Goal: Information Seeking & Learning: Find specific fact

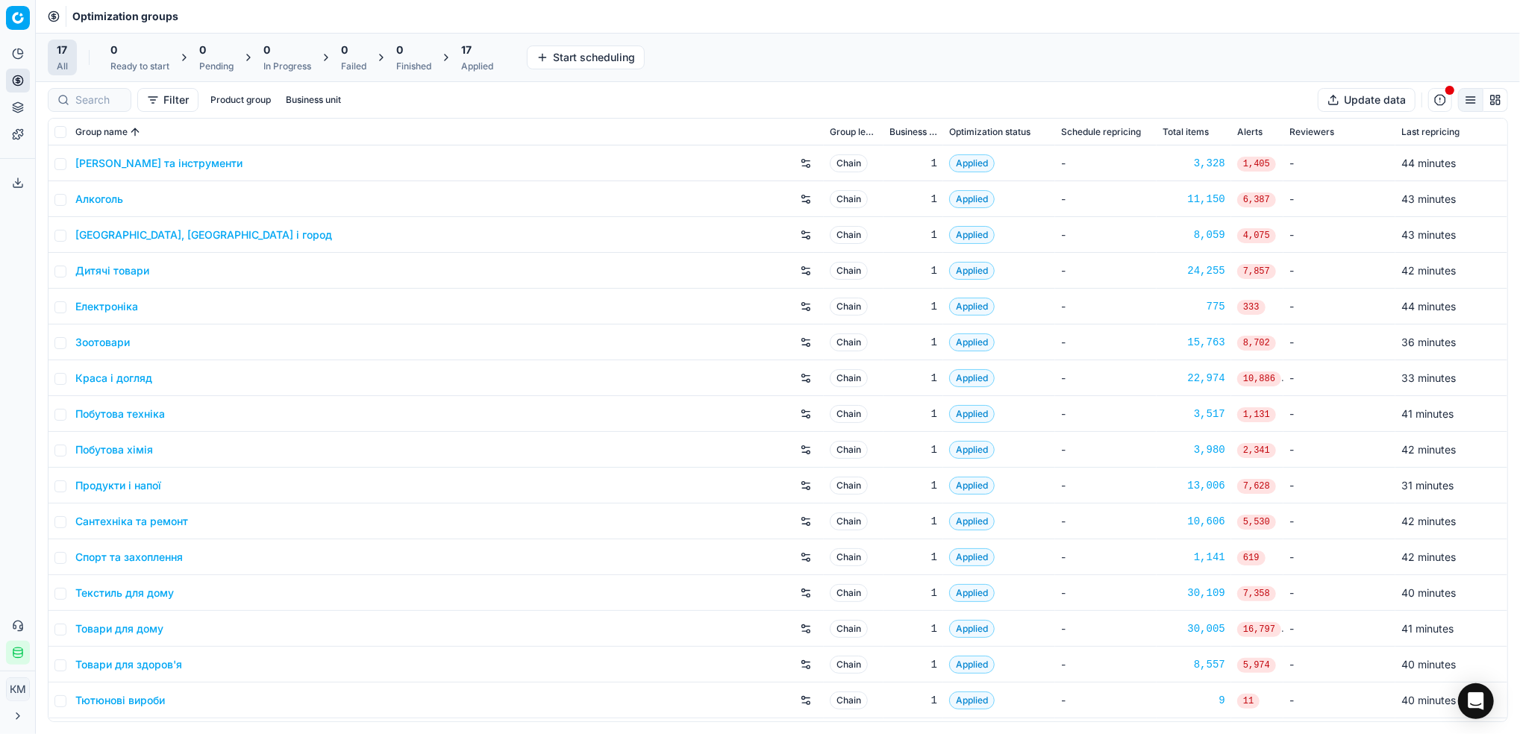
click at [132, 382] on link "Краса і догляд" at bounding box center [113, 378] width 77 height 15
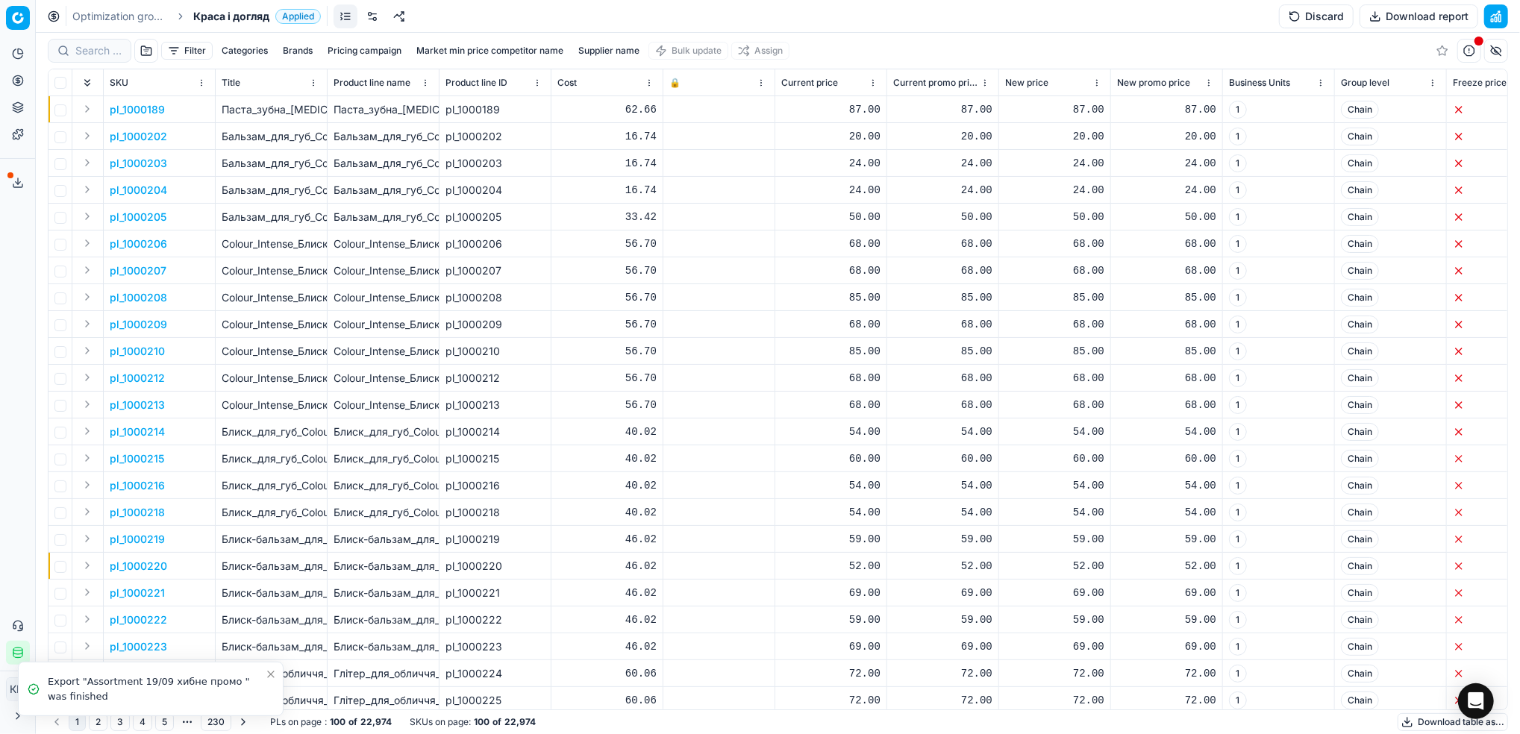
click at [588, 44] on button "Supplier name" at bounding box center [608, 51] width 73 height 18
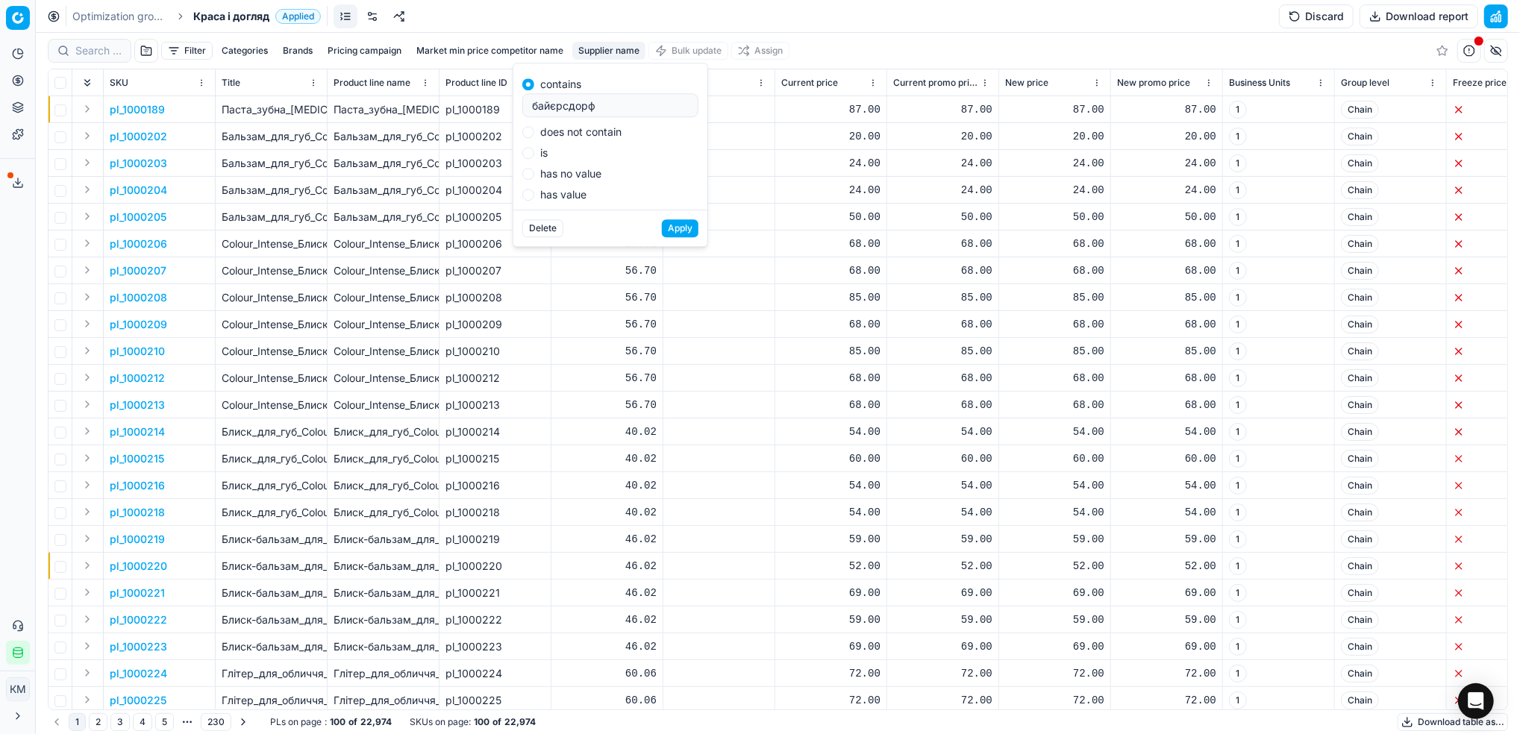
type input "байєрсдорф"
click at [662, 219] on button "Apply" at bounding box center [680, 228] width 37 height 18
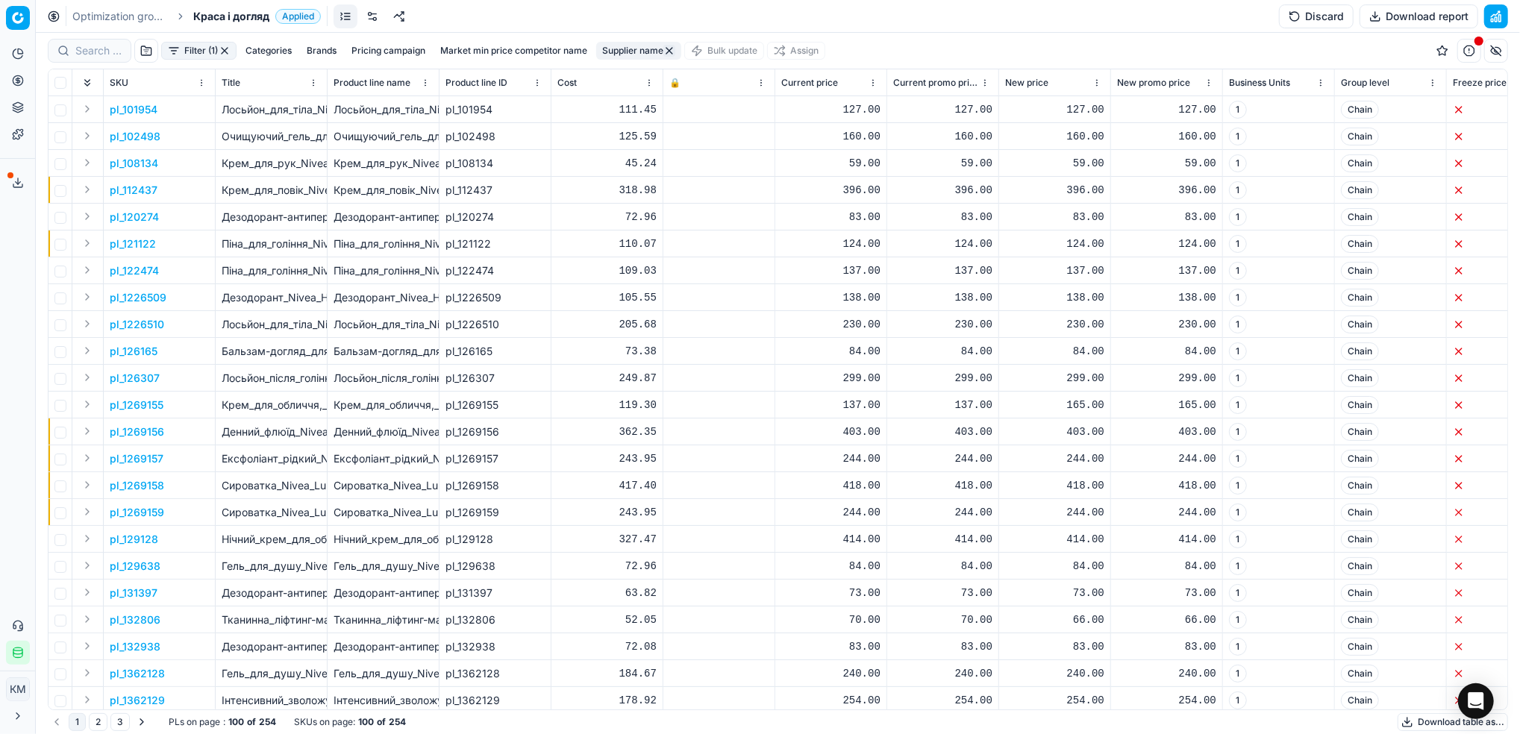
click at [1432, 716] on button "Download table as..." at bounding box center [1452, 722] width 110 height 18
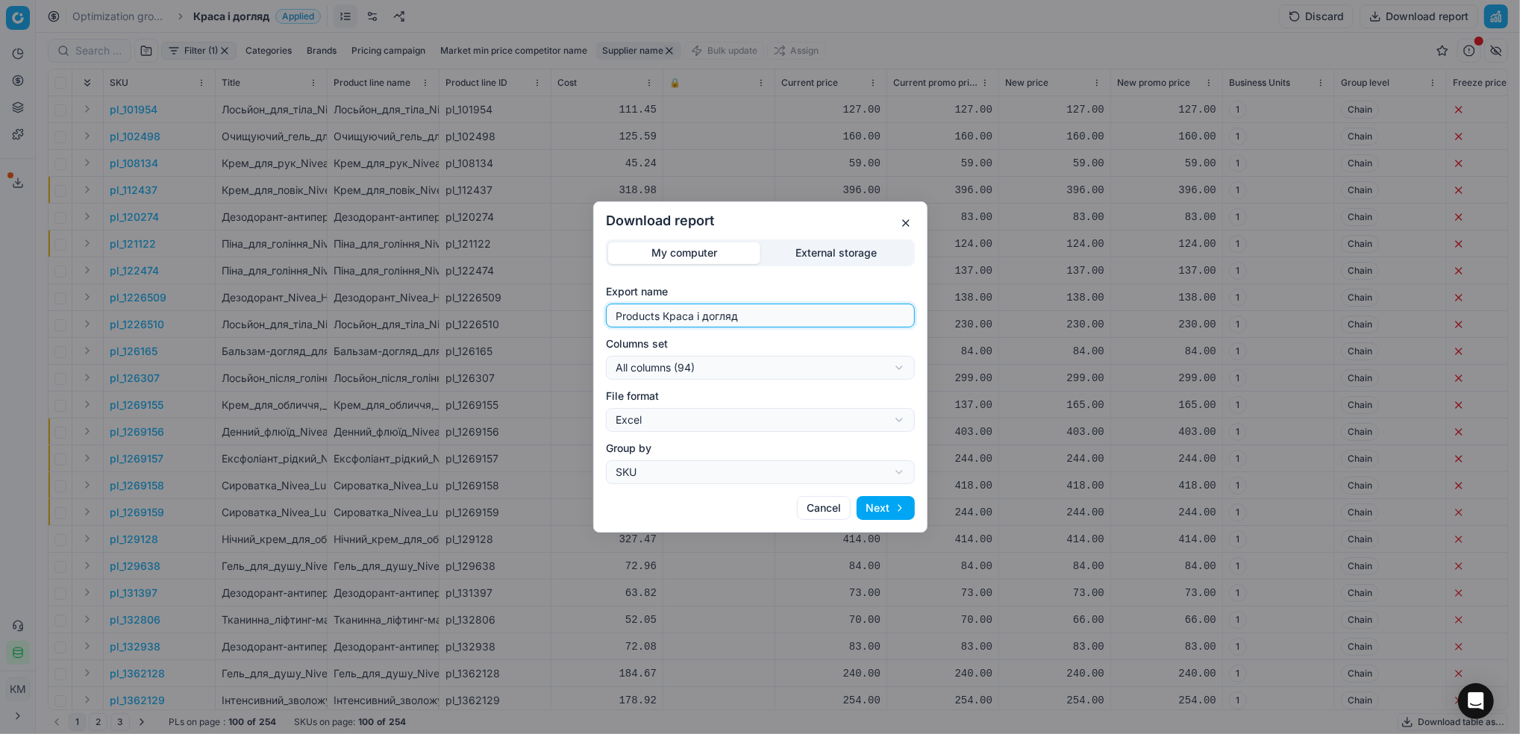
drag, startPoint x: 761, startPoint y: 316, endPoint x: 568, endPoint y: 319, distance: 193.2
click at [568, 319] on div "Download report My computer External storage Export name Products Краса і догля…" at bounding box center [760, 367] width 1520 height 734
type input "БДФ"
click at [878, 508] on button "Next" at bounding box center [885, 508] width 58 height 24
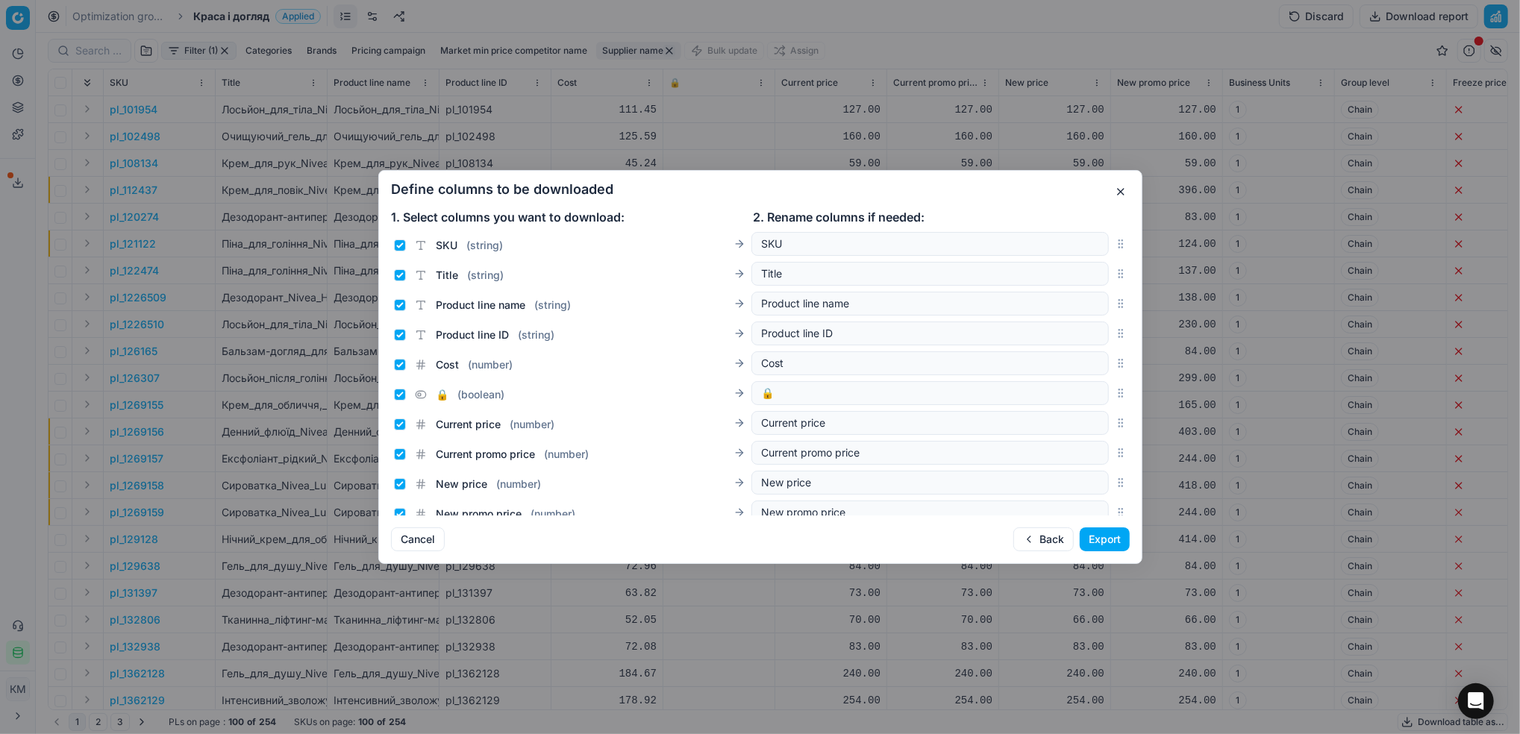
click at [1116, 549] on button "Export" at bounding box center [1105, 539] width 50 height 24
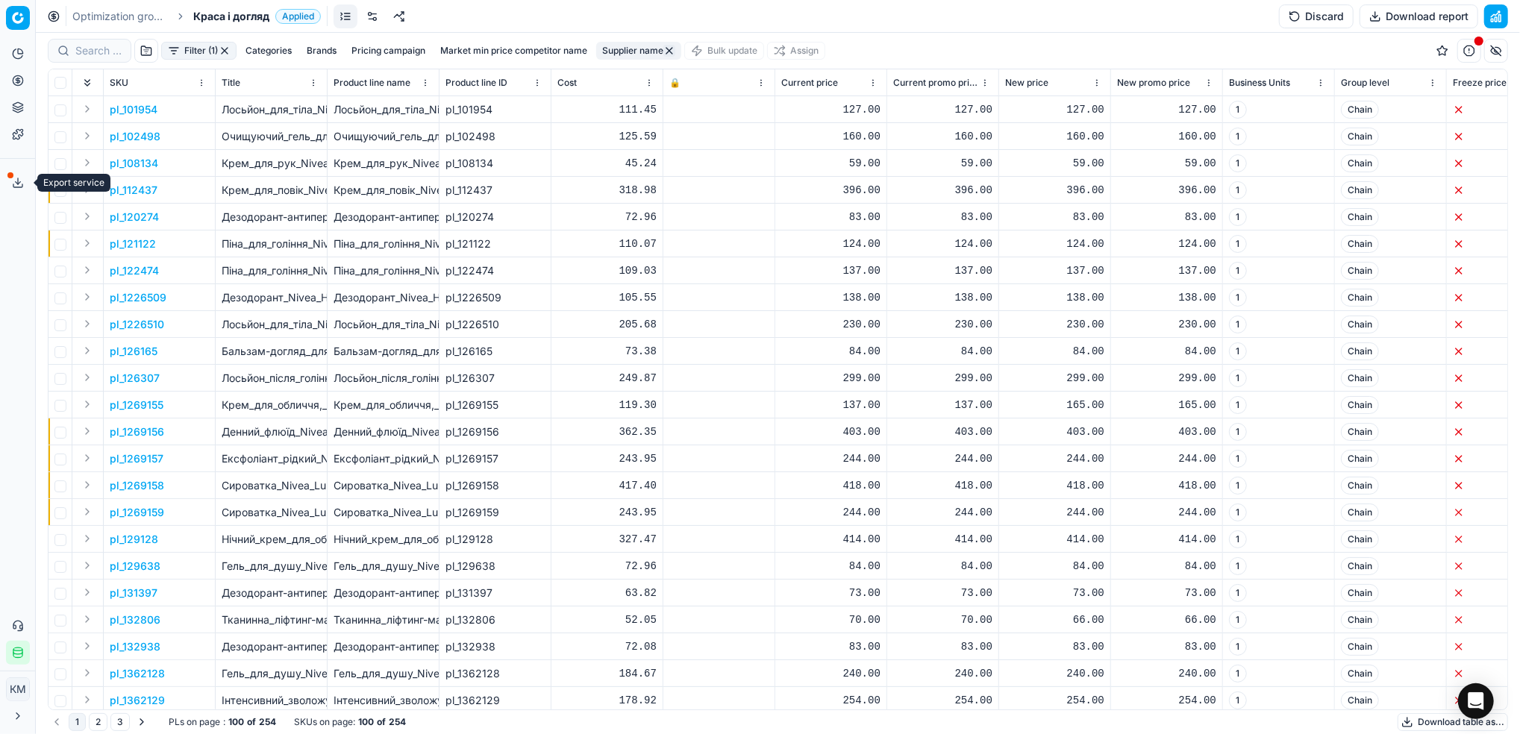
click at [16, 188] on icon at bounding box center [18, 183] width 12 height 12
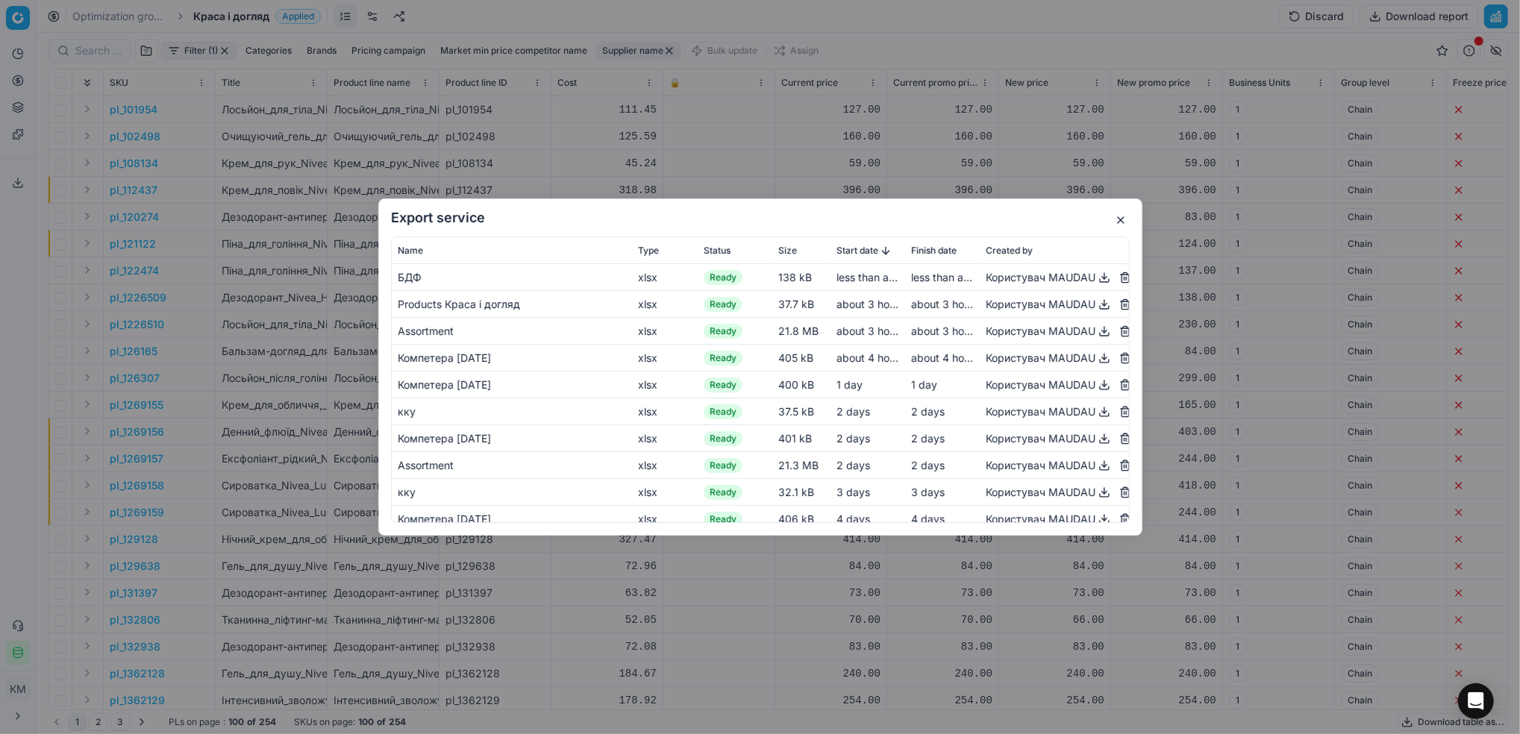
click at [1095, 281] on button "button" at bounding box center [1104, 278] width 18 height 18
click at [1123, 219] on button "button" at bounding box center [1121, 220] width 18 height 18
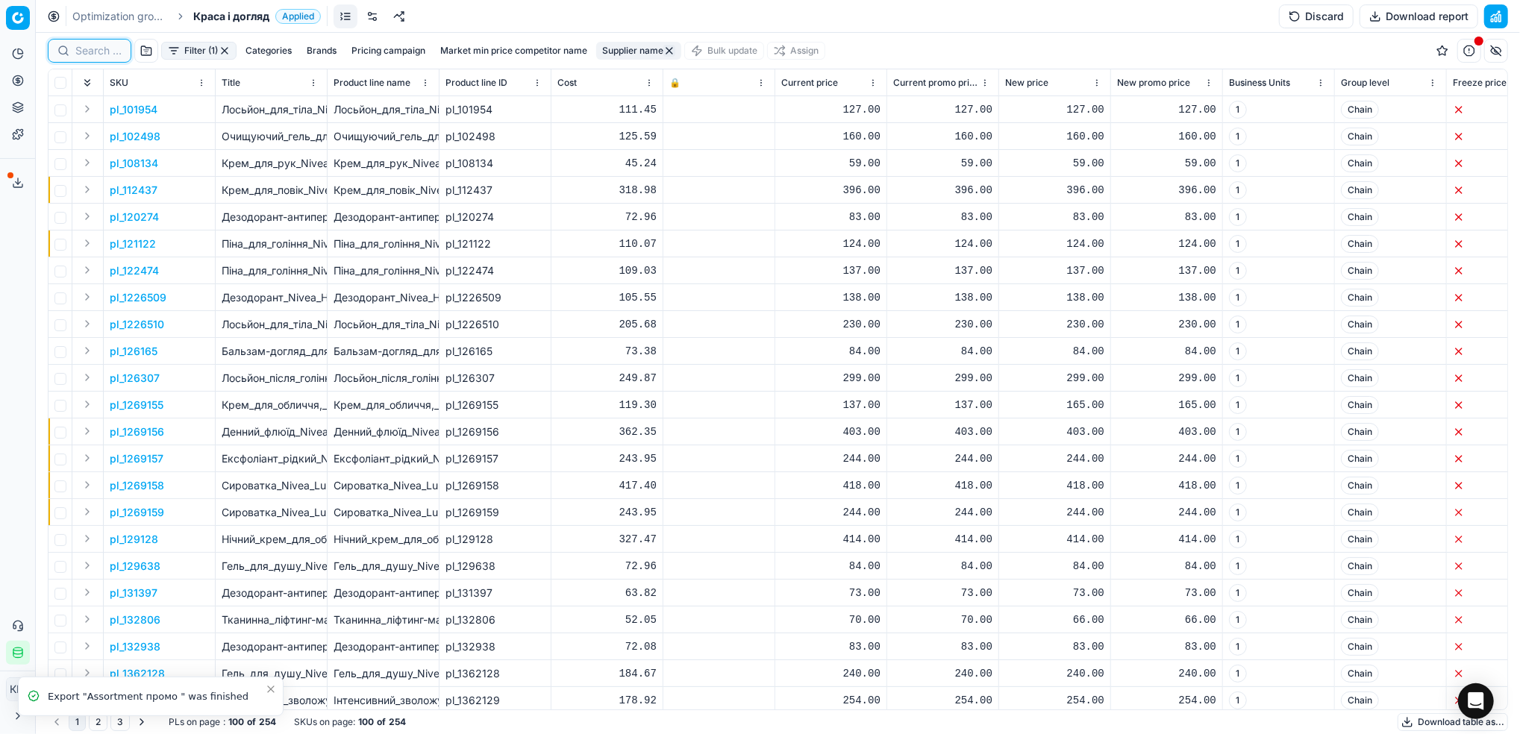
click at [107, 51] on input at bounding box center [98, 50] width 46 height 15
paste input "50597"
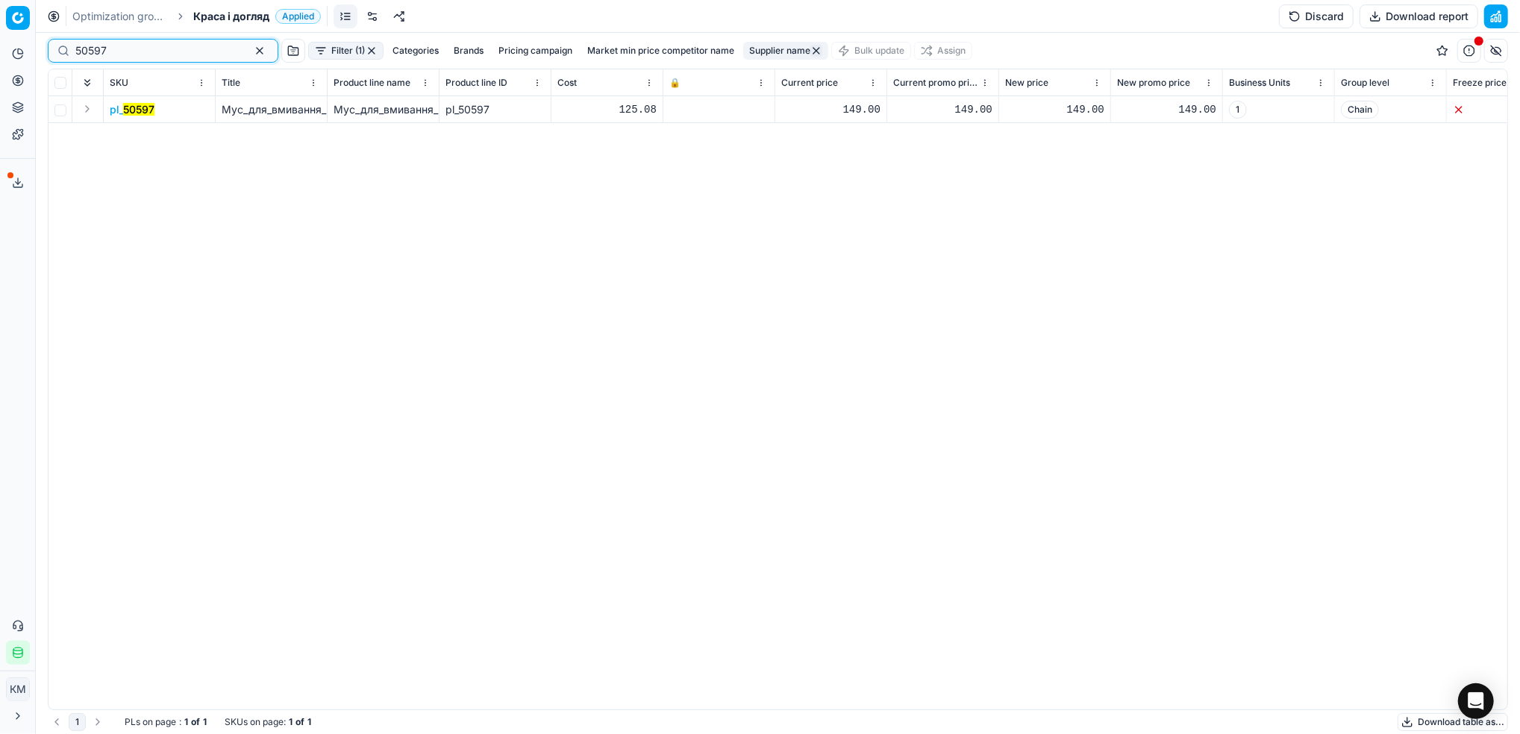
drag, startPoint x: 170, startPoint y: 54, endPoint x: 78, endPoint y: 44, distance: 92.4
click at [43, 49] on div "50597 Filter (1) Categories Brands Pricing campaign Market min price competitor…" at bounding box center [778, 383] width 1484 height 701
paste input "994825"
click at [145, 113] on mark "994825" at bounding box center [143, 109] width 40 height 13
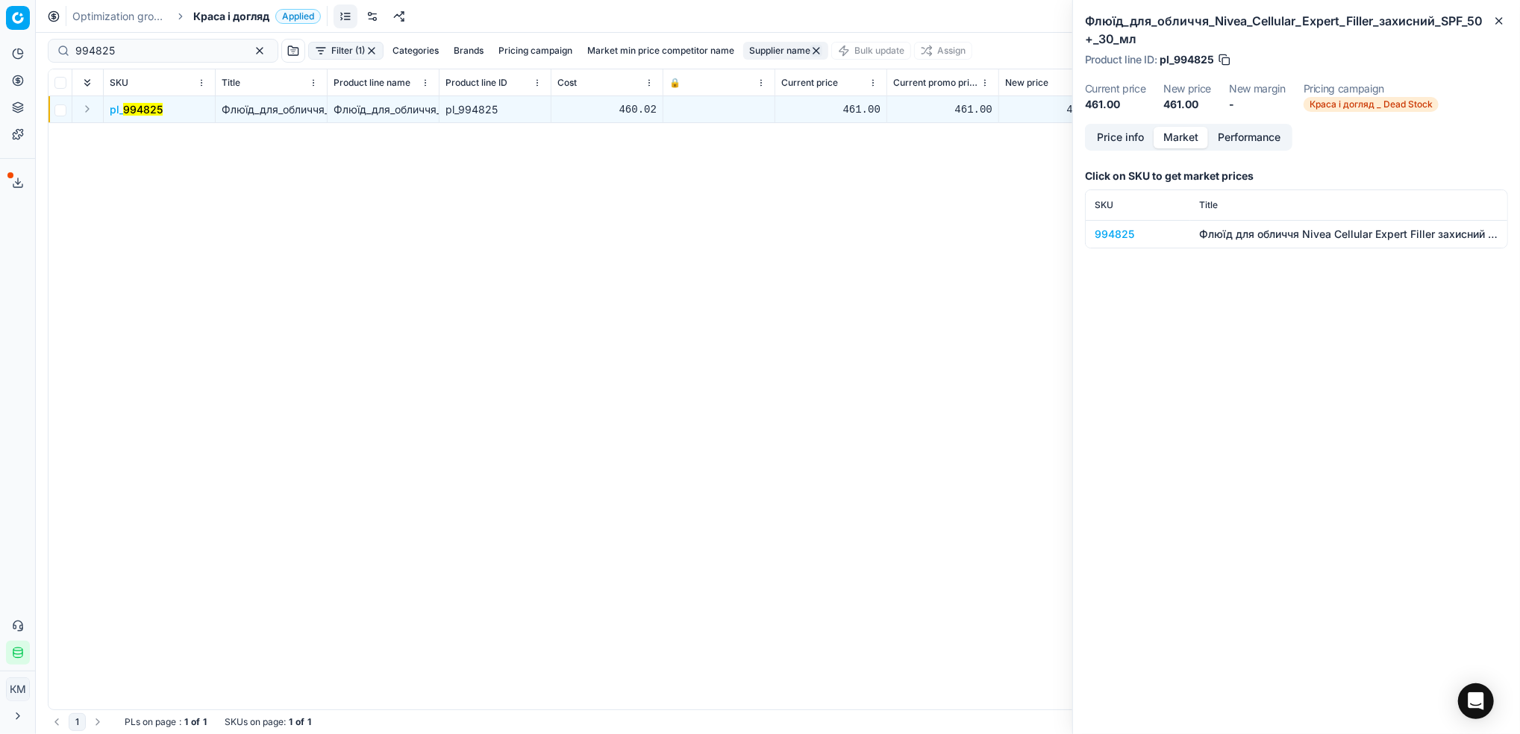
click at [1168, 137] on button "Market" at bounding box center [1180, 138] width 54 height 22
click at [1127, 234] on div "994825" at bounding box center [1137, 234] width 87 height 15
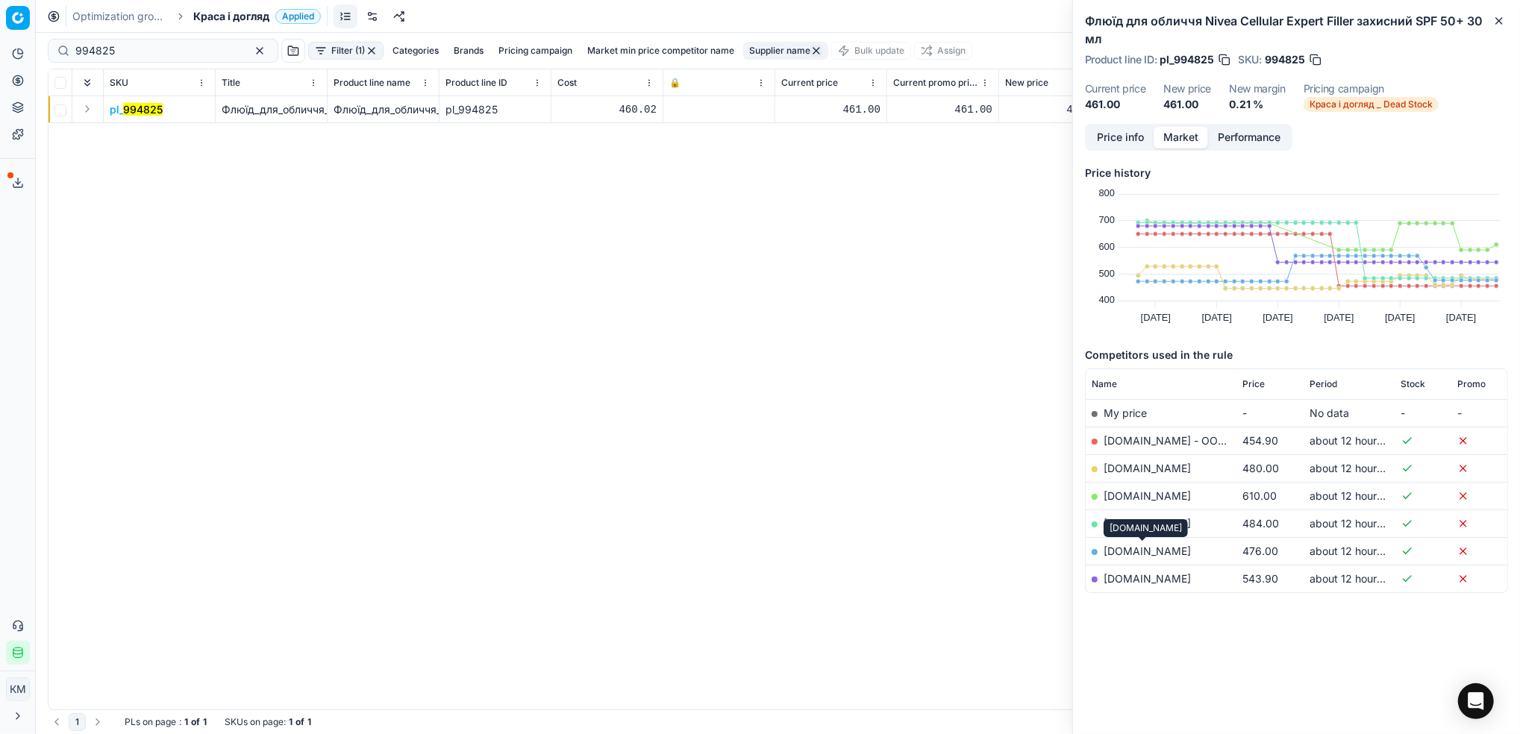
click at [1143, 550] on link "[DOMAIN_NAME]" at bounding box center [1146, 551] width 87 height 13
click at [1127, 436] on link "[DOMAIN_NAME] - ООО «Эпицентр К»" at bounding box center [1201, 440] width 196 height 13
drag, startPoint x: 60, startPoint y: 49, endPoint x: 8, endPoint y: 45, distance: 51.7
click at [0, 48] on html "Pricing platform Analytics Pricing Product portfolio Templates Export service 6…" at bounding box center [760, 367] width 1520 height 734
paste input "69361"
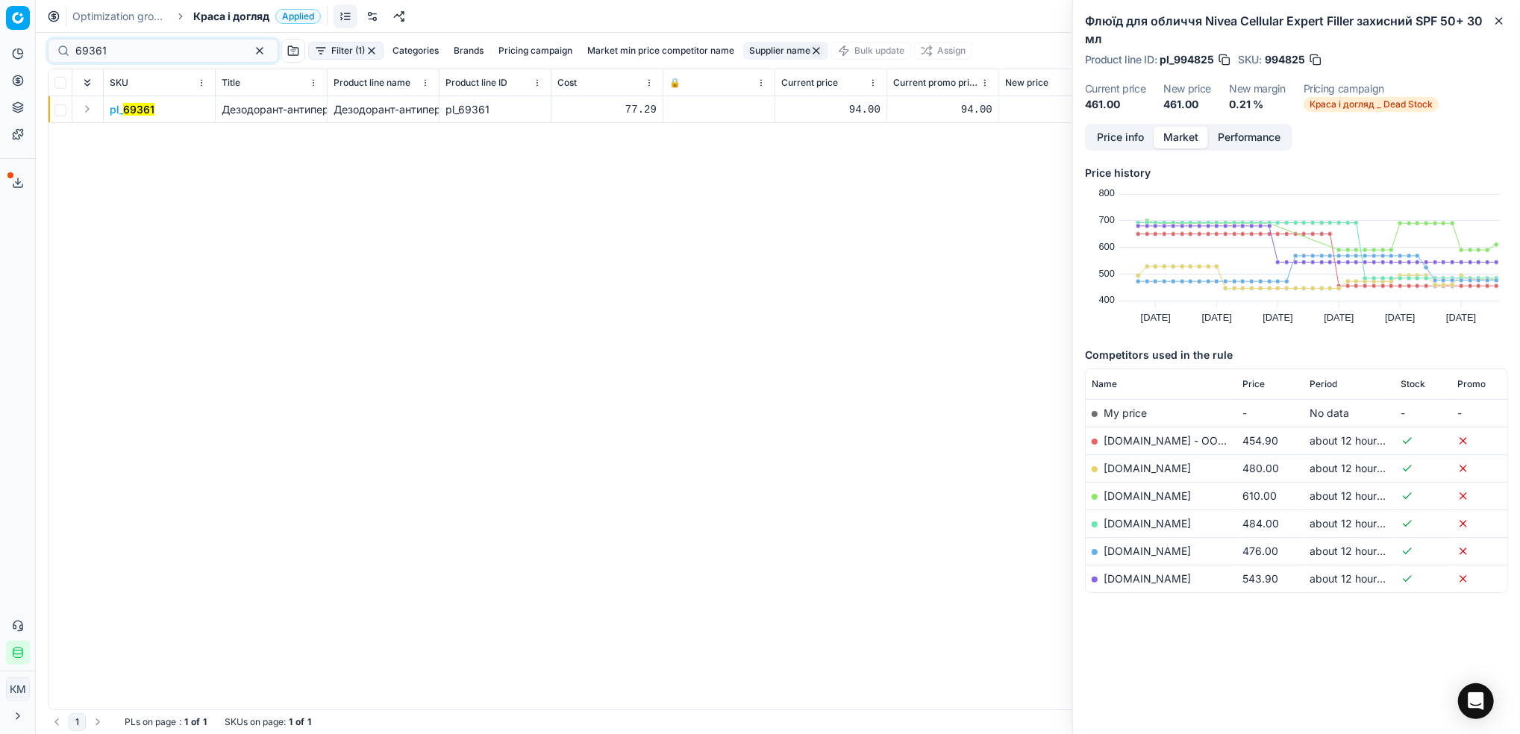
click at [145, 111] on mark "69361" at bounding box center [138, 109] width 31 height 13
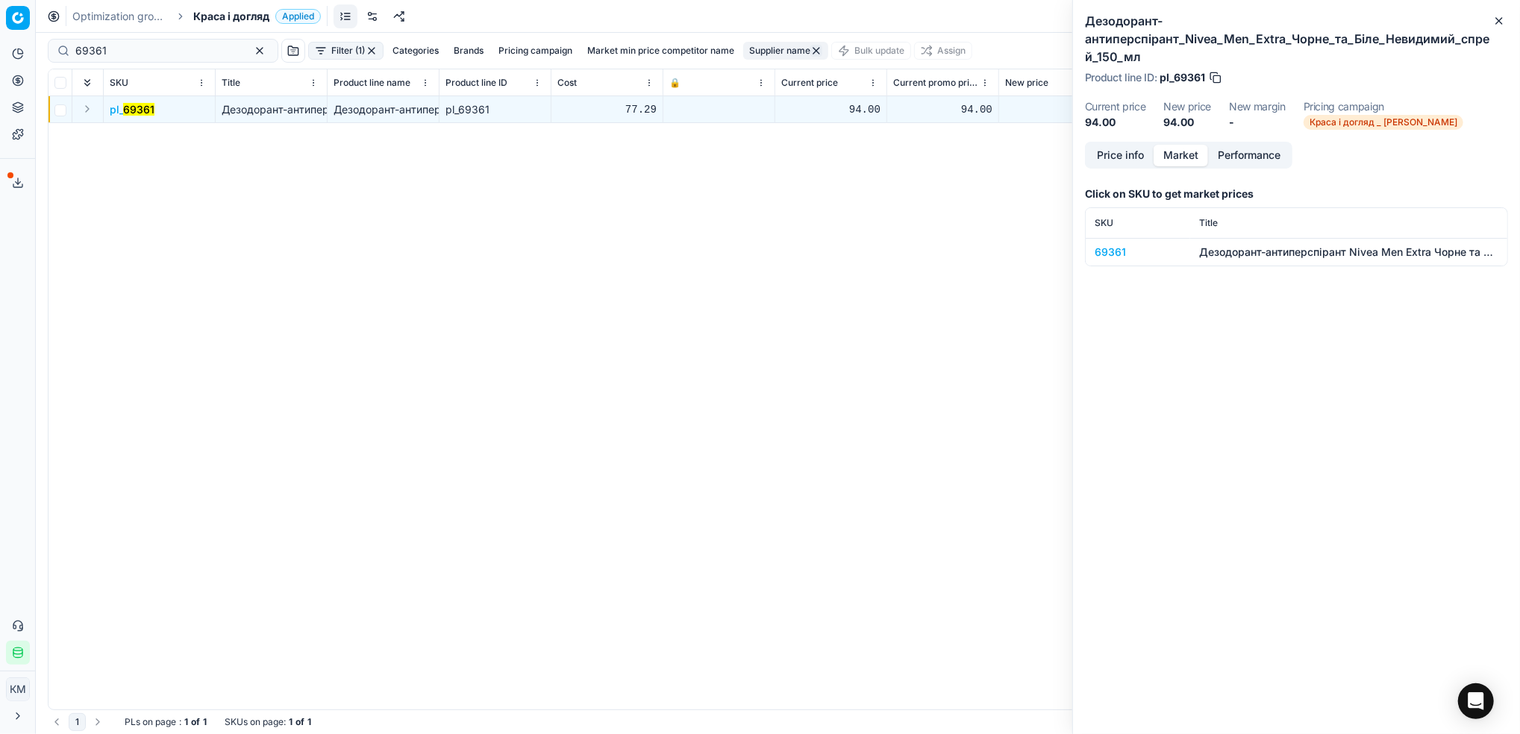
click at [1116, 257] on div "69361" at bounding box center [1137, 252] width 87 height 15
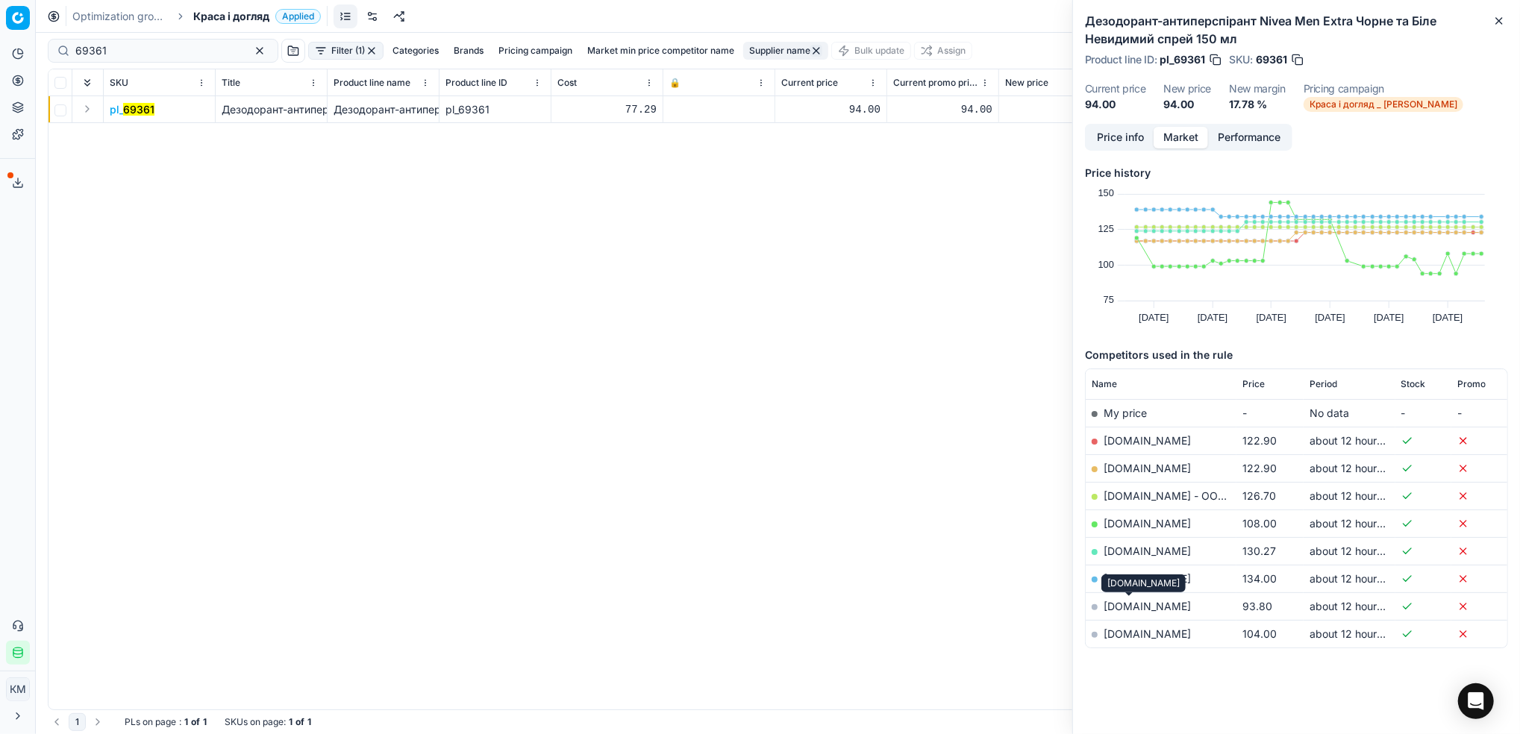
click at [1138, 607] on link "[DOMAIN_NAME]" at bounding box center [1146, 606] width 87 height 13
drag, startPoint x: 119, startPoint y: 52, endPoint x: 1, endPoint y: 54, distance: 118.6
click at [1, 54] on div "Pricing platform Analytics Pricing Product portfolio Templates Export service 6…" at bounding box center [760, 367] width 1520 height 734
paste input "126307"
type input "126307"
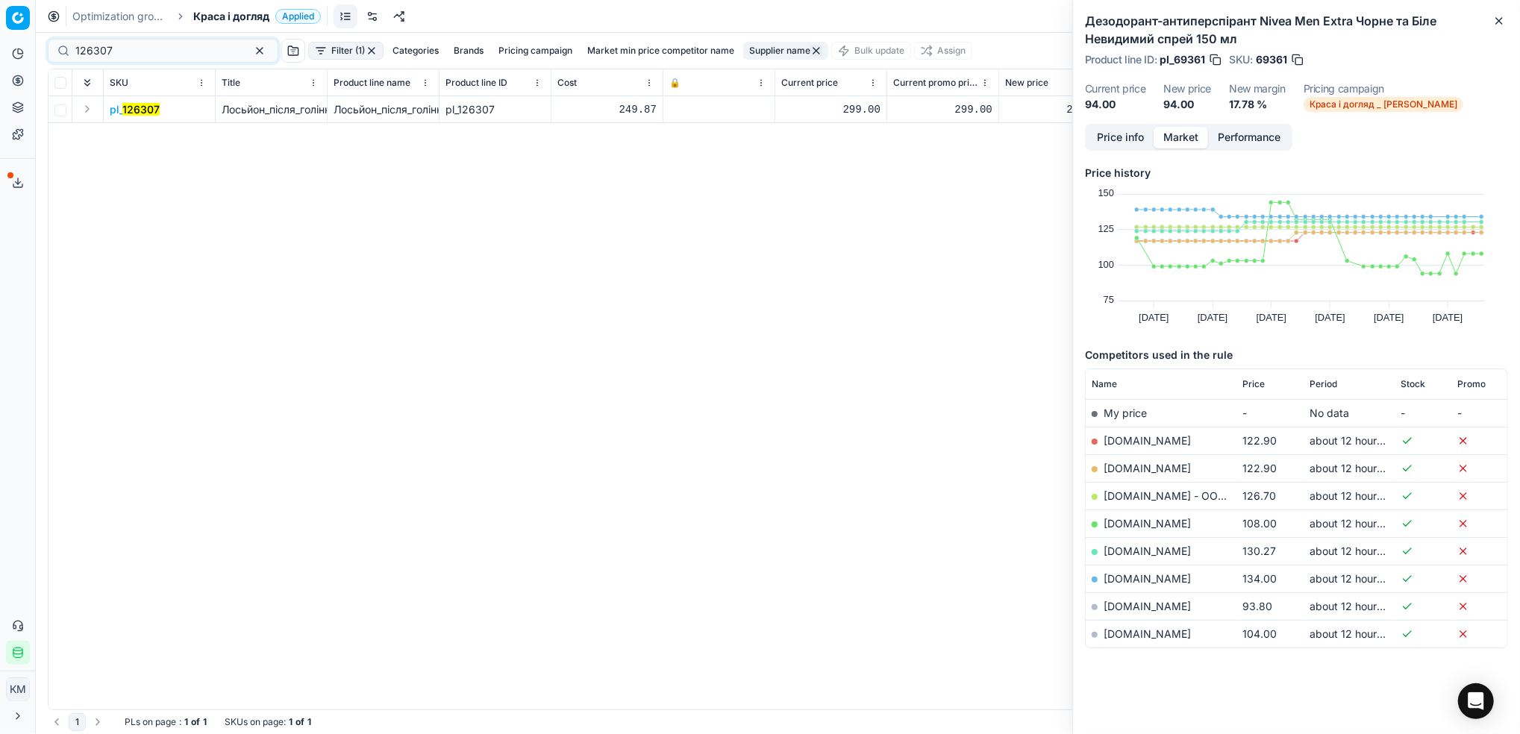
click at [142, 112] on mark "126307" at bounding box center [140, 109] width 37 height 13
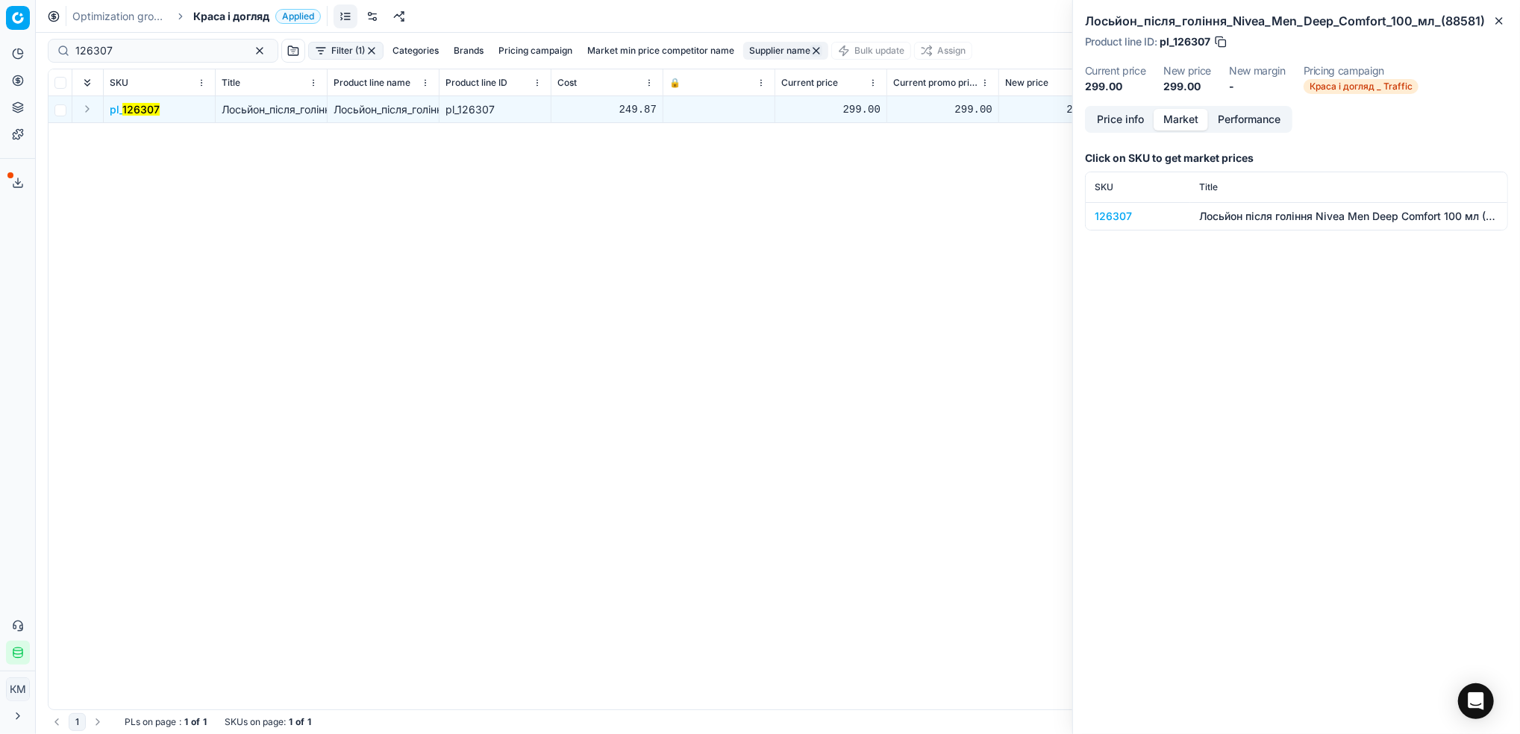
click at [1097, 216] on div "126307" at bounding box center [1137, 216] width 87 height 15
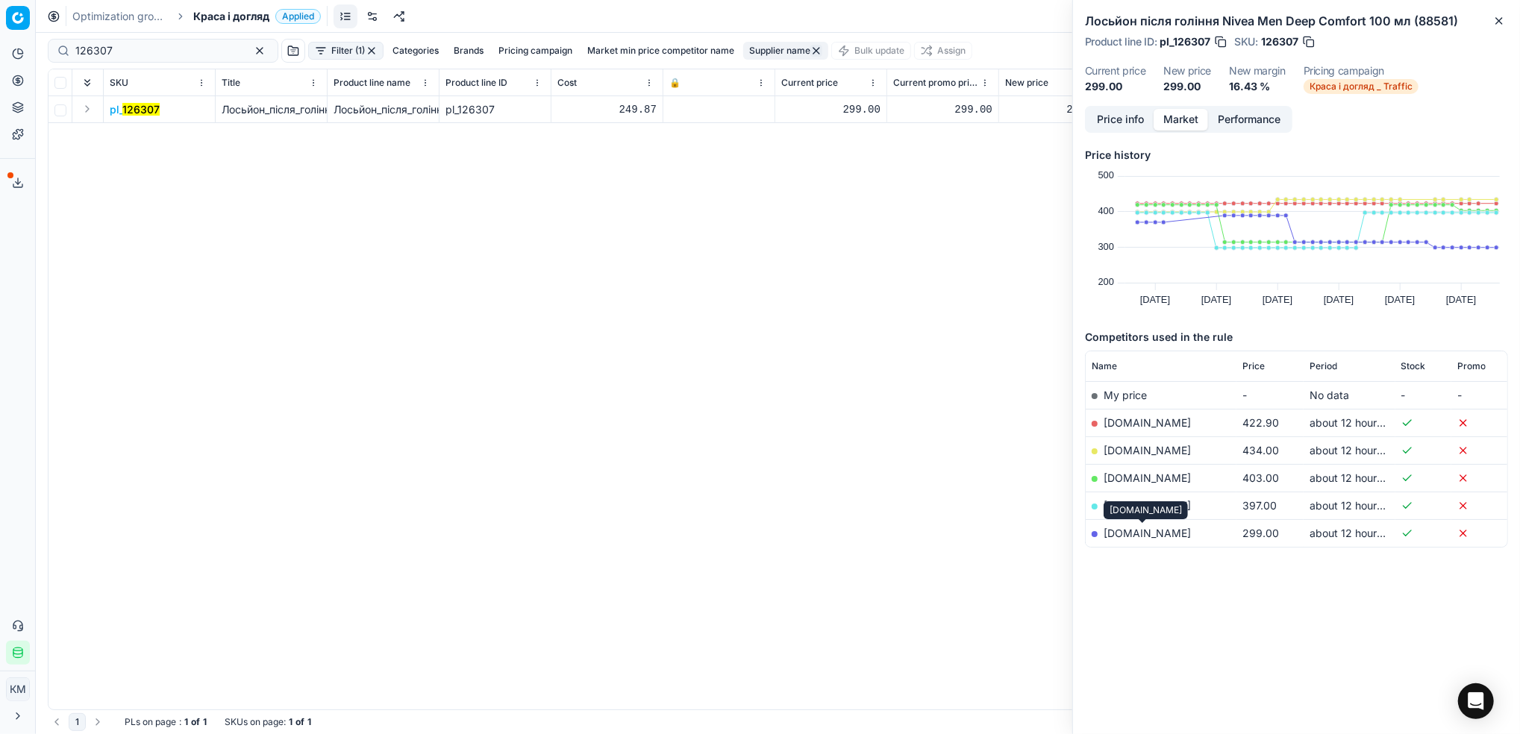
click at [1148, 534] on link "[DOMAIN_NAME]" at bounding box center [1146, 533] width 87 height 13
click at [251, 48] on button "button" at bounding box center [260, 51] width 18 height 18
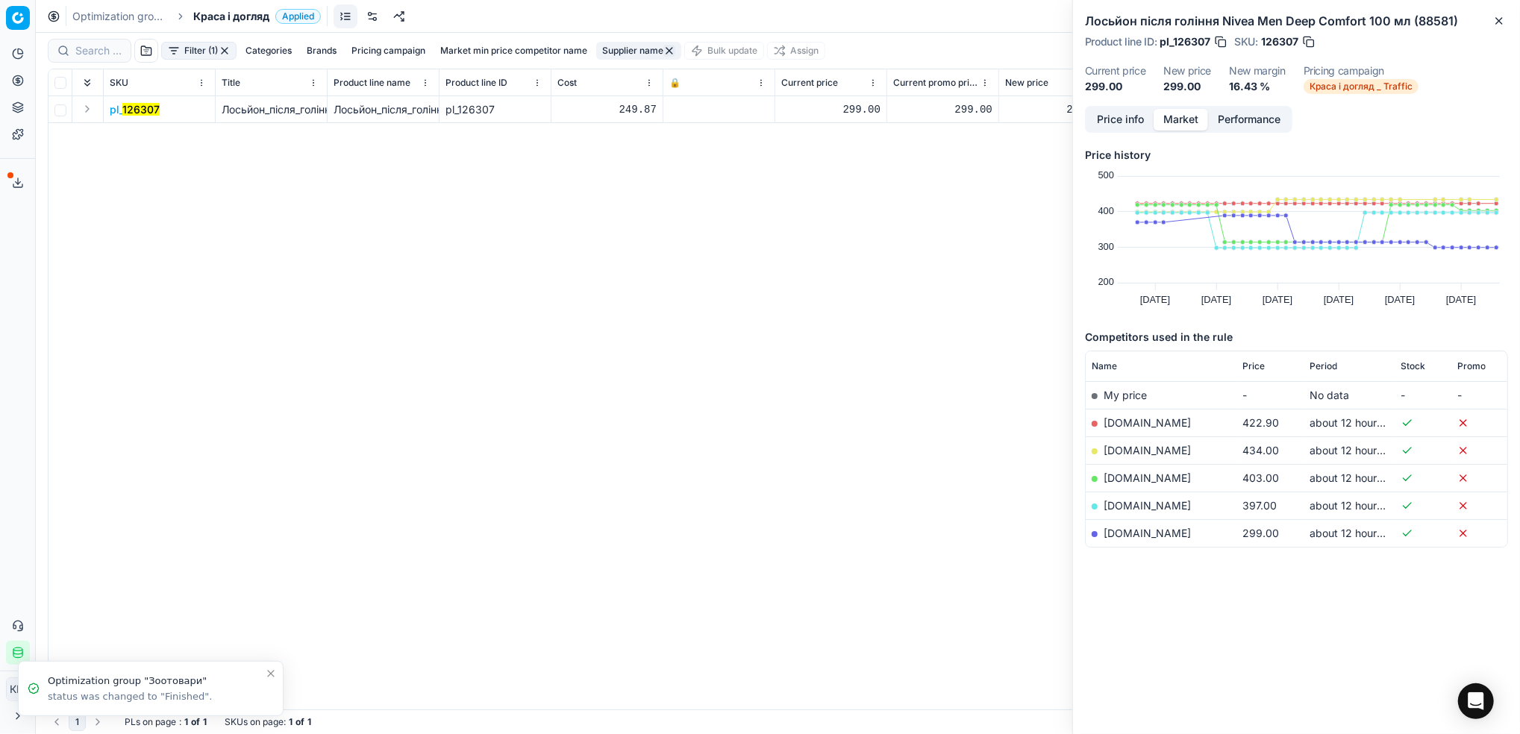
click at [627, 55] on div "Filter (1) Categories Brands Pricing campaign Market min price competitor name …" at bounding box center [778, 383] width 1484 height 701
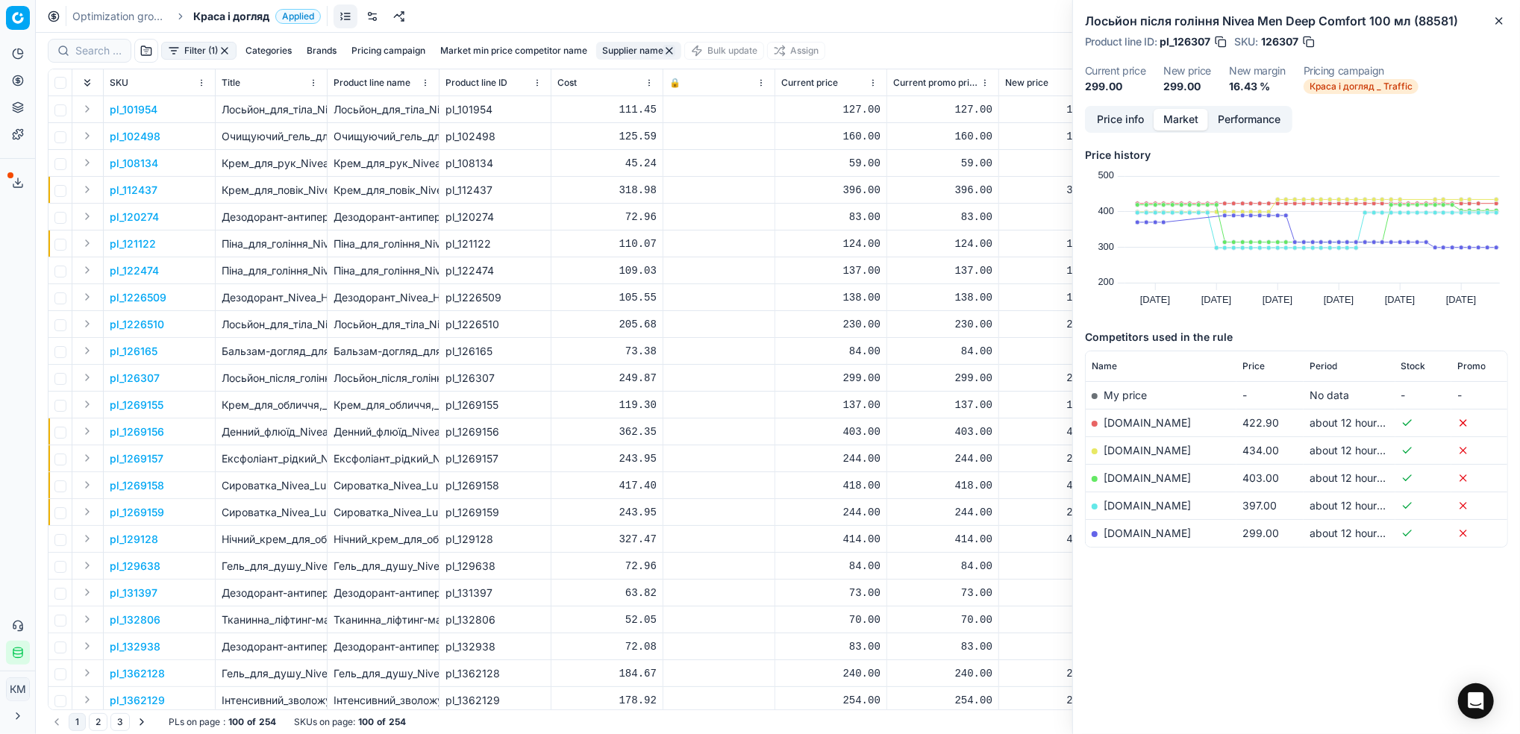
click at [672, 54] on button "button" at bounding box center [669, 51] width 12 height 12
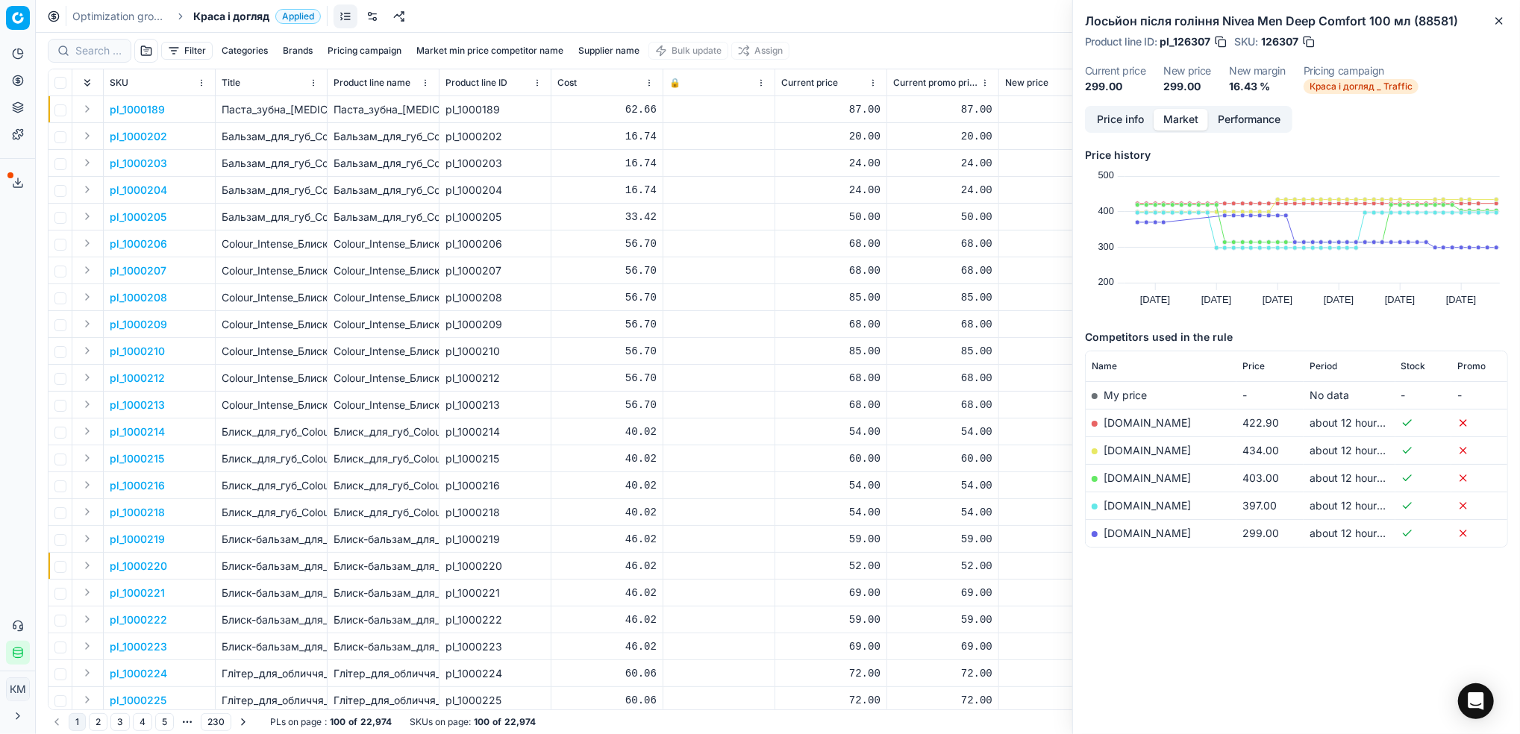
click at [633, 52] on button "Supplier name" at bounding box center [608, 51] width 73 height 18
type input "[PERSON_NAME]"
click at [674, 223] on button "Apply" at bounding box center [680, 228] width 37 height 18
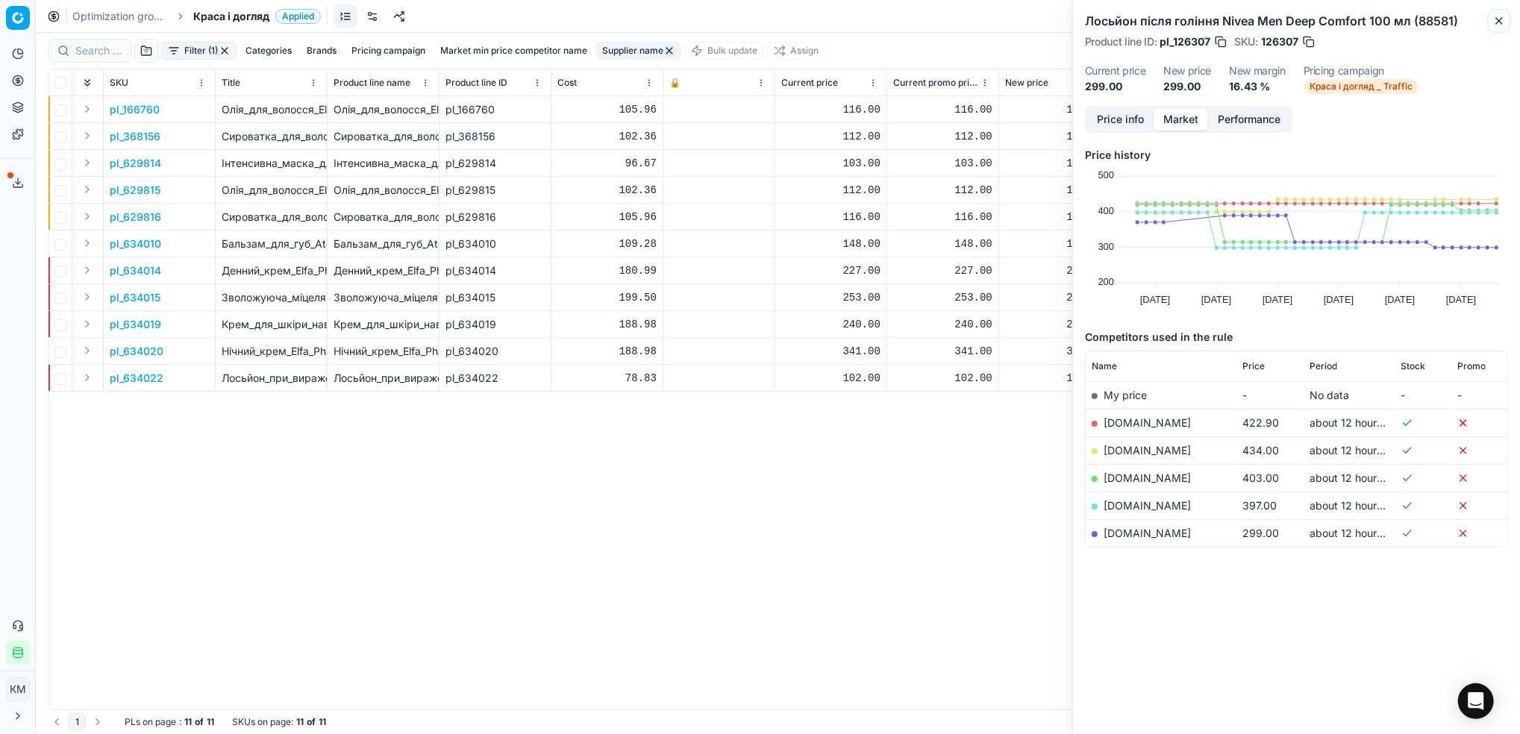
click at [1502, 25] on icon "button" at bounding box center [1499, 21] width 12 height 12
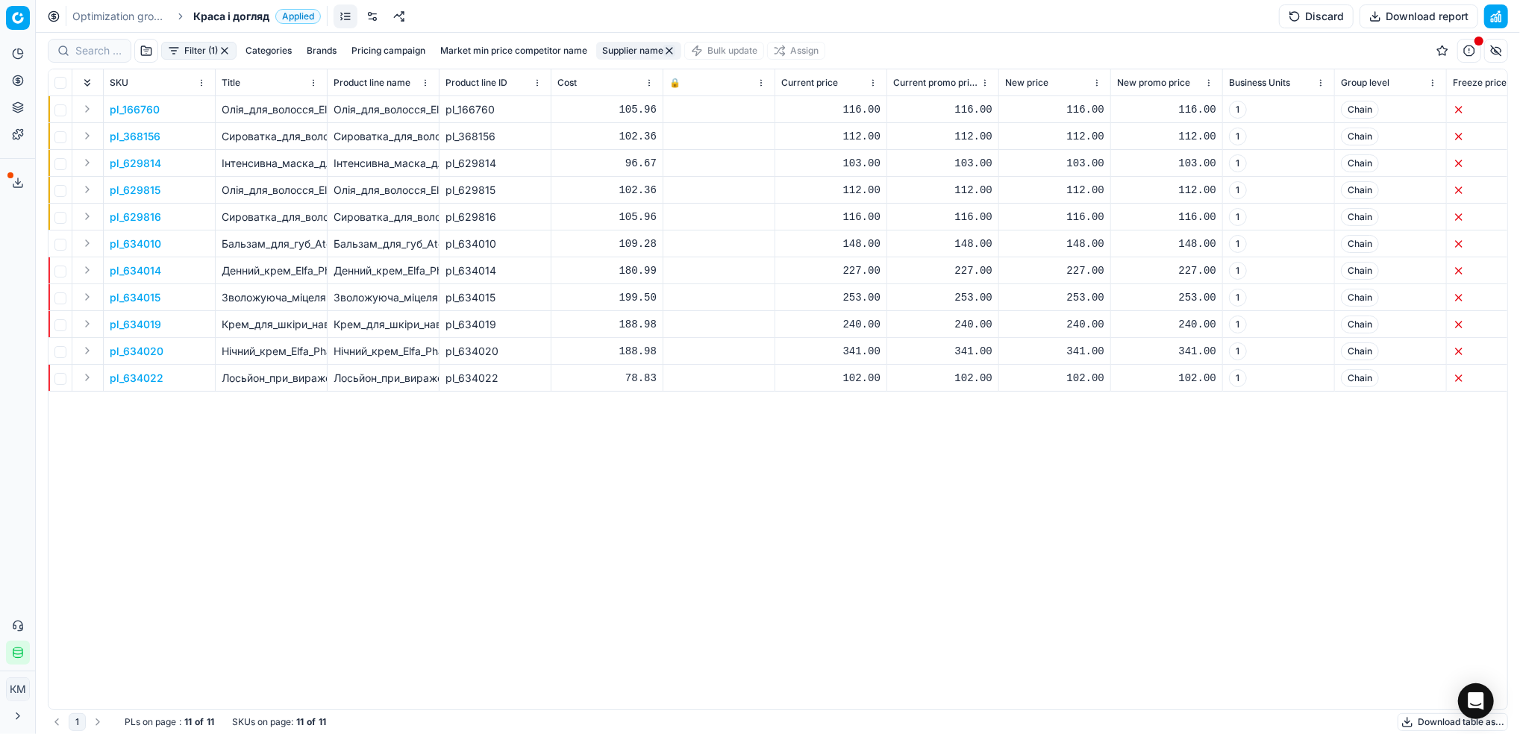
click at [1426, 716] on button "Download table as..." at bounding box center [1452, 722] width 110 height 18
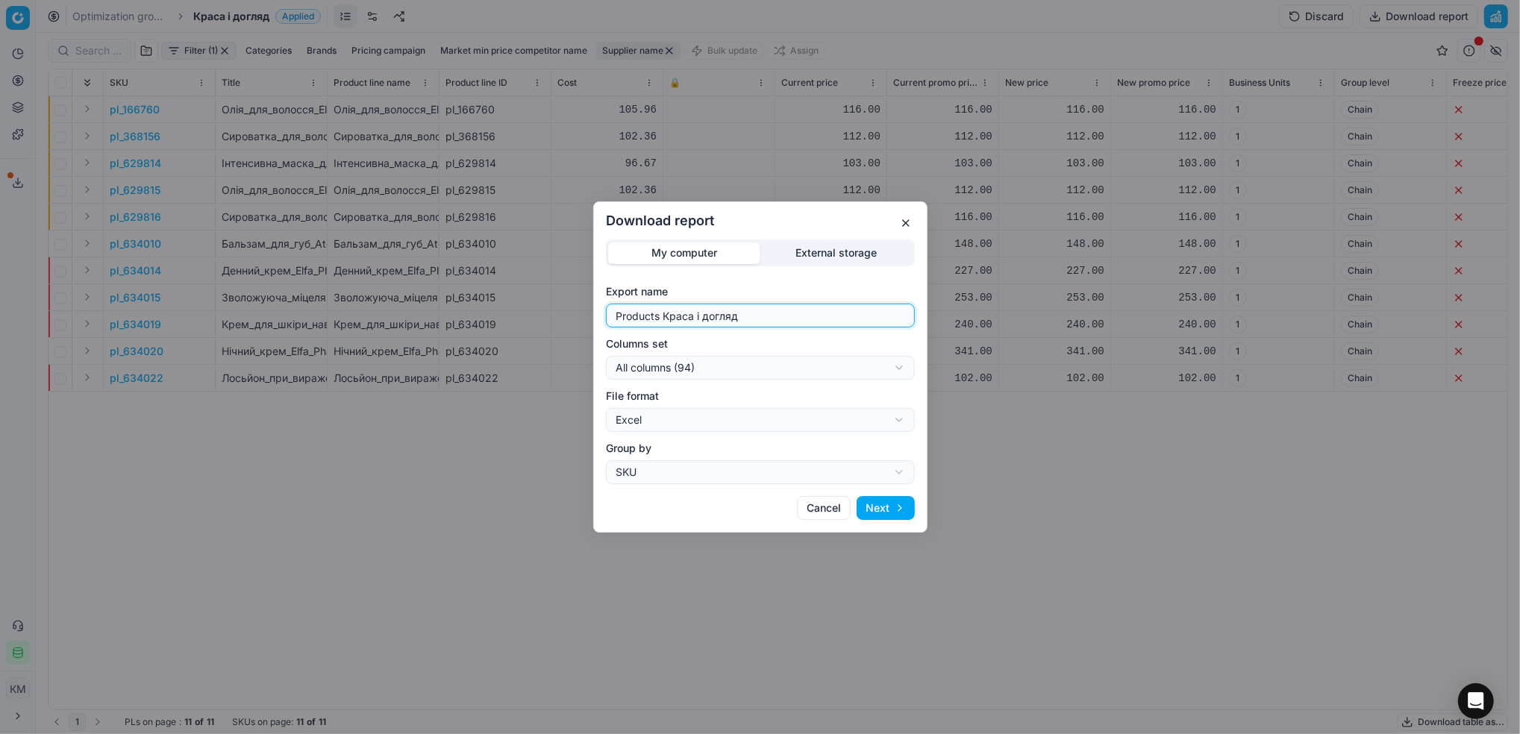
drag, startPoint x: 772, startPoint y: 310, endPoint x: 549, endPoint y: 316, distance: 223.2
click at [549, 316] on div "Download report My computer External storage Export name Products Краса і догля…" at bounding box center [760, 367] width 1520 height 734
type input "[PERSON_NAME]"
click at [909, 517] on button "Next" at bounding box center [885, 508] width 58 height 24
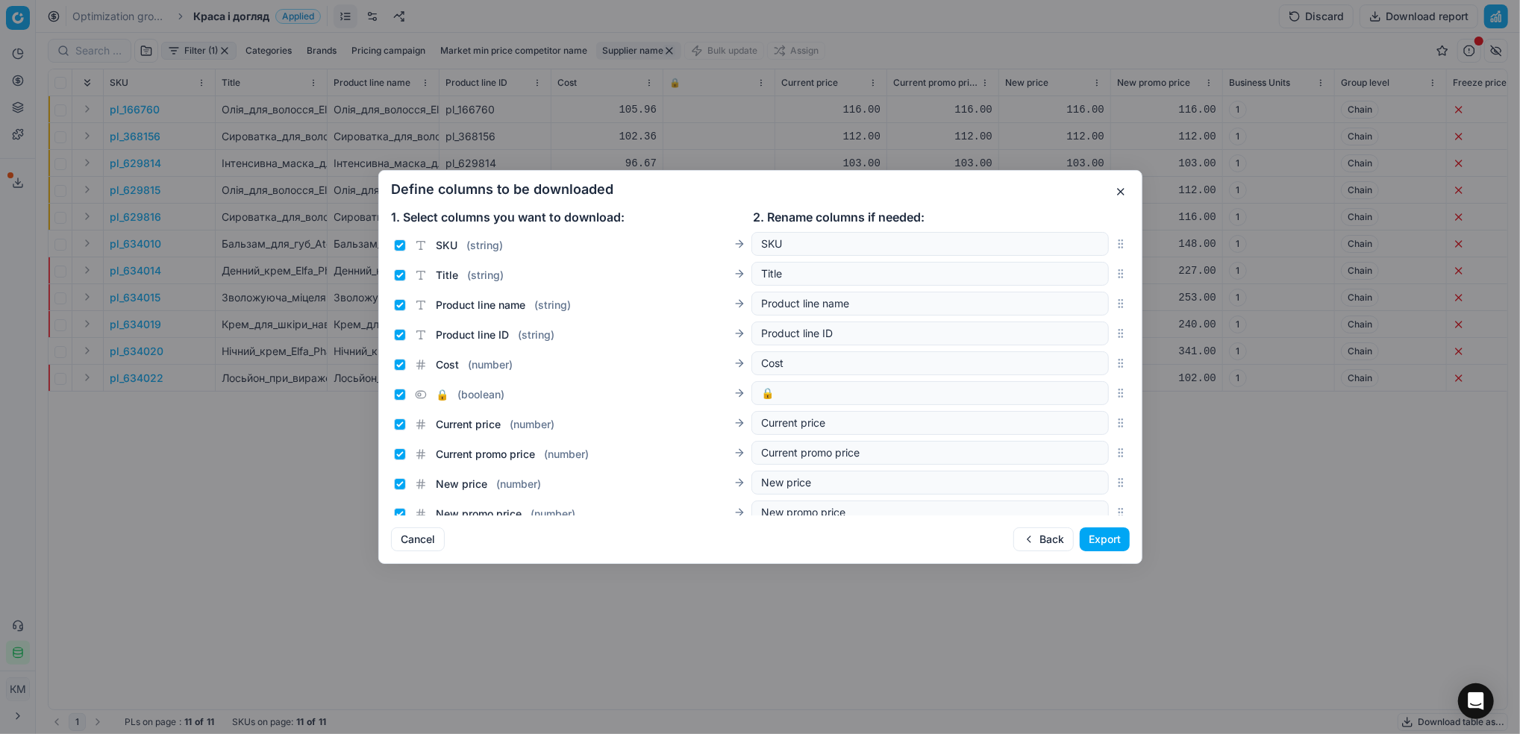
click at [1113, 550] on button "Export" at bounding box center [1105, 539] width 50 height 24
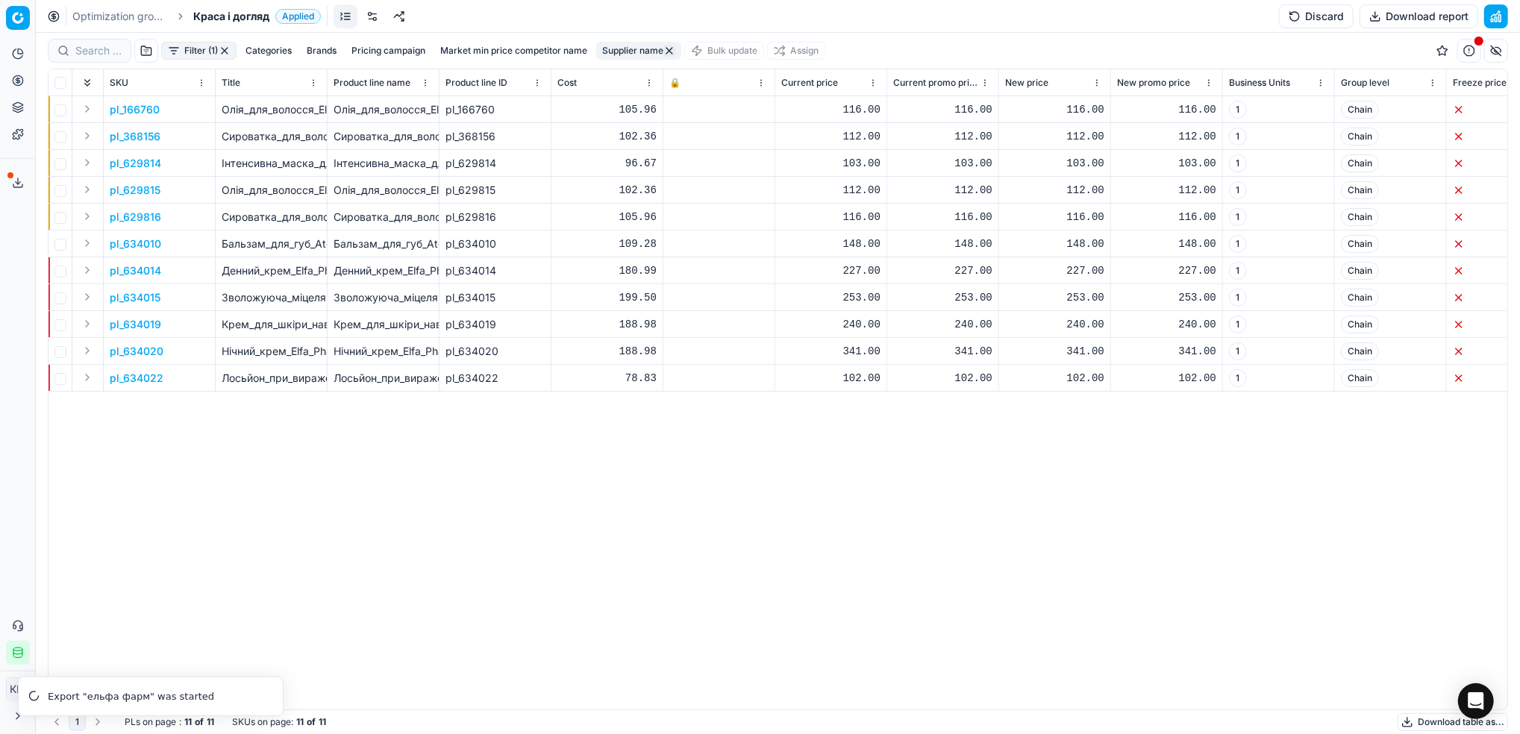
click at [134, 19] on link "Optimization groups" at bounding box center [119, 16] width 95 height 15
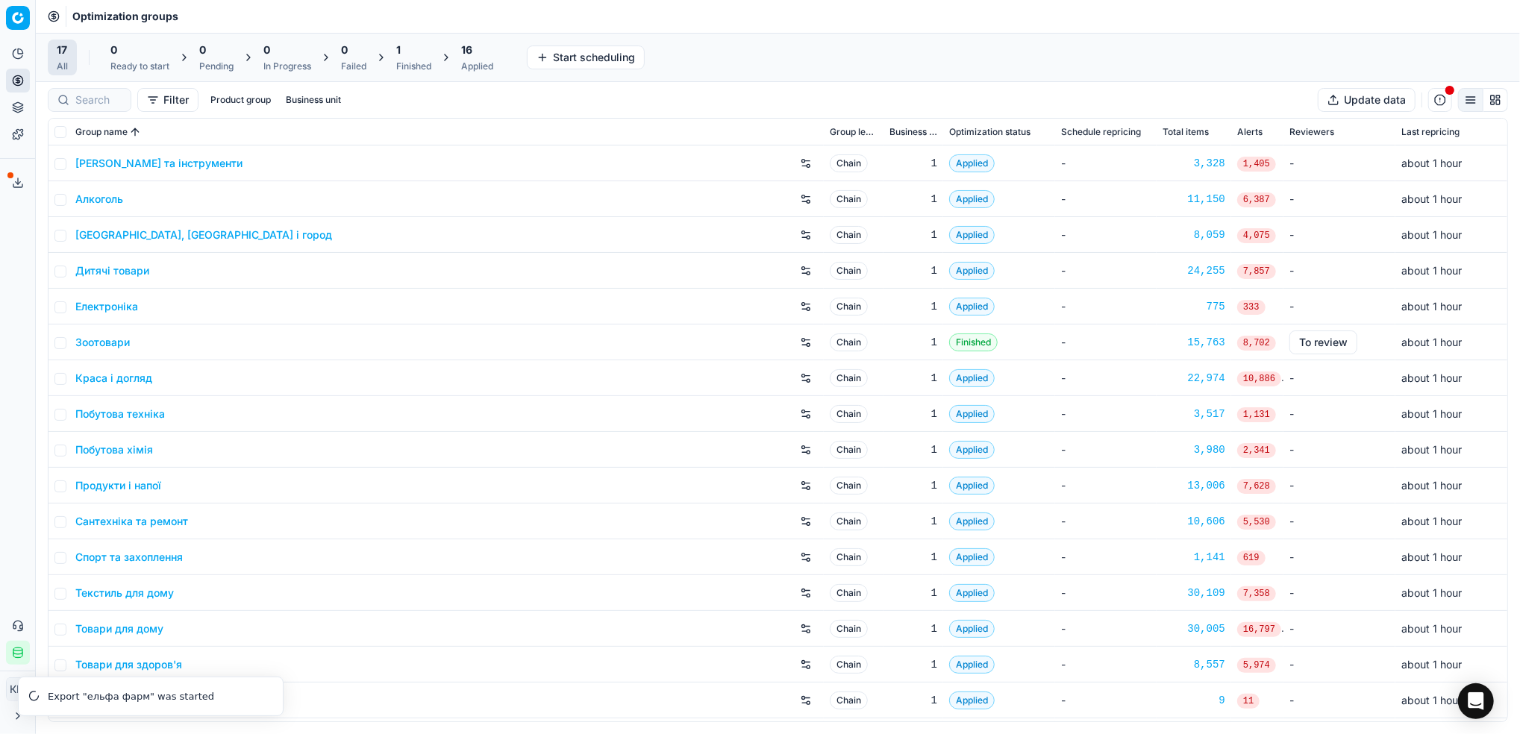
click at [140, 271] on link "Дитячі товари" at bounding box center [112, 270] width 74 height 15
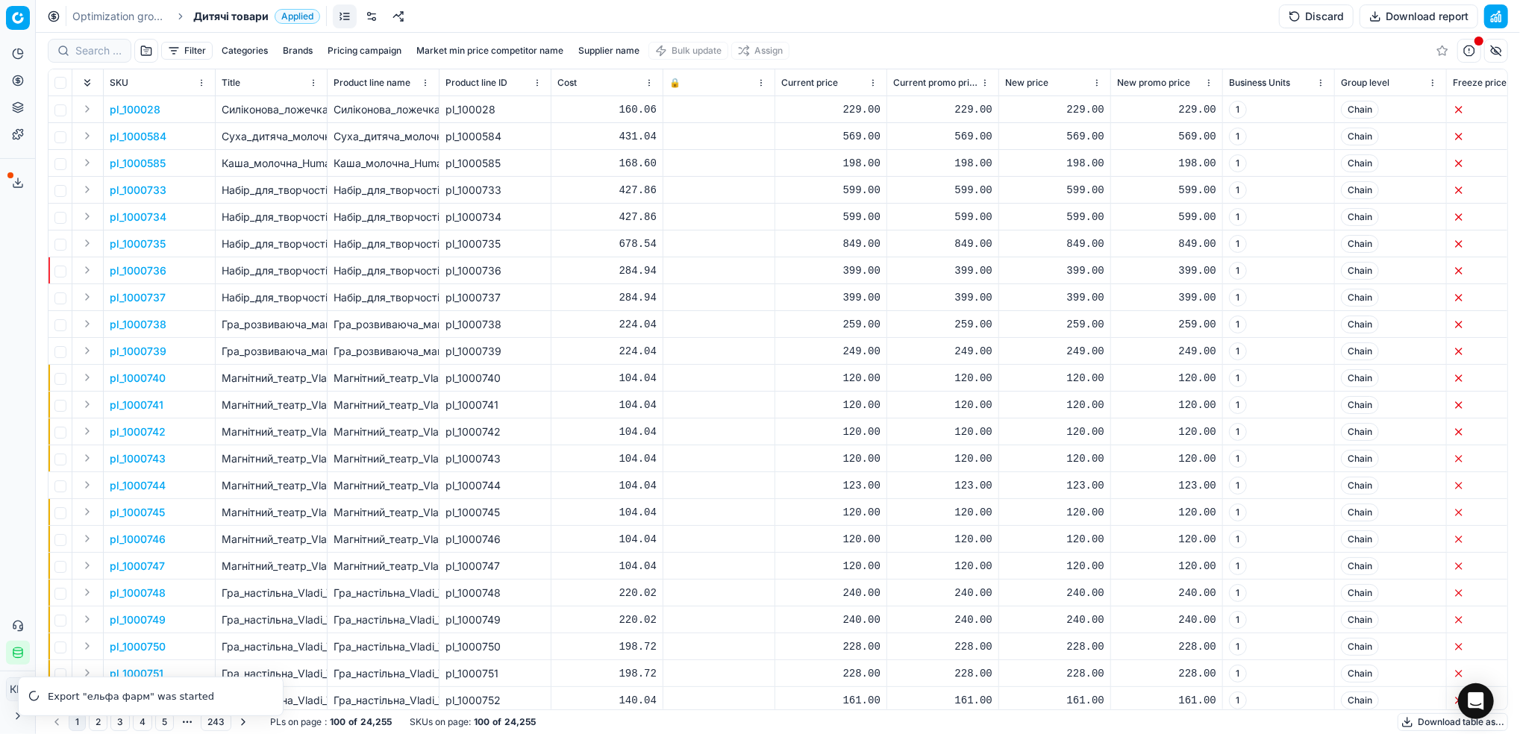
click at [630, 43] on button "Supplier name" at bounding box center [608, 51] width 73 height 18
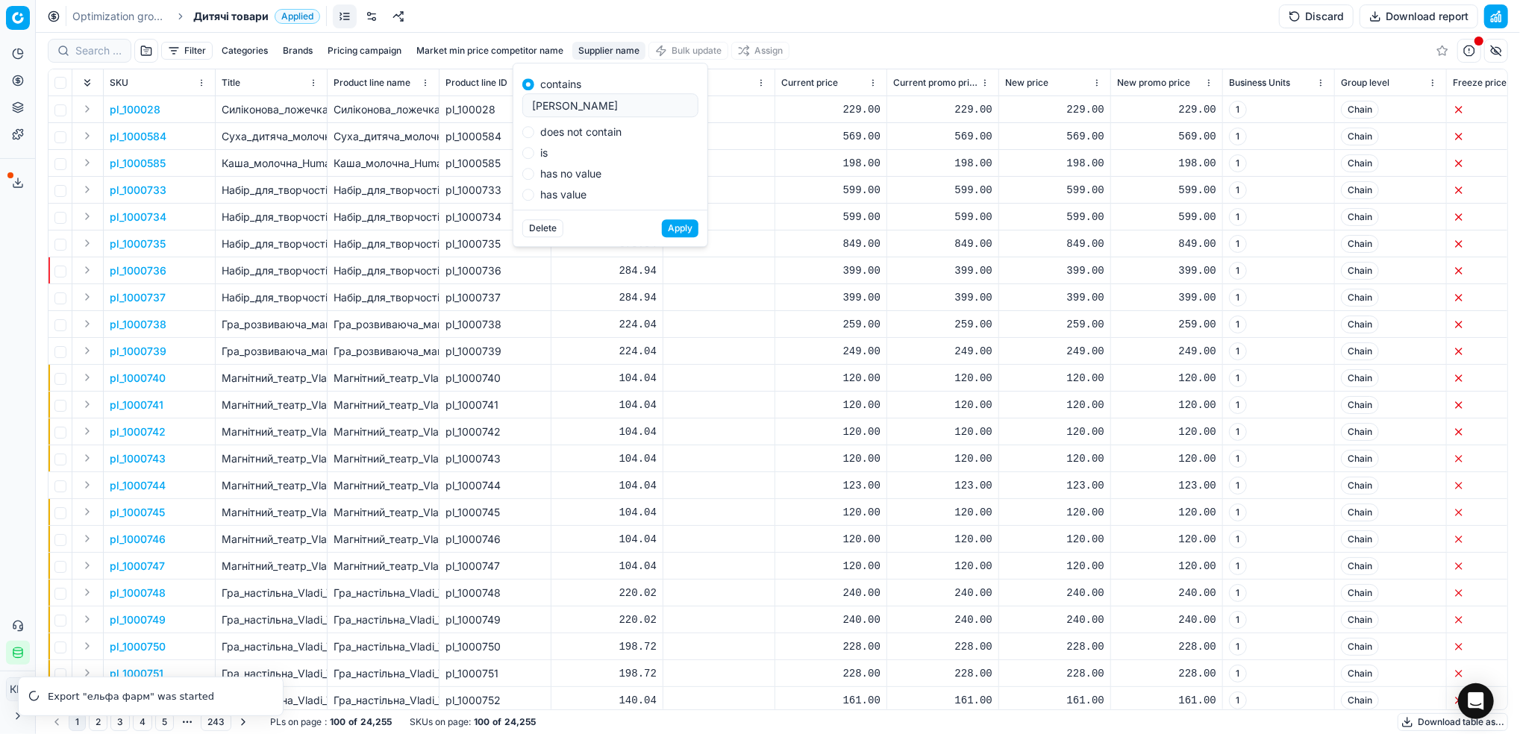
type input "[PERSON_NAME]"
click at [683, 225] on button "Apply" at bounding box center [680, 228] width 37 height 18
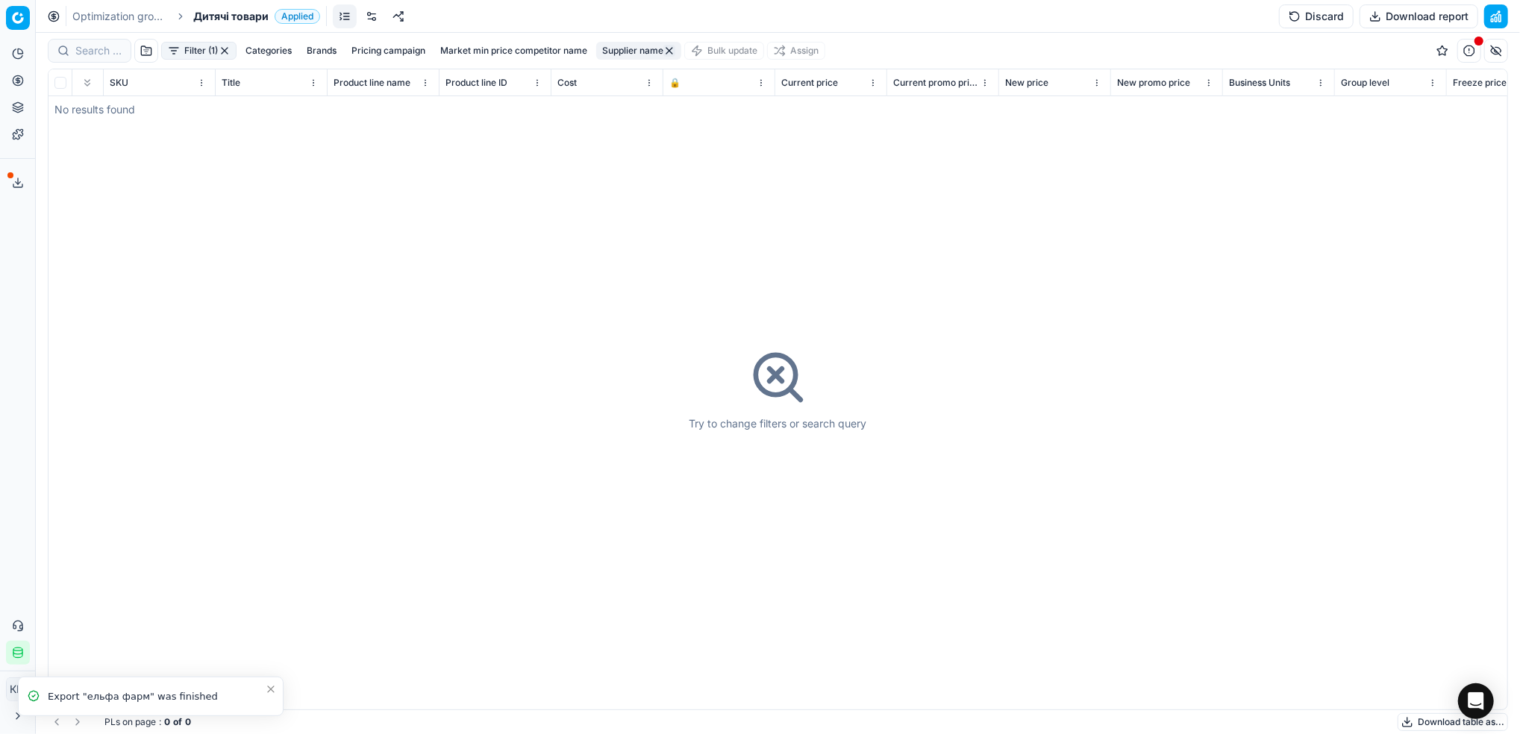
click at [13, 181] on icon at bounding box center [18, 183] width 12 height 12
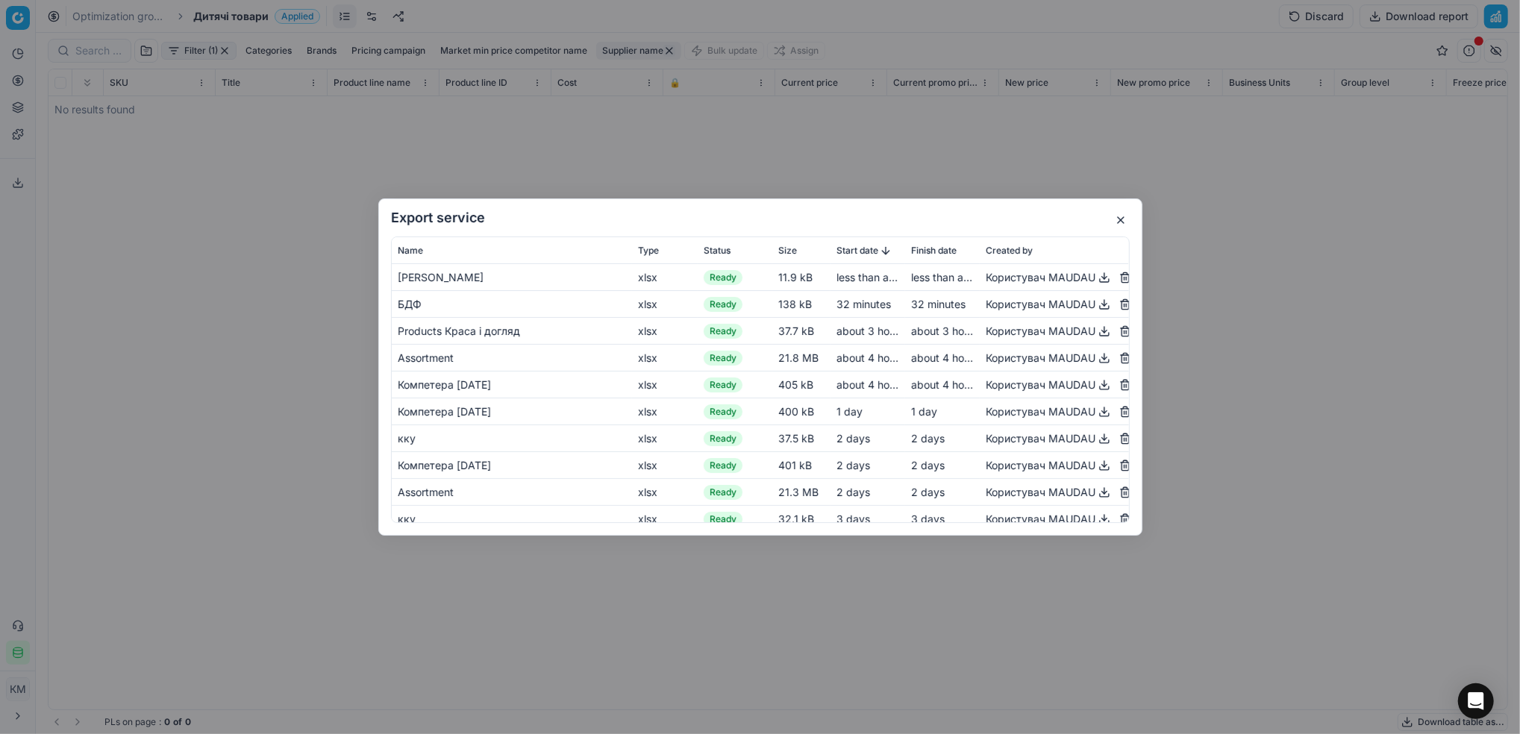
click at [1095, 279] on button "button" at bounding box center [1104, 278] width 18 height 18
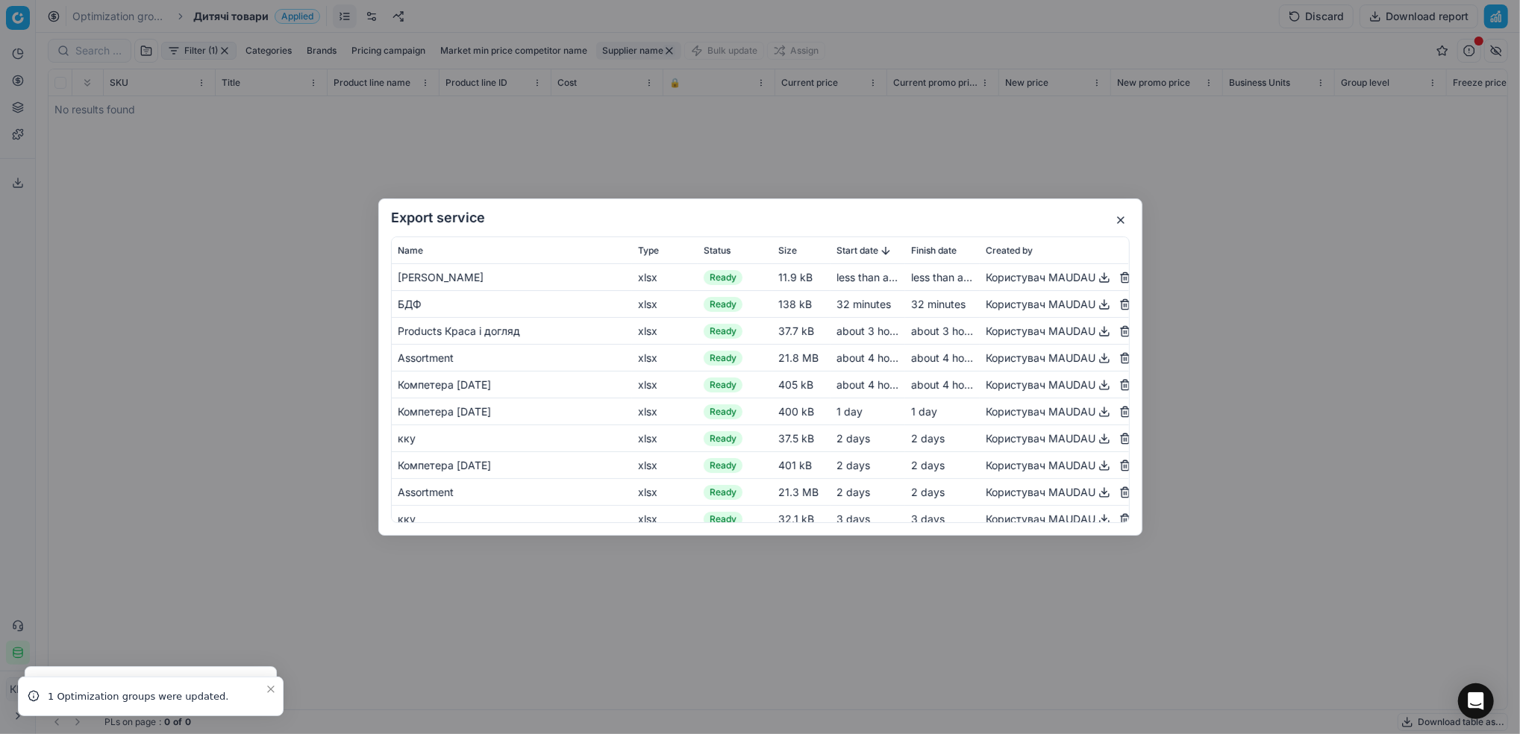
click at [1125, 222] on button "button" at bounding box center [1121, 220] width 18 height 18
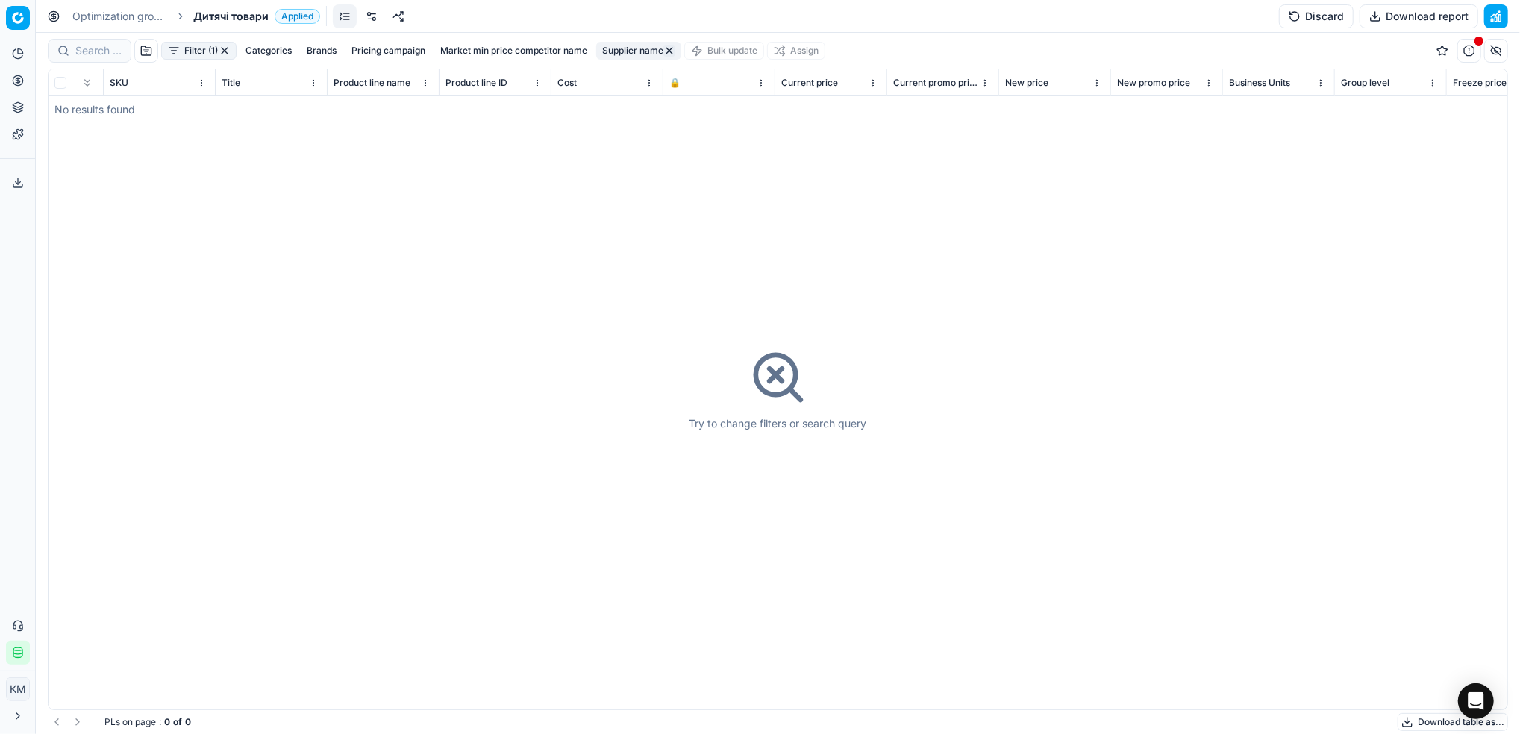
click at [116, 16] on link "Optimization groups" at bounding box center [119, 16] width 95 height 15
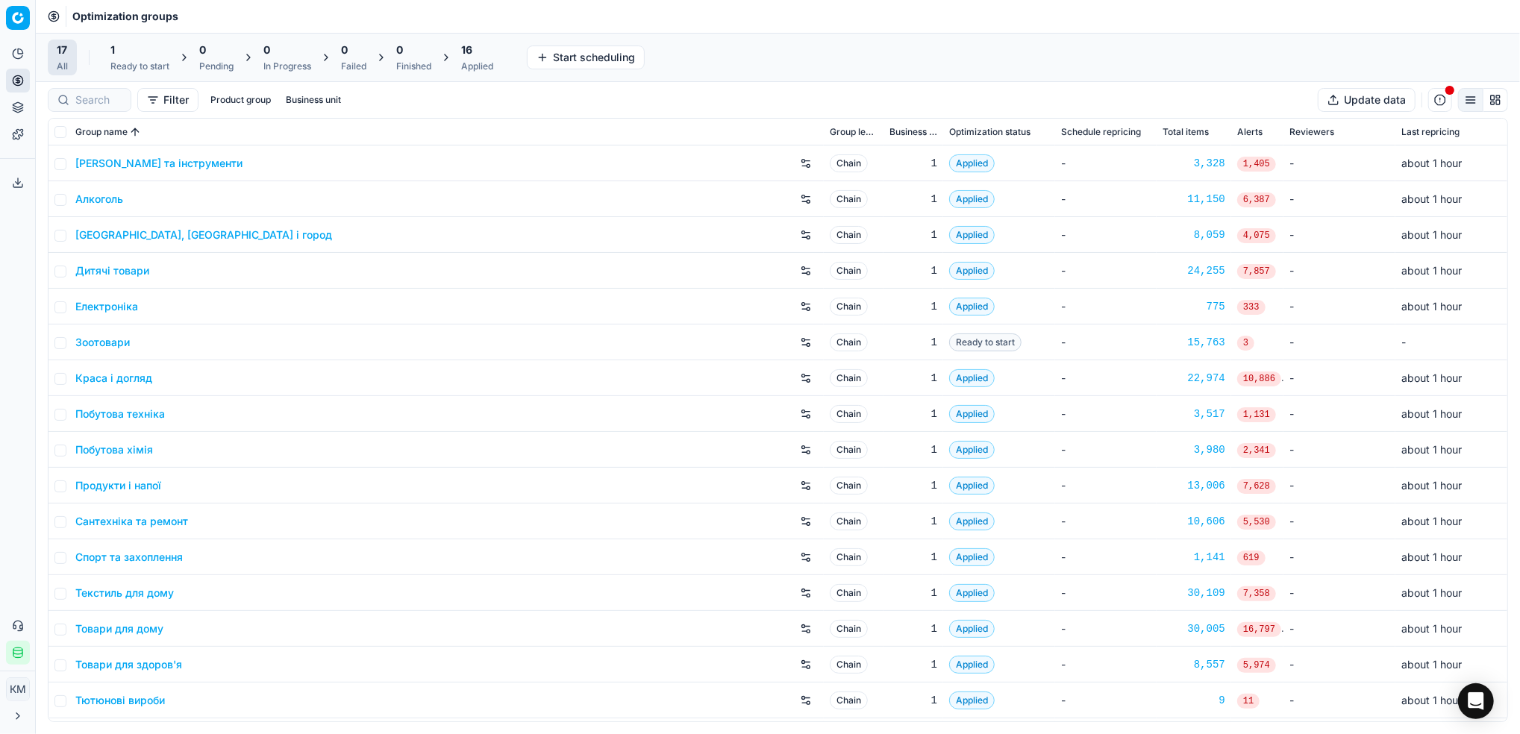
click at [125, 383] on link "Краса і догляд" at bounding box center [113, 378] width 77 height 15
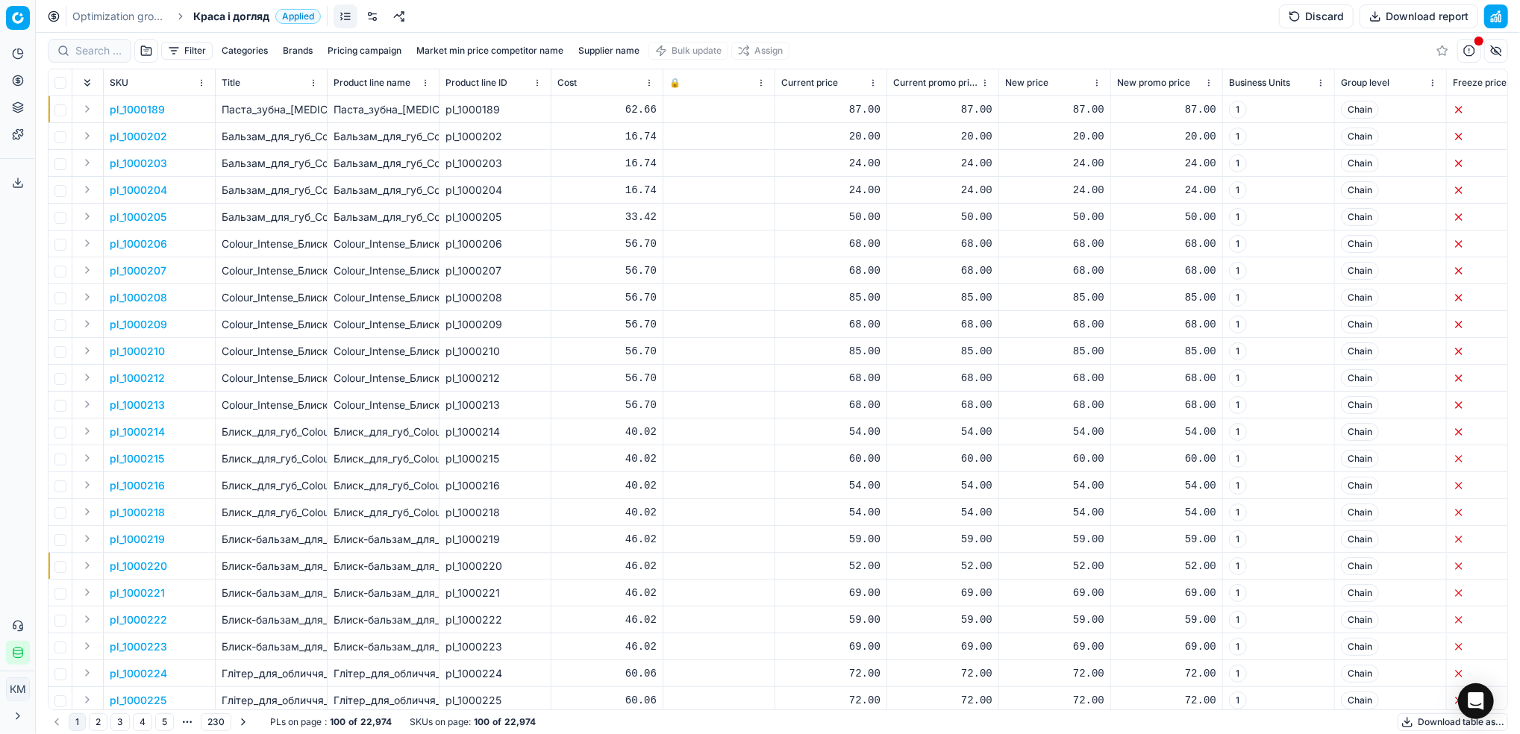
click at [105, 60] on div at bounding box center [90, 51] width 84 height 24
paste input "629814"
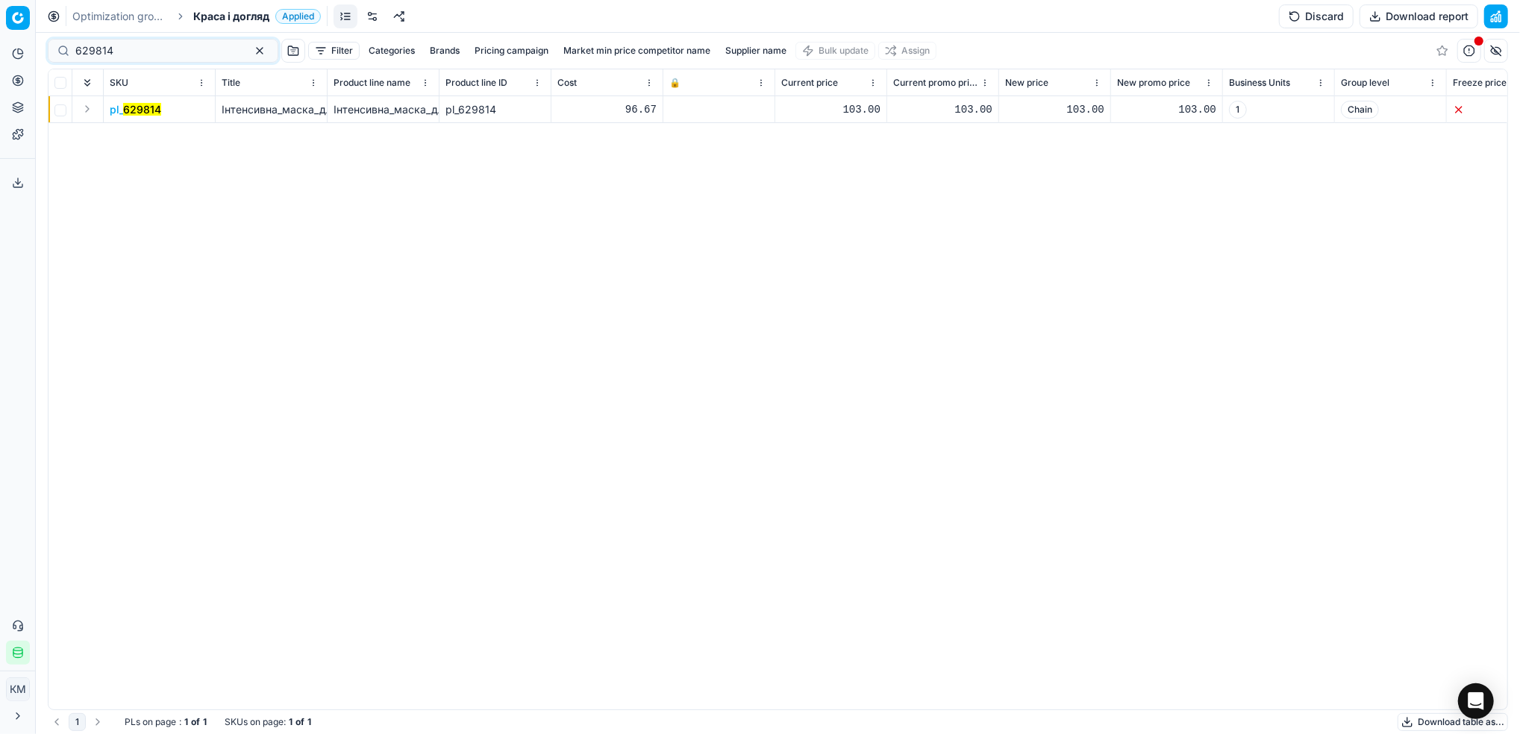
click at [156, 118] on td "pl_ 629814" at bounding box center [160, 109] width 112 height 27
click at [157, 114] on mark "629814" at bounding box center [142, 109] width 38 height 13
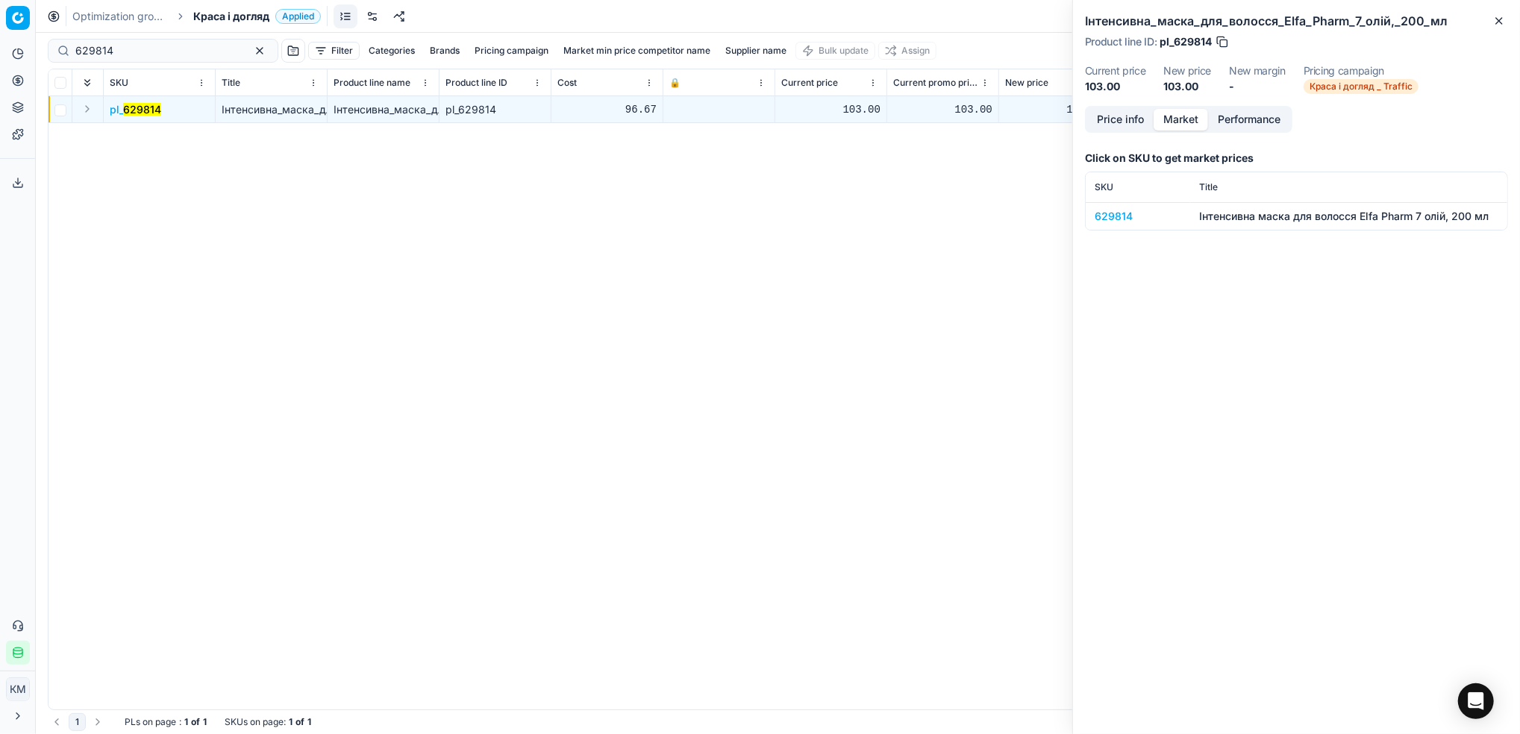
click at [1197, 118] on button "Market" at bounding box center [1180, 120] width 54 height 22
click at [1121, 210] on div "629814" at bounding box center [1137, 216] width 87 height 15
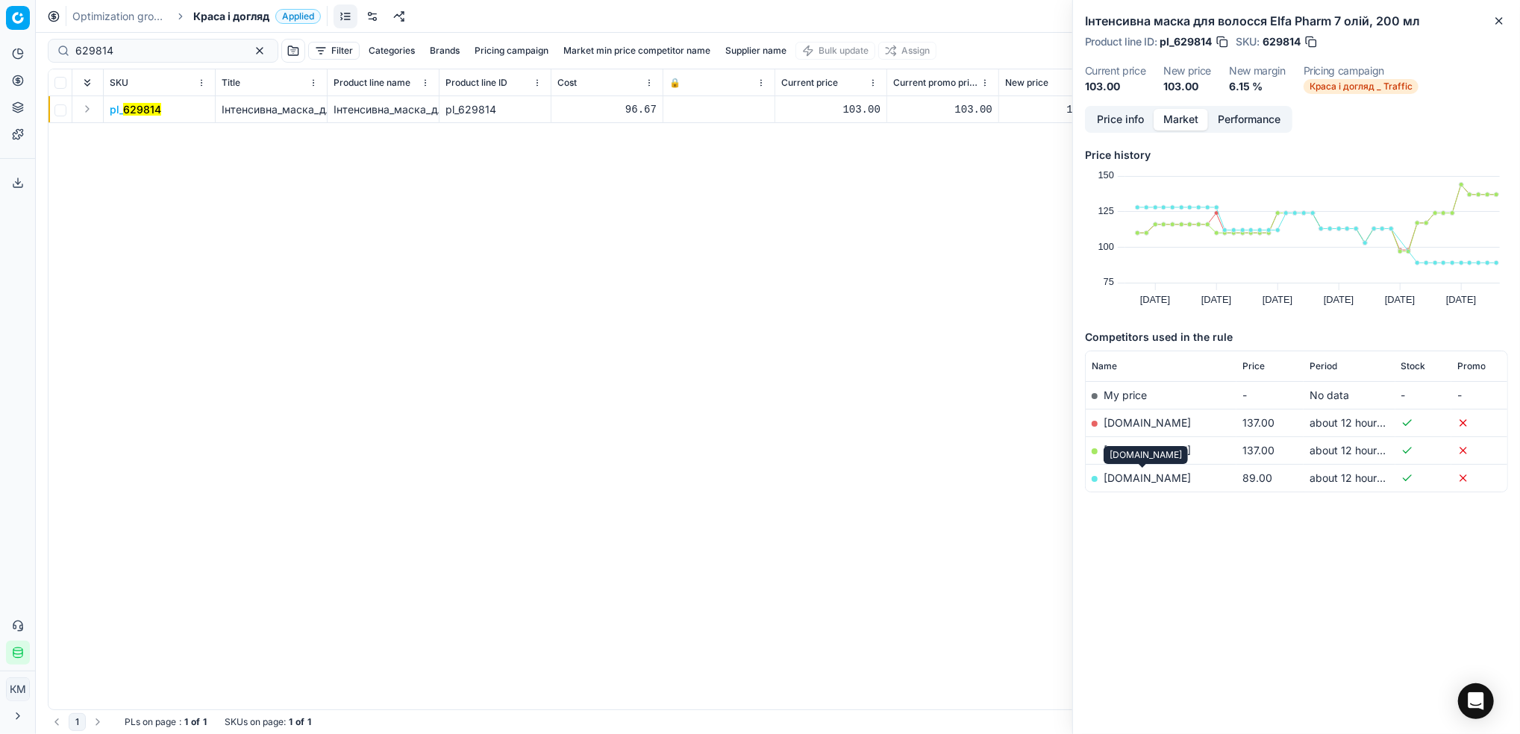
click at [1123, 477] on link "[DOMAIN_NAME]" at bounding box center [1146, 478] width 87 height 13
drag, startPoint x: 118, startPoint y: 57, endPoint x: -4, endPoint y: 44, distance: 123.0
click at [0, 44] on html "Pricing platform Analytics Pricing Product portfolio Templates Export service 6…" at bounding box center [760, 367] width 1520 height 734
paste input "368156"
click at [142, 106] on mark "368156" at bounding box center [141, 109] width 37 height 13
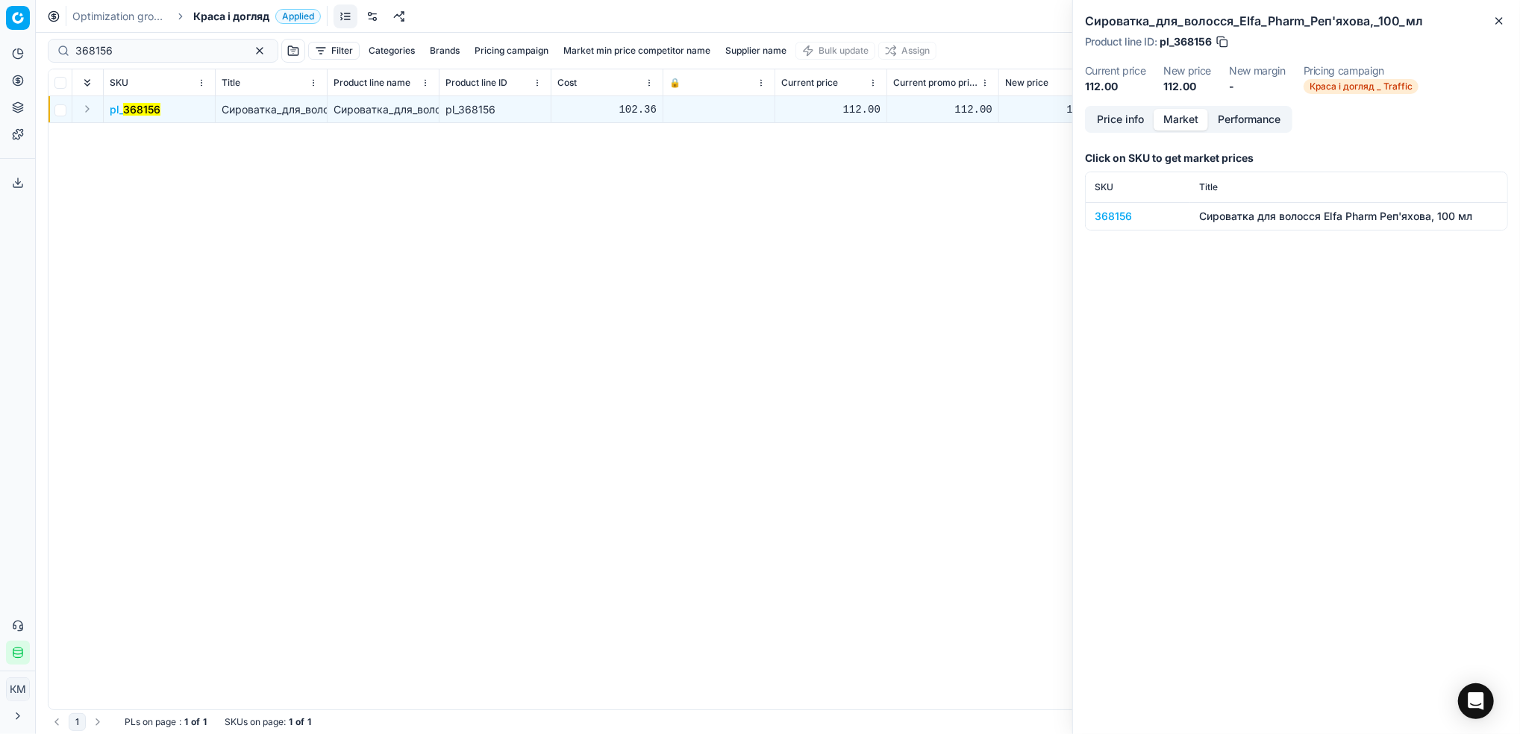
click at [1130, 217] on div "368156" at bounding box center [1137, 216] width 87 height 15
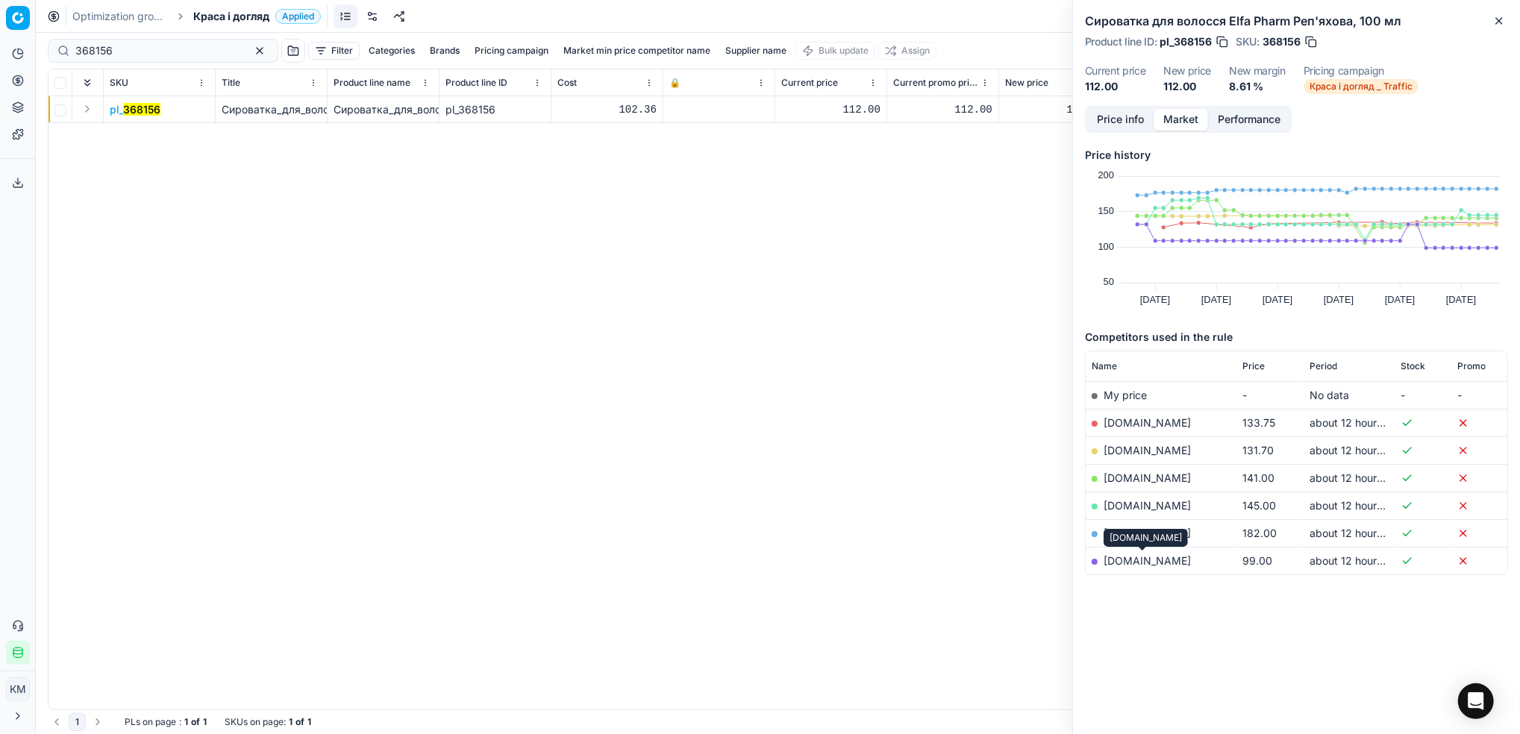
click at [1133, 558] on link "[DOMAIN_NAME]" at bounding box center [1146, 560] width 87 height 13
drag, startPoint x: 119, startPoint y: 50, endPoint x: 2, endPoint y: 32, distance: 118.5
click at [0, 36] on html "Pricing platform Analytics Pricing Product portfolio Templates Export service 6…" at bounding box center [760, 367] width 1520 height 734
paste input "629815"
click at [143, 112] on mark "629815" at bounding box center [141, 109] width 37 height 13
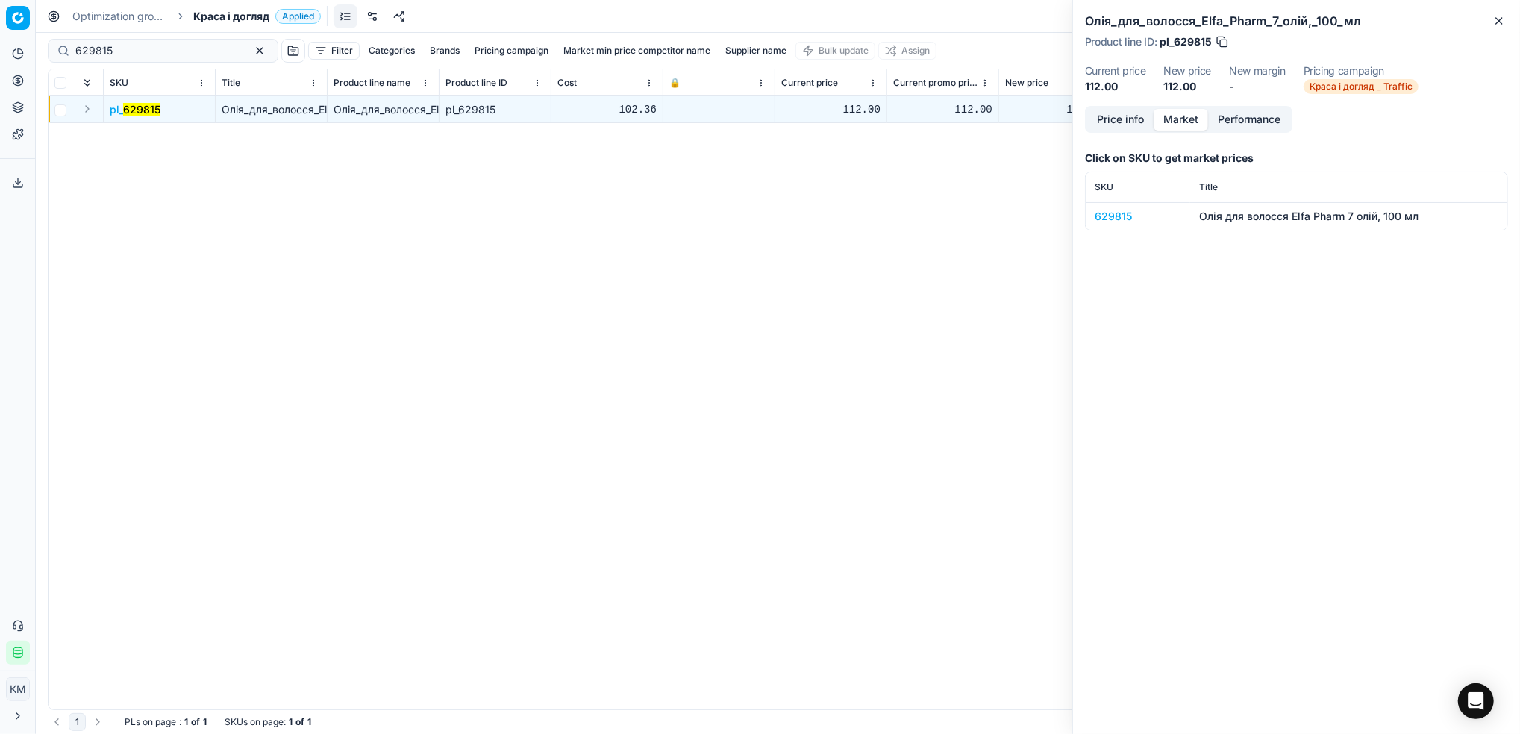
click at [1113, 219] on div "629815" at bounding box center [1137, 216] width 87 height 15
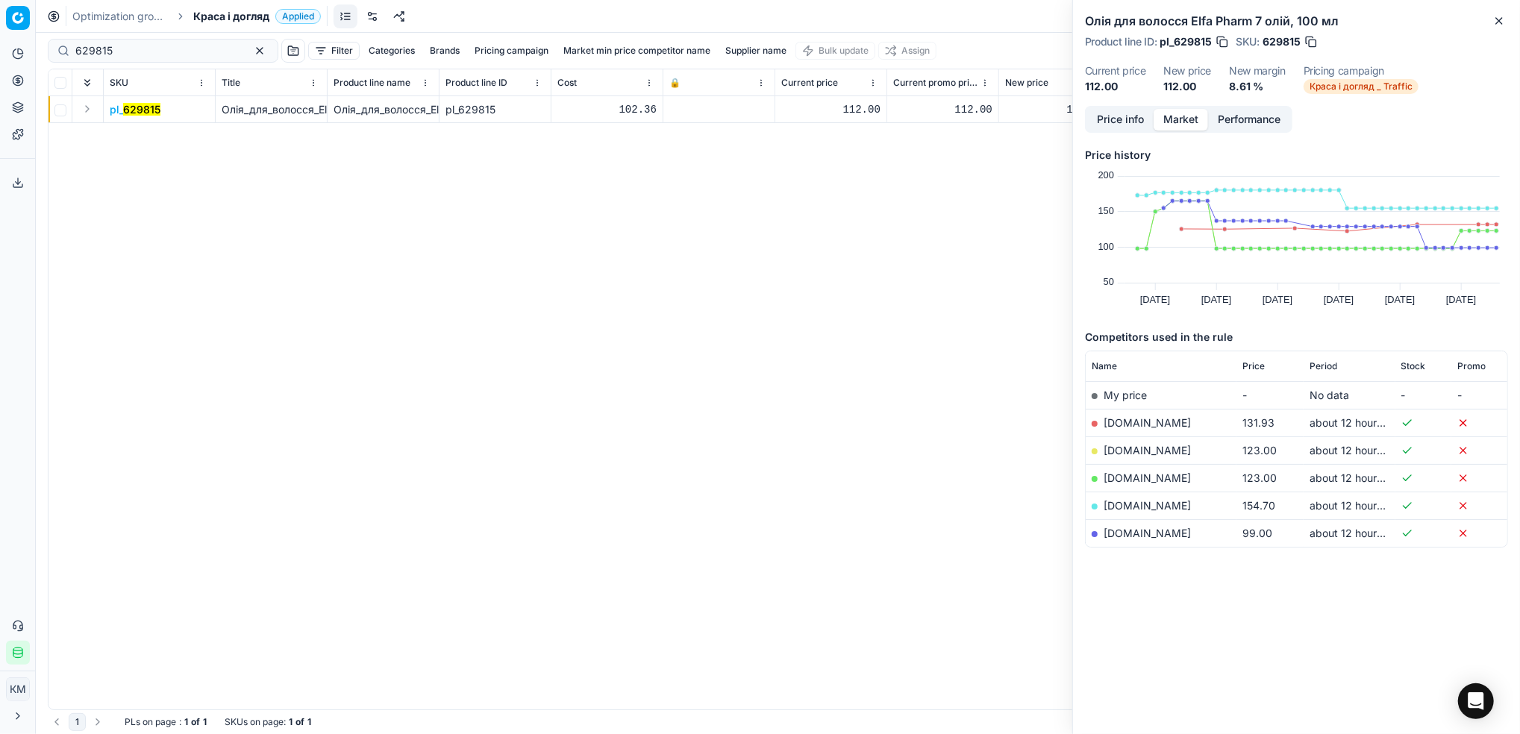
click at [1136, 530] on link "[DOMAIN_NAME]" at bounding box center [1146, 533] width 87 height 13
drag, startPoint x: 119, startPoint y: 55, endPoint x: -4, endPoint y: 45, distance: 124.3
click at [0, 45] on html "Pricing platform Analytics Pricing Product portfolio Templates Export service 6…" at bounding box center [760, 367] width 1520 height 734
paste input "6"
click at [135, 110] on mark "629816" at bounding box center [142, 109] width 38 height 13
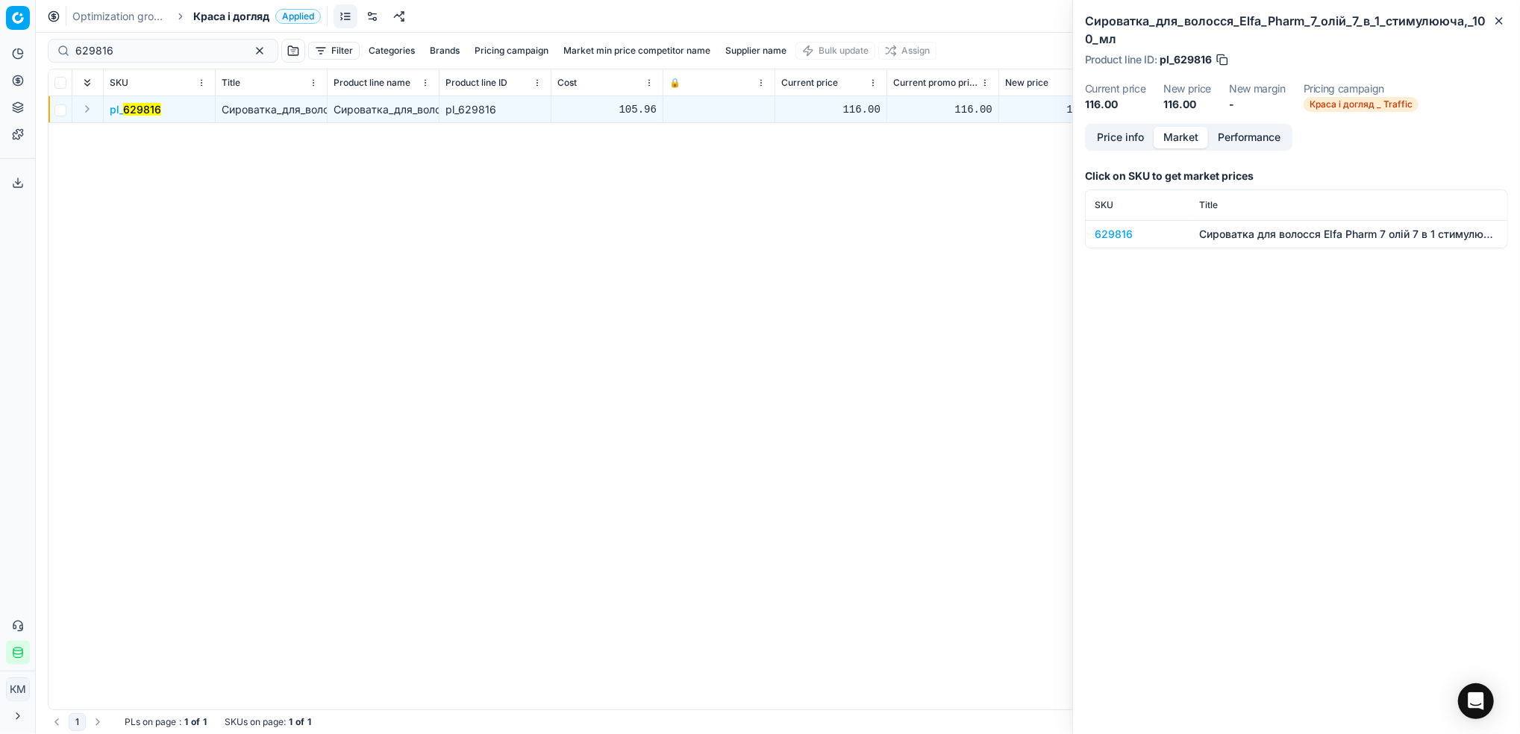
click at [1118, 236] on div "629816" at bounding box center [1137, 234] width 87 height 15
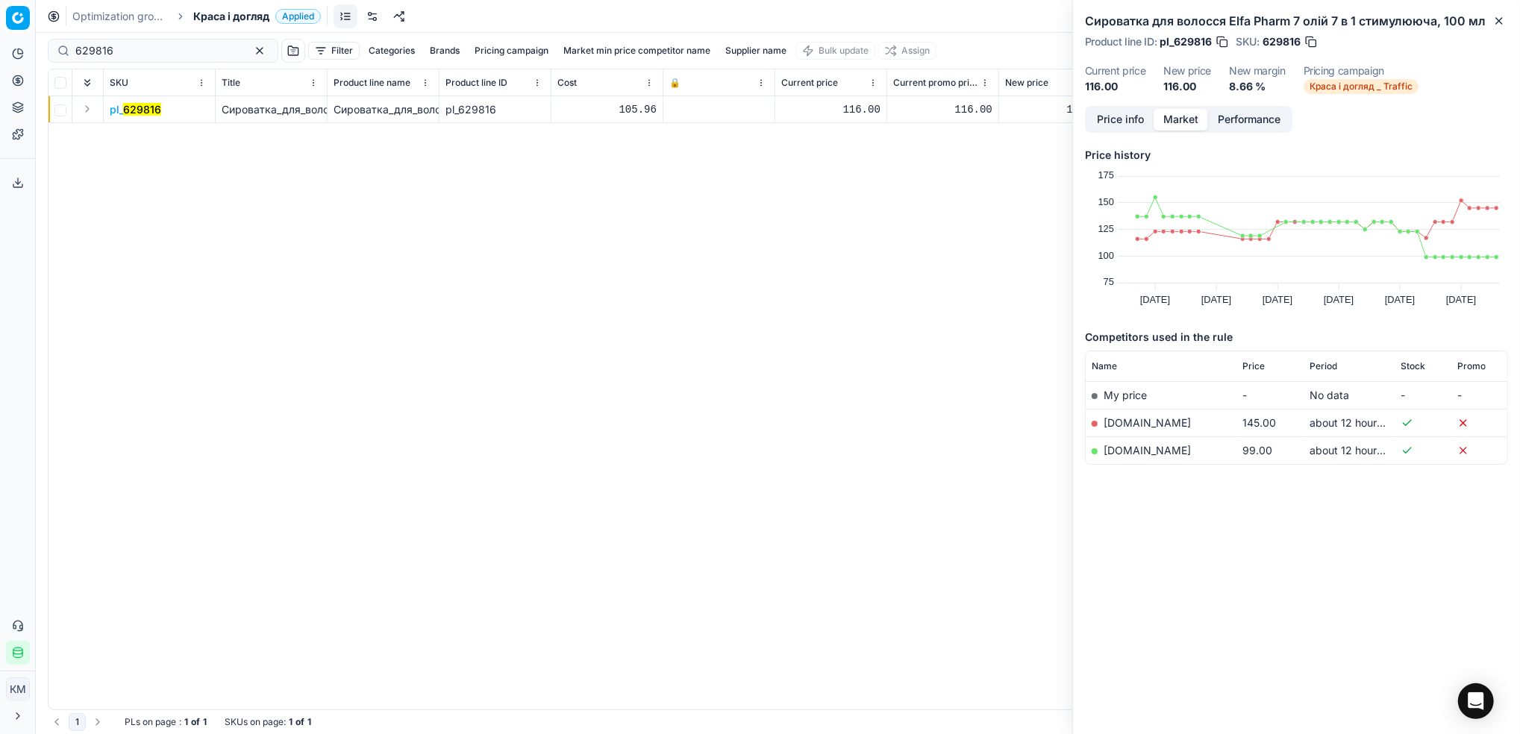
click at [1136, 445] on link "[DOMAIN_NAME]" at bounding box center [1146, 450] width 87 height 13
drag, startPoint x: 125, startPoint y: 40, endPoint x: 0, endPoint y: 40, distance: 125.3
click at [0, 40] on html "Pricing platform Analytics Pricing Product portfolio Templates Export service 6…" at bounding box center [760, 367] width 1520 height 734
drag, startPoint x: 0, startPoint y: 40, endPoint x: 233, endPoint y: 164, distance: 263.7
click at [233, 164] on div "pl_ 629816 Сироватка_для_волосся_Elfa_Pharm_7_олій_7_в_1_стимулююча,_100_мл Сир…" at bounding box center [777, 402] width 1459 height 613
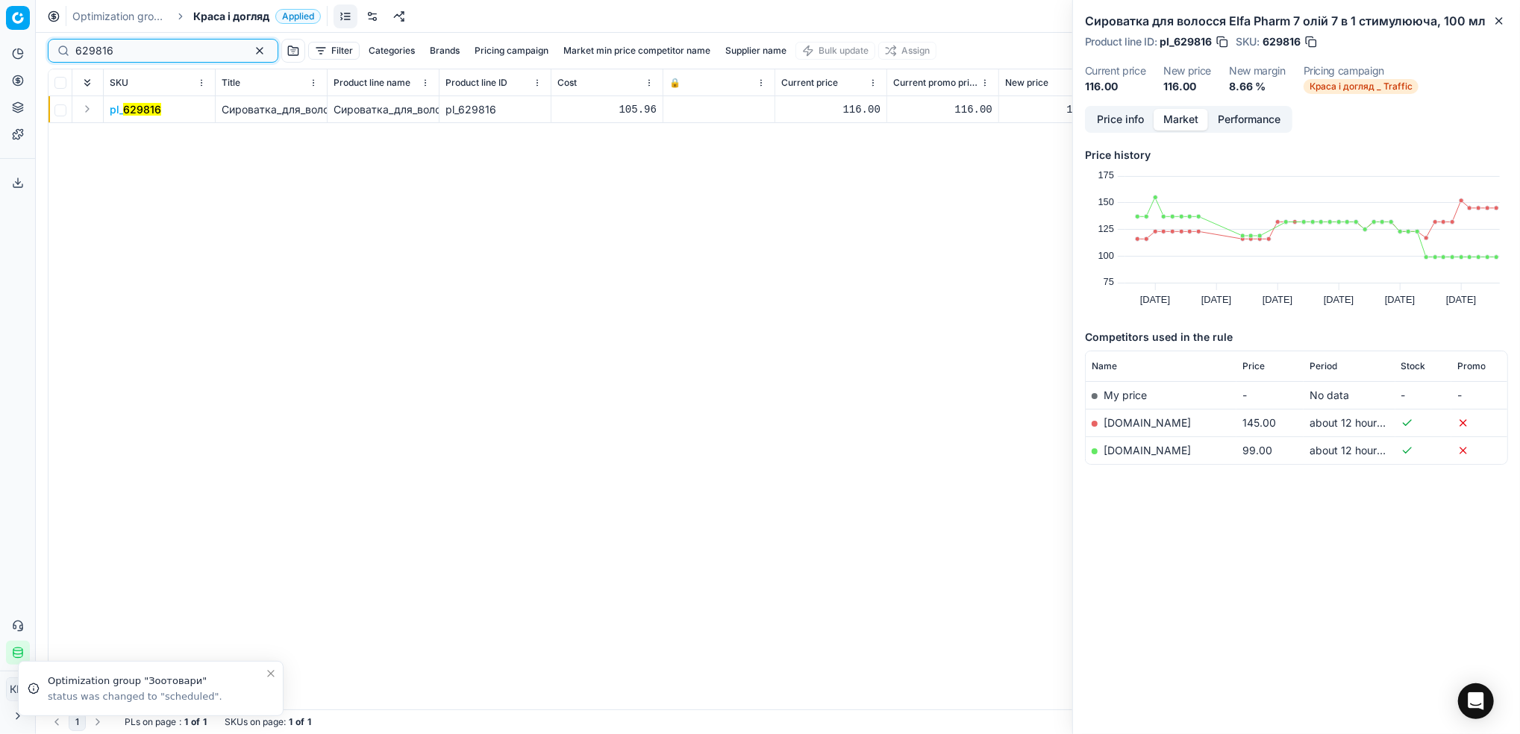
drag, startPoint x: 154, startPoint y: 50, endPoint x: 20, endPoint y: 43, distance: 133.7
click at [10, 48] on div "Pricing platform Analytics Pricing Product portfolio Templates Export service 6…" at bounding box center [760, 367] width 1520 height 734
paste input "166760"
type input "166760"
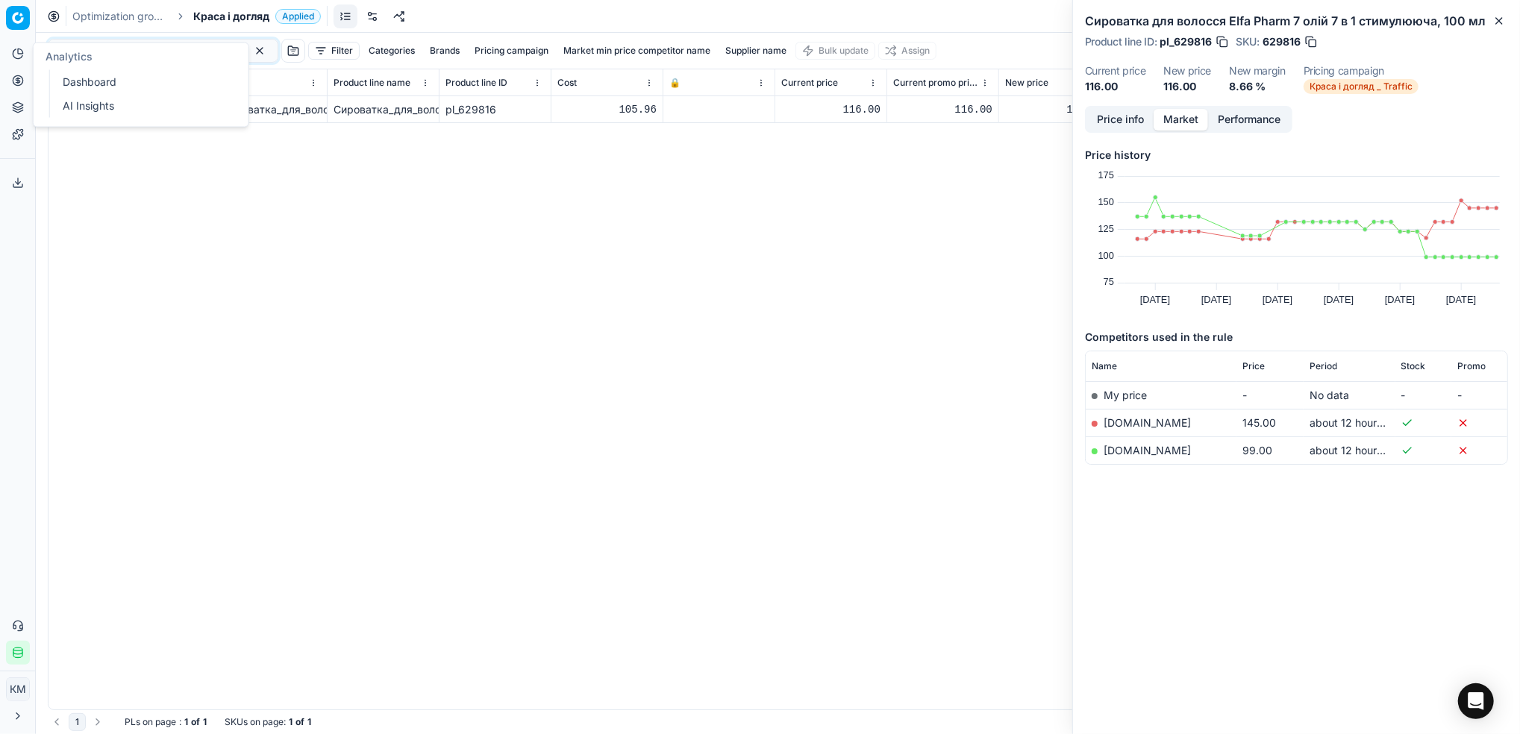
click at [351, 181] on div "166760 Filter Categories Brands Pricing campaign Market min price competitor na…" at bounding box center [778, 383] width 1484 height 701
click at [140, 133] on mark "166760" at bounding box center [140, 136] width 37 height 13
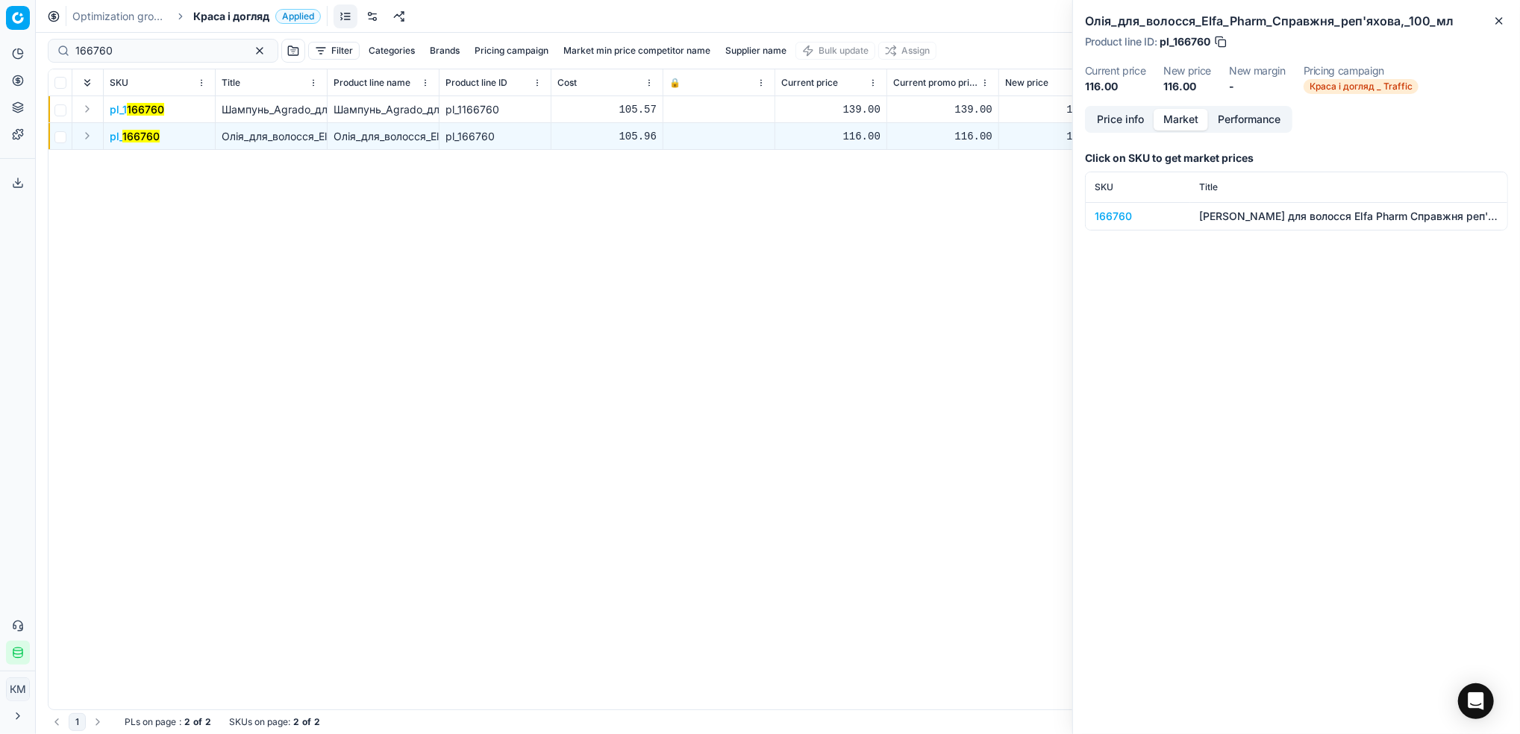
click at [1106, 213] on div "166760" at bounding box center [1137, 216] width 87 height 15
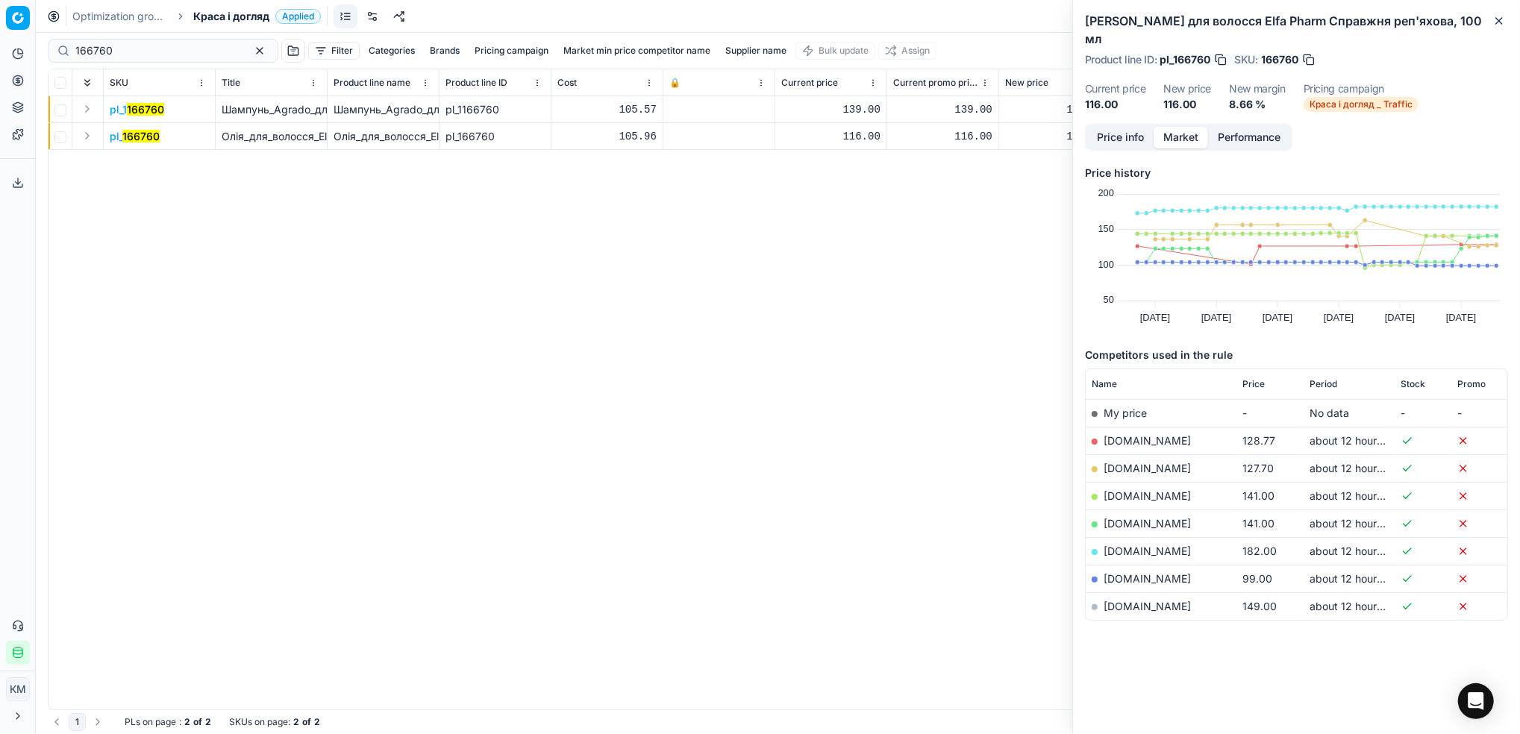
click at [1141, 572] on link "[DOMAIN_NAME]" at bounding box center [1146, 578] width 87 height 13
click at [251, 52] on button "button" at bounding box center [260, 51] width 18 height 18
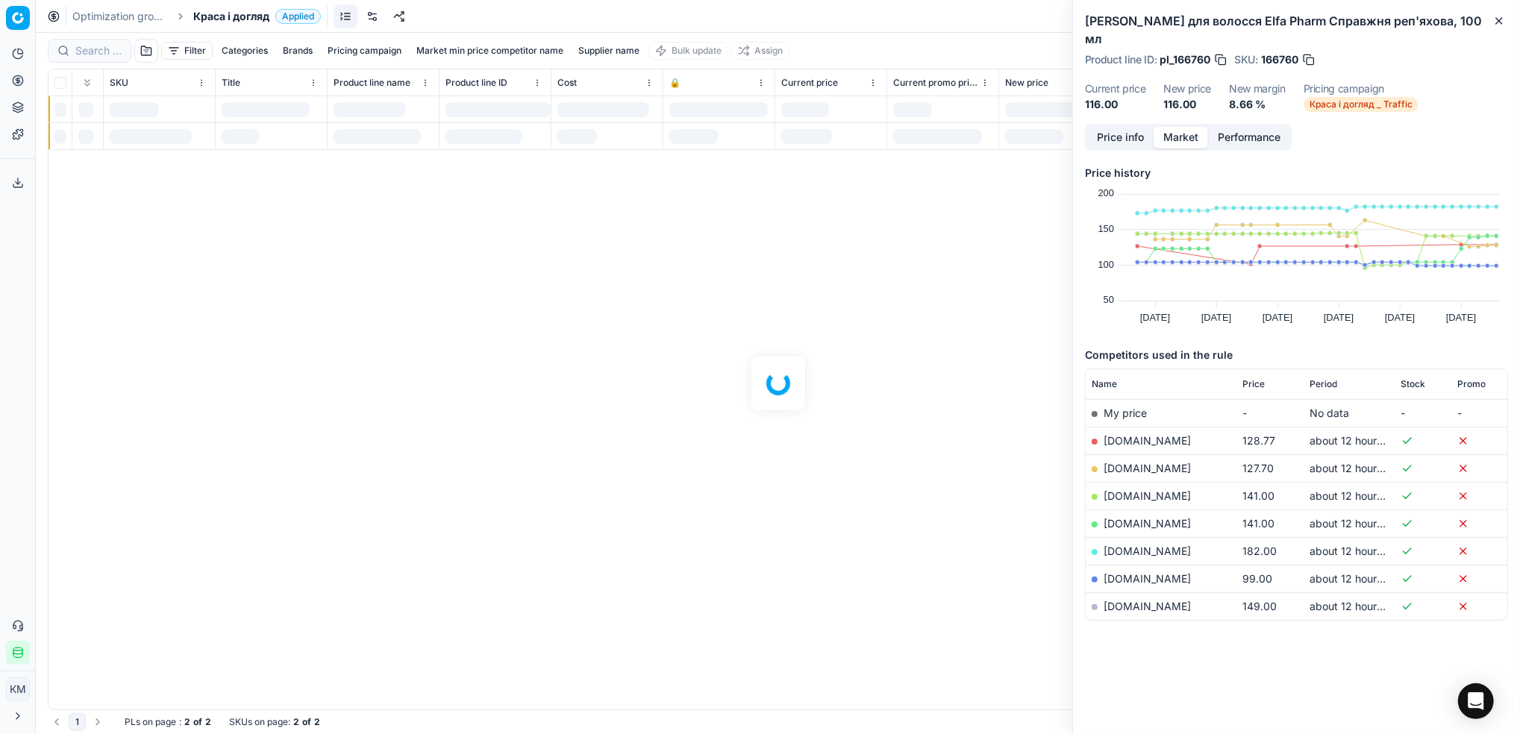
click at [624, 51] on div at bounding box center [778, 383] width 1484 height 701
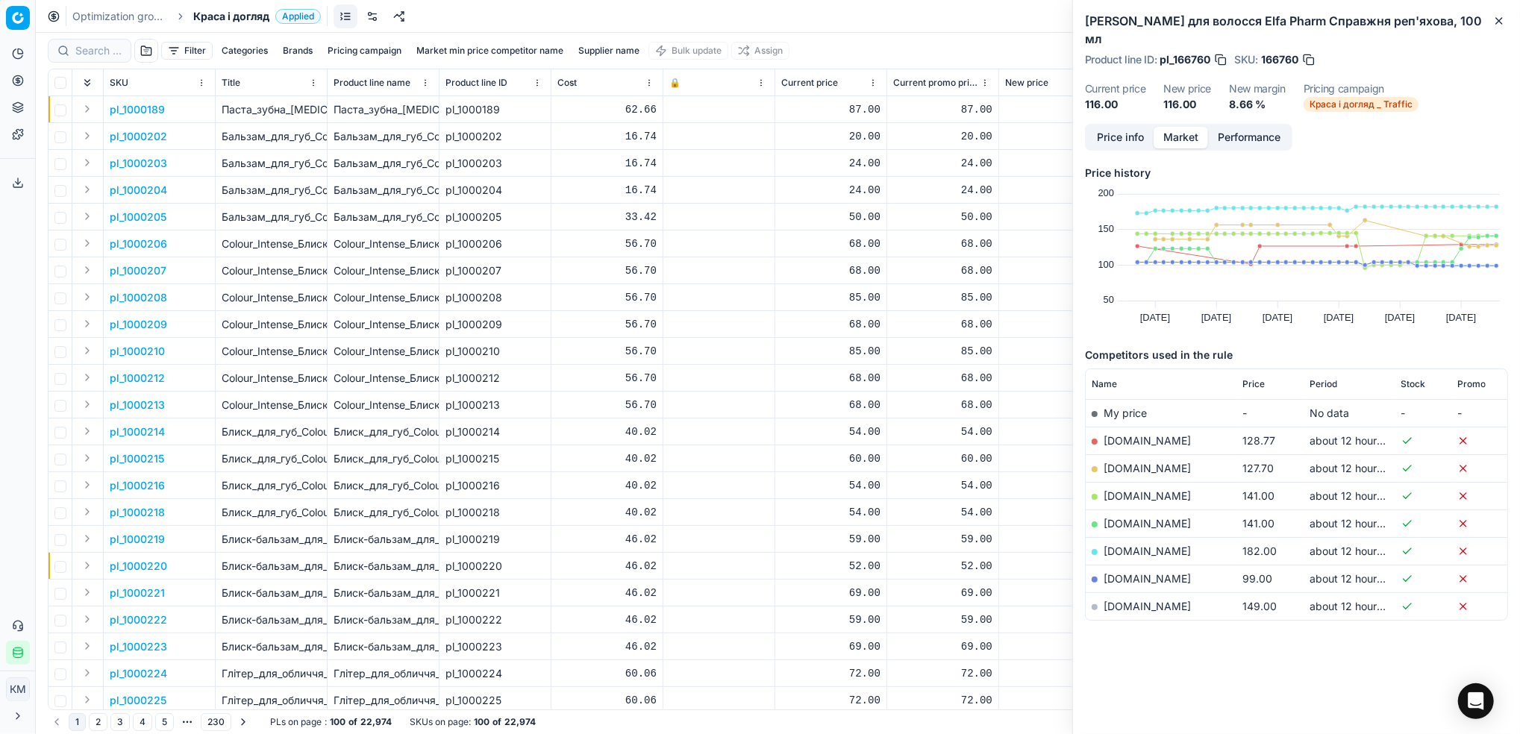
click at [624, 51] on button "Supplier name" at bounding box center [608, 51] width 73 height 18
click at [571, 98] on input at bounding box center [610, 105] width 163 height 22
type input "естеті"
click at [662, 219] on button "Apply" at bounding box center [680, 228] width 37 height 18
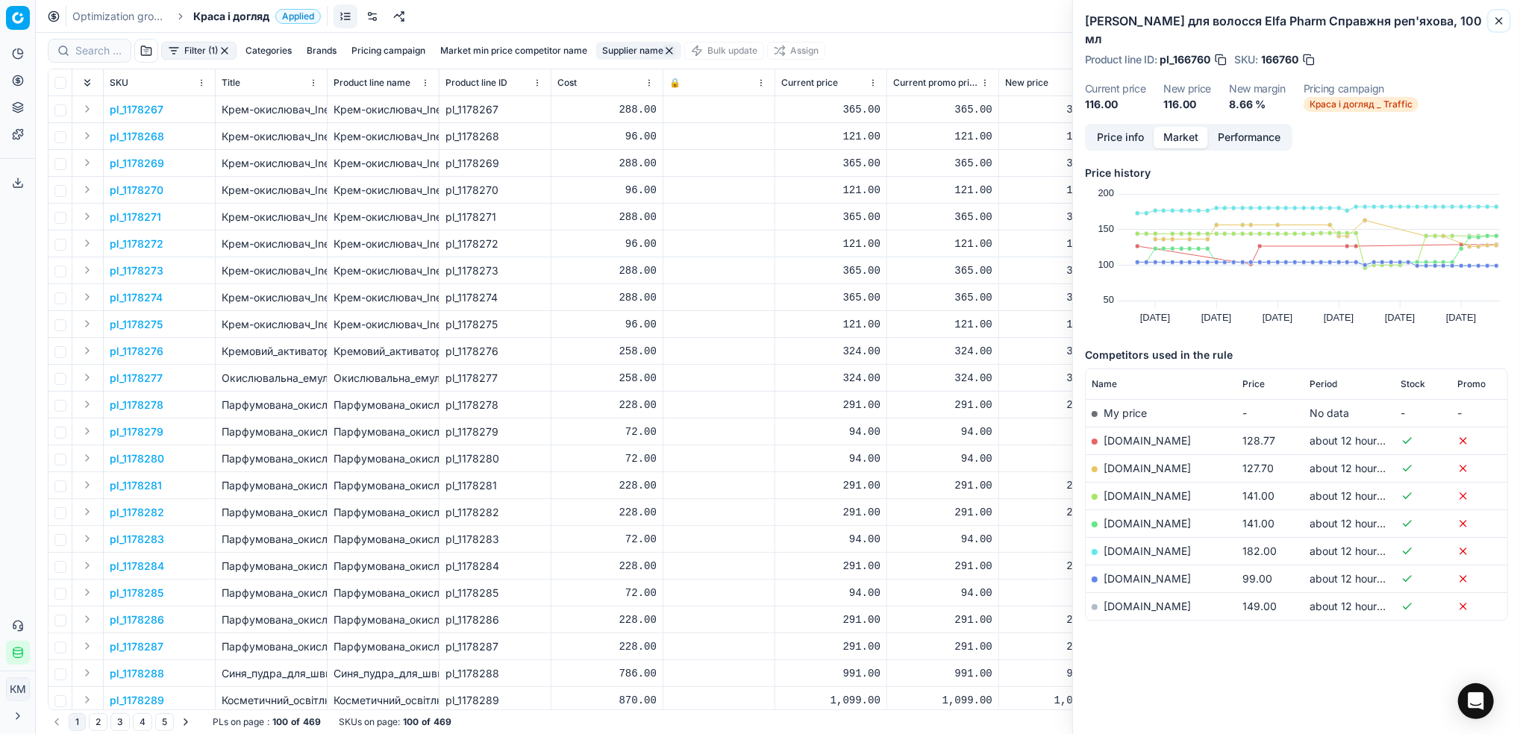
click at [1497, 22] on icon "button" at bounding box center [1499, 21] width 6 height 6
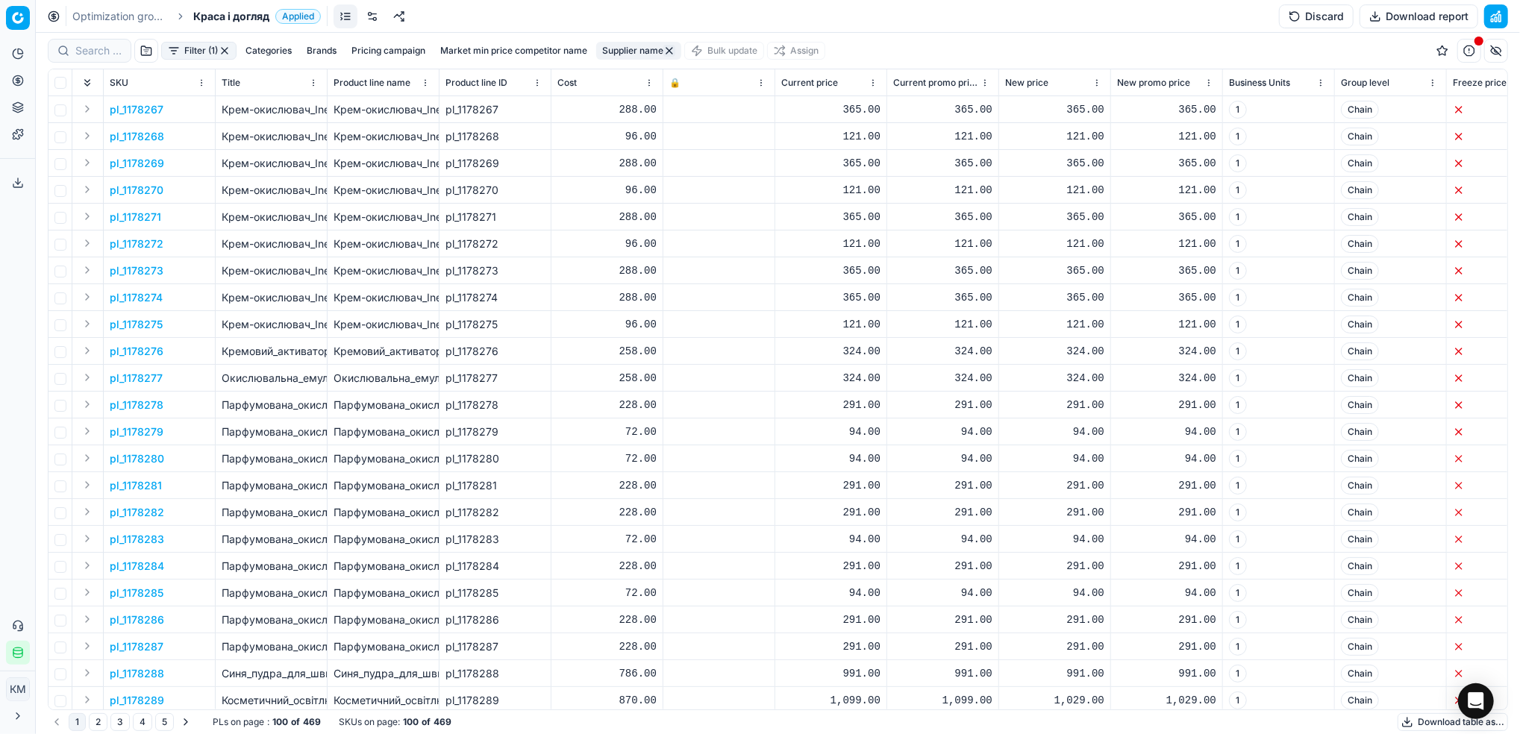
click at [1421, 726] on button "Download table as..." at bounding box center [1452, 722] width 110 height 18
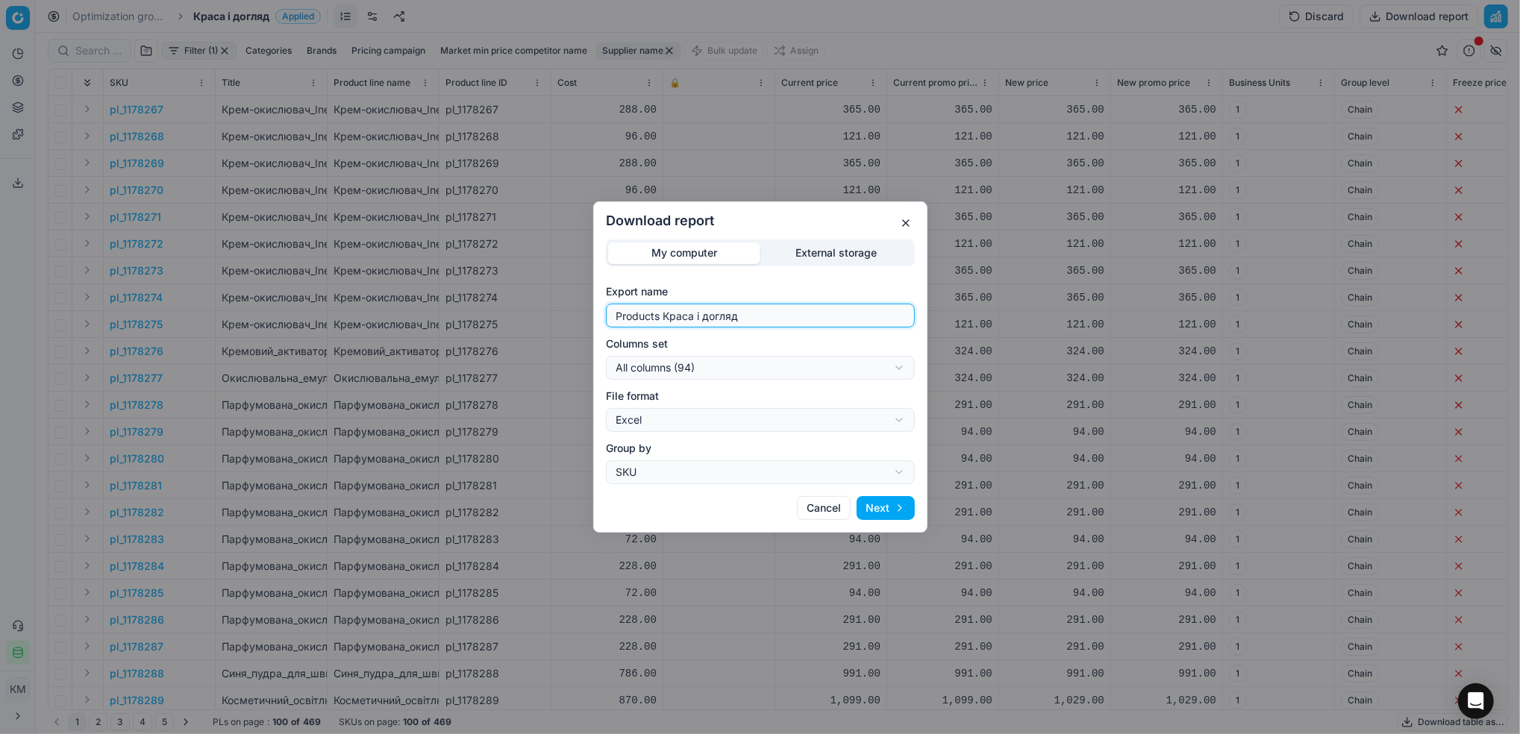
drag, startPoint x: 729, startPoint y: 316, endPoint x: 495, endPoint y: 331, distance: 233.9
click at [495, 331] on div "Download report My computer External storage Export name Products Краса і догля…" at bounding box center [760, 367] width 1520 height 734
type input "естеті"
click at [877, 505] on button "Next" at bounding box center [885, 508] width 58 height 24
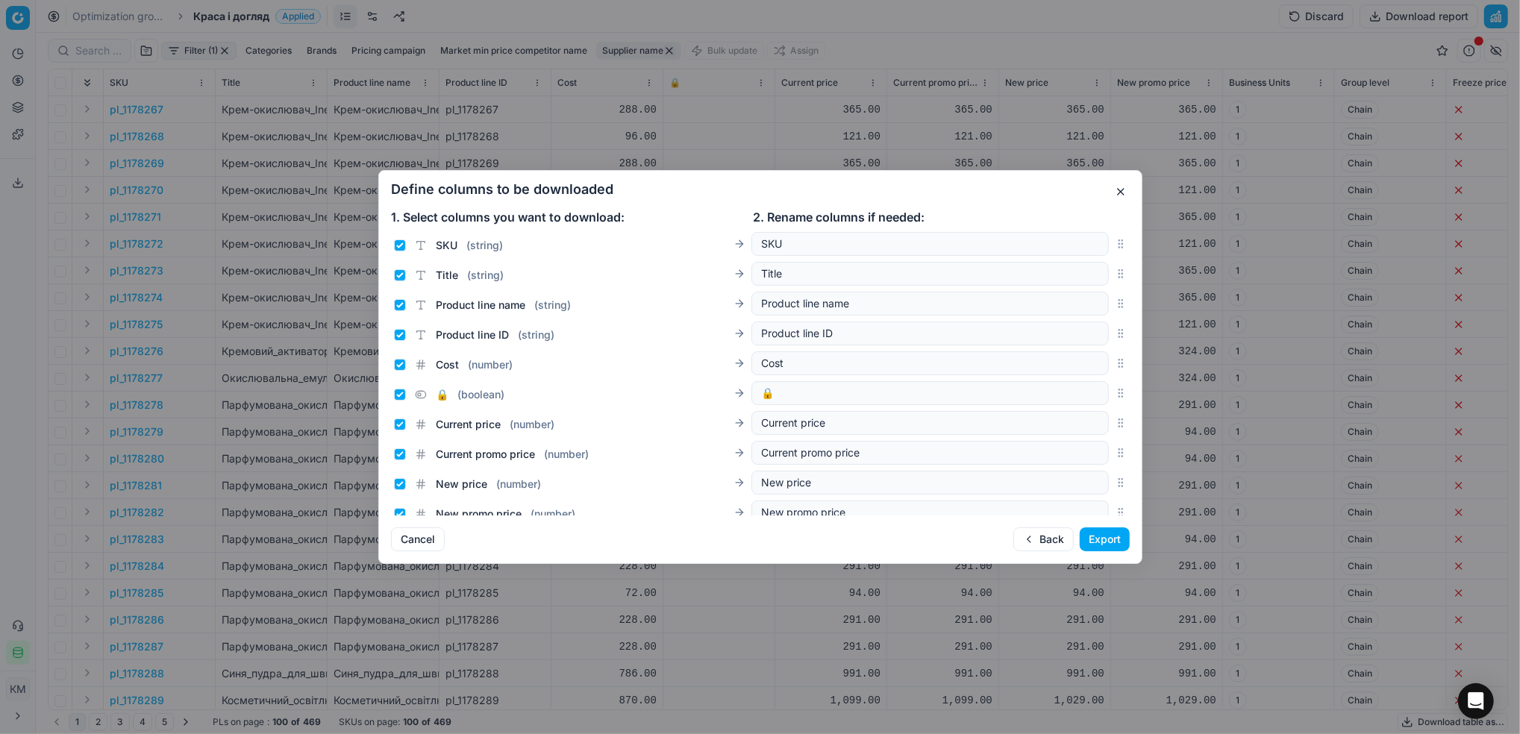
click at [1117, 546] on button "Export" at bounding box center [1105, 539] width 50 height 24
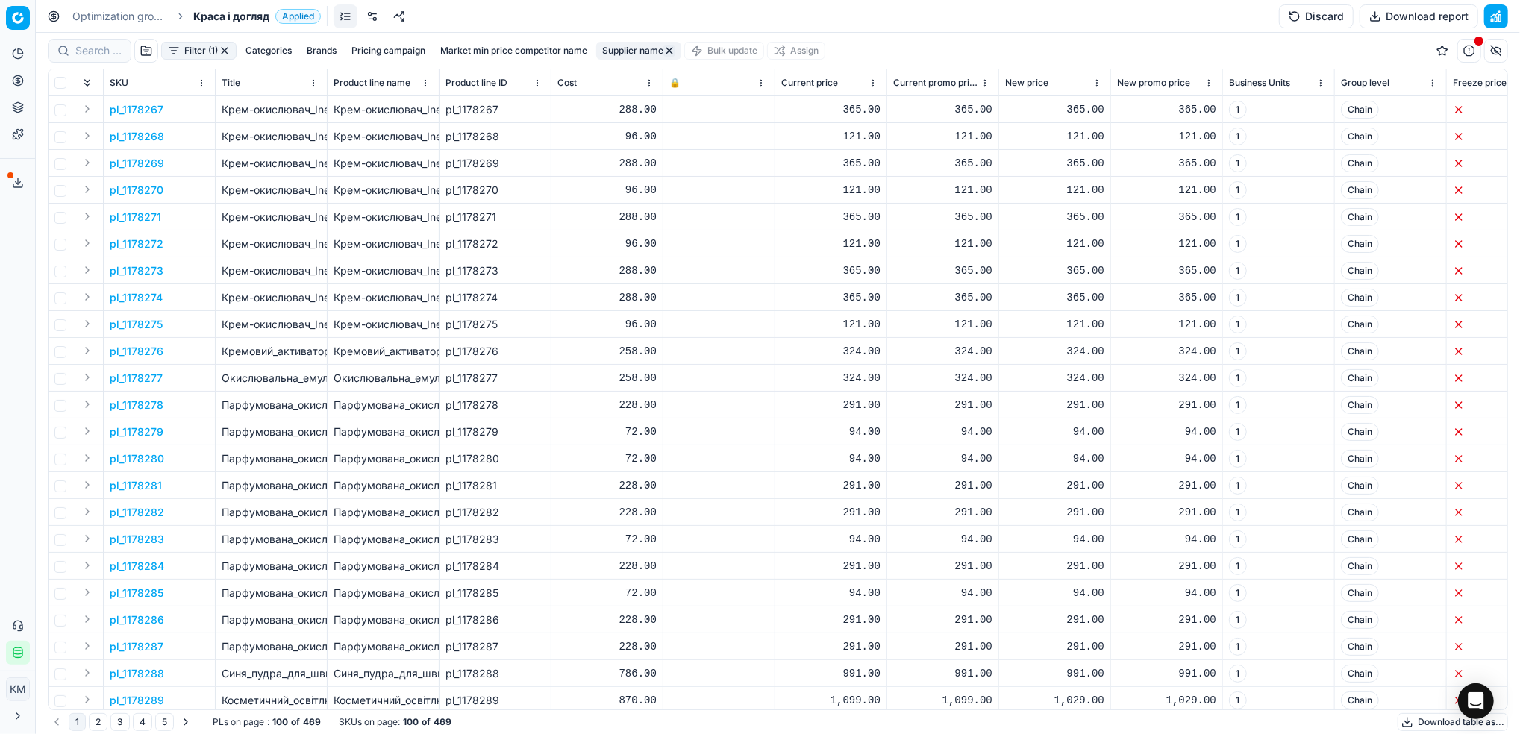
click at [26, 177] on button "Export service" at bounding box center [18, 183] width 24 height 24
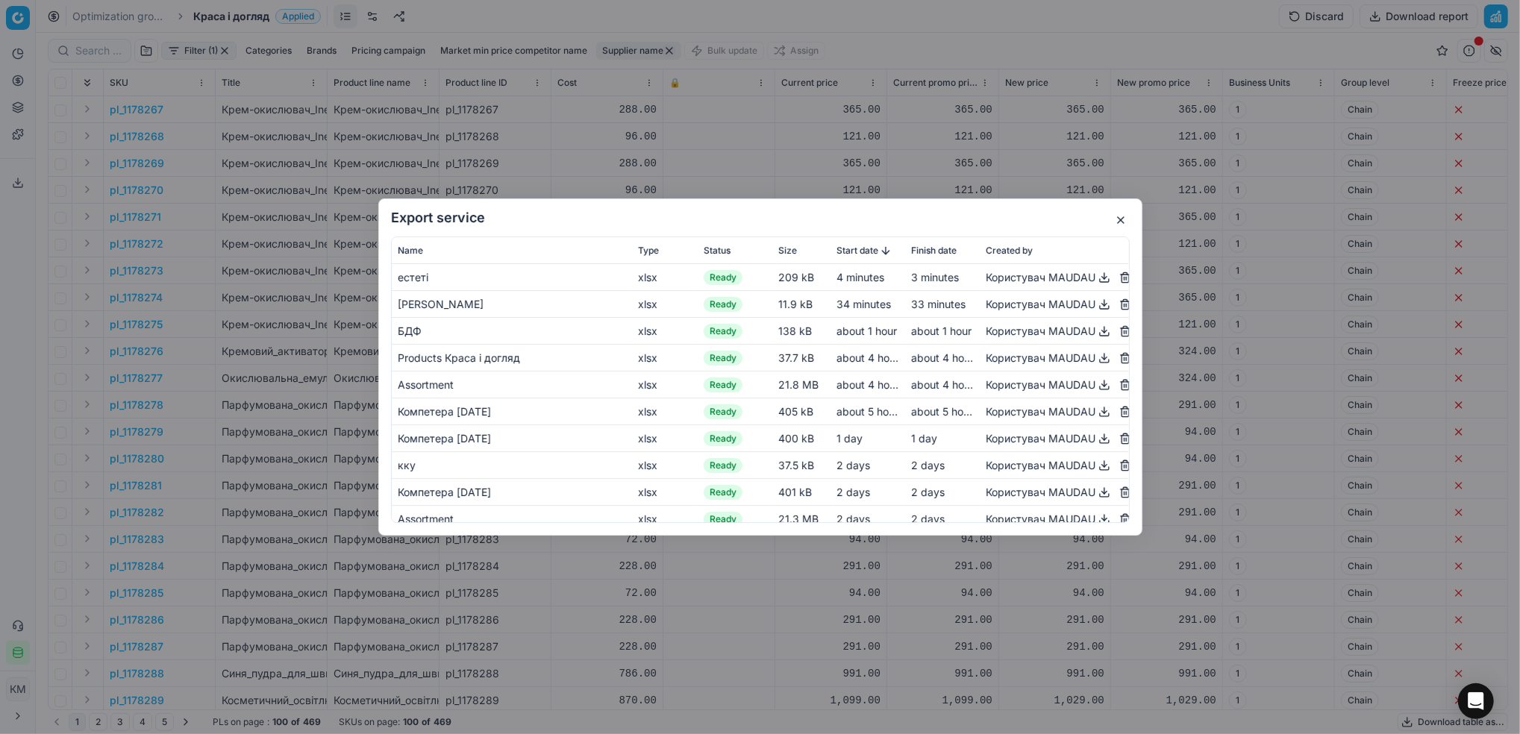
click at [1074, 272] on div "Користувач MAUDAU" at bounding box center [1054, 278] width 137 height 18
click at [1095, 276] on button "button" at bounding box center [1104, 278] width 18 height 18
click at [129, 128] on div "Export service Name Type Status Size Start date Finish date Created by естеті x…" at bounding box center [760, 367] width 1520 height 734
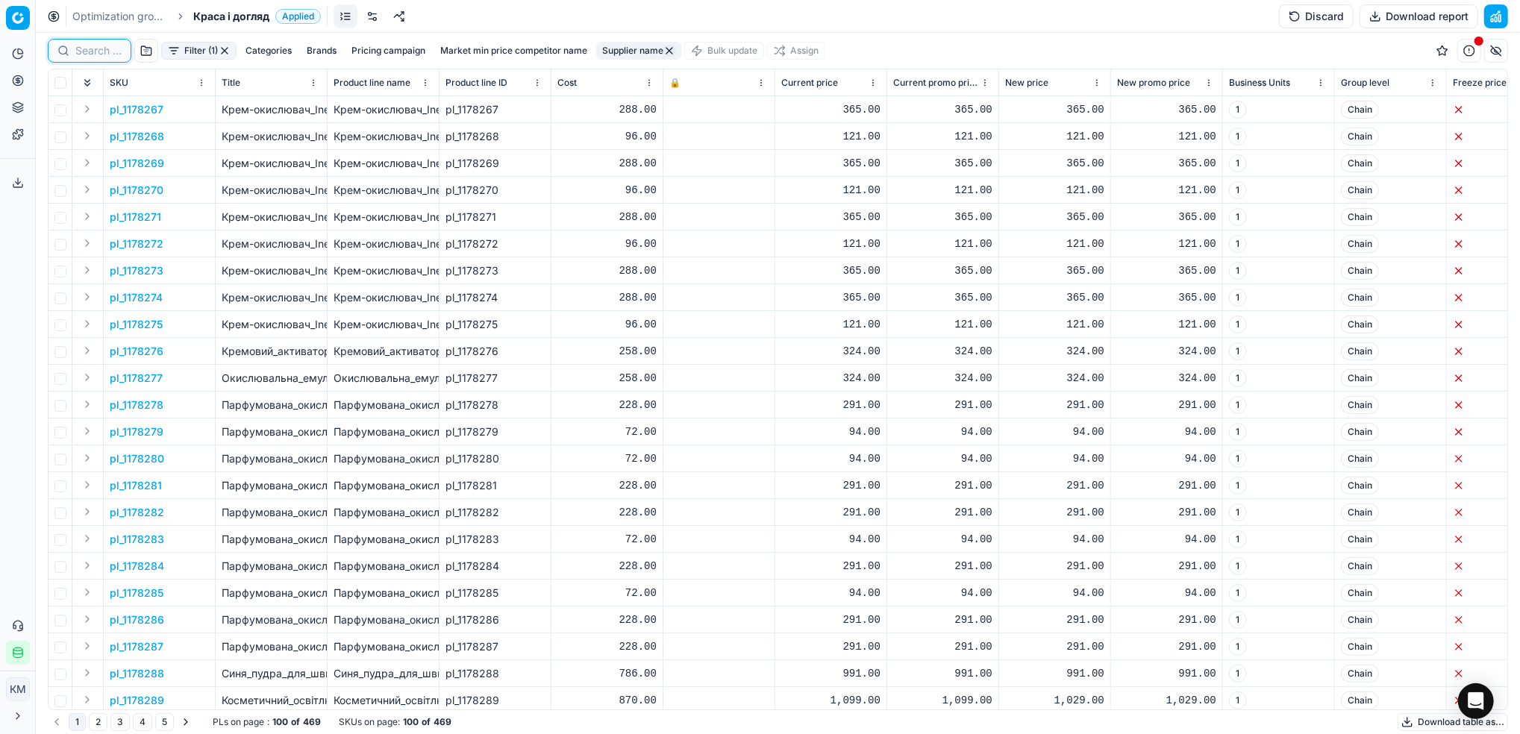
click at [93, 51] on input at bounding box center [98, 50] width 46 height 15
paste input "1178402"
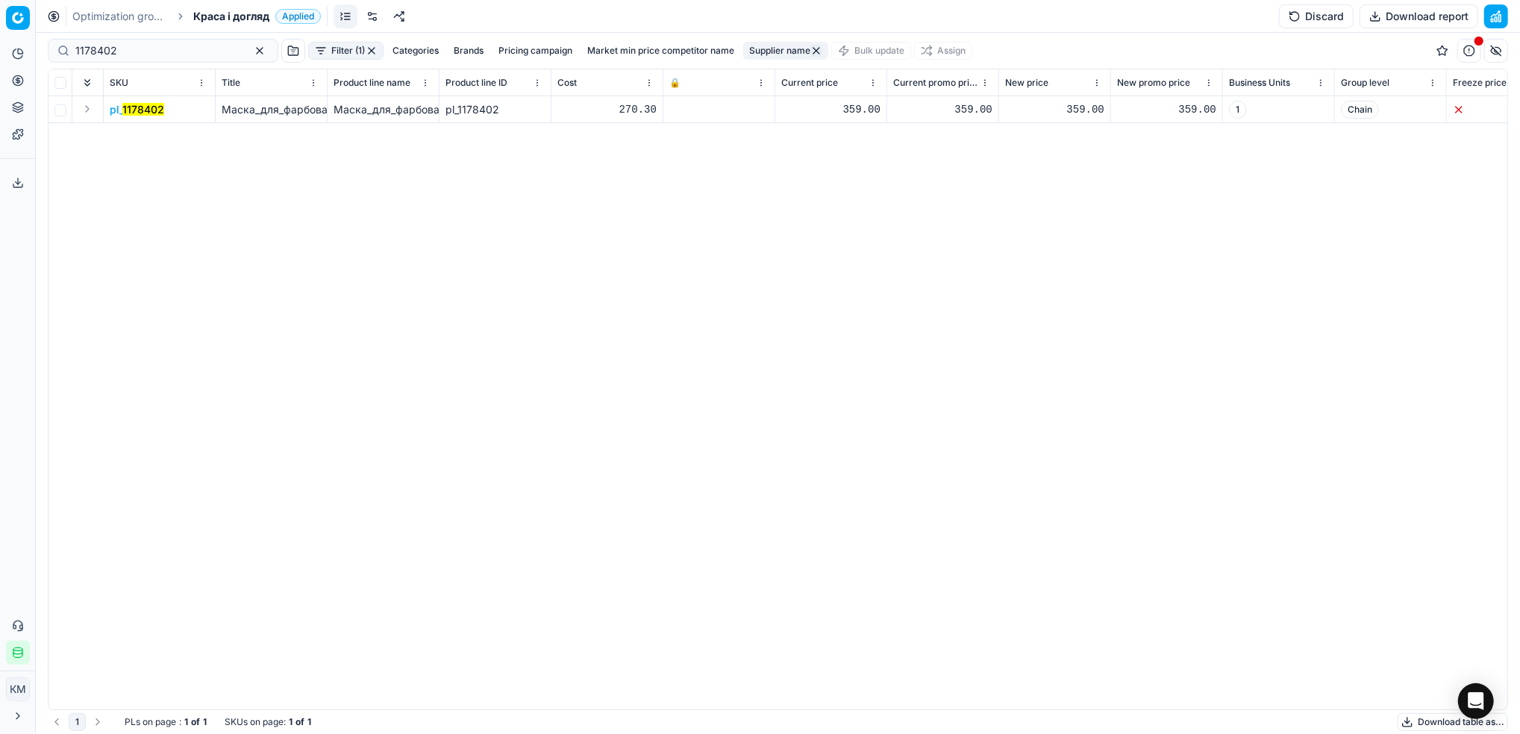
click at [149, 110] on mark "1178402" at bounding box center [143, 109] width 42 height 13
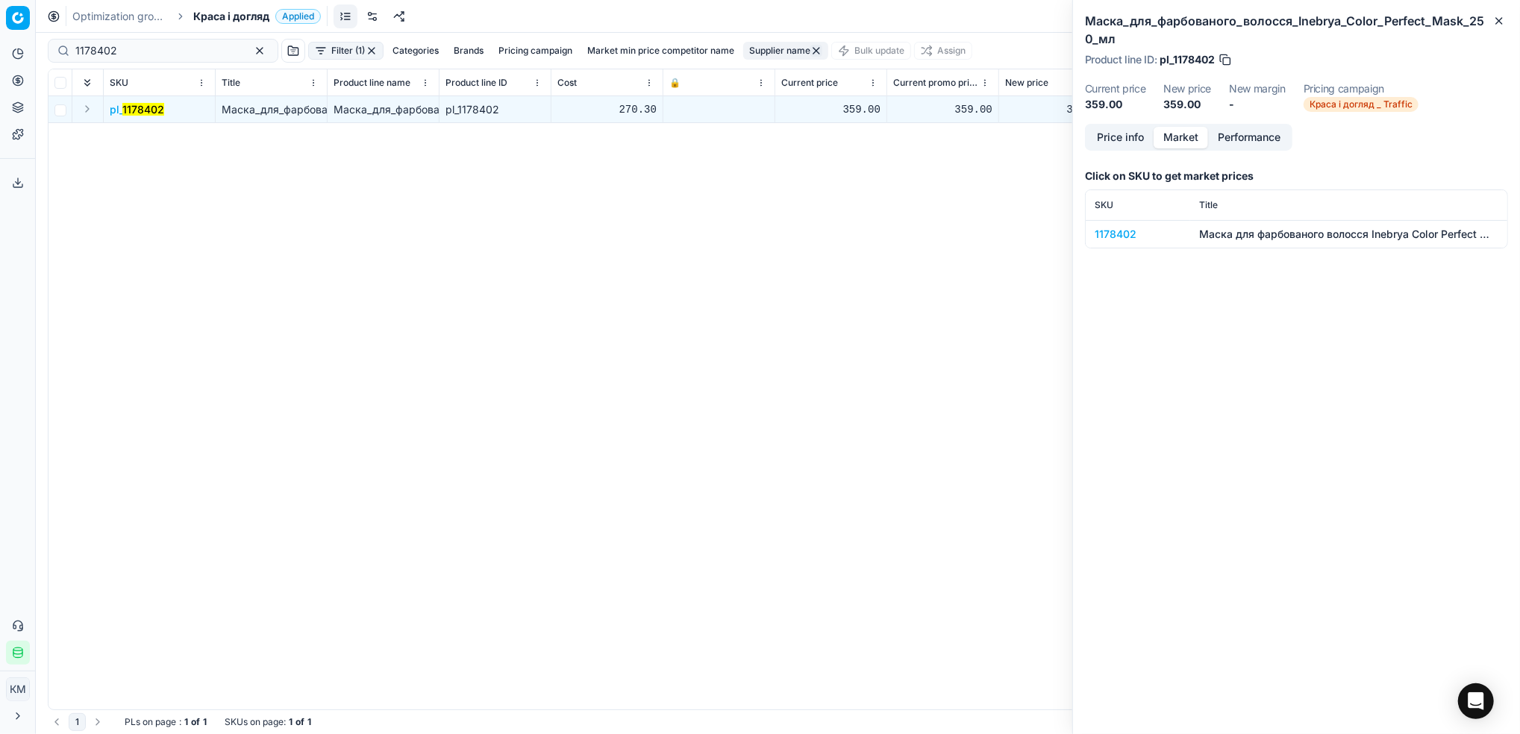
click at [1192, 130] on button "Market" at bounding box center [1180, 138] width 54 height 22
click at [1120, 229] on div "1178402" at bounding box center [1137, 234] width 87 height 15
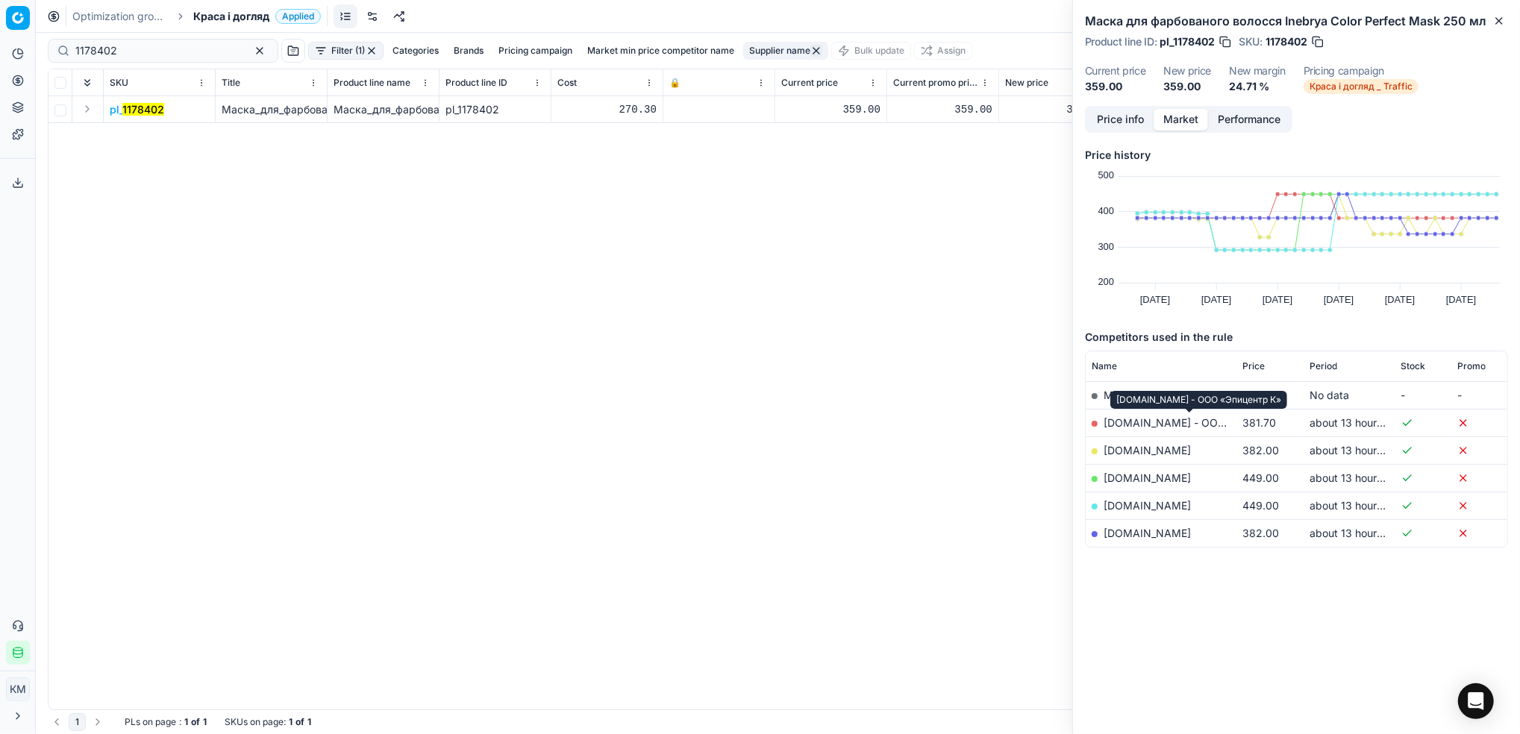
click at [1180, 419] on link "[DOMAIN_NAME] - ООО «Эпицентр К»" at bounding box center [1201, 422] width 196 height 13
click at [14, 185] on icon at bounding box center [18, 183] width 12 height 12
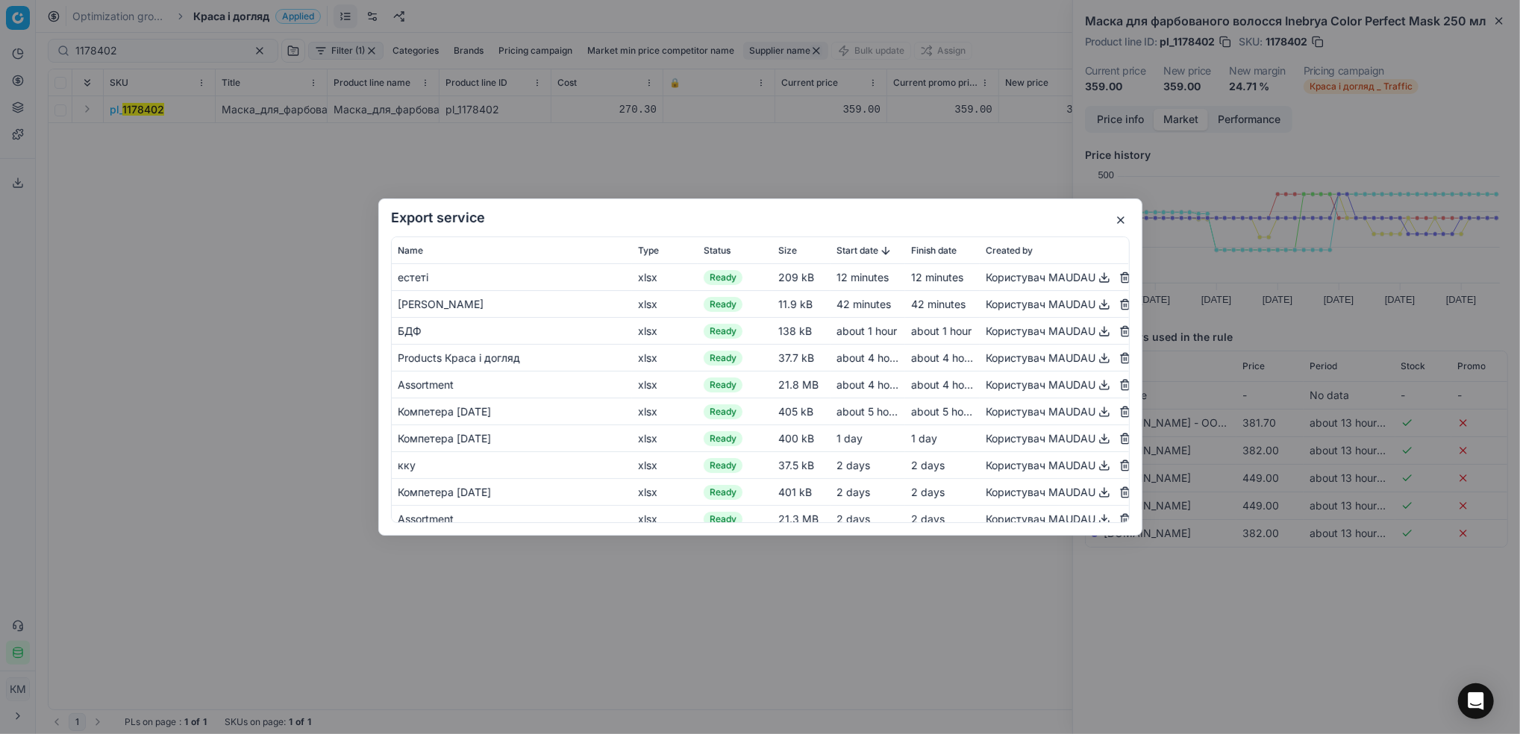
click at [1095, 276] on button "button" at bounding box center [1104, 278] width 18 height 18
click at [842, 106] on div "Export service Name Type Status Size Start date Finish date Created by естеті x…" at bounding box center [760, 367] width 1520 height 734
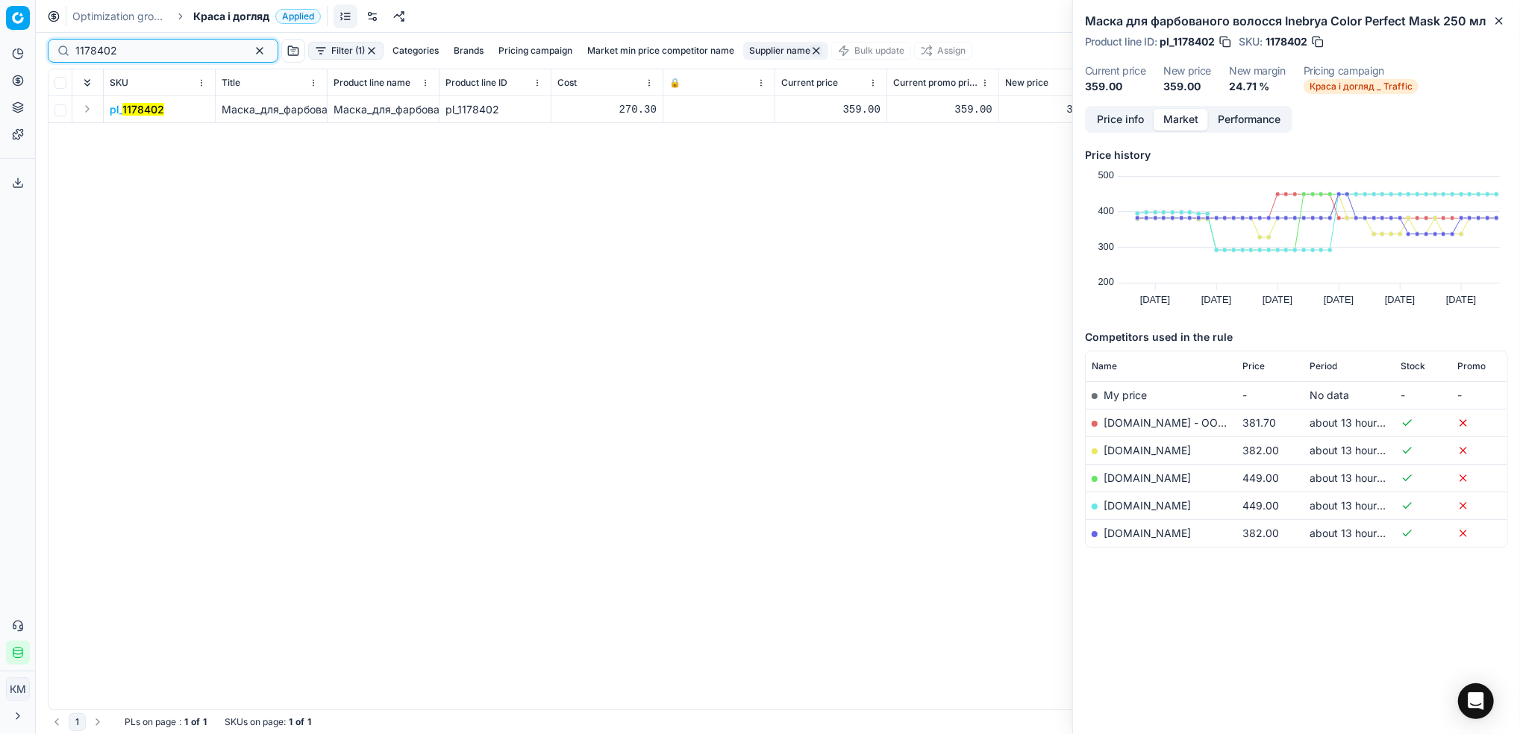
drag, startPoint x: 157, startPoint y: 49, endPoint x: 14, endPoint y: 51, distance: 142.5
click at [14, 51] on div "Pricing platform Analytics Pricing Product portfolio Templates Export service 6…" at bounding box center [760, 367] width 1520 height 734
paste input "232467"
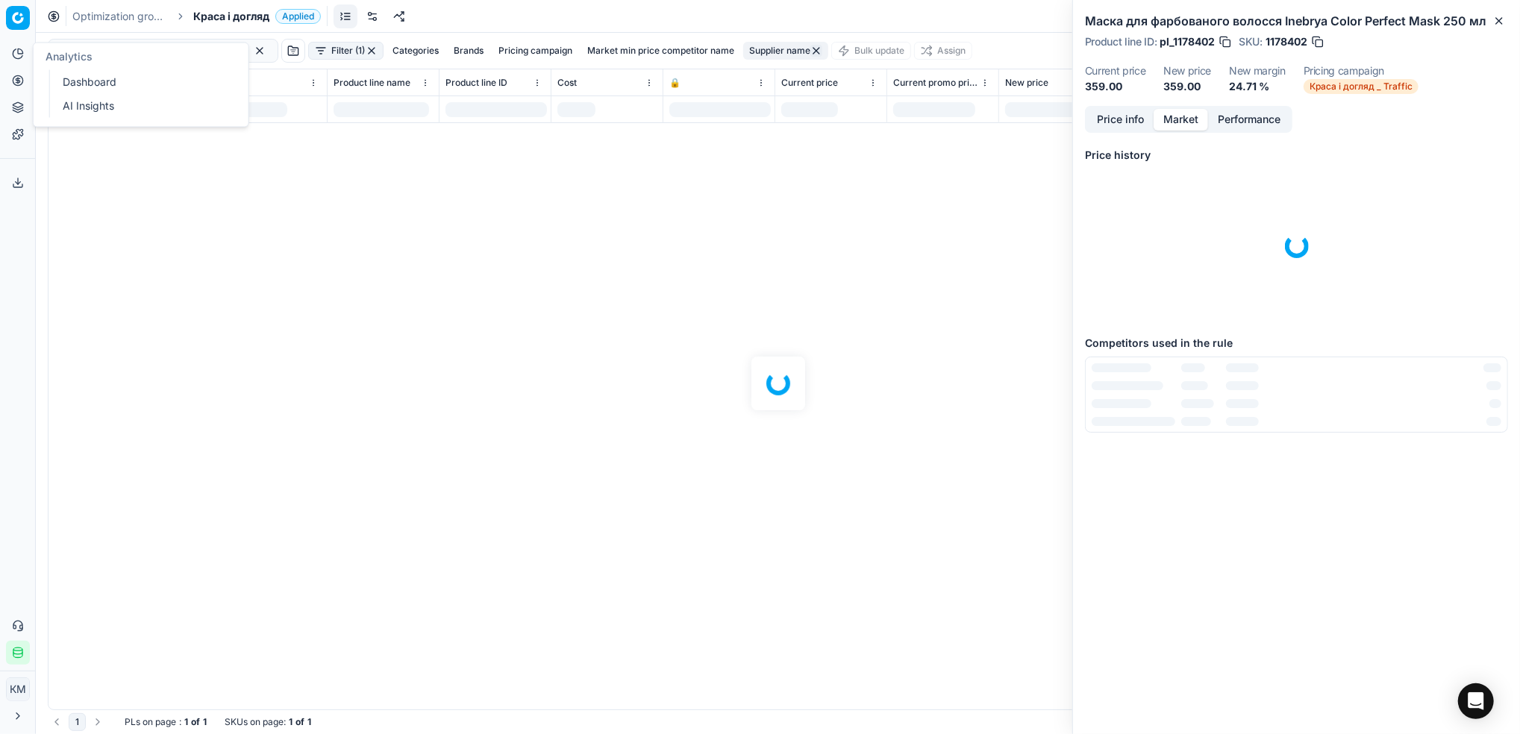
click at [313, 191] on div at bounding box center [778, 383] width 1484 height 701
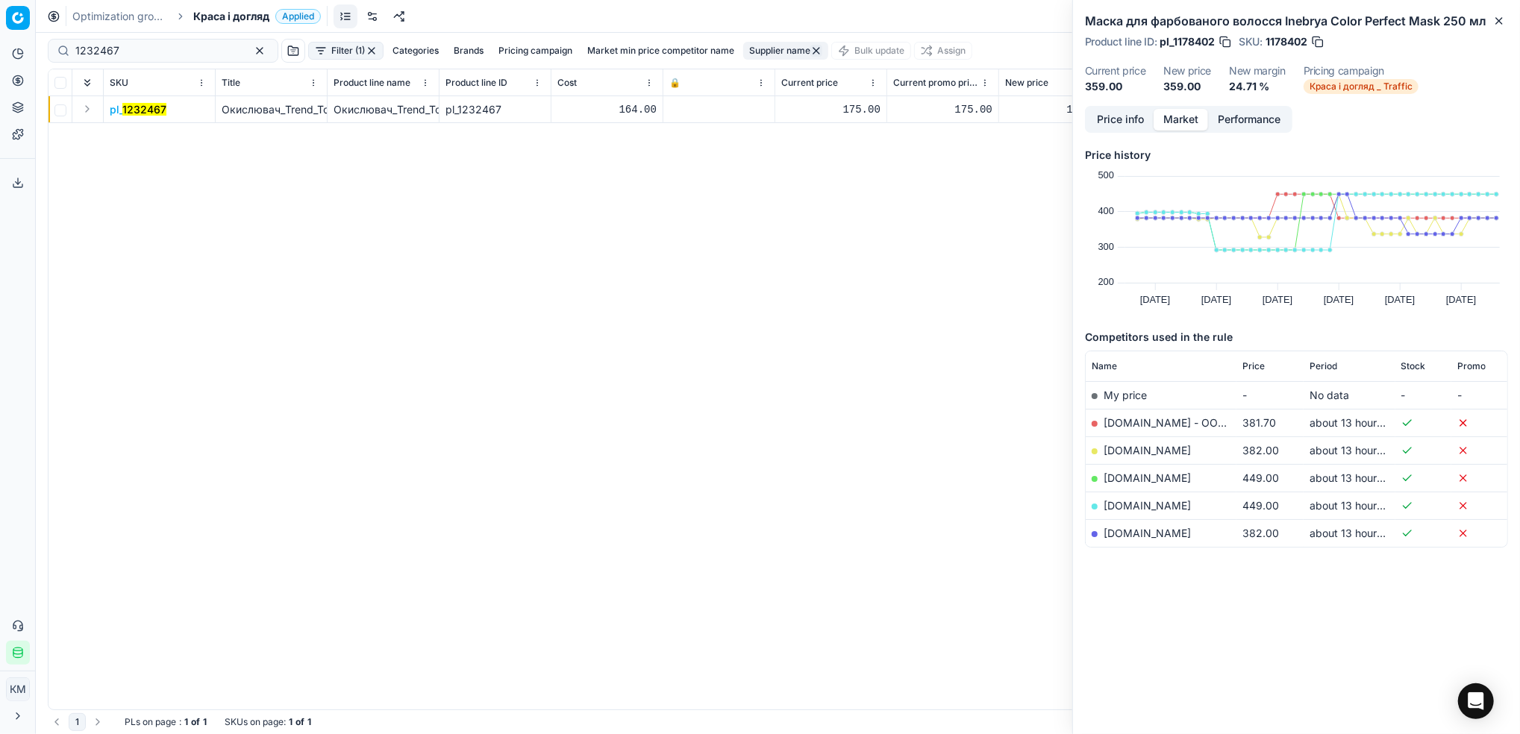
click at [148, 107] on mark "1232467" at bounding box center [144, 109] width 44 height 13
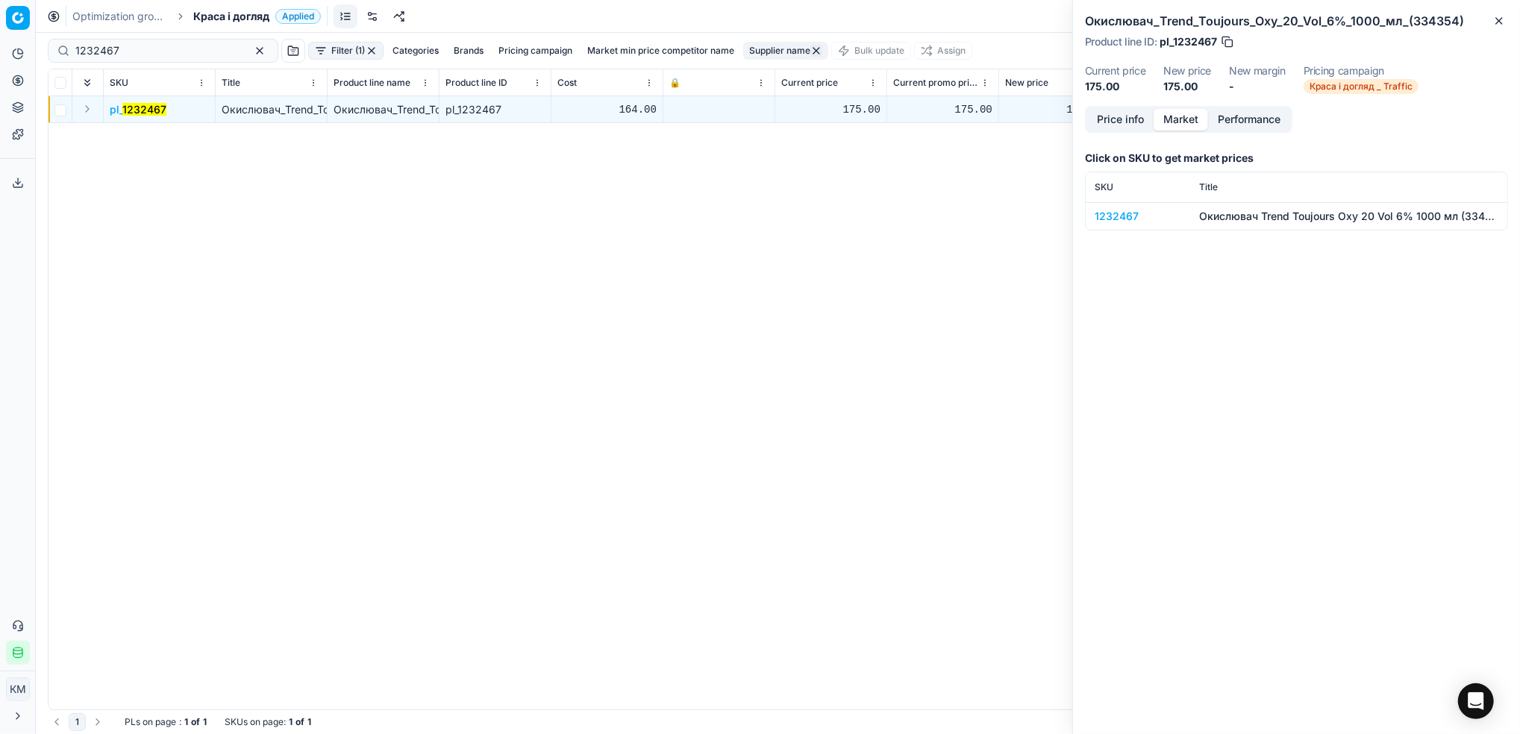
click at [1124, 212] on div "1232467" at bounding box center [1137, 216] width 87 height 15
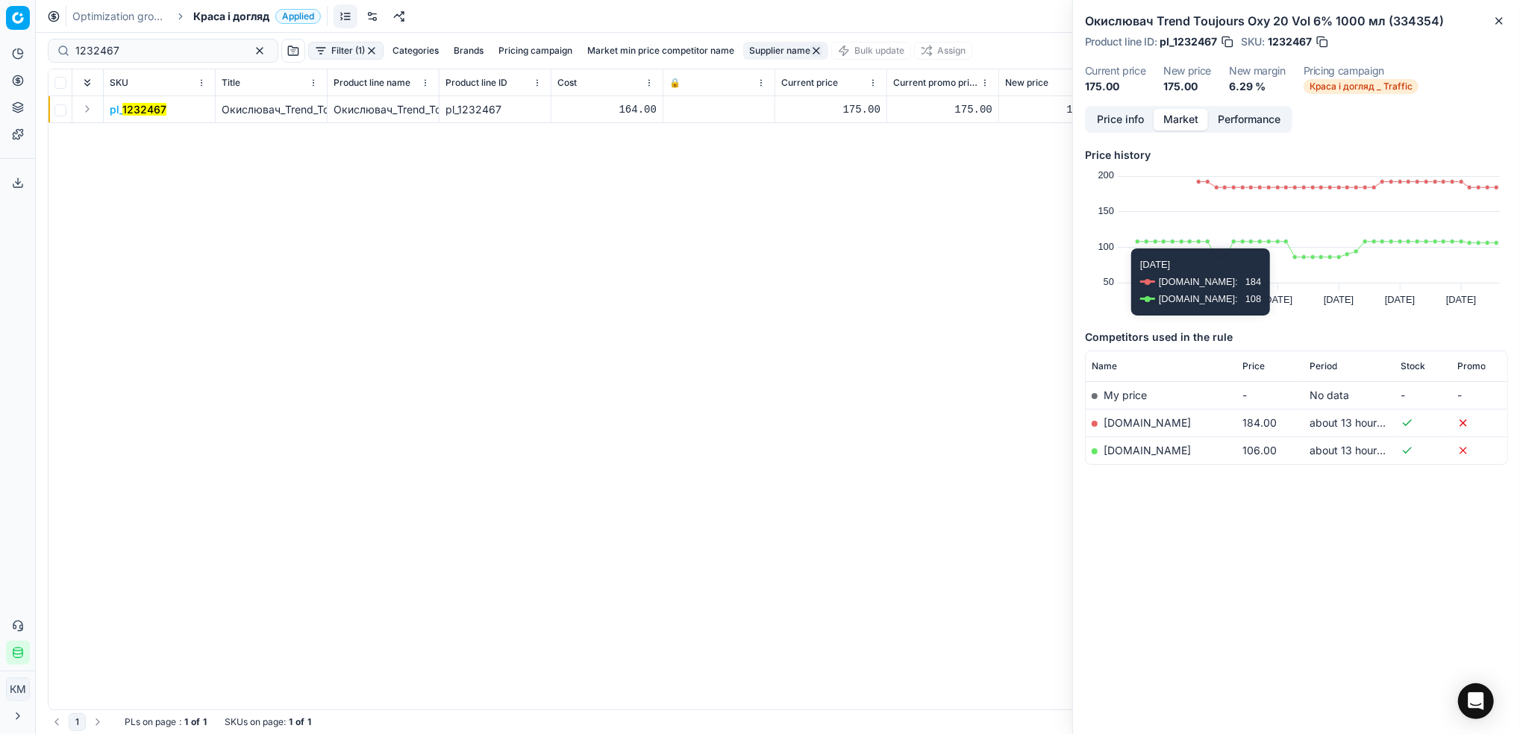
click at [1126, 453] on link "[DOMAIN_NAME]" at bounding box center [1146, 450] width 87 height 13
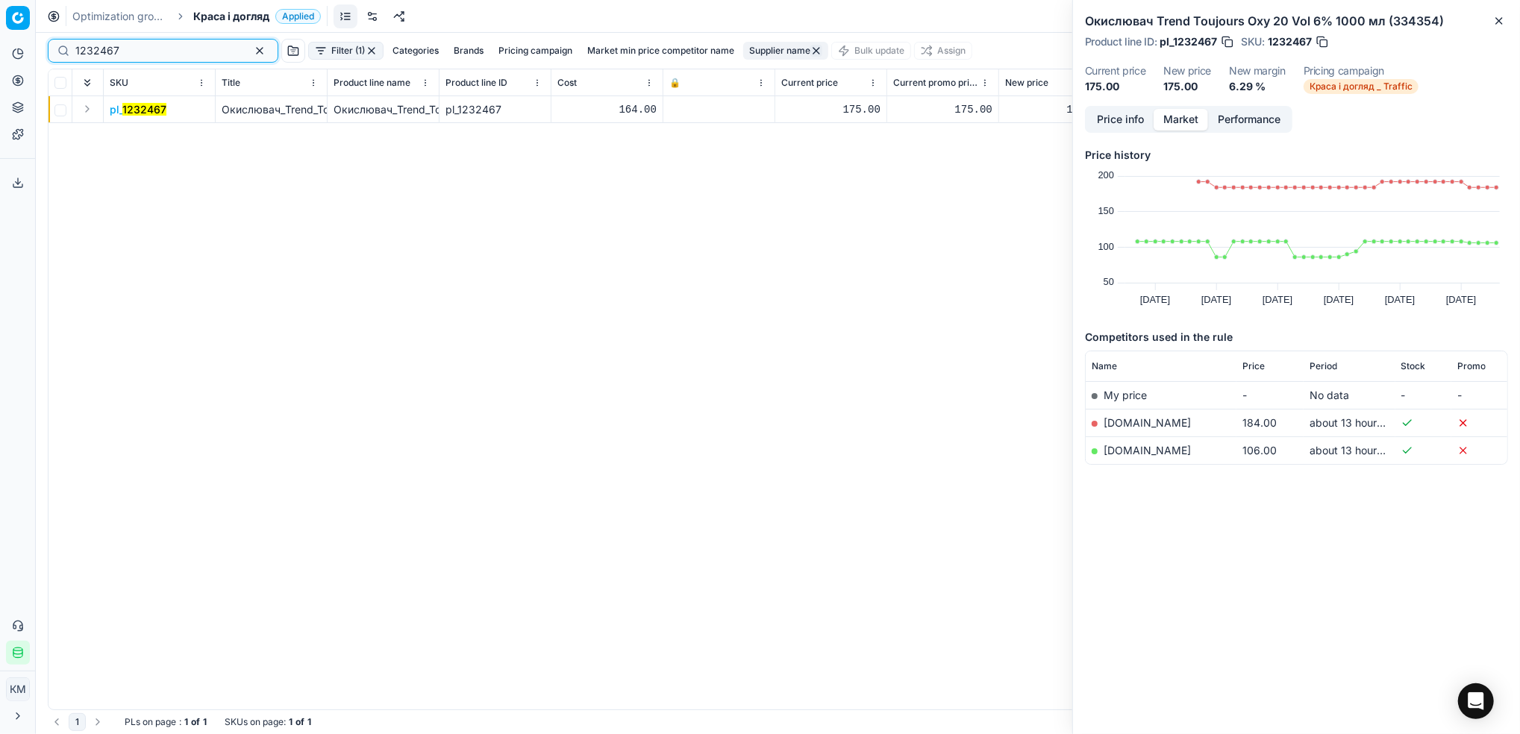
drag, startPoint x: 154, startPoint y: 51, endPoint x: -4, endPoint y: 44, distance: 158.3
click at [0, 44] on html "Pricing platform Analytics Pricing Product portfolio Templates Export service 6…" at bounding box center [760, 367] width 1520 height 734
paste input "178386"
click at [146, 104] on mark "1178386" at bounding box center [143, 109] width 42 height 13
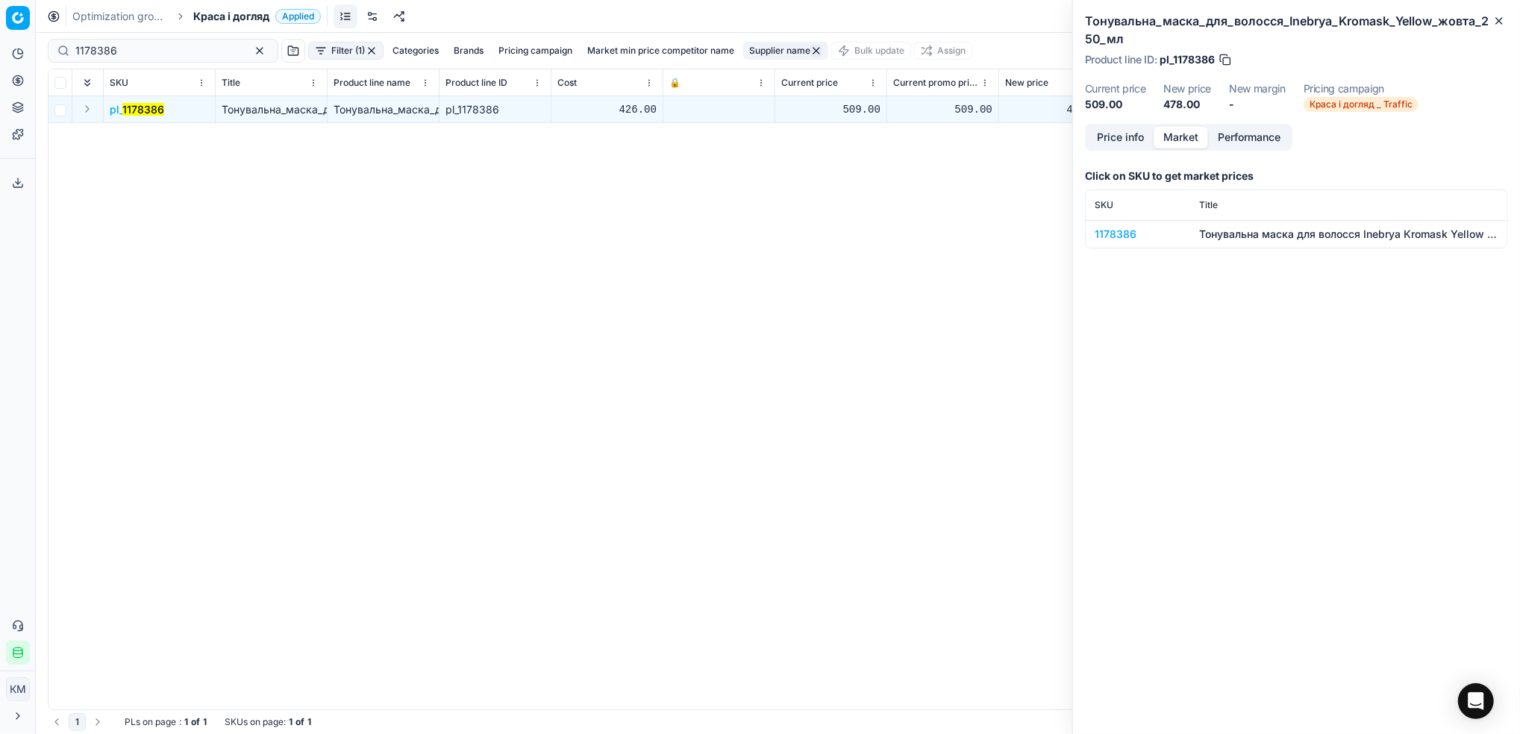
click at [1109, 234] on div "1178386" at bounding box center [1137, 234] width 87 height 15
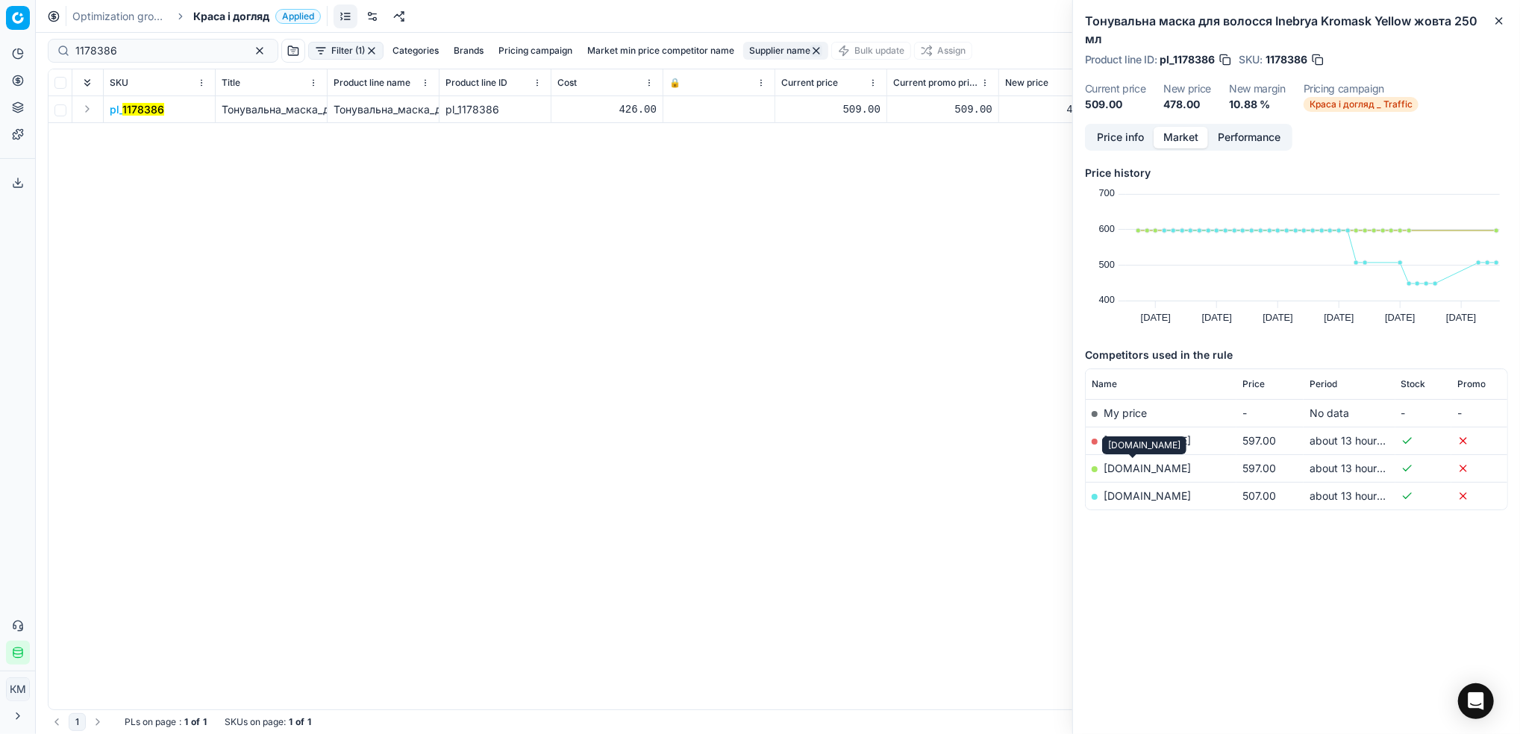
click at [1161, 439] on div "[DOMAIN_NAME]" at bounding box center [1144, 445] width 84 height 18
click at [1163, 436] on link "[DOMAIN_NAME]" at bounding box center [1146, 440] width 87 height 13
click at [0, 45] on html "Pricing platform Analytics Pricing Product portfolio Templates Export service 6…" at bounding box center [760, 367] width 1520 height 734
paste input "232445"
type input "1232445"
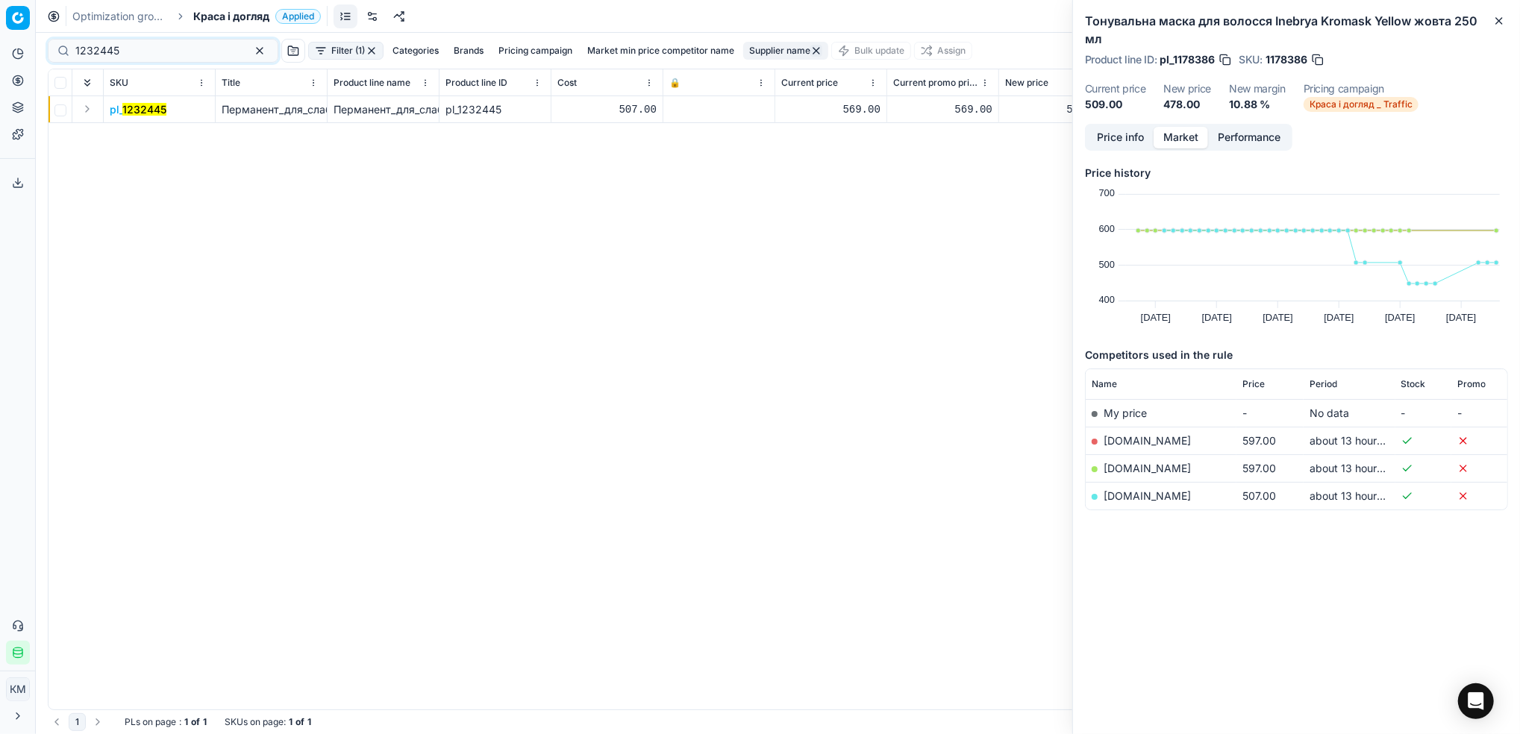
click at [154, 109] on mark "1232445" at bounding box center [144, 109] width 44 height 13
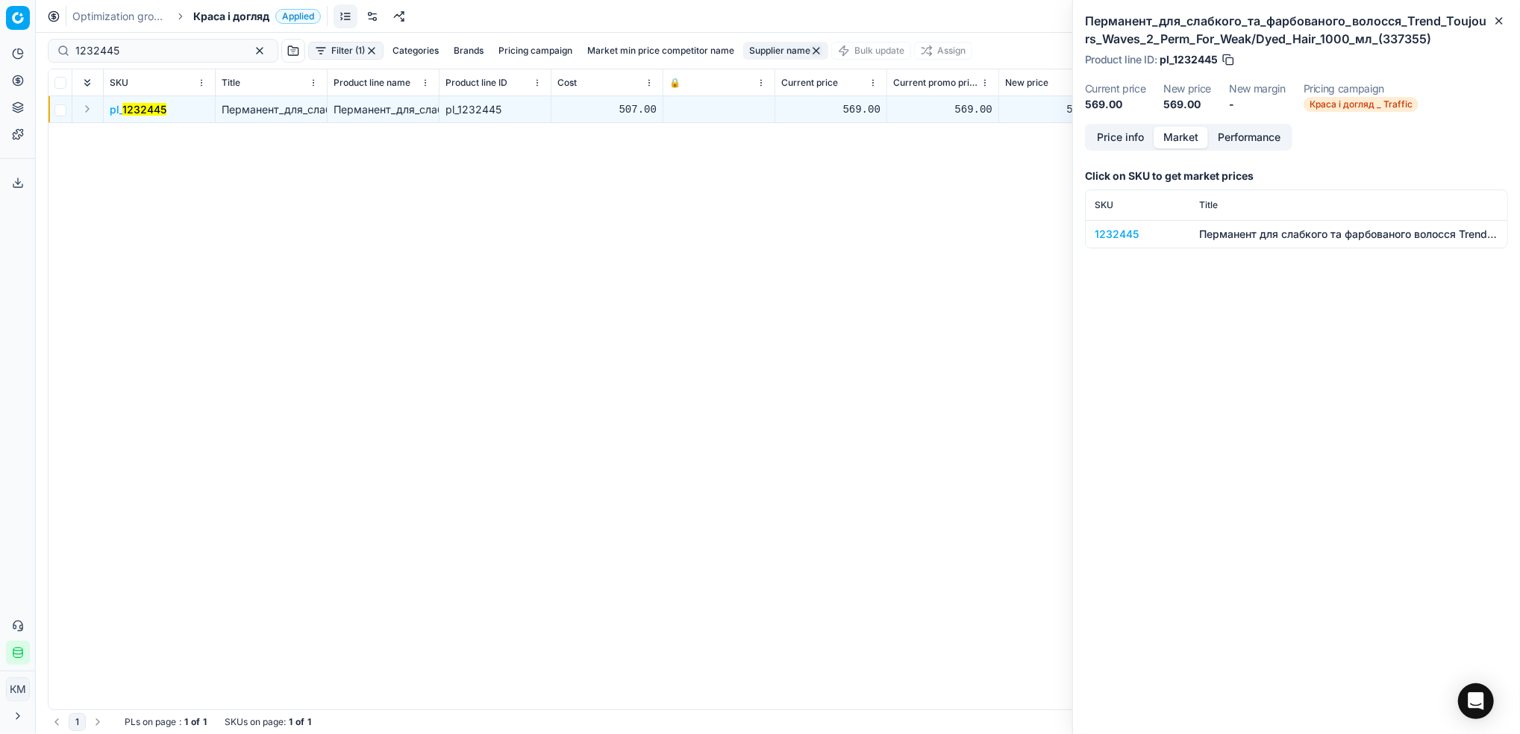
click at [1126, 233] on div "1232445" at bounding box center [1137, 234] width 87 height 15
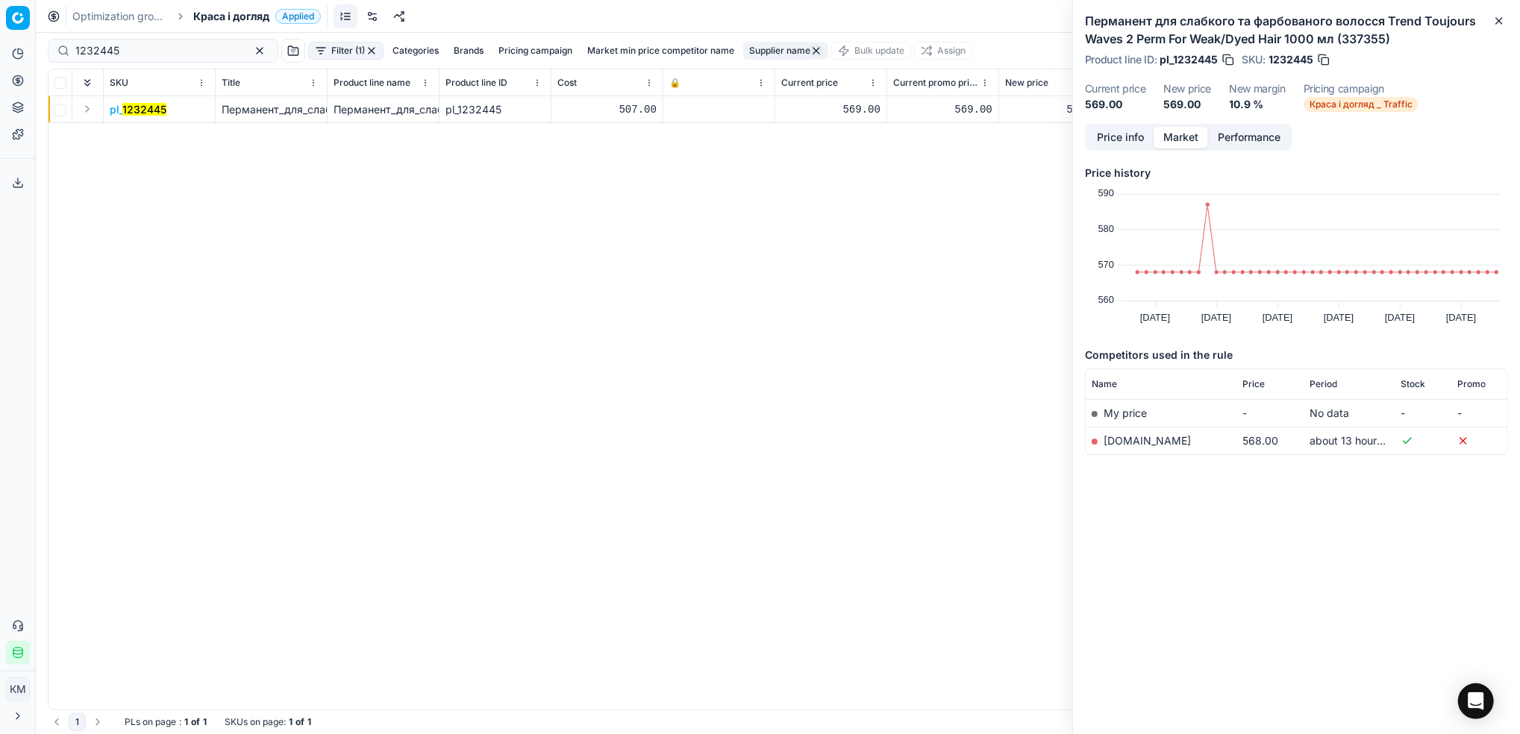
click at [1123, 434] on link "[DOMAIN_NAME]" at bounding box center [1146, 440] width 87 height 13
click at [251, 51] on button "button" at bounding box center [260, 51] width 18 height 18
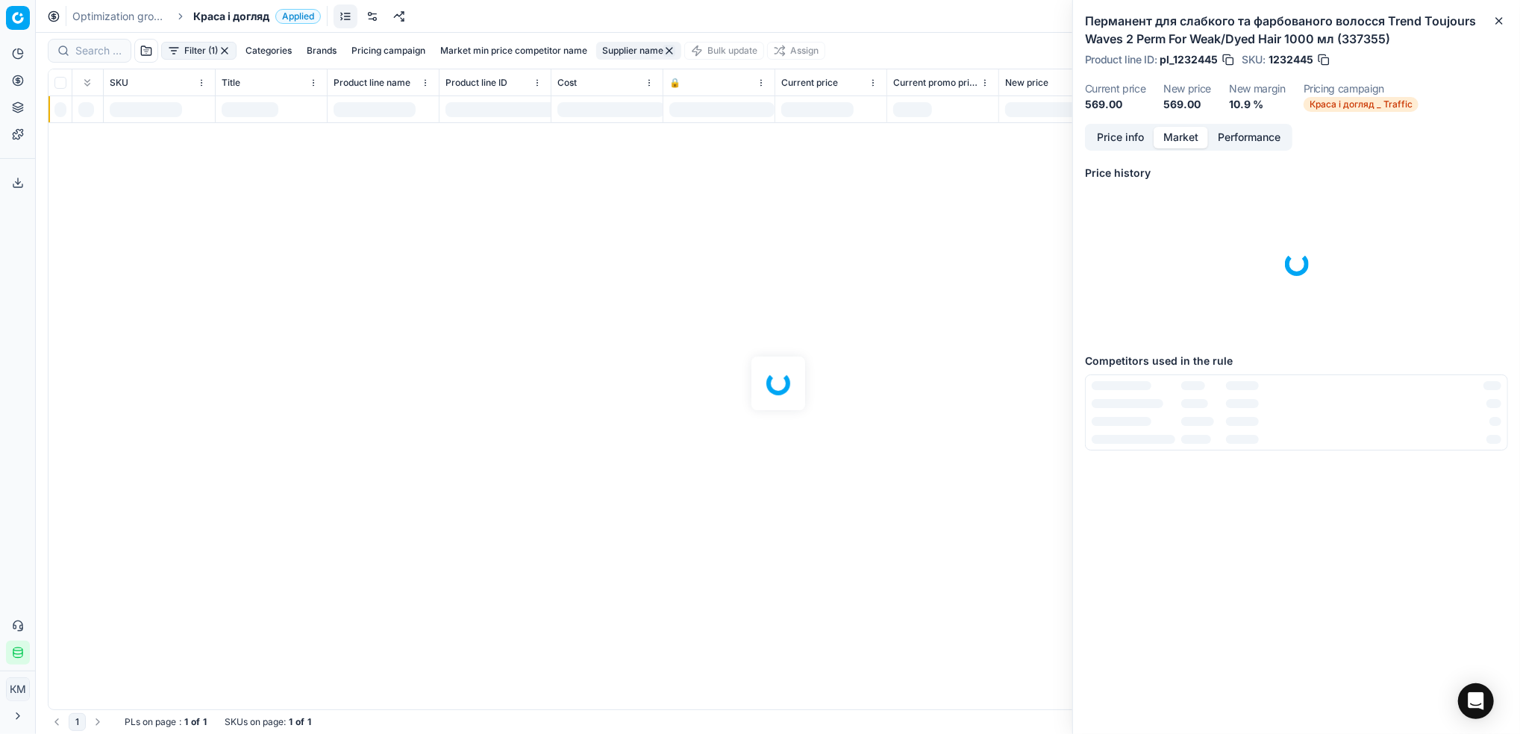
click at [618, 47] on div at bounding box center [778, 383] width 1484 height 701
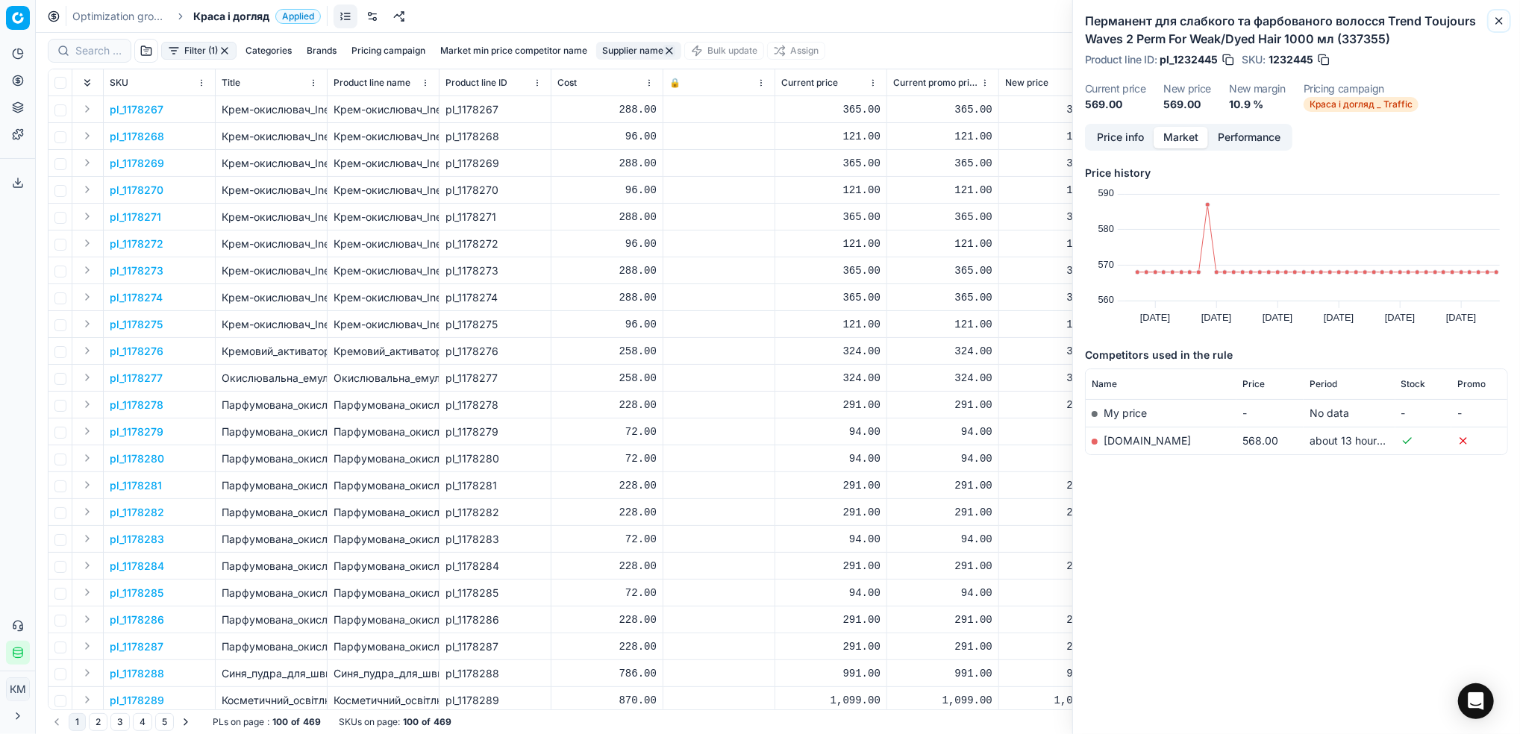
click at [1495, 13] on button "Close" at bounding box center [1499, 21] width 18 height 18
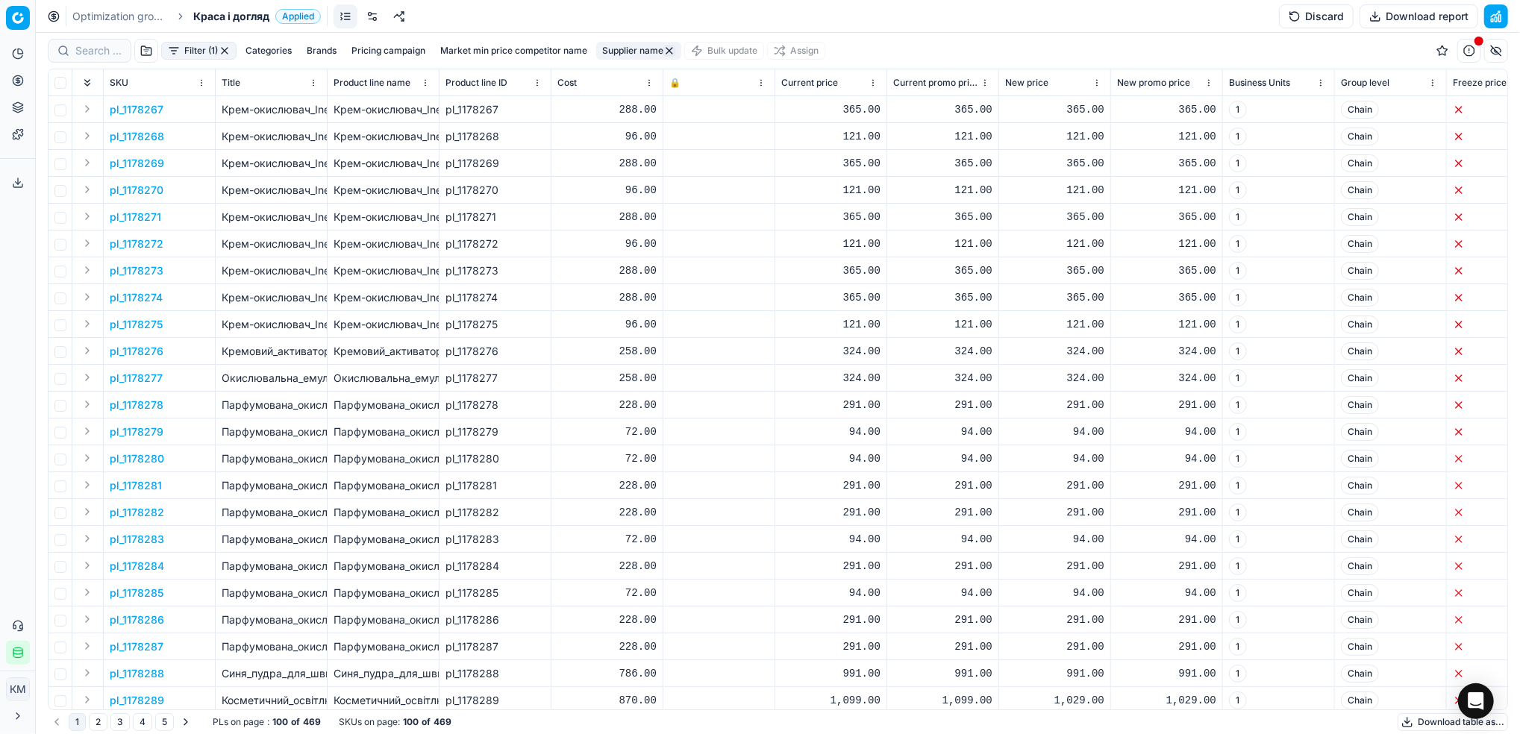
click at [624, 50] on button "Supplier name" at bounding box center [638, 51] width 85 height 18
drag, startPoint x: 634, startPoint y: 107, endPoint x: 495, endPoint y: 113, distance: 139.7
click at [495, 113] on body "Pricing platform Analytics Pricing Product portfolio Templates Export service 6…" at bounding box center [760, 367] width 1520 height 734
drag, startPoint x: 610, startPoint y: 99, endPoint x: 492, endPoint y: 91, distance: 118.2
click at [492, 91] on body "Pricing platform Analytics Pricing Product portfolio Templates Export service 6…" at bounding box center [760, 367] width 1520 height 734
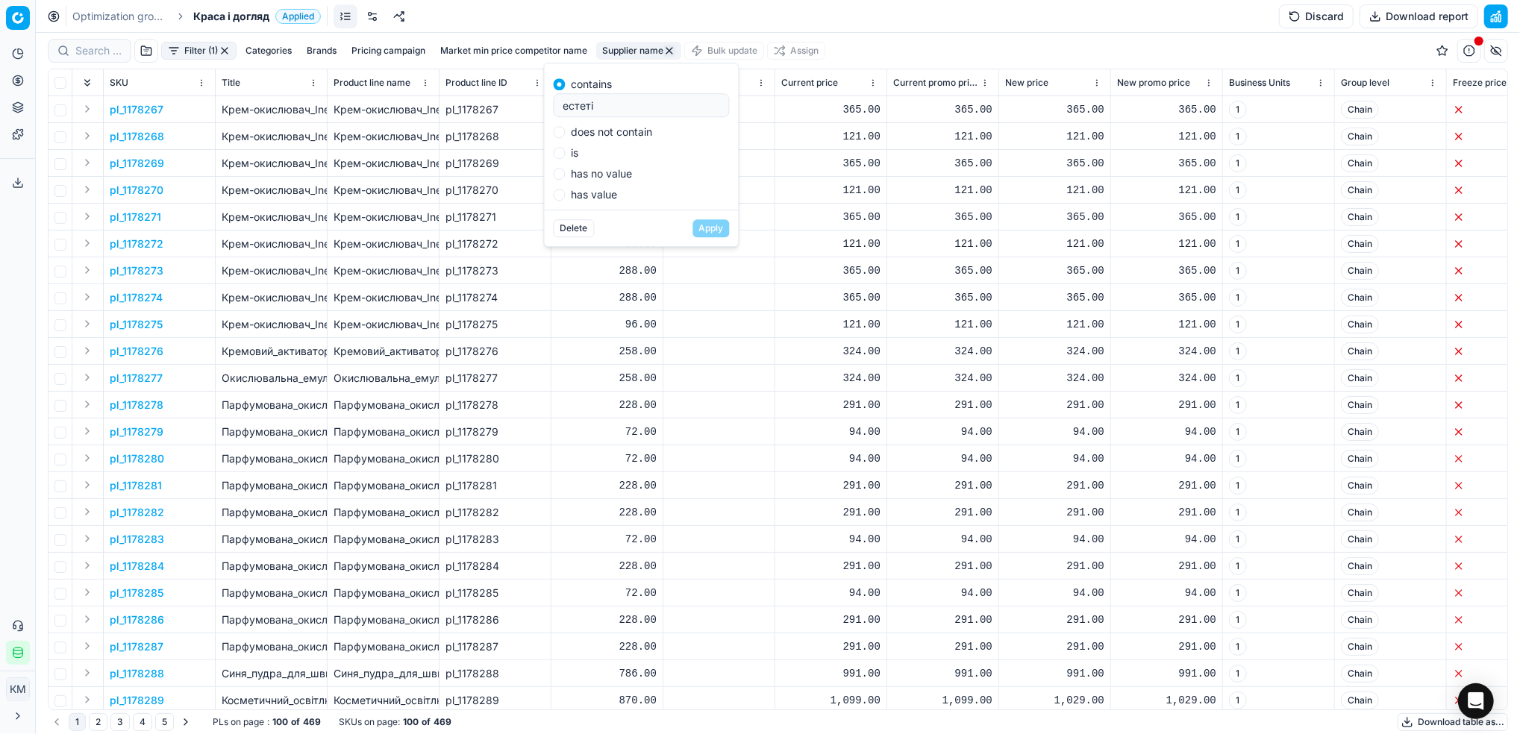
drag, startPoint x: 533, startPoint y: 105, endPoint x: 551, endPoint y: 105, distance: 18.7
click at [551, 105] on div "contains естеті does not contain is has no value has value" at bounding box center [642, 136] width 194 height 146
type input "маві"
click at [708, 234] on button "Apply" at bounding box center [711, 228] width 37 height 18
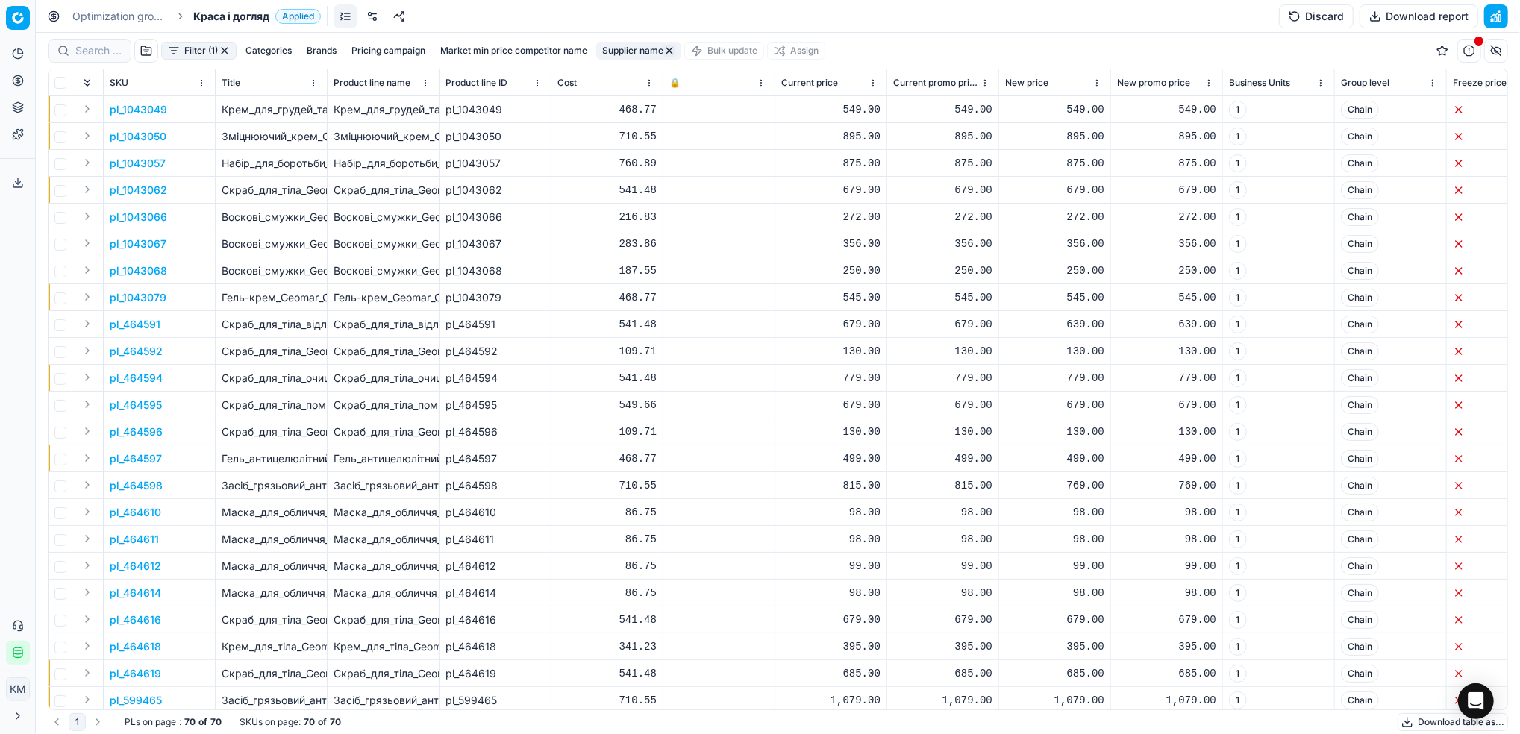
click at [1438, 722] on button "Download table as..." at bounding box center [1452, 722] width 110 height 18
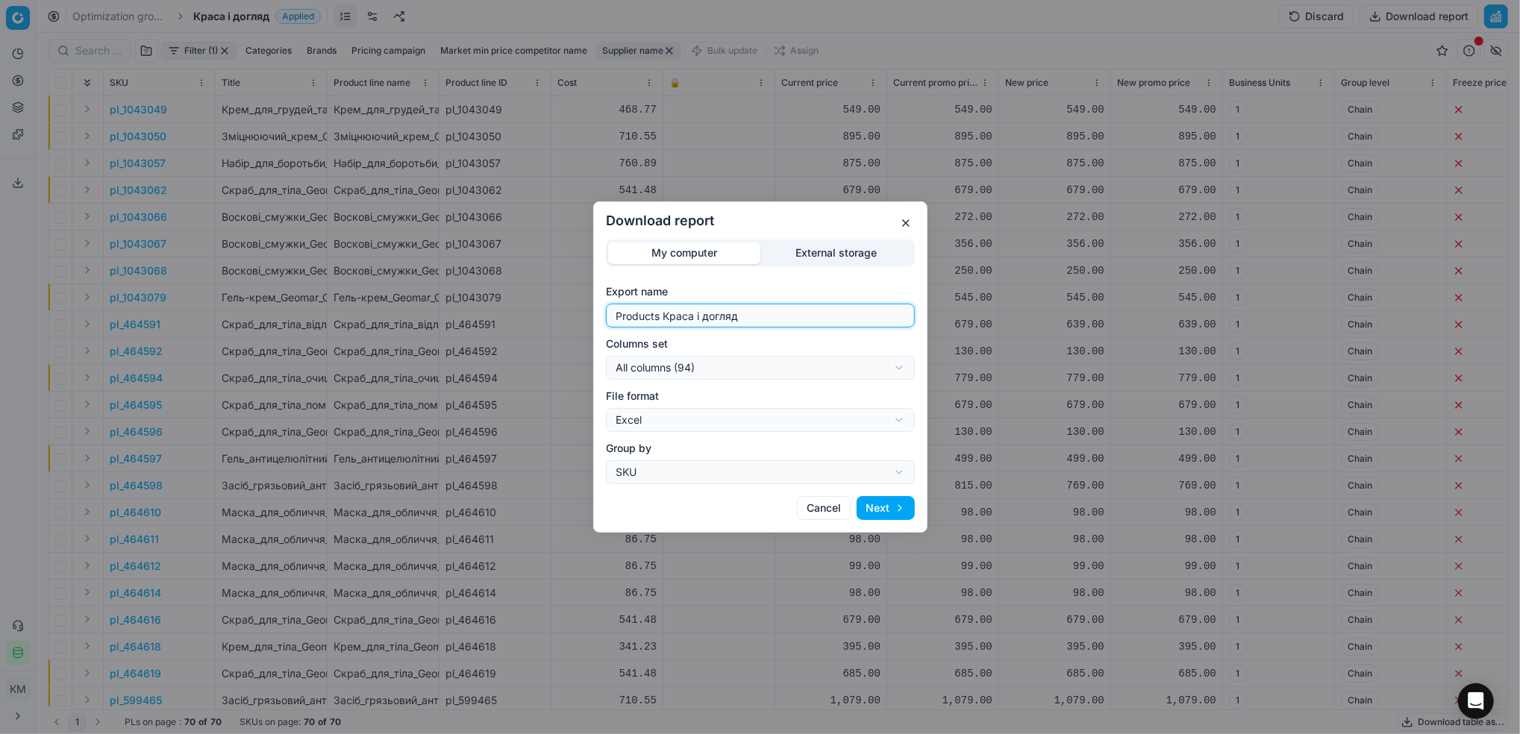
drag, startPoint x: 624, startPoint y: 310, endPoint x: 571, endPoint y: 309, distance: 53.7
click at [571, 309] on div "Download report My computer External storage Export name Products Краса і догля…" at bounding box center [760, 367] width 1520 height 734
type input "маві"
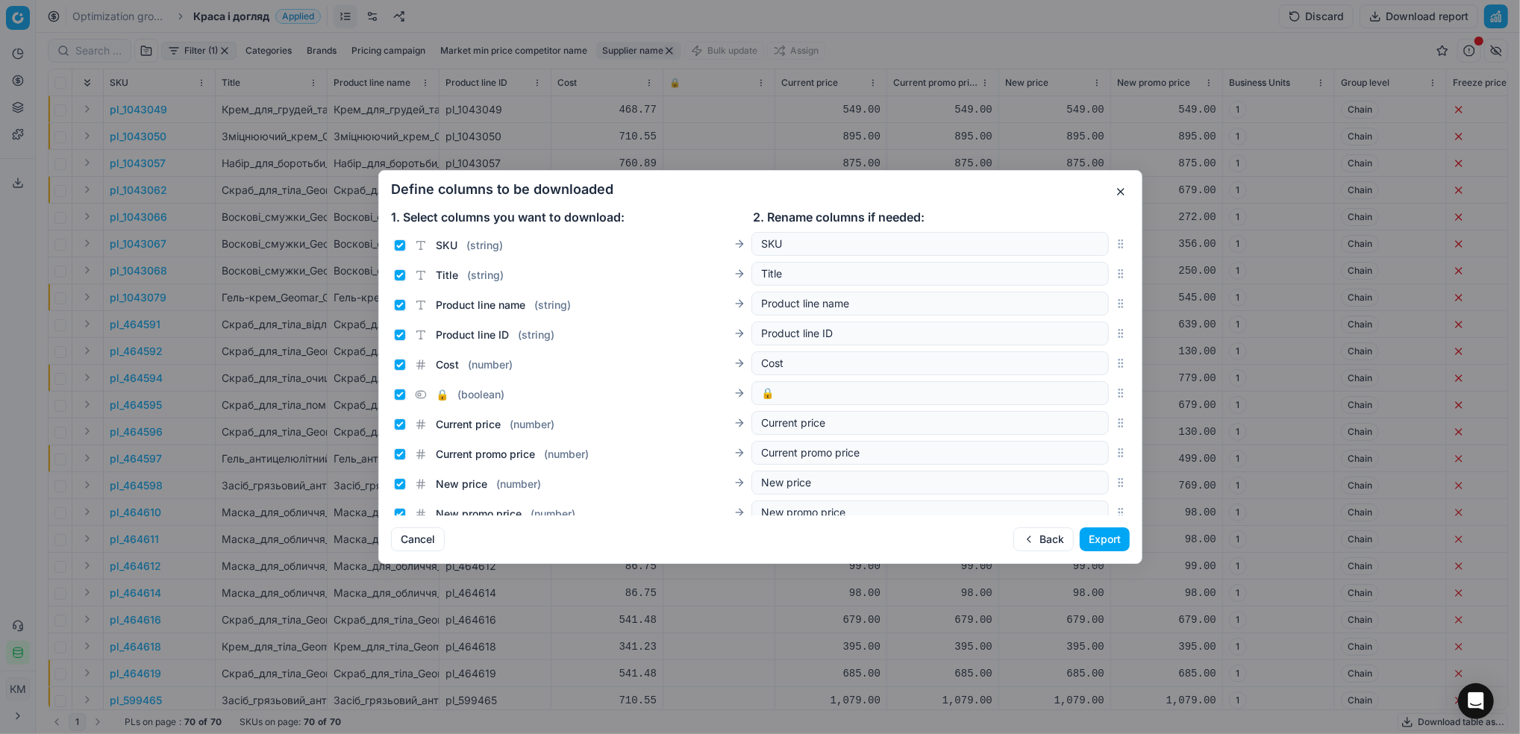
click at [1103, 546] on button "Export" at bounding box center [1105, 539] width 50 height 24
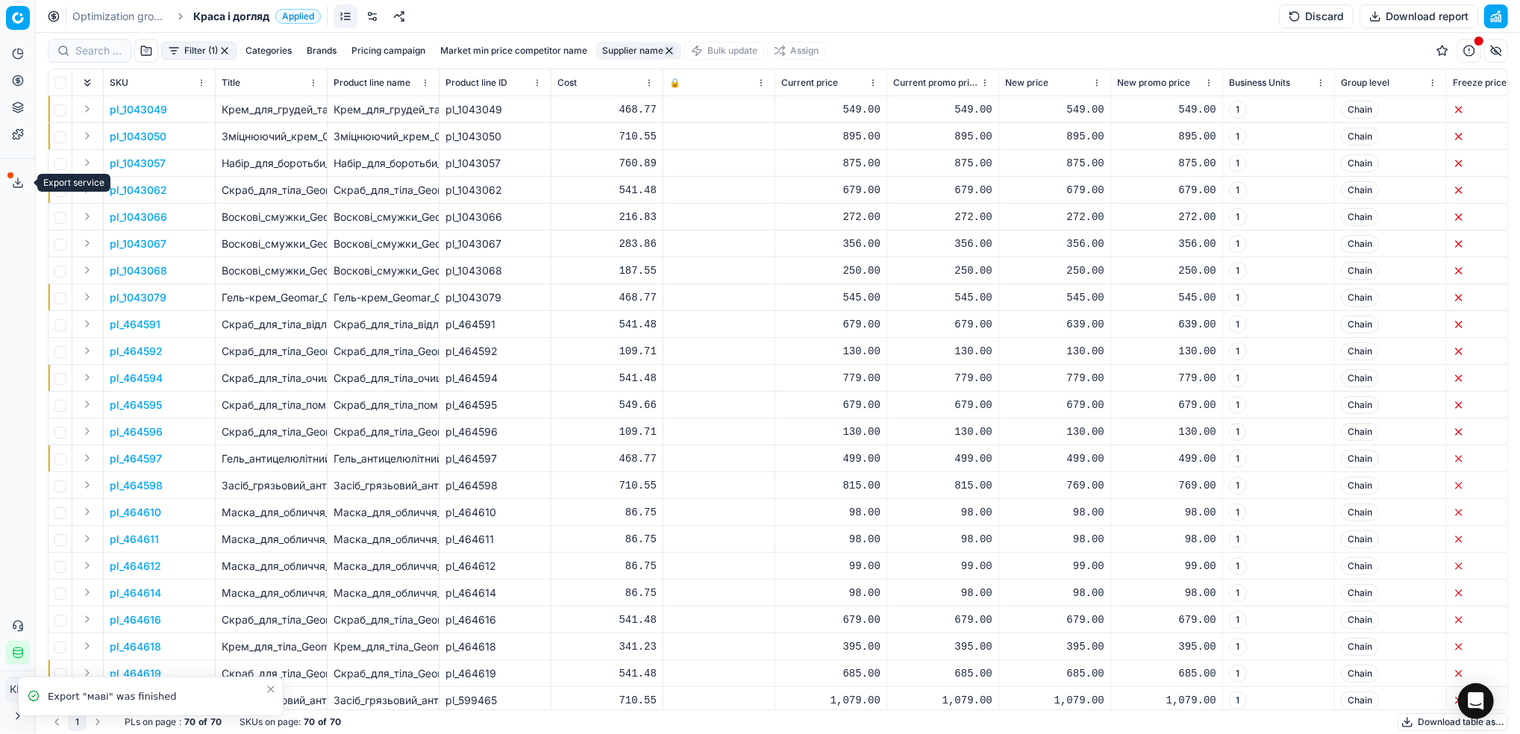
click at [13, 178] on icon at bounding box center [18, 183] width 12 height 12
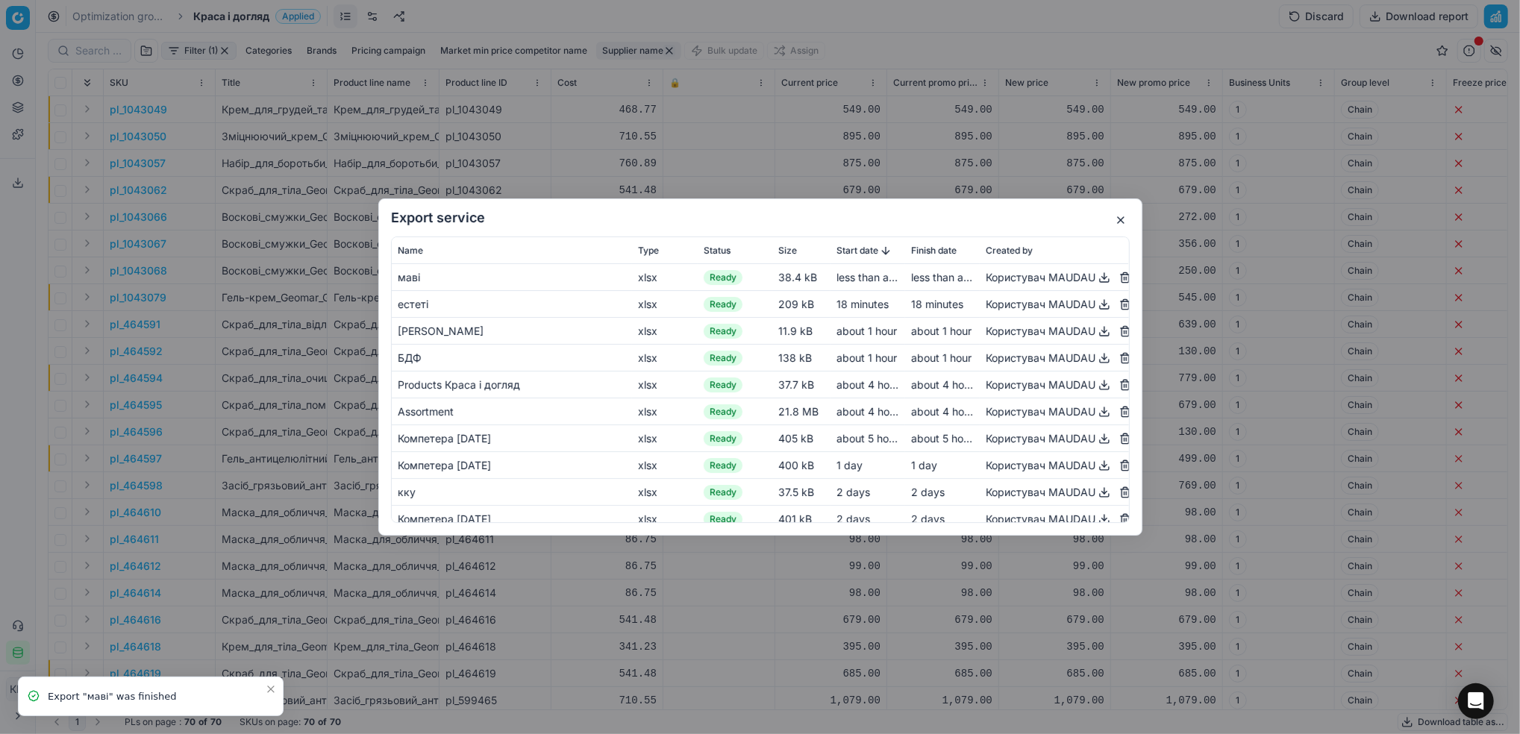
click at [1095, 279] on button "button" at bounding box center [1104, 278] width 18 height 18
drag, startPoint x: 721, startPoint y: 81, endPoint x: 551, endPoint y: 93, distance: 169.7
click at [721, 81] on div "Export service Name Type Status Size Start date Finish date Created by маві xls…" at bounding box center [760, 367] width 1520 height 734
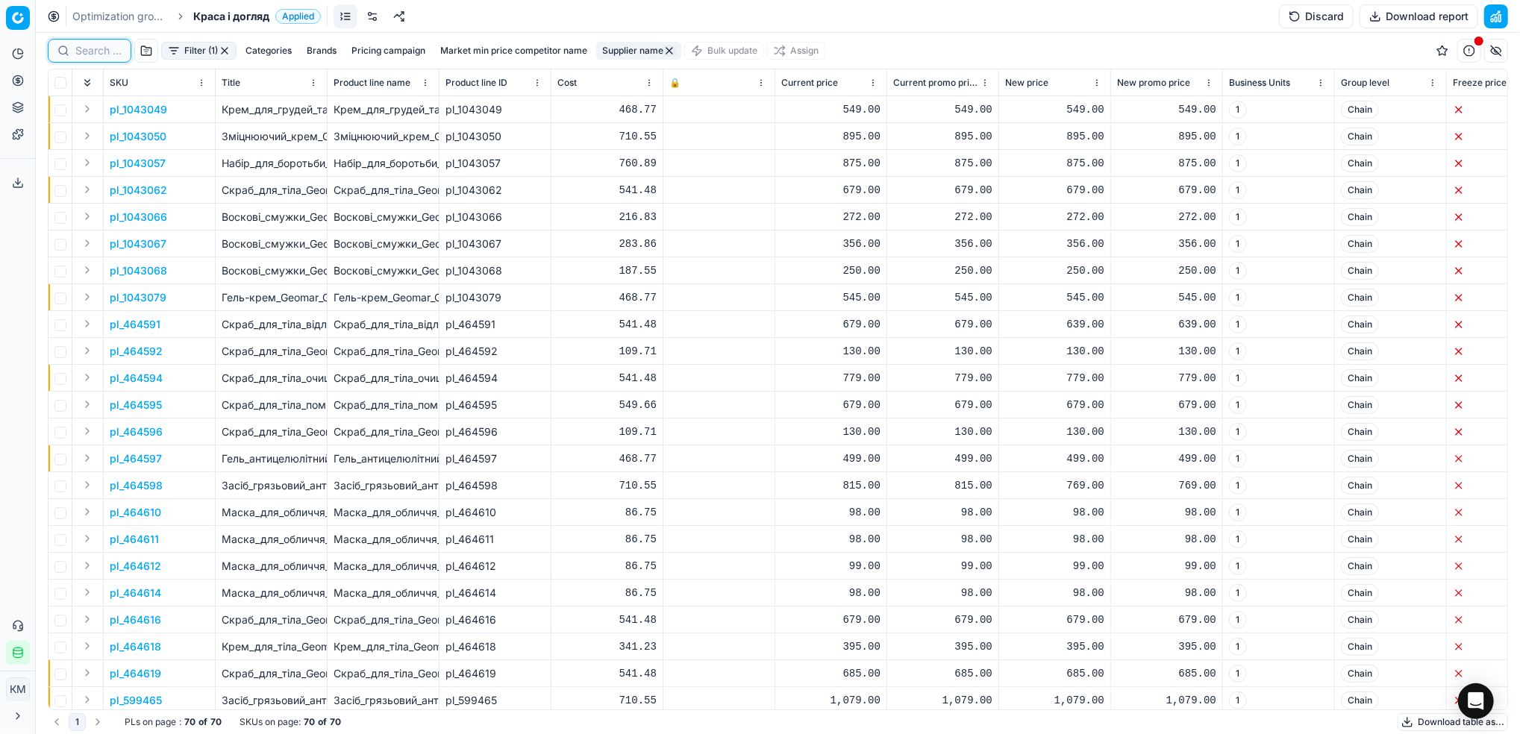
click at [77, 45] on input at bounding box center [98, 50] width 46 height 15
paste input "464597"
type input "464597"
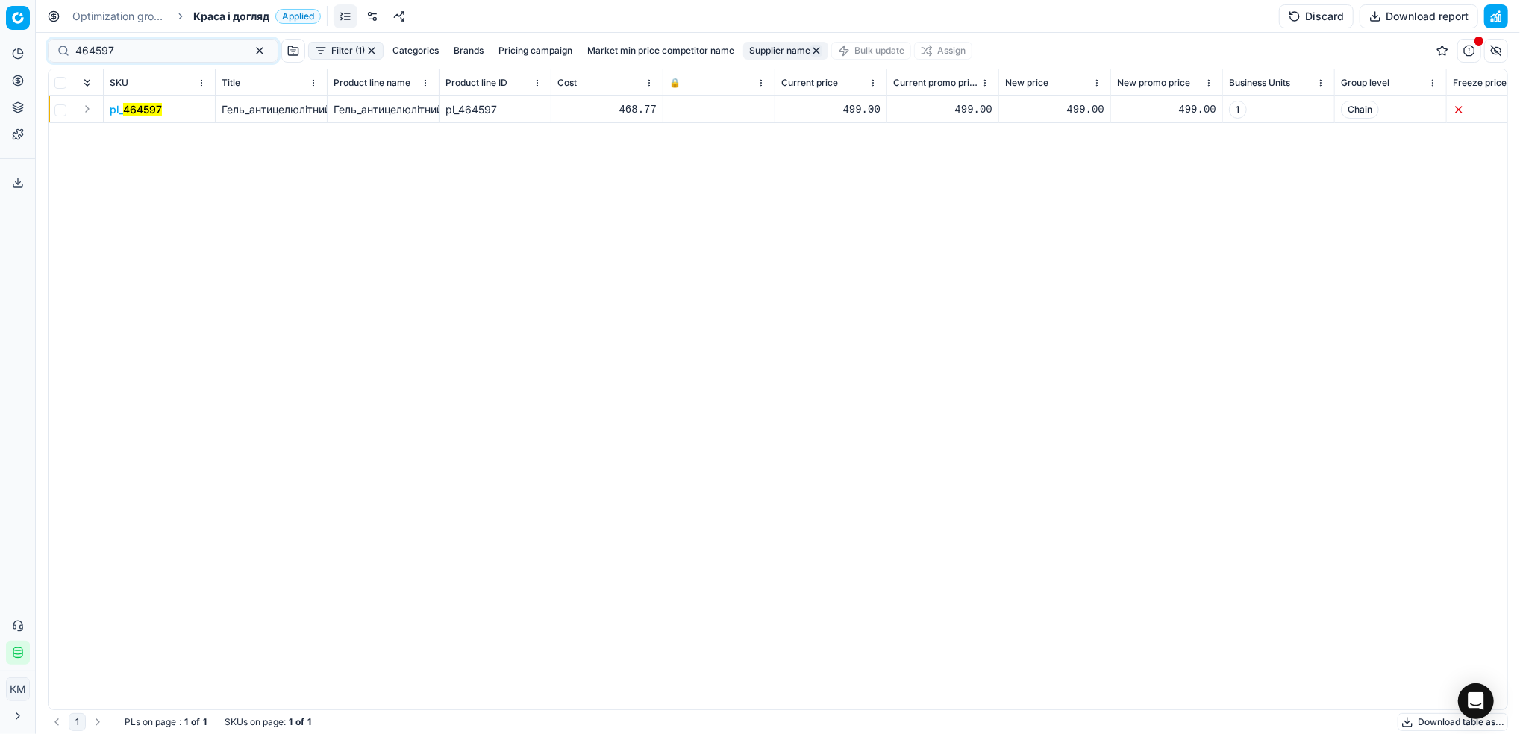
click at [147, 112] on mark "464597" at bounding box center [142, 109] width 39 height 13
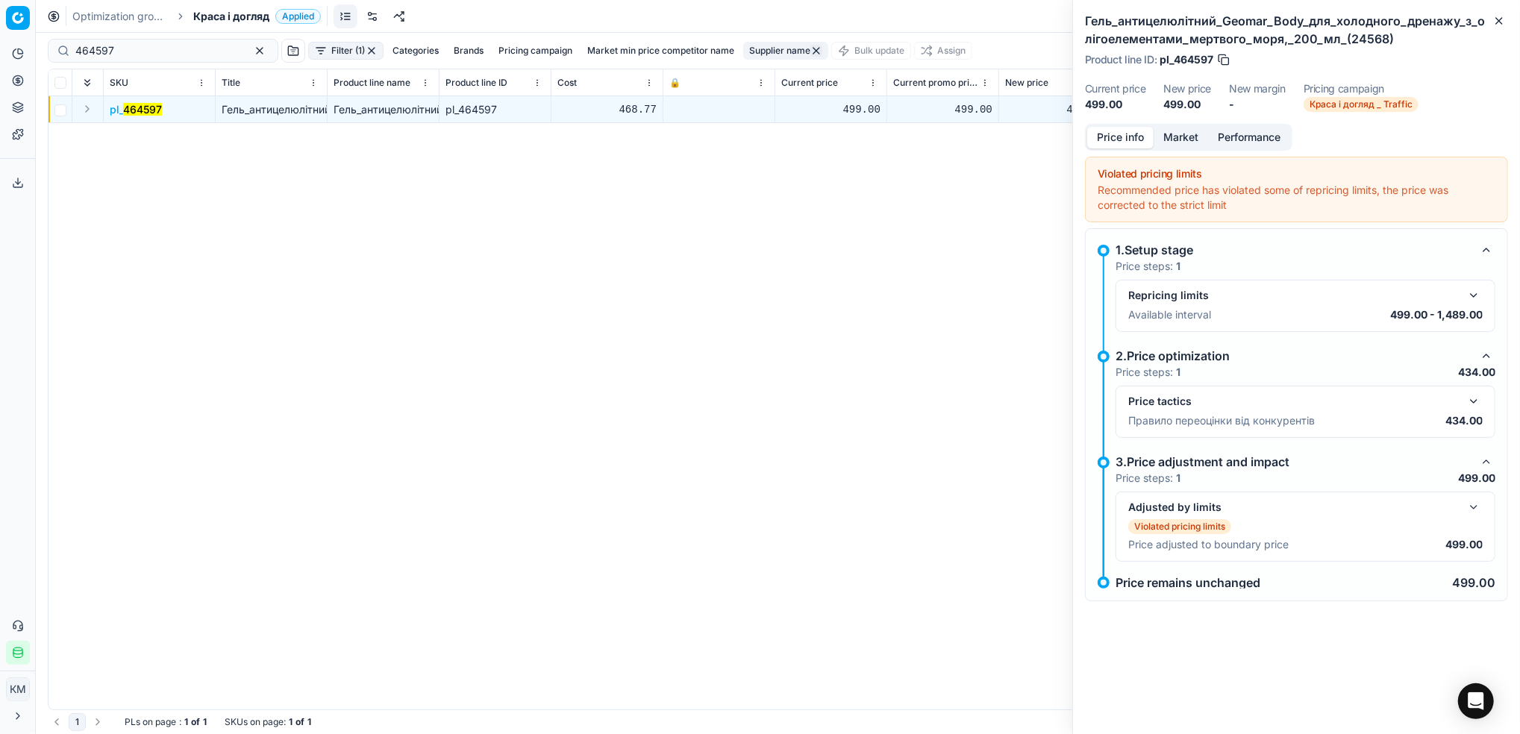
click at [1191, 138] on button "Market" at bounding box center [1180, 138] width 54 height 22
click at [1188, 133] on button "Market" at bounding box center [1180, 138] width 54 height 22
click at [1175, 131] on button "Market" at bounding box center [1180, 138] width 54 height 22
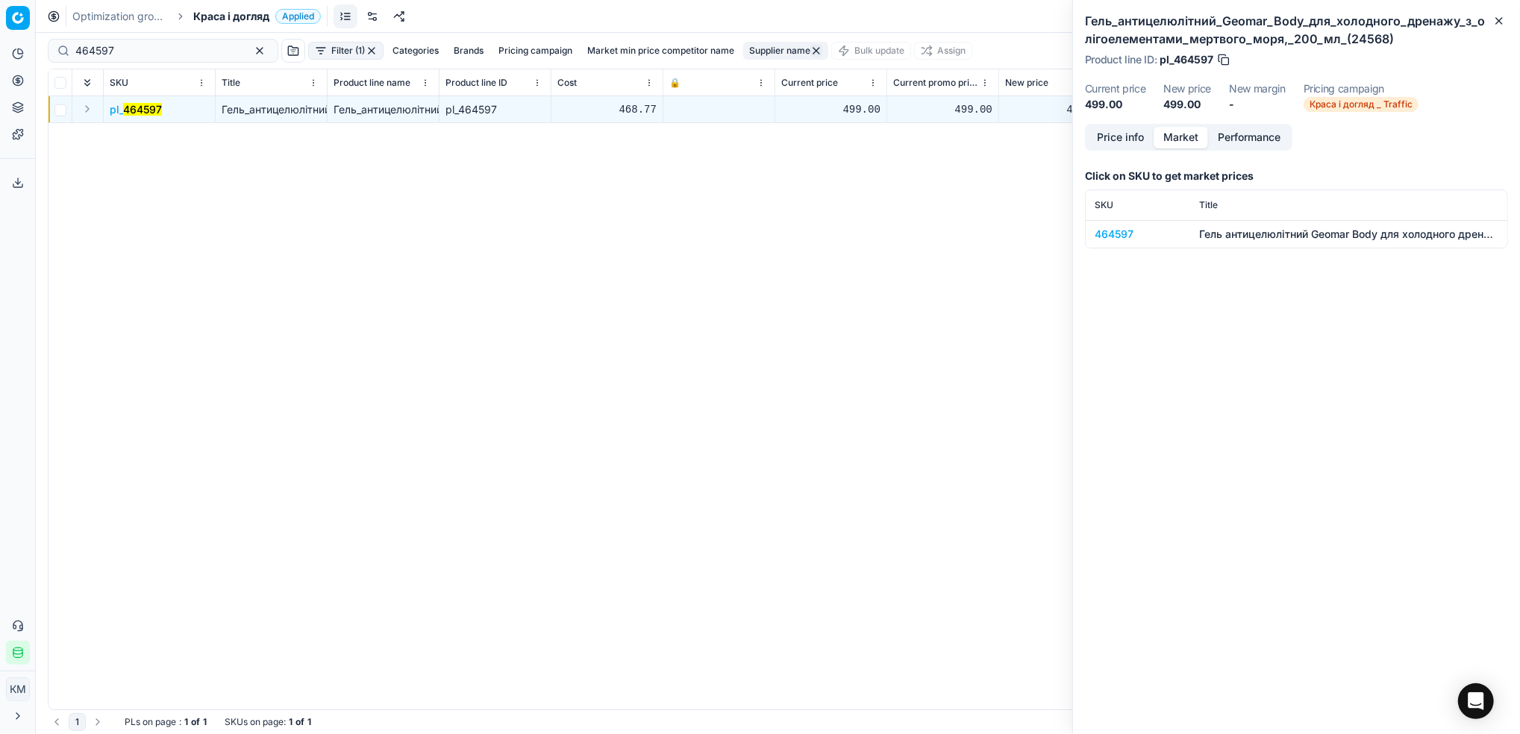
click at [1115, 230] on div "464597" at bounding box center [1137, 234] width 87 height 15
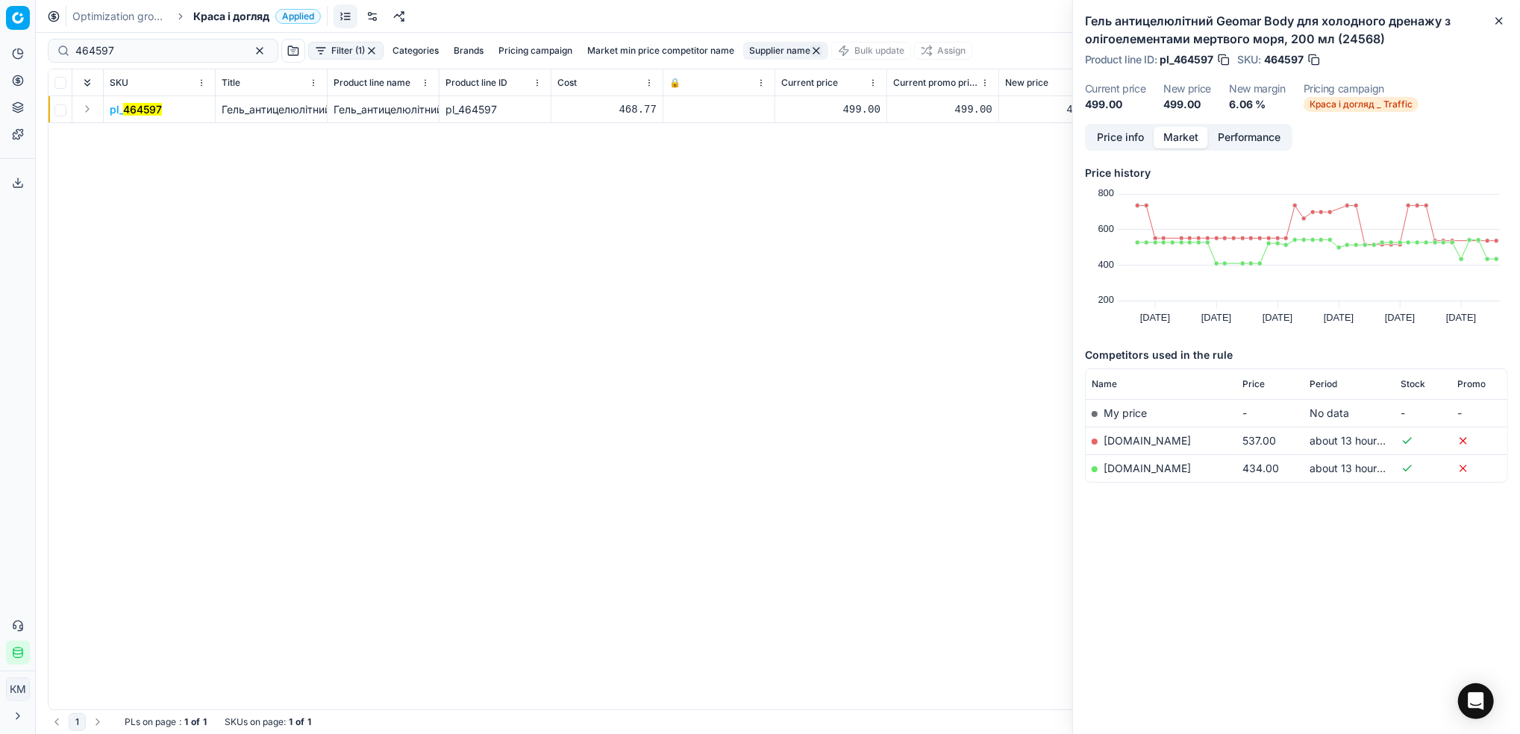
click at [1138, 466] on link "[DOMAIN_NAME]" at bounding box center [1146, 468] width 87 height 13
drag, startPoint x: 84, startPoint y: 54, endPoint x: 19, endPoint y: 49, distance: 65.8
click at [19, 49] on div "Pricing platform Analytics Pricing Product portfolio Templates Export service 6…" at bounding box center [760, 367] width 1520 height 734
paste input "8"
type input "464598"
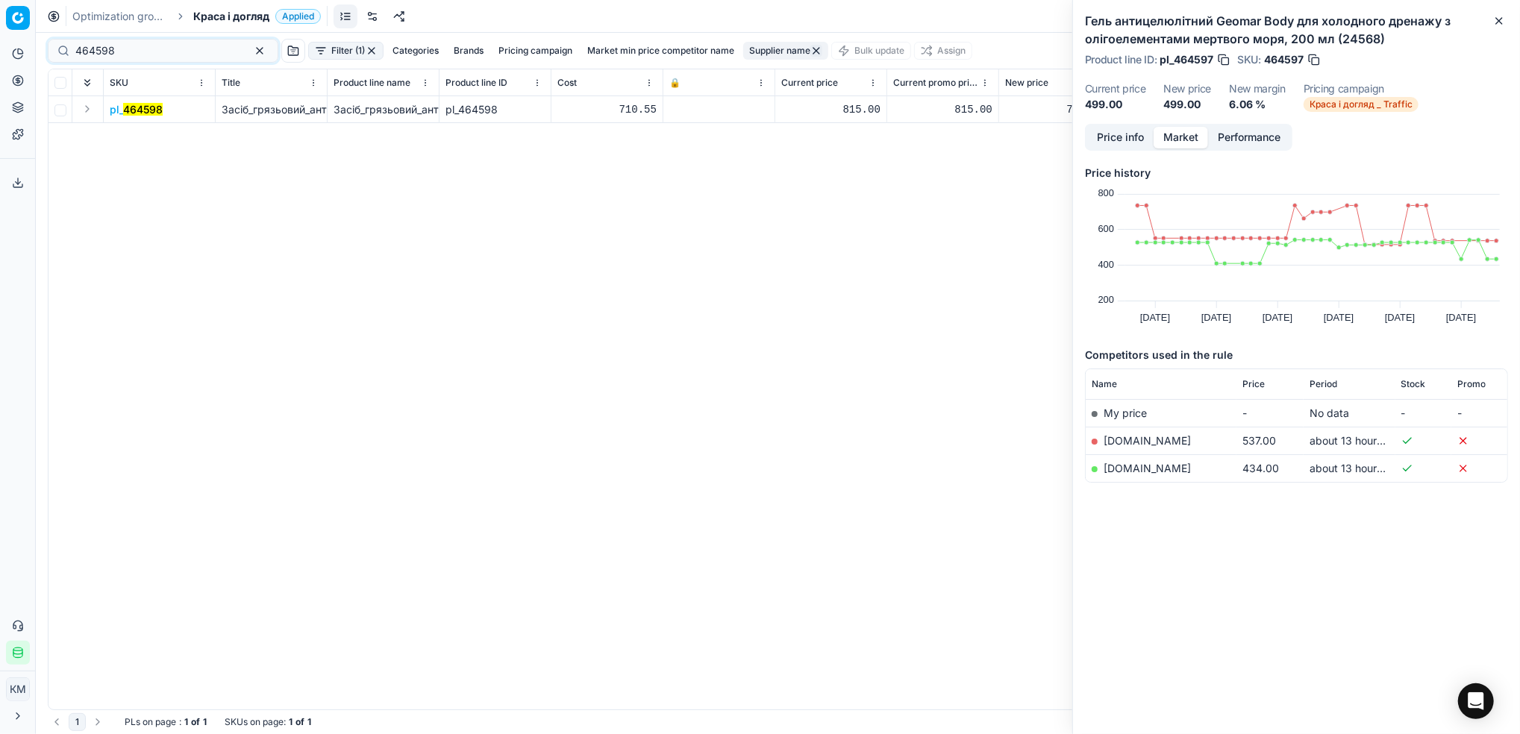
click at [145, 108] on mark "464598" at bounding box center [143, 109] width 40 height 13
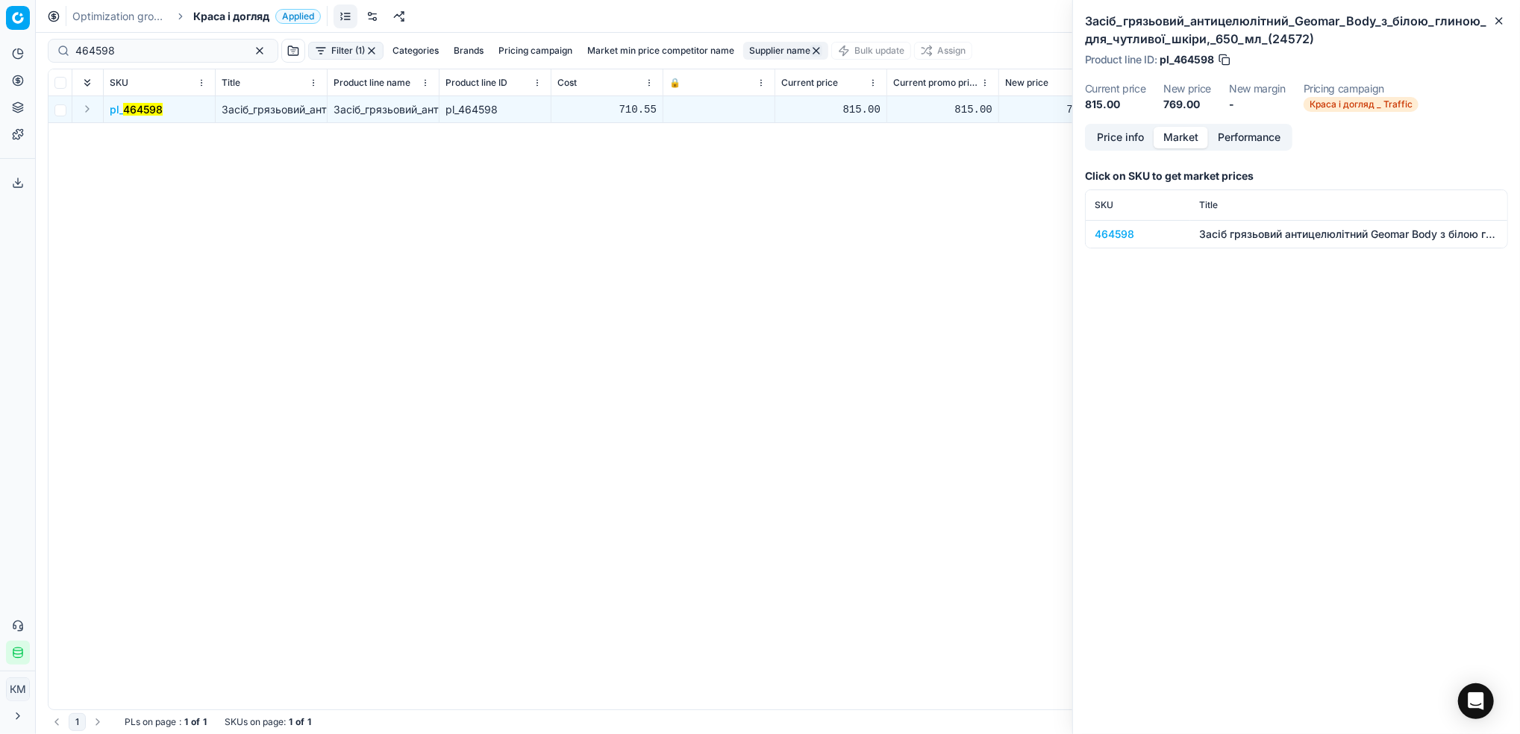
click at [1120, 230] on div "464598" at bounding box center [1137, 234] width 87 height 15
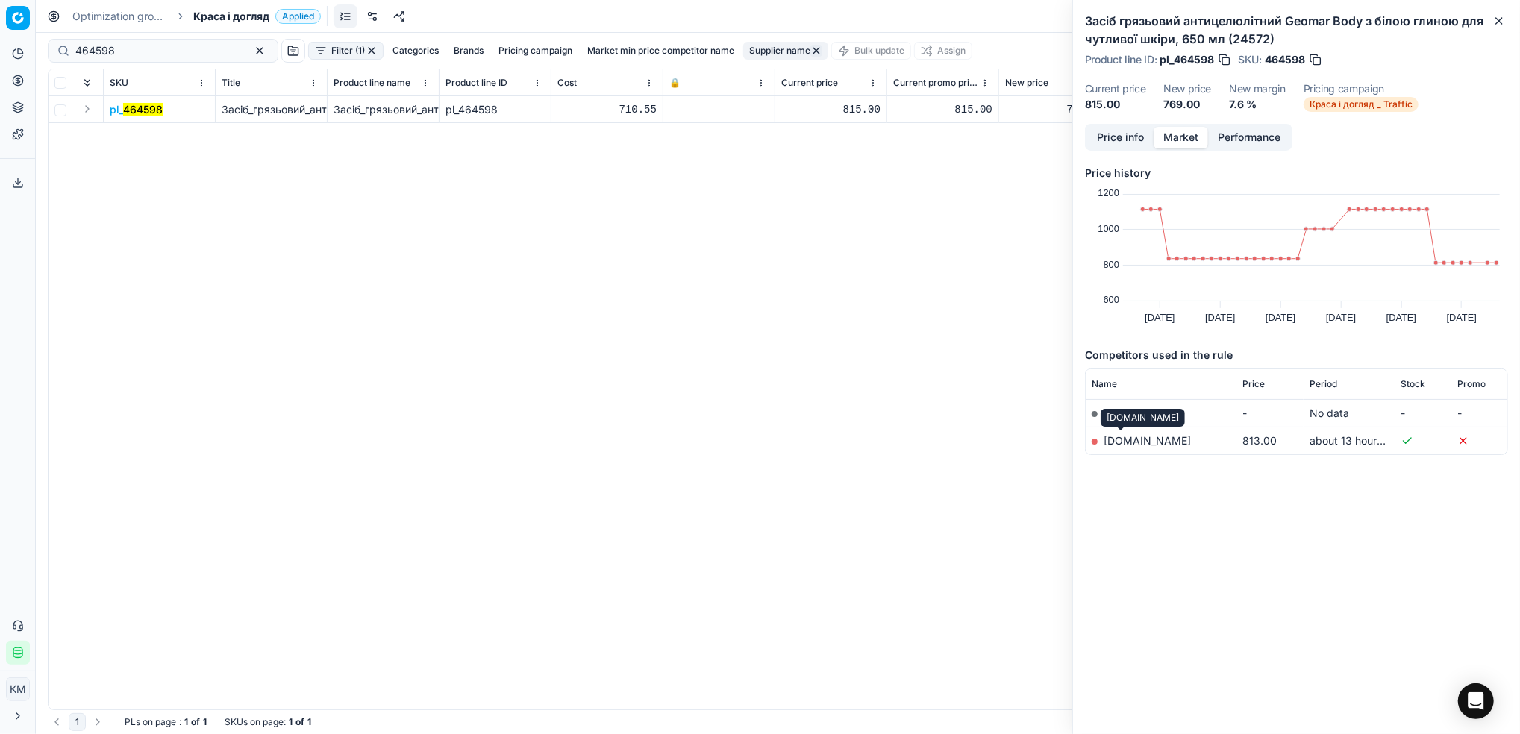
click at [1118, 442] on link "[DOMAIN_NAME]" at bounding box center [1146, 440] width 87 height 13
click at [366, 50] on button "button" at bounding box center [372, 51] width 12 height 12
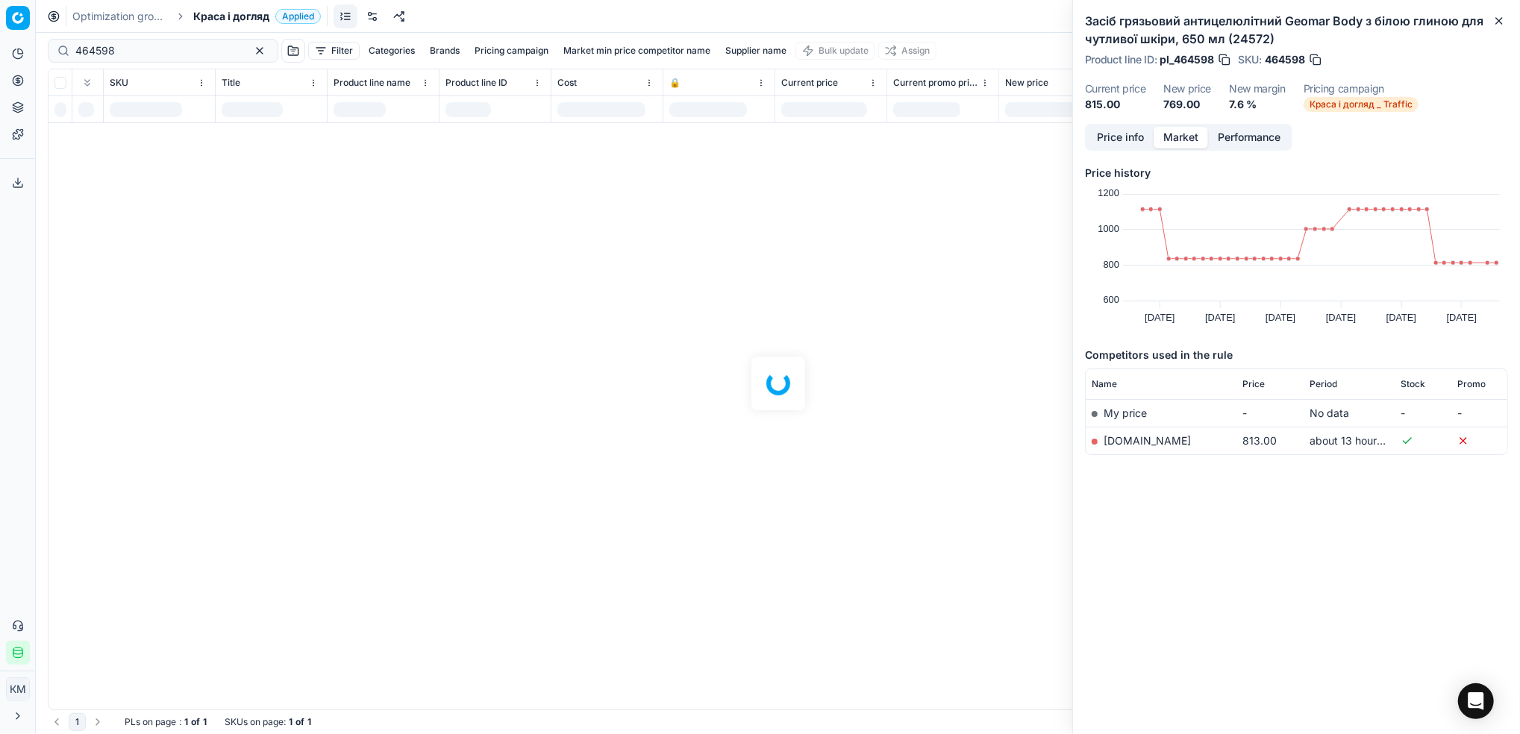
click at [233, 58] on div at bounding box center [778, 383] width 1484 height 701
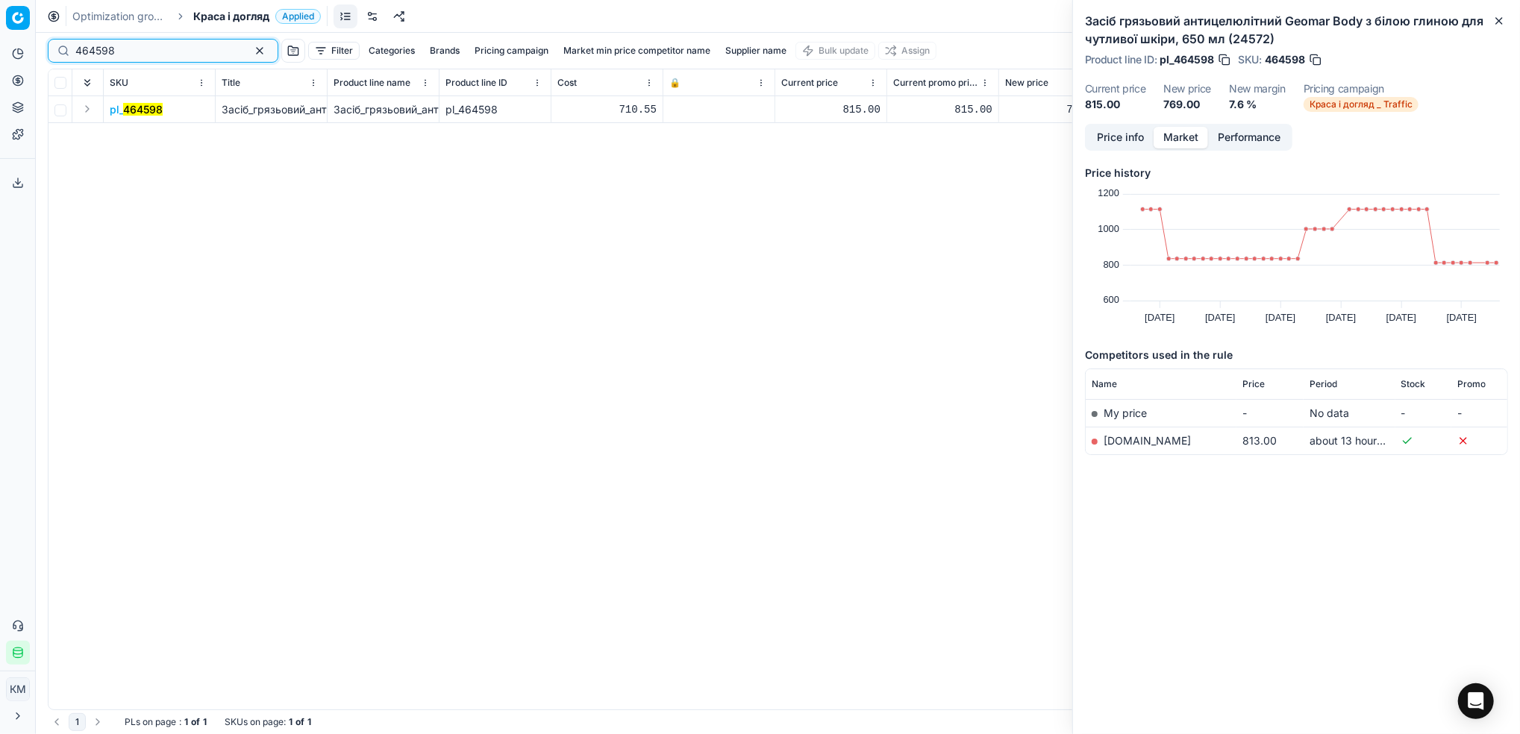
click at [251, 58] on button "button" at bounding box center [260, 51] width 18 height 18
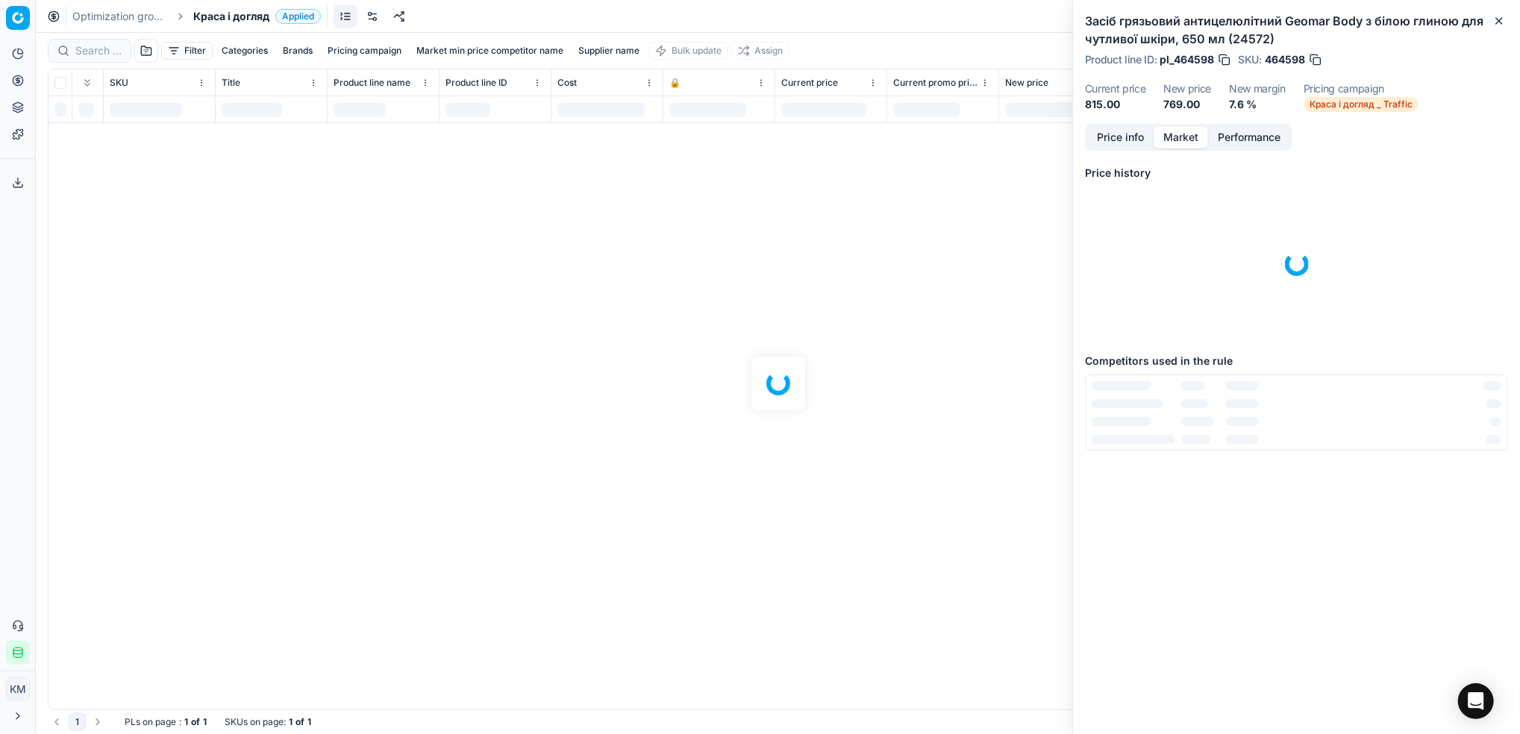
click at [595, 47] on div at bounding box center [778, 383] width 1484 height 701
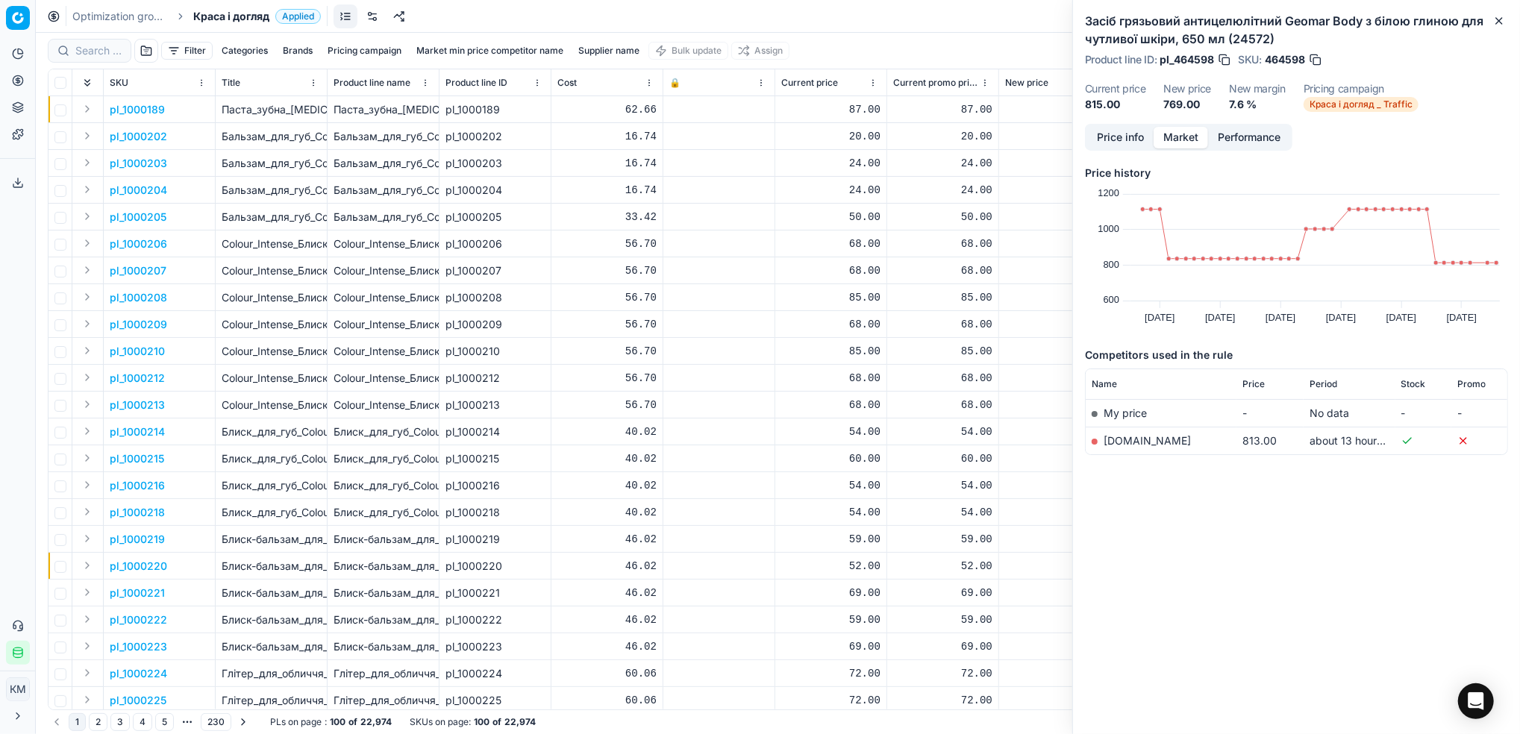
click at [617, 55] on button "Supplier name" at bounding box center [608, 51] width 73 height 18
type input "wella"
click at [673, 230] on button "Apply" at bounding box center [680, 228] width 37 height 18
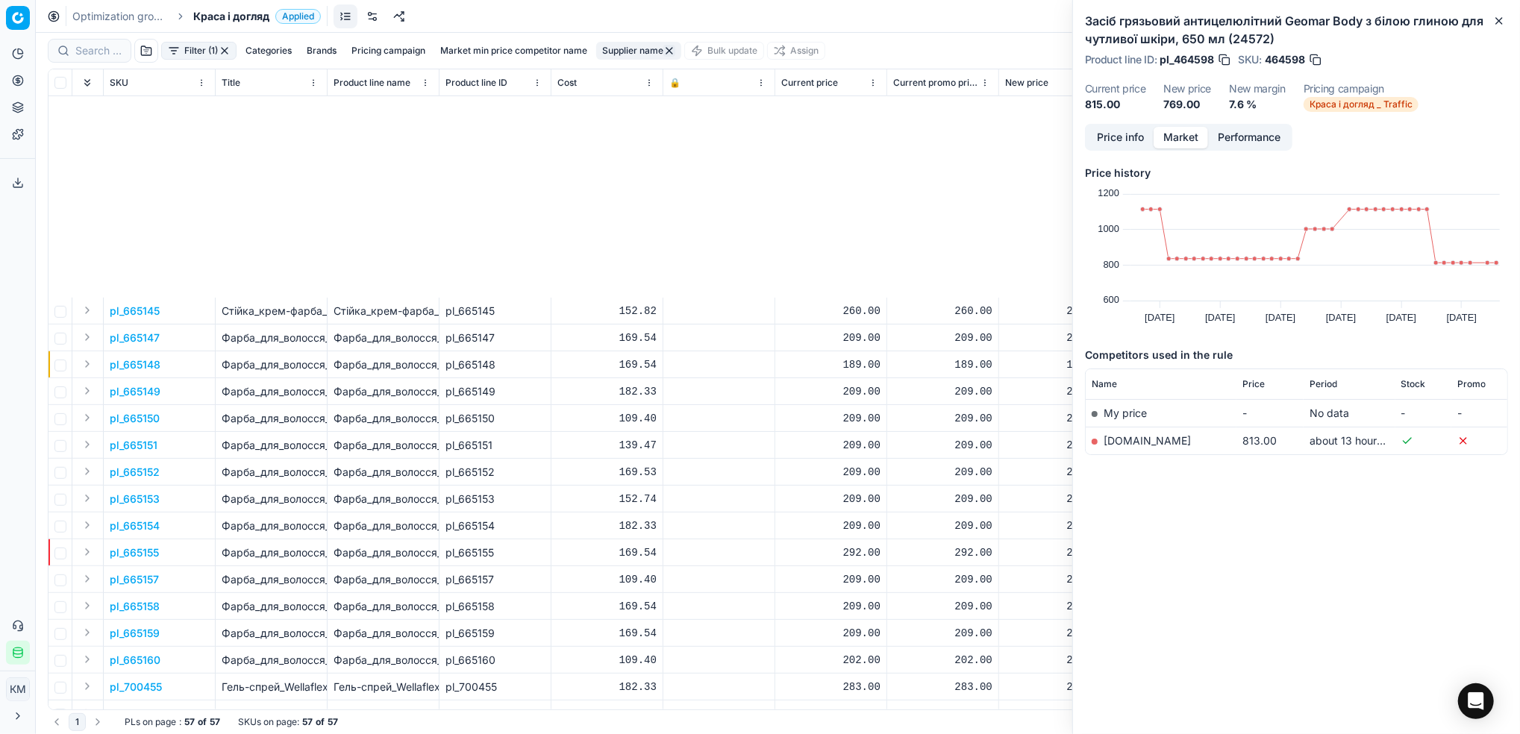
scroll to position [933, 0]
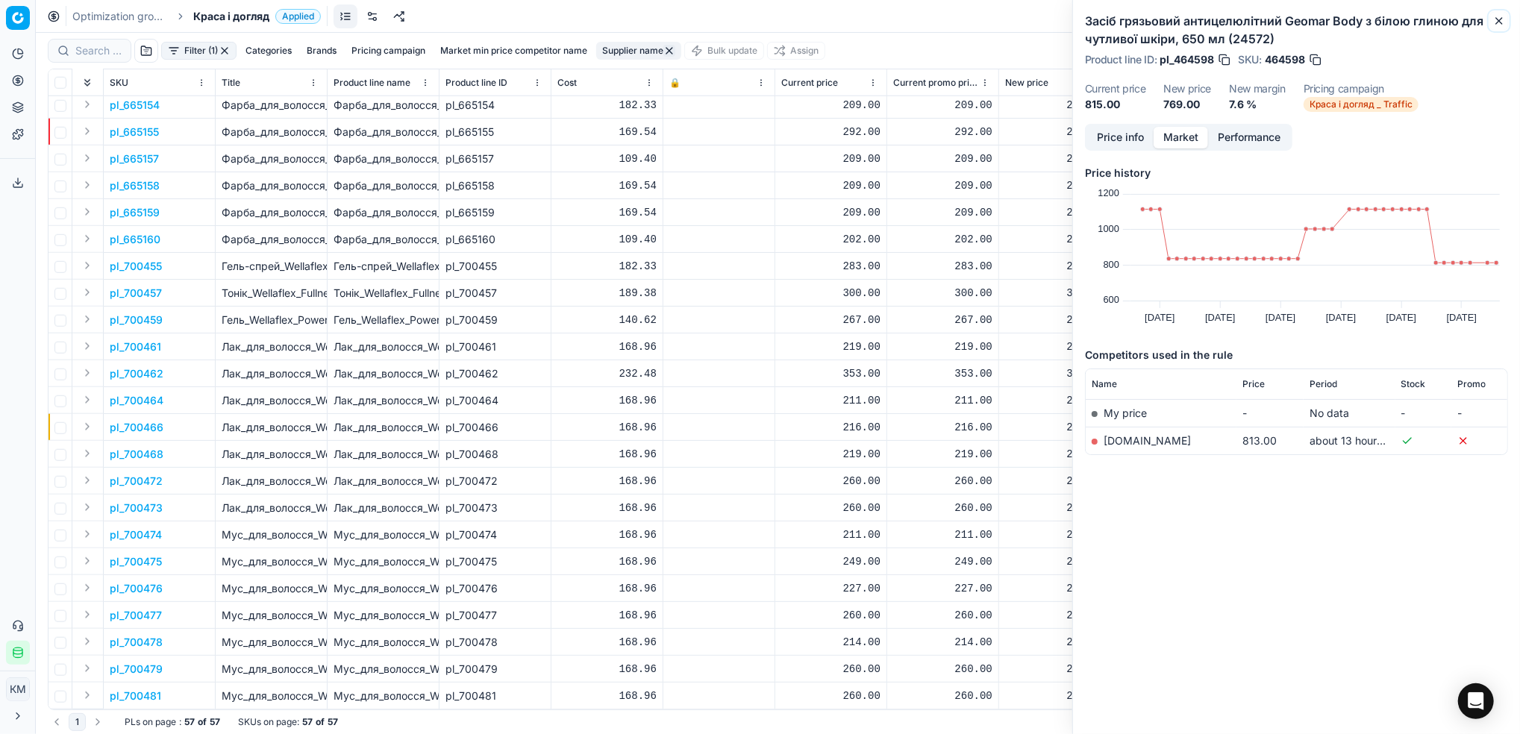
click at [1495, 25] on icon "button" at bounding box center [1499, 21] width 12 height 12
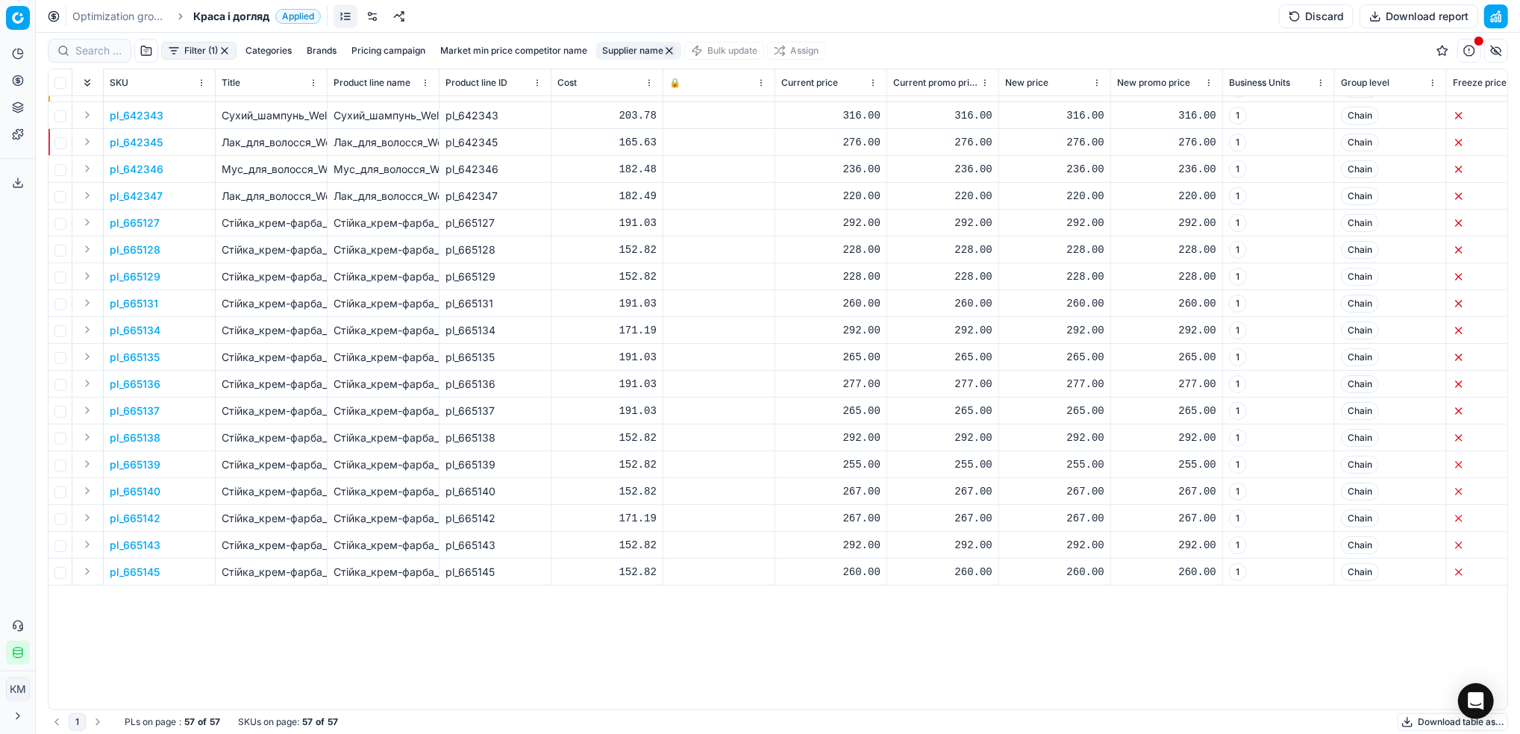
scroll to position [0, 0]
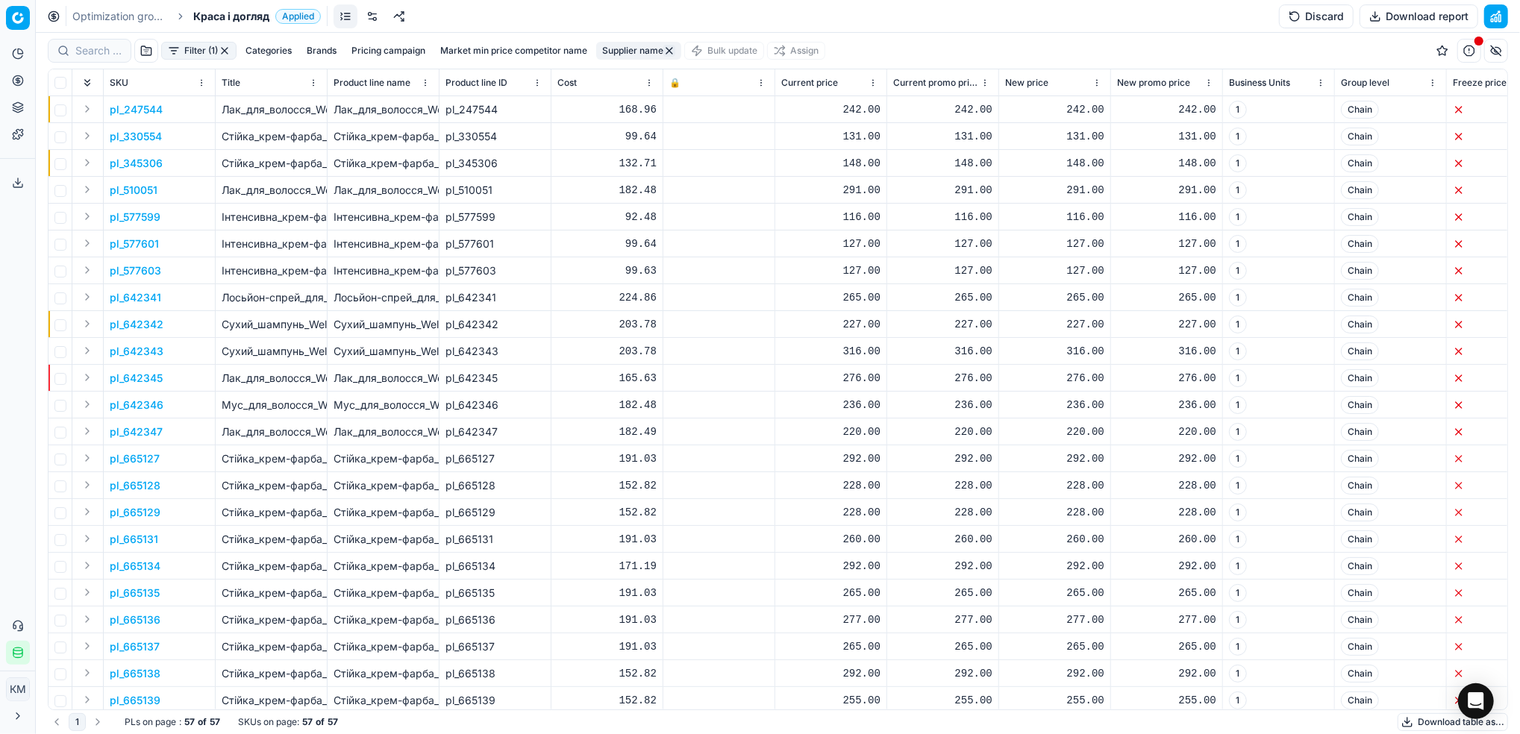
click at [1423, 718] on button "Download table as..." at bounding box center [1452, 722] width 110 height 18
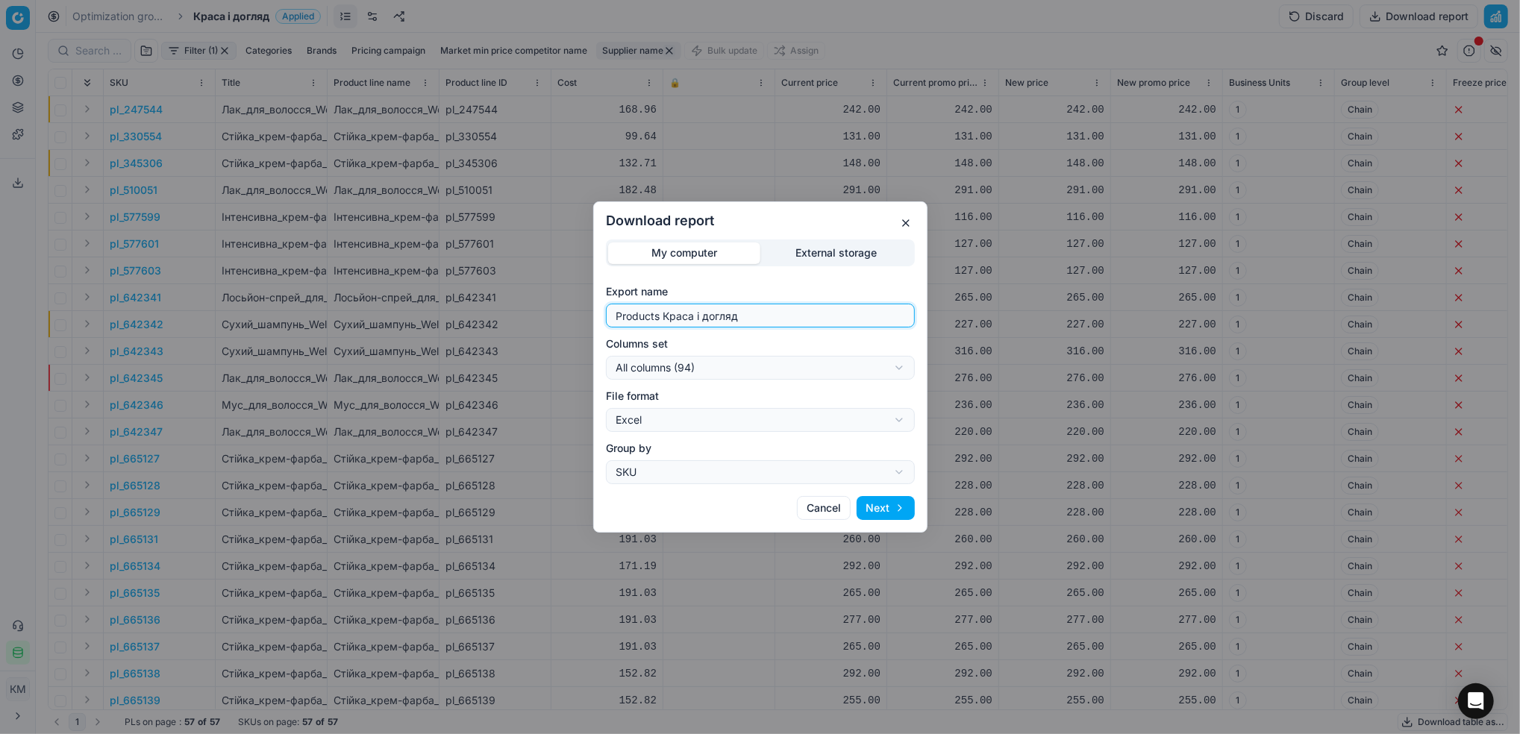
drag, startPoint x: 773, startPoint y: 313, endPoint x: 590, endPoint y: 313, distance: 182.8
click at [590, 313] on div "Download report My computer External storage Export name Products Краса і догля…" at bounding box center [760, 367] width 1520 height 734
type input "wella"
click at [897, 506] on button "Next" at bounding box center [885, 508] width 58 height 24
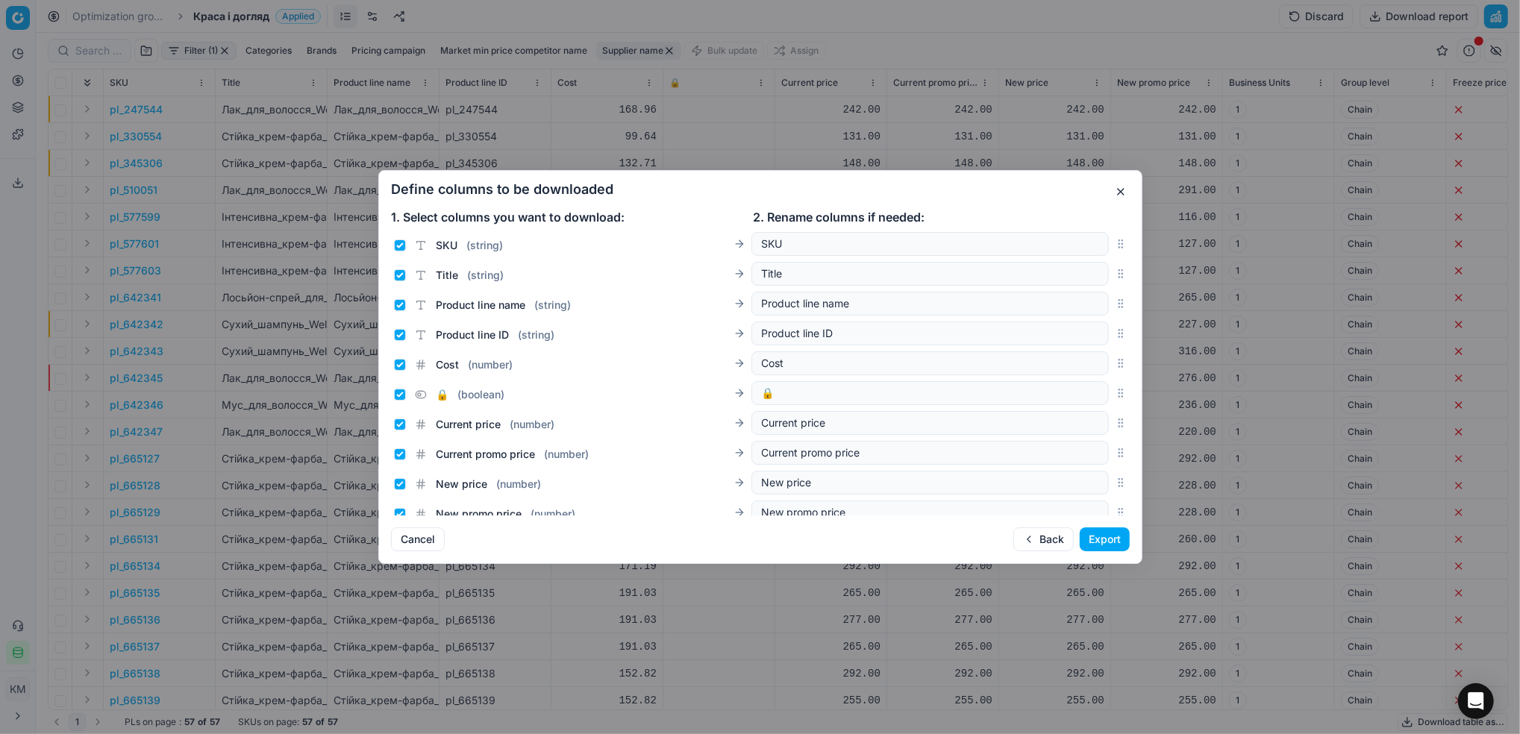
click at [1092, 536] on button "Export" at bounding box center [1105, 539] width 50 height 24
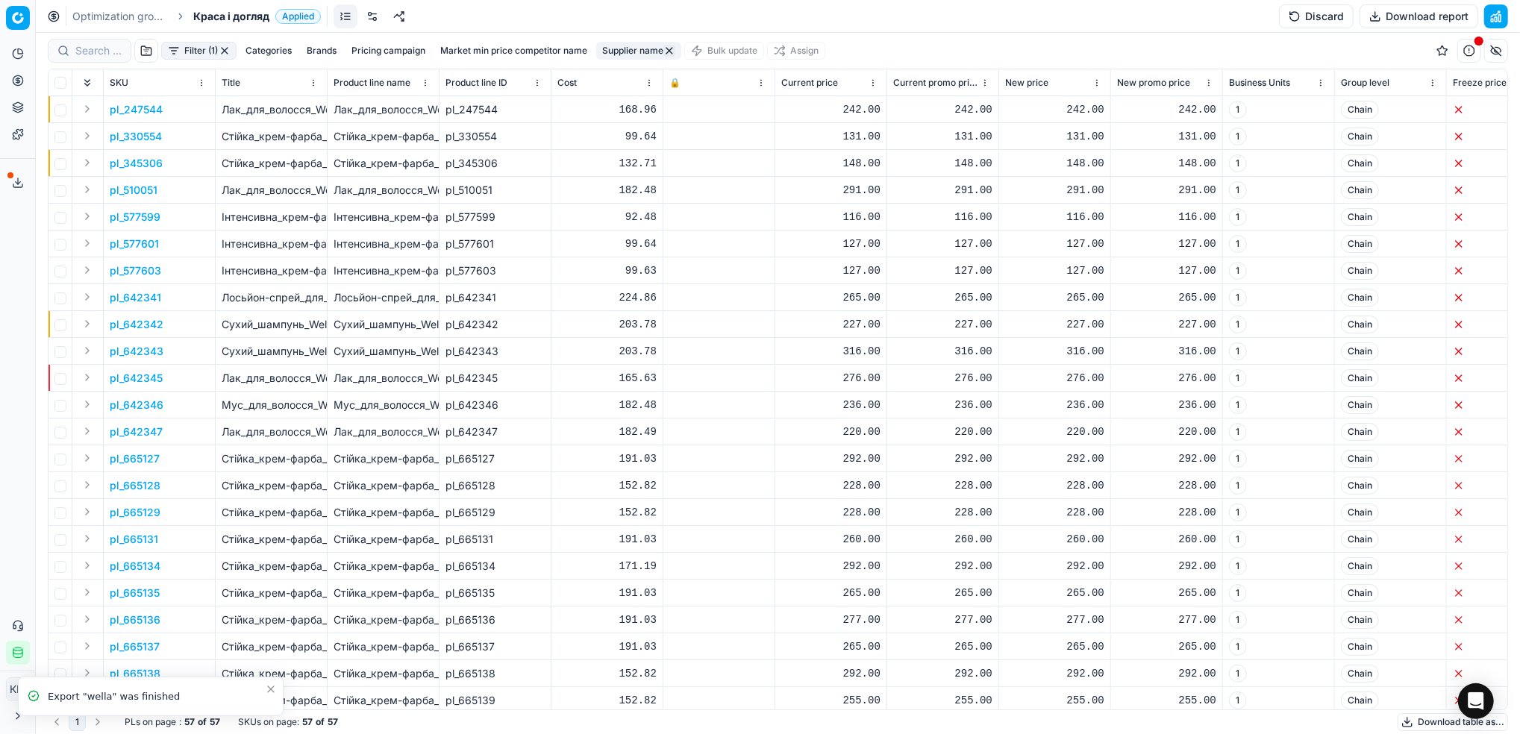
click at [22, 178] on icon at bounding box center [18, 183] width 12 height 12
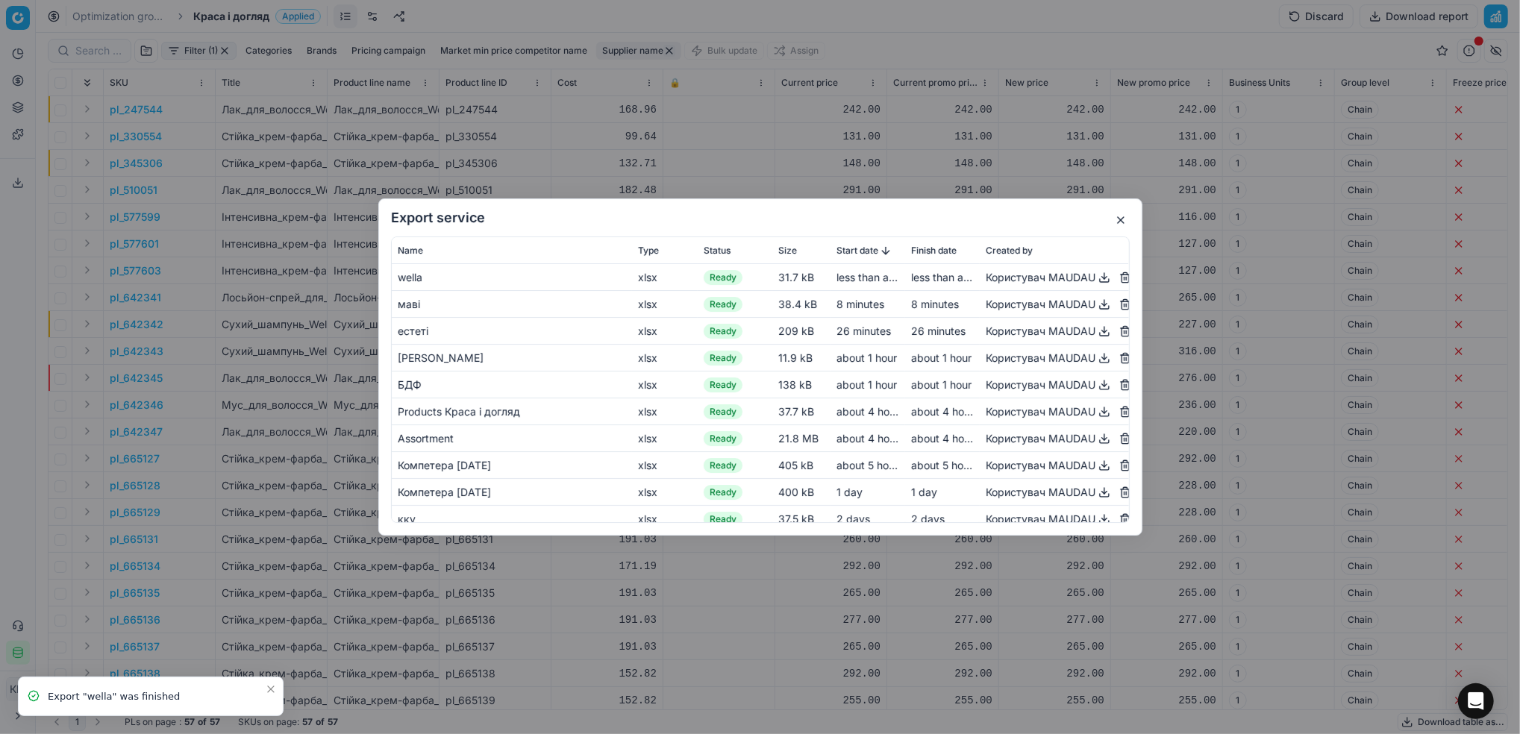
click at [1095, 278] on button "button" at bounding box center [1104, 278] width 18 height 18
click at [1118, 216] on button "button" at bounding box center [1121, 220] width 18 height 18
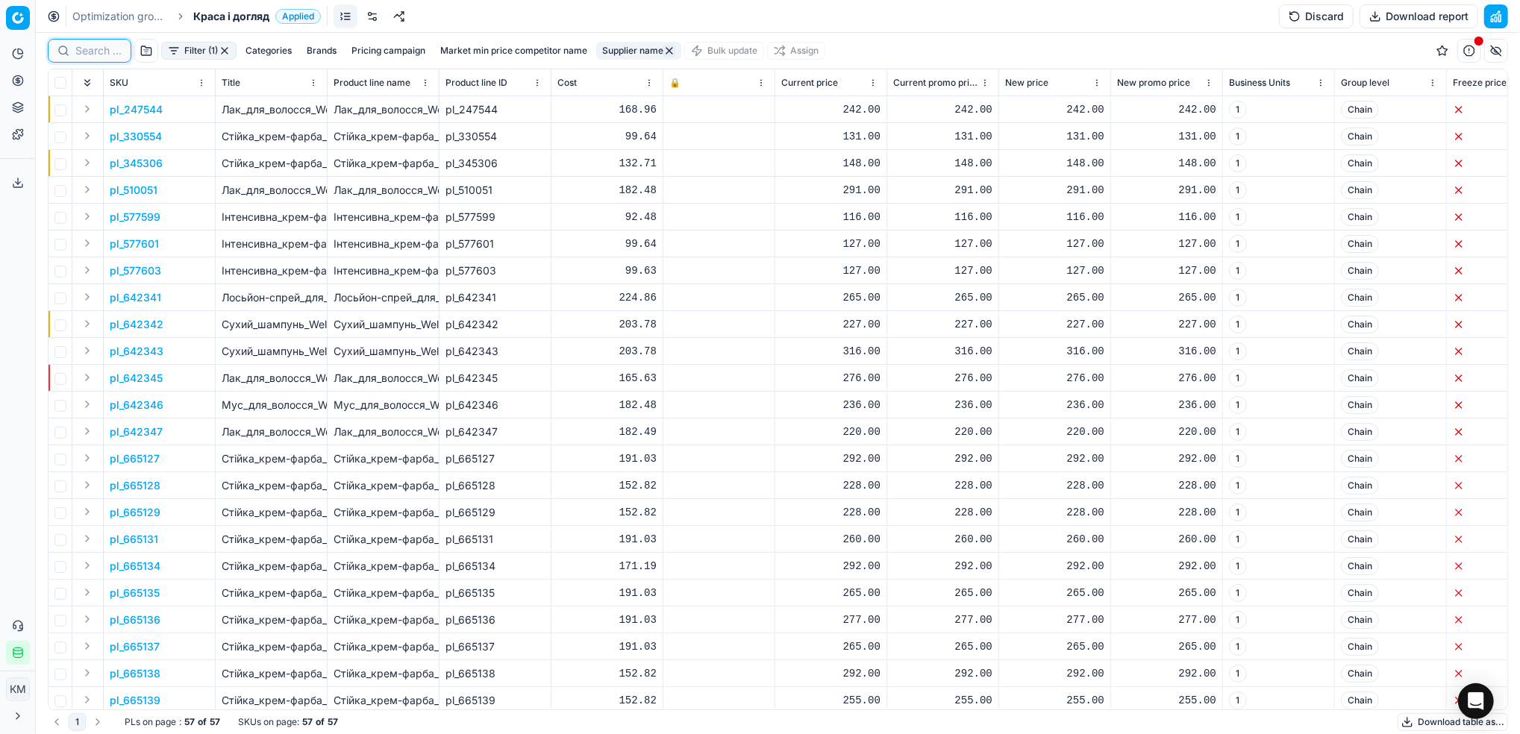
click at [101, 52] on input at bounding box center [98, 50] width 46 height 15
paste input "642342"
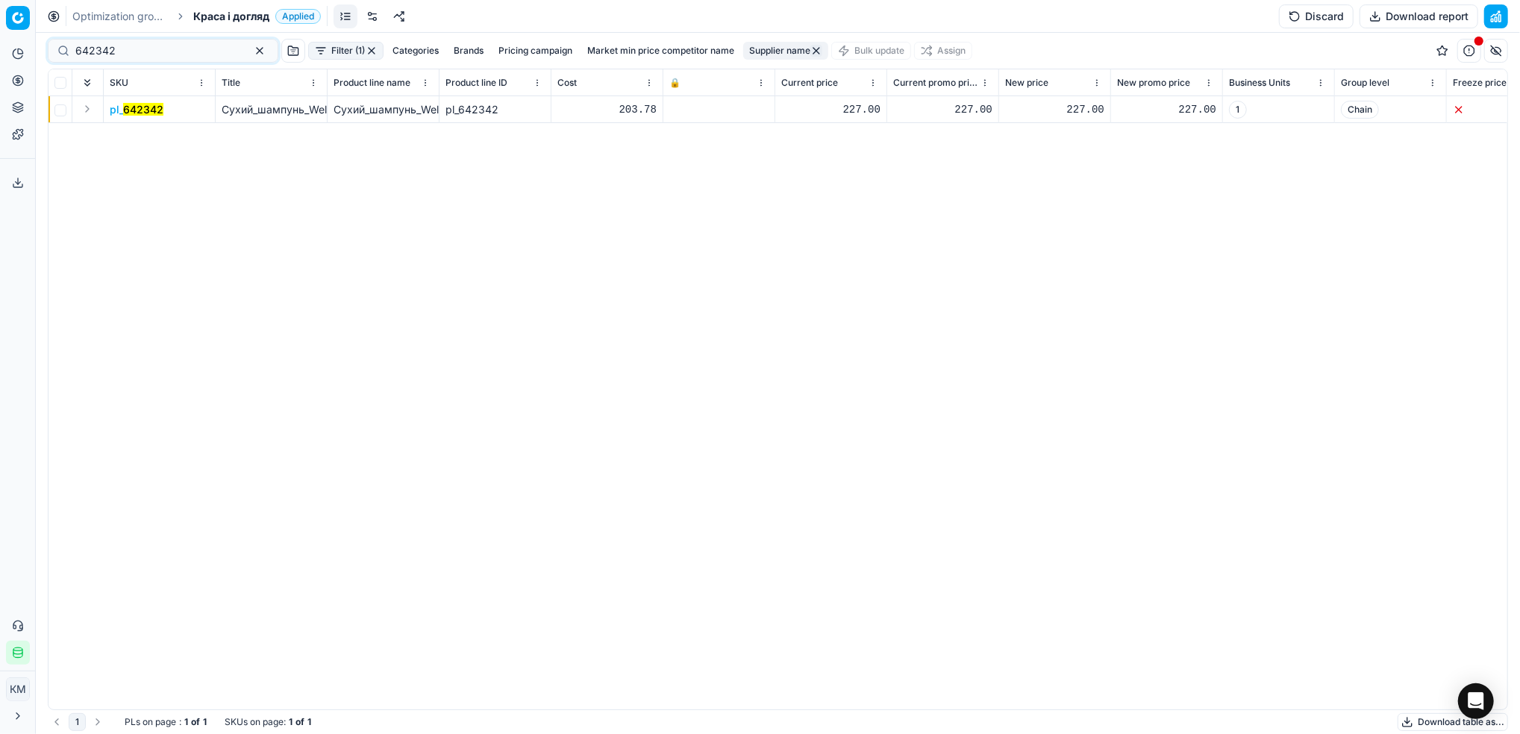
click at [159, 113] on mark "642342" at bounding box center [143, 109] width 40 height 13
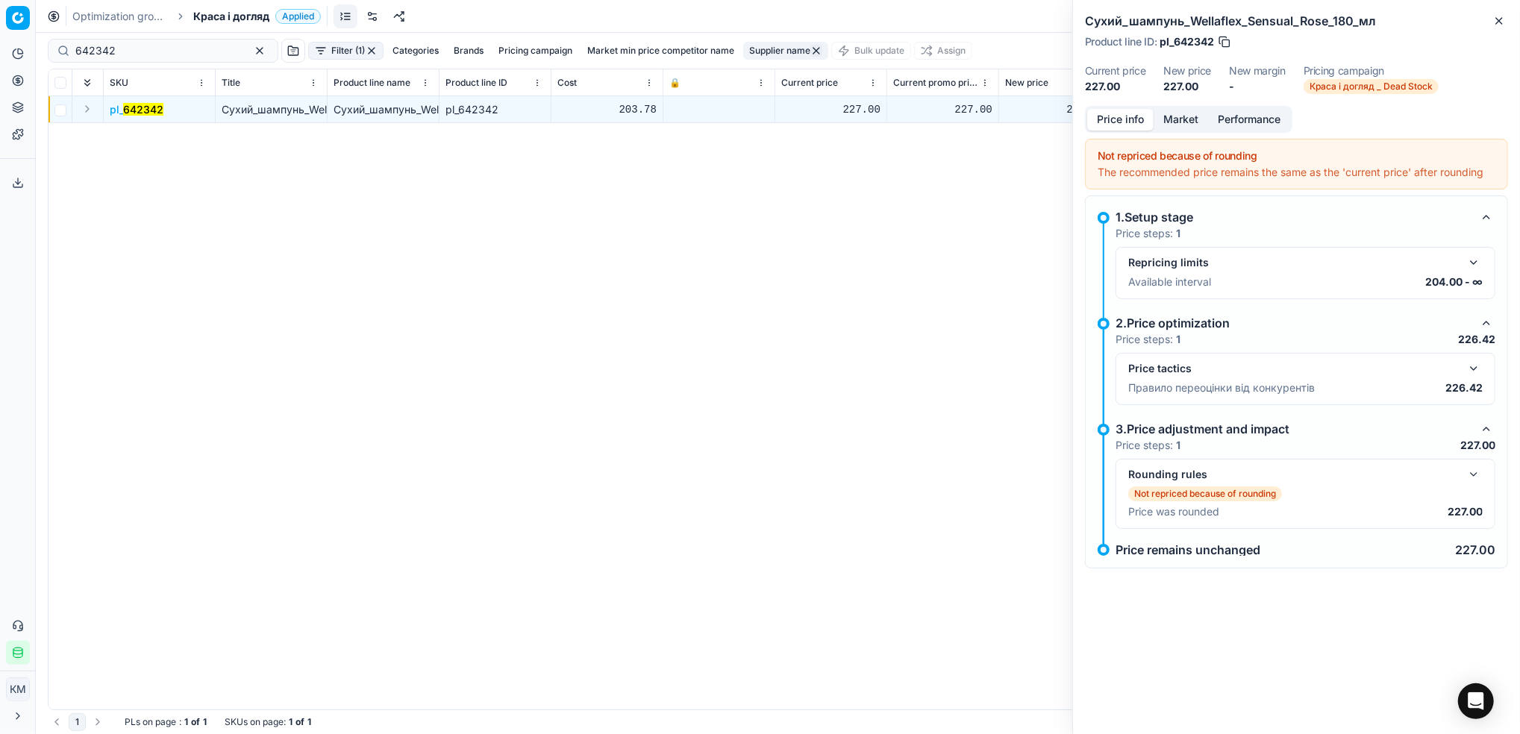
click at [1196, 119] on button "Market" at bounding box center [1180, 120] width 54 height 22
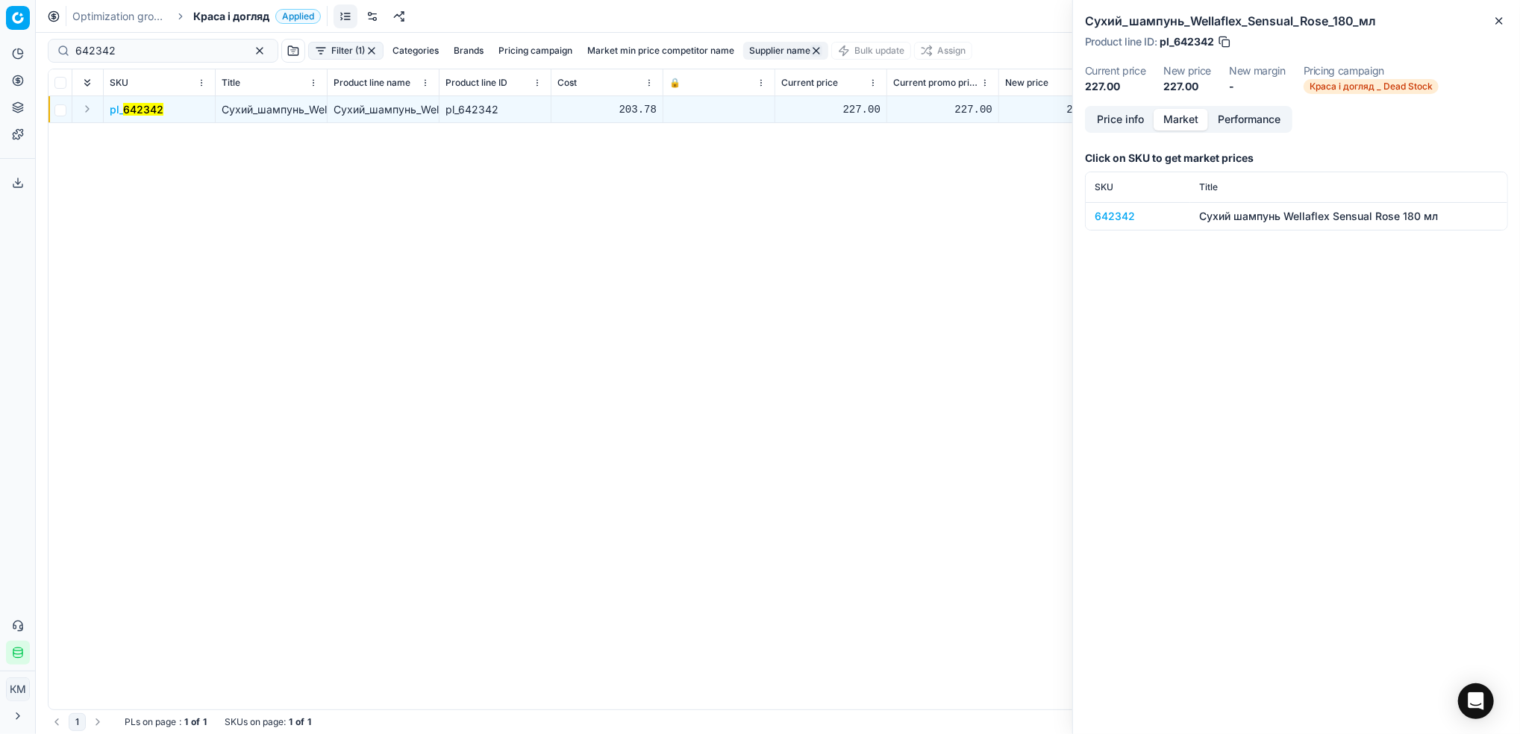
click at [1103, 217] on div "642342" at bounding box center [1137, 216] width 87 height 15
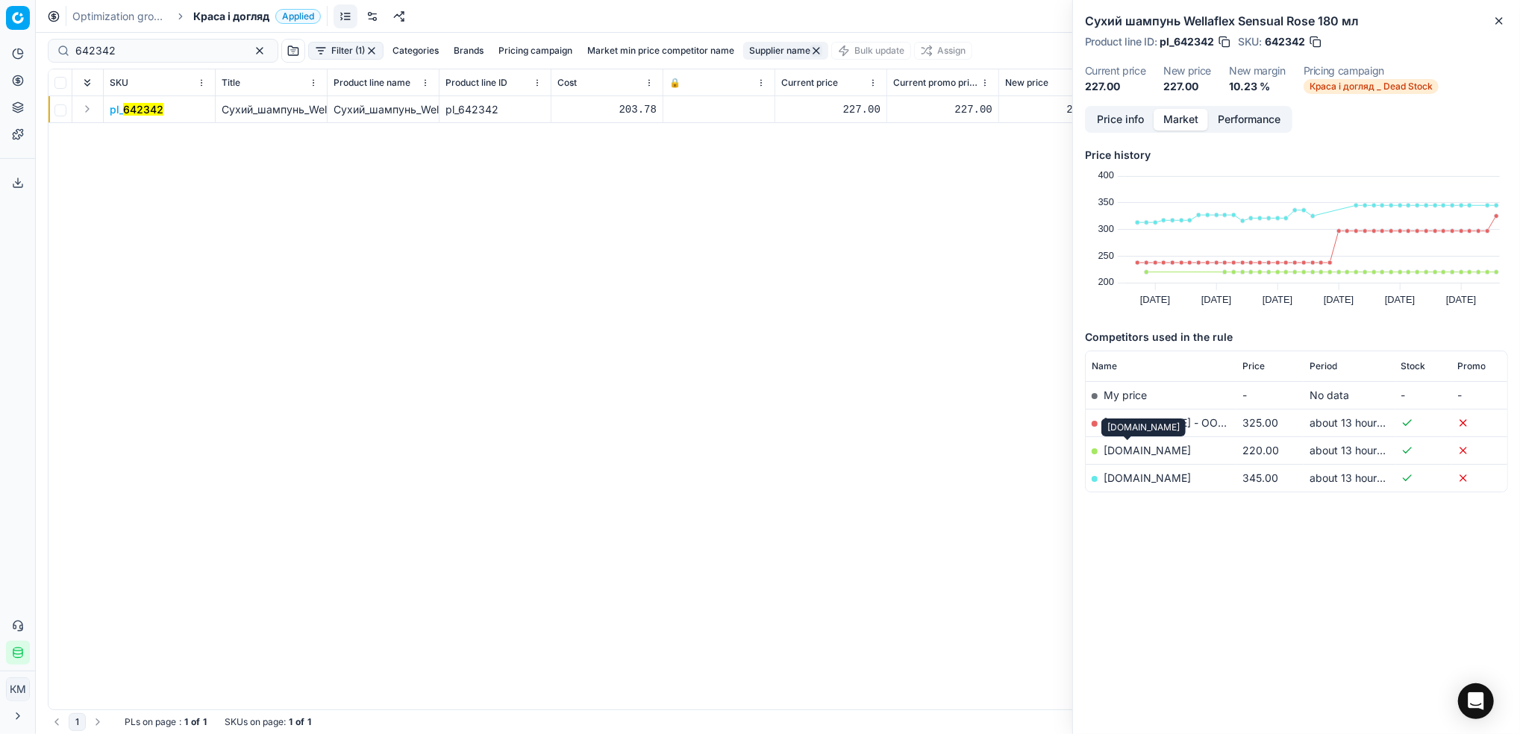
click at [1141, 456] on link "[DOMAIN_NAME]" at bounding box center [1146, 450] width 87 height 13
drag, startPoint x: 127, startPoint y: 60, endPoint x: -4, endPoint y: 62, distance: 131.3
click at [0, 62] on html "Pricing platform Analytics Pricing Product portfolio Templates Export service 7…" at bounding box center [760, 367] width 1520 height 734
drag, startPoint x: 175, startPoint y: 52, endPoint x: -4, endPoint y: 48, distance: 179.9
click at [0, 48] on html "Pricing platform Analytics Pricing Product portfolio Templates Export service 7…" at bounding box center [760, 367] width 1520 height 734
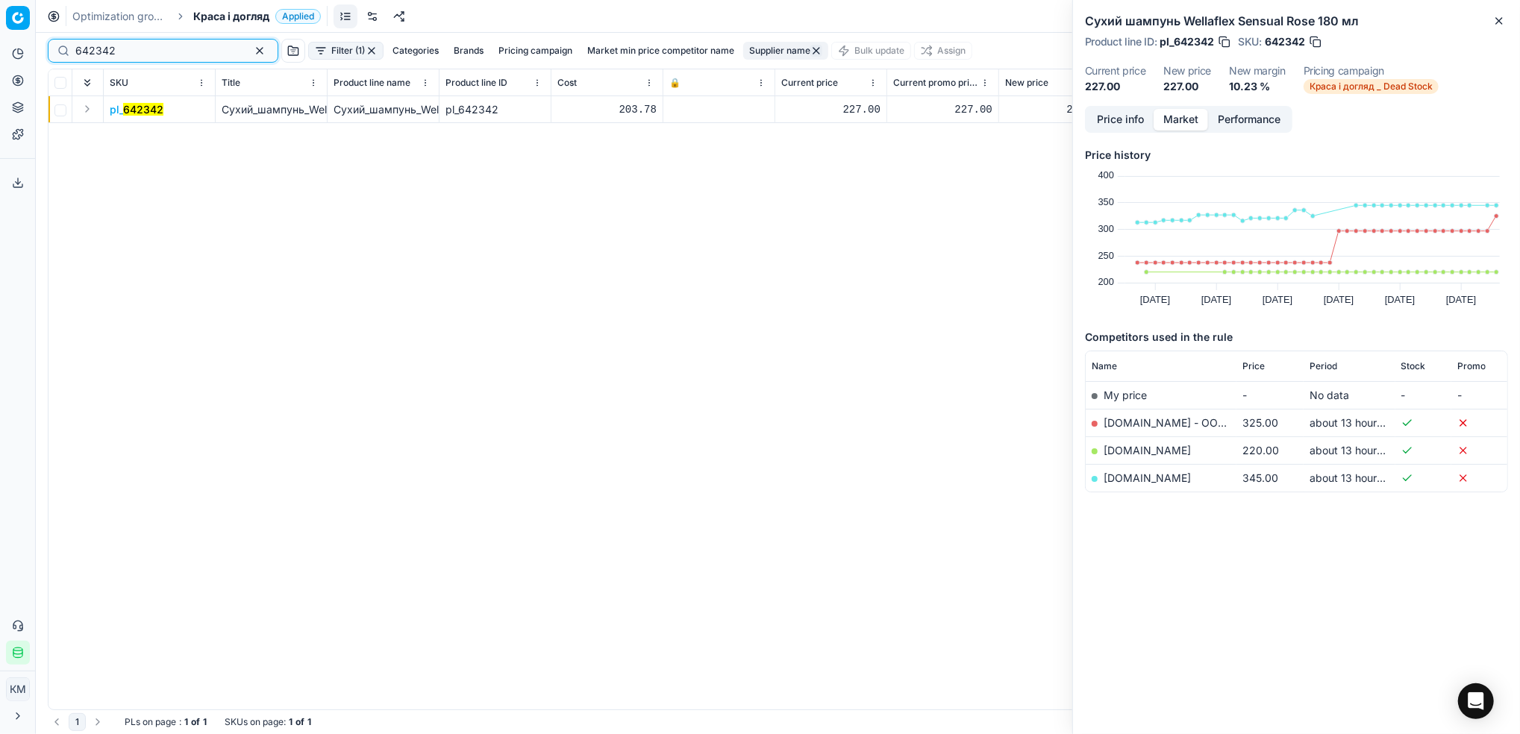
paste input "345306"
type input "345306"
click at [151, 107] on mark "345306" at bounding box center [143, 109] width 40 height 13
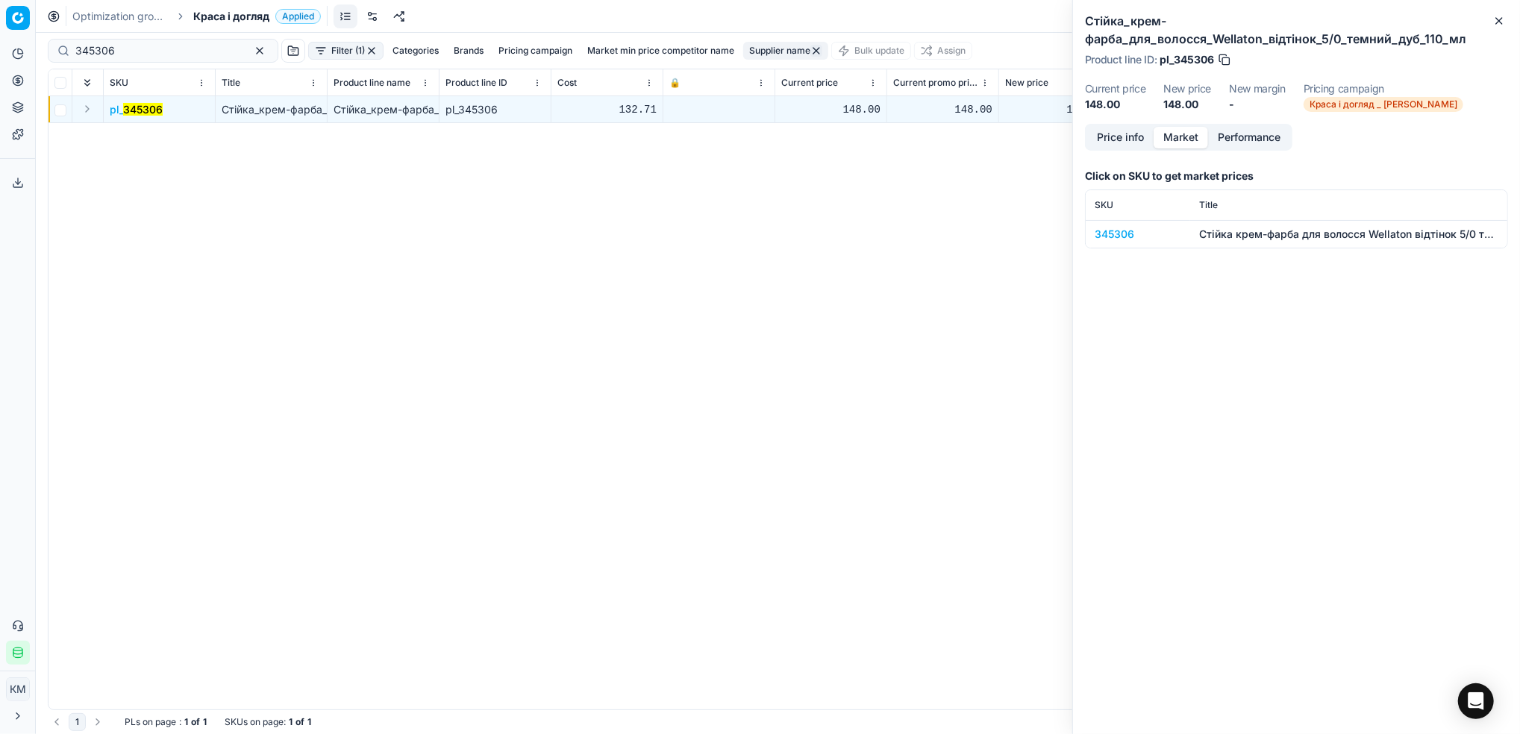
click at [1127, 239] on div "345306" at bounding box center [1137, 234] width 87 height 15
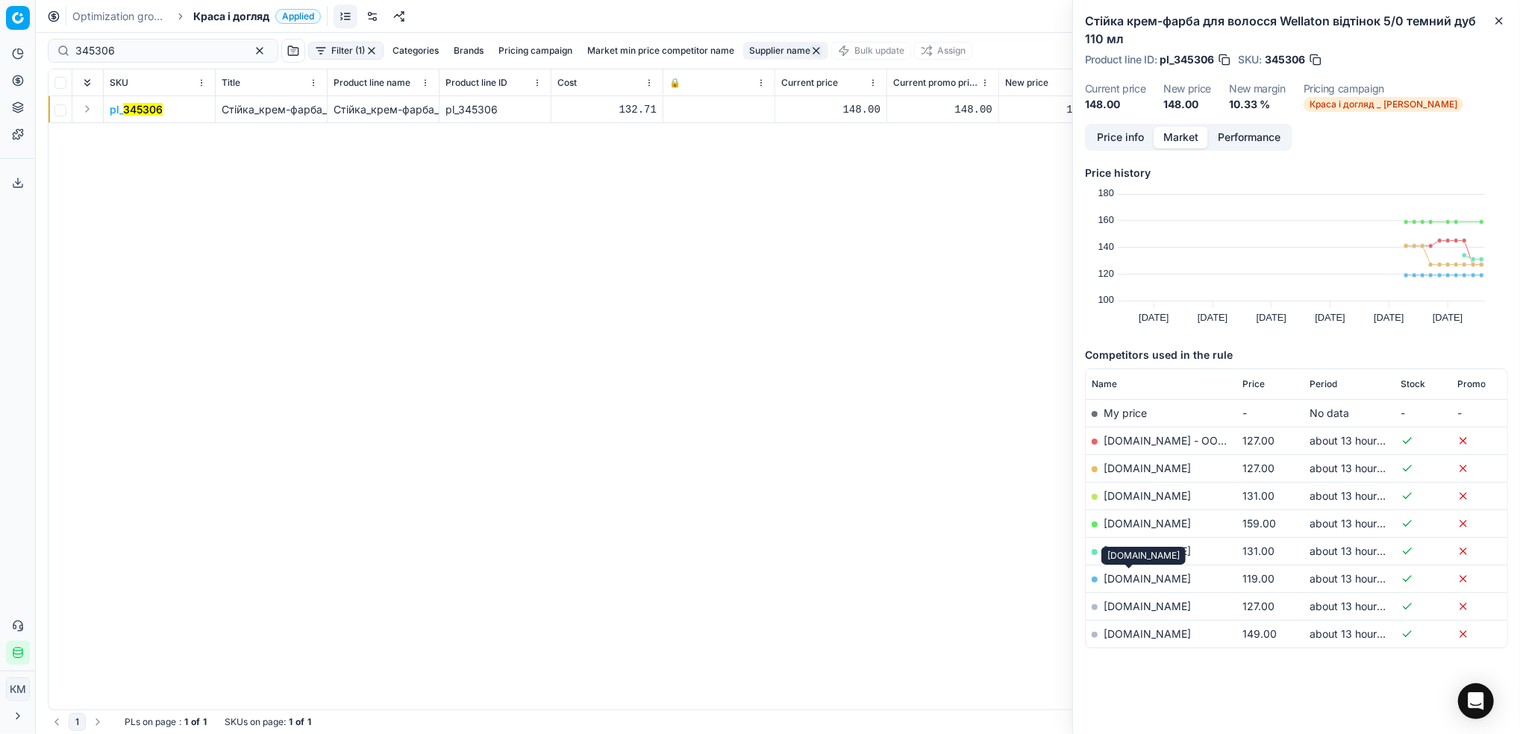
click at [1119, 577] on link "[DOMAIN_NAME]" at bounding box center [1146, 578] width 87 height 13
click at [251, 47] on button "button" at bounding box center [260, 51] width 18 height 18
click at [639, 51] on button "Supplier name" at bounding box center [638, 51] width 85 height 18
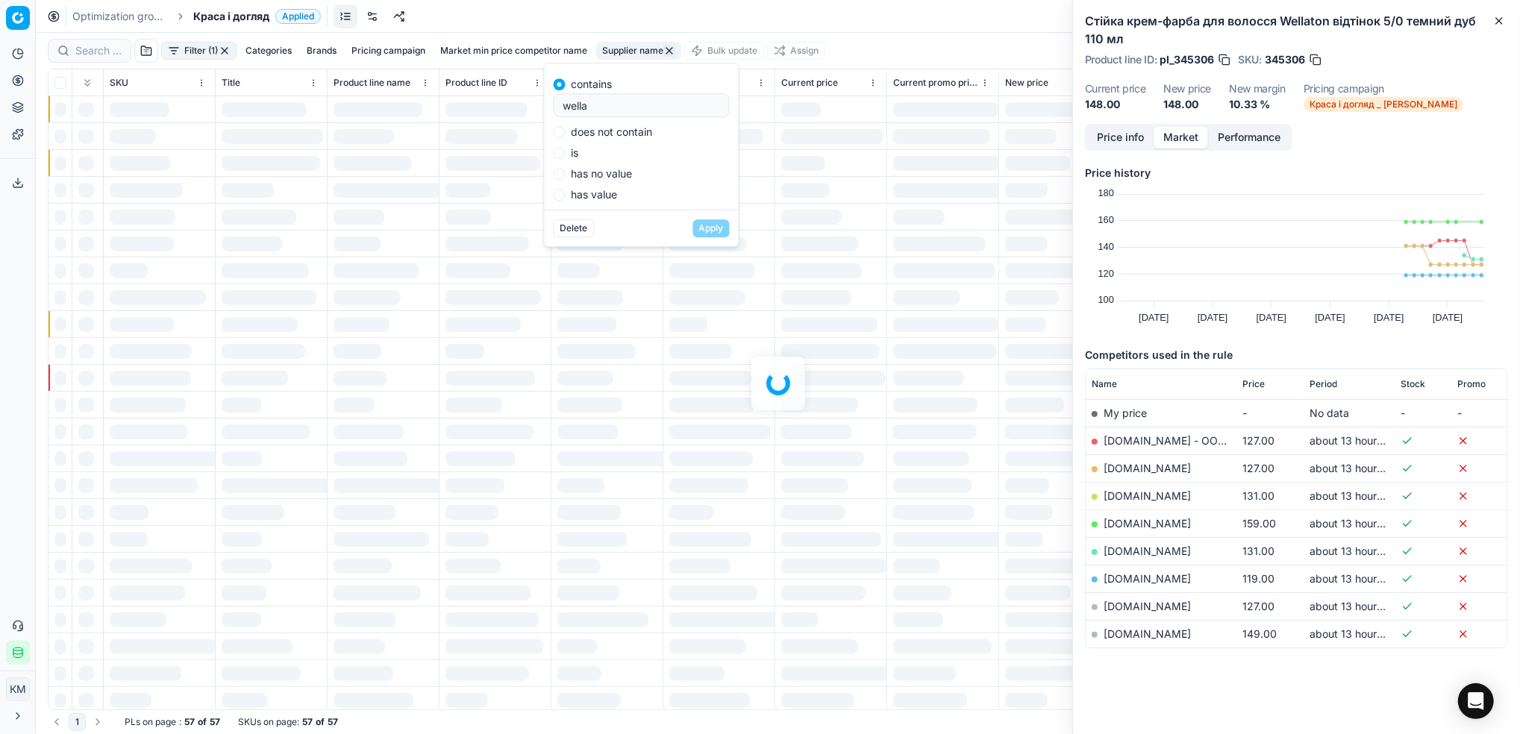
drag, startPoint x: 607, startPoint y: 104, endPoint x: 543, endPoint y: 101, distance: 63.5
click at [544, 101] on div "contains wella does not contain is has no value has value Delete Apply" at bounding box center [641, 155] width 195 height 184
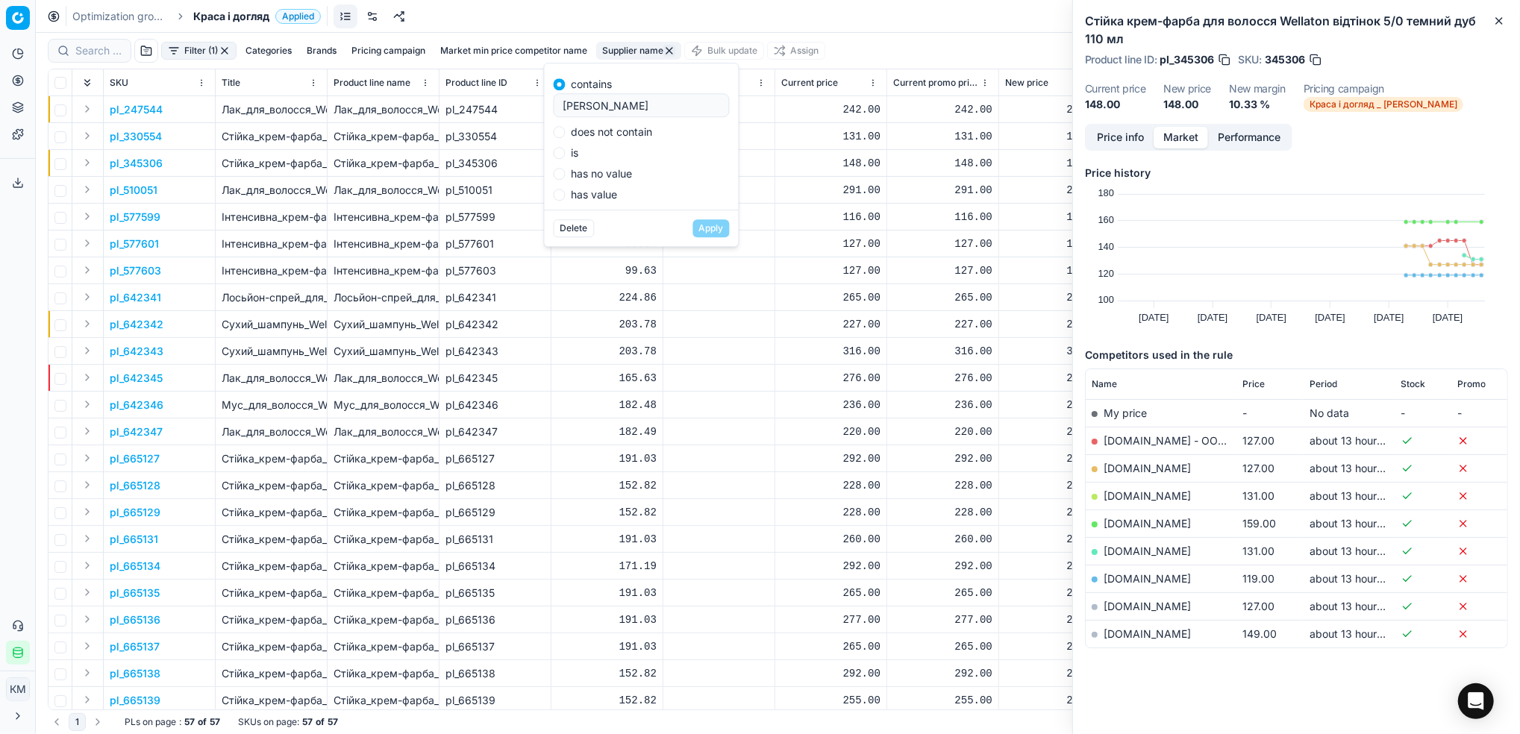
click at [609, 102] on input "[PERSON_NAME]" at bounding box center [641, 105] width 163 height 22
type input "[PERSON_NAME]-нова"
click at [707, 230] on button "Apply" at bounding box center [711, 228] width 37 height 18
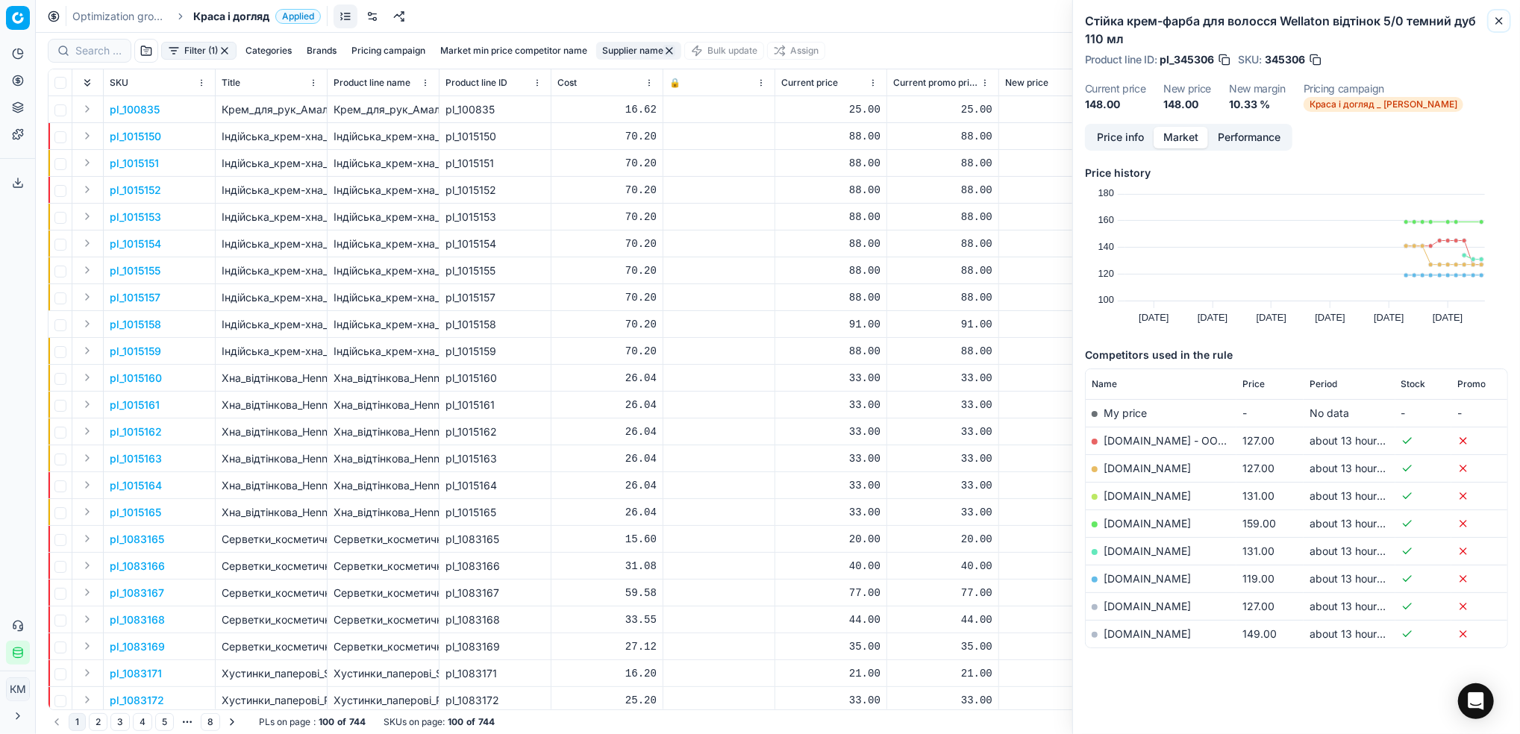
click at [1496, 16] on icon "button" at bounding box center [1499, 21] width 12 height 12
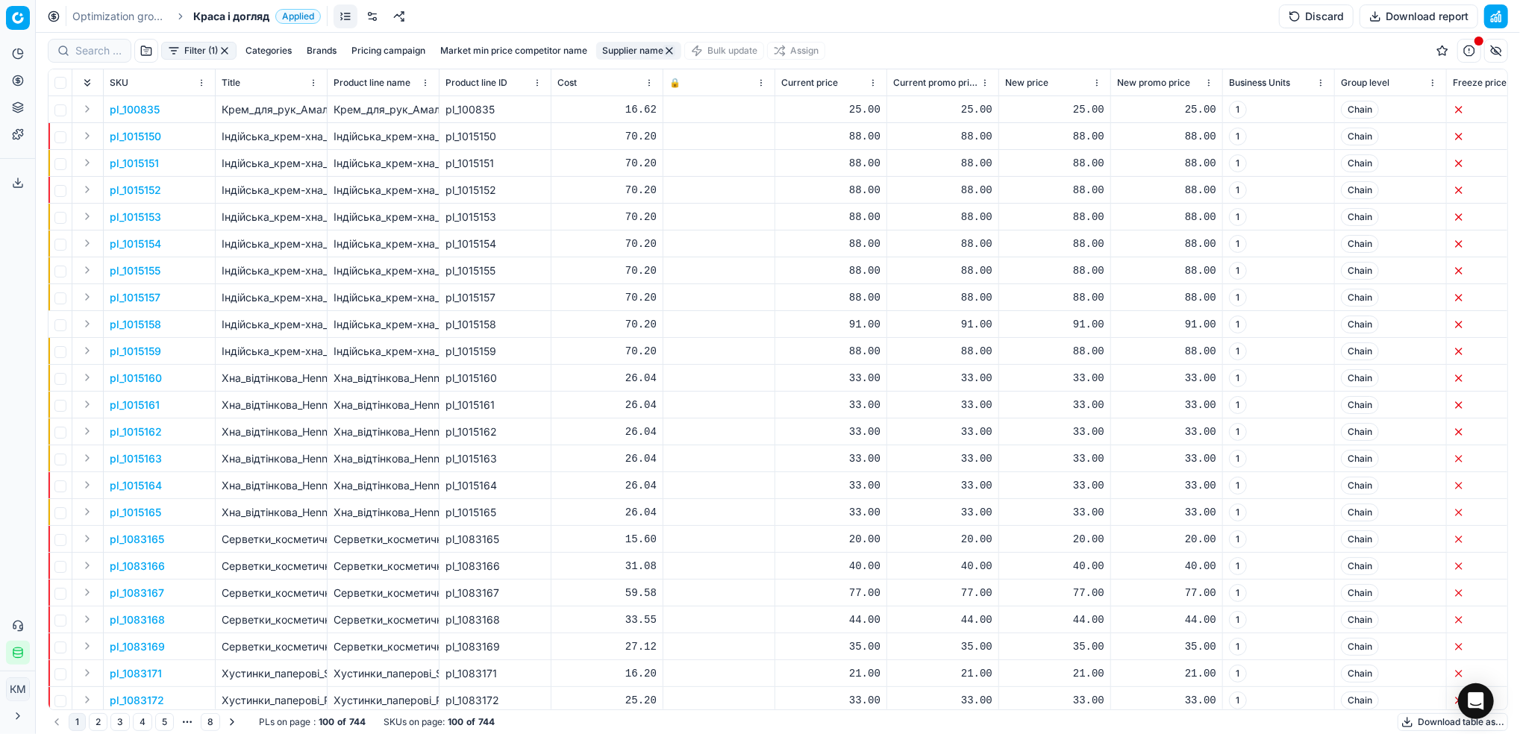
click at [1420, 725] on button "Download table as..." at bounding box center [1452, 722] width 110 height 18
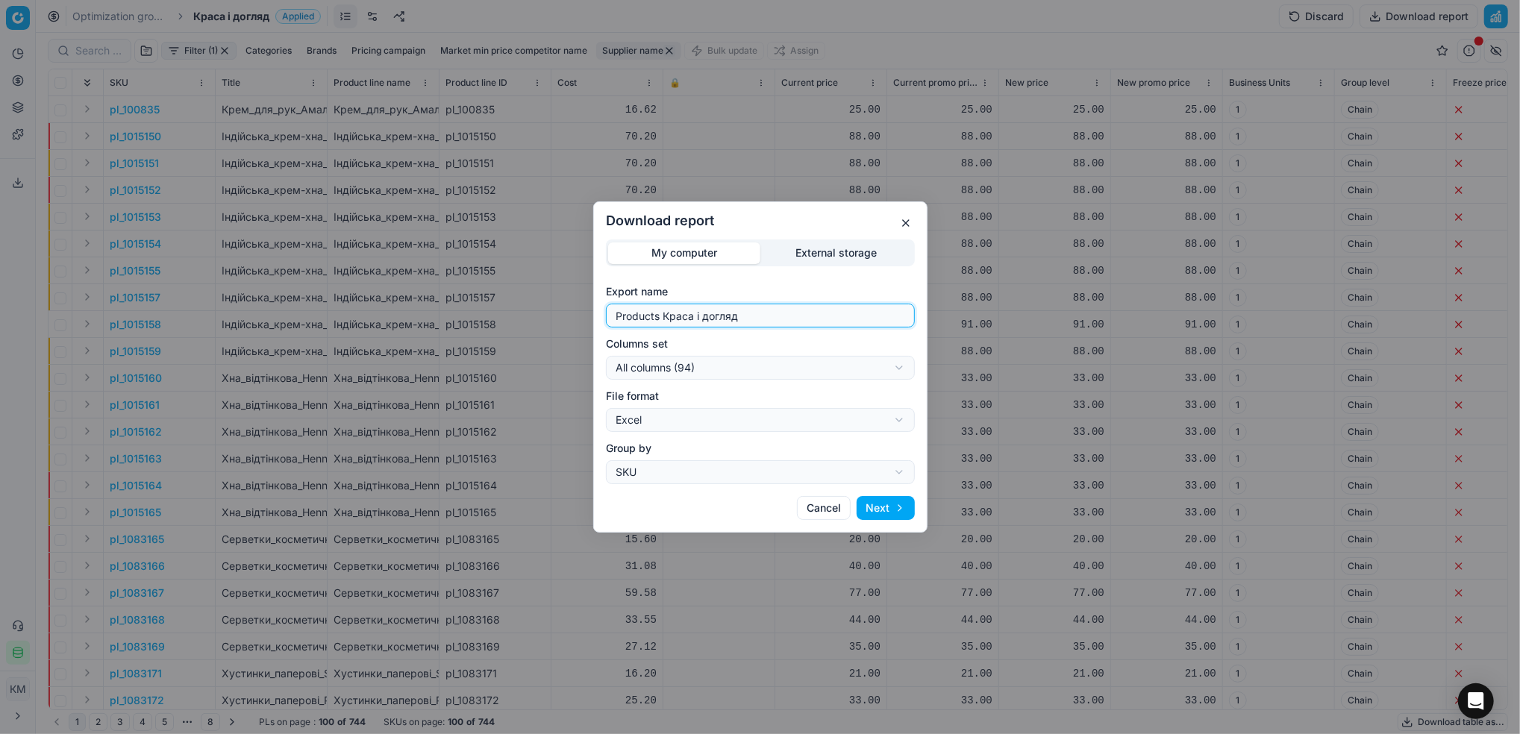
drag, startPoint x: 789, startPoint y: 314, endPoint x: 521, endPoint y: 296, distance: 268.4
click at [521, 296] on div "Download report My computer External storage Export name Products Краса і догля…" at bounding box center [760, 367] width 1520 height 734
type input "[PERSON_NAME]-нова"
click at [889, 511] on button "Next" at bounding box center [885, 508] width 58 height 24
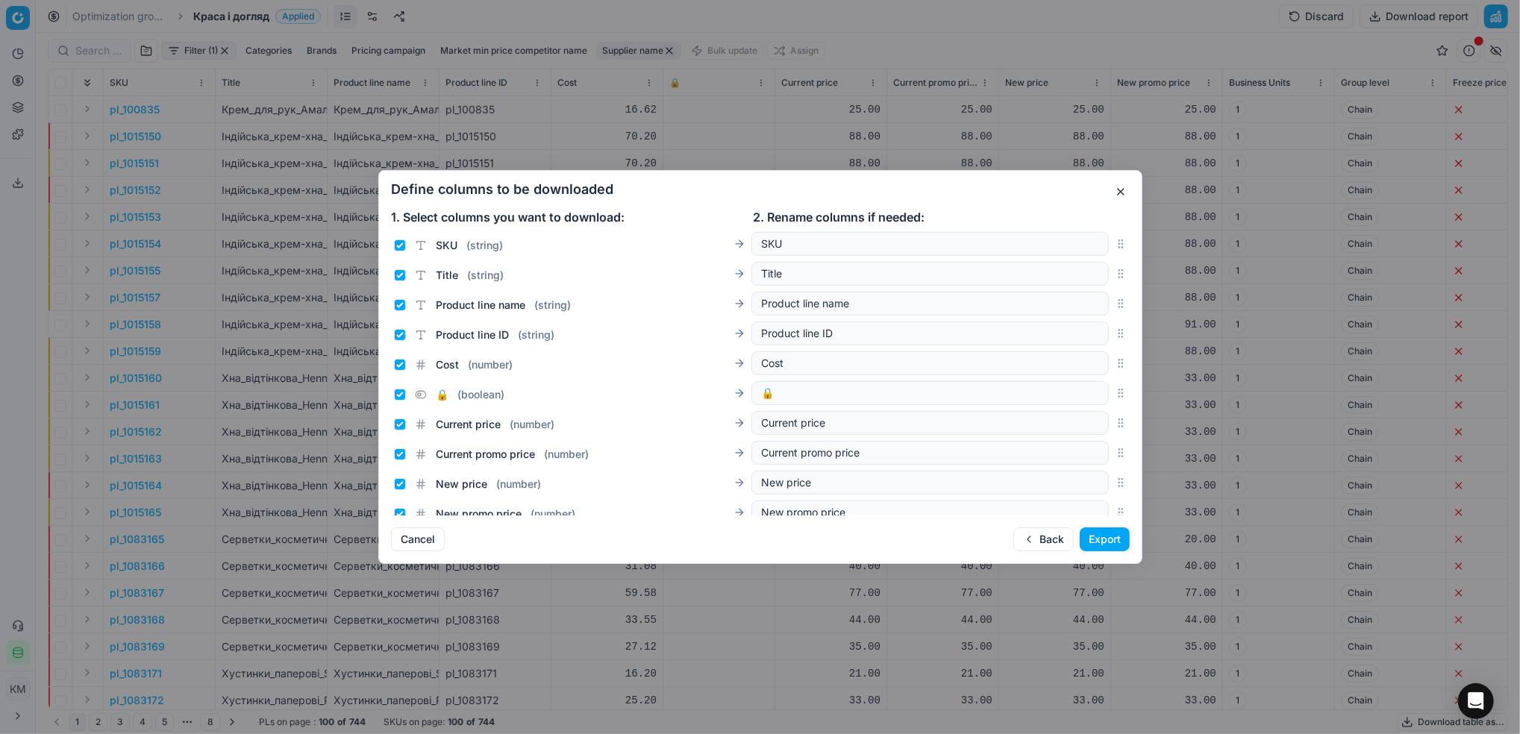
click at [1102, 541] on button "Export" at bounding box center [1105, 539] width 50 height 24
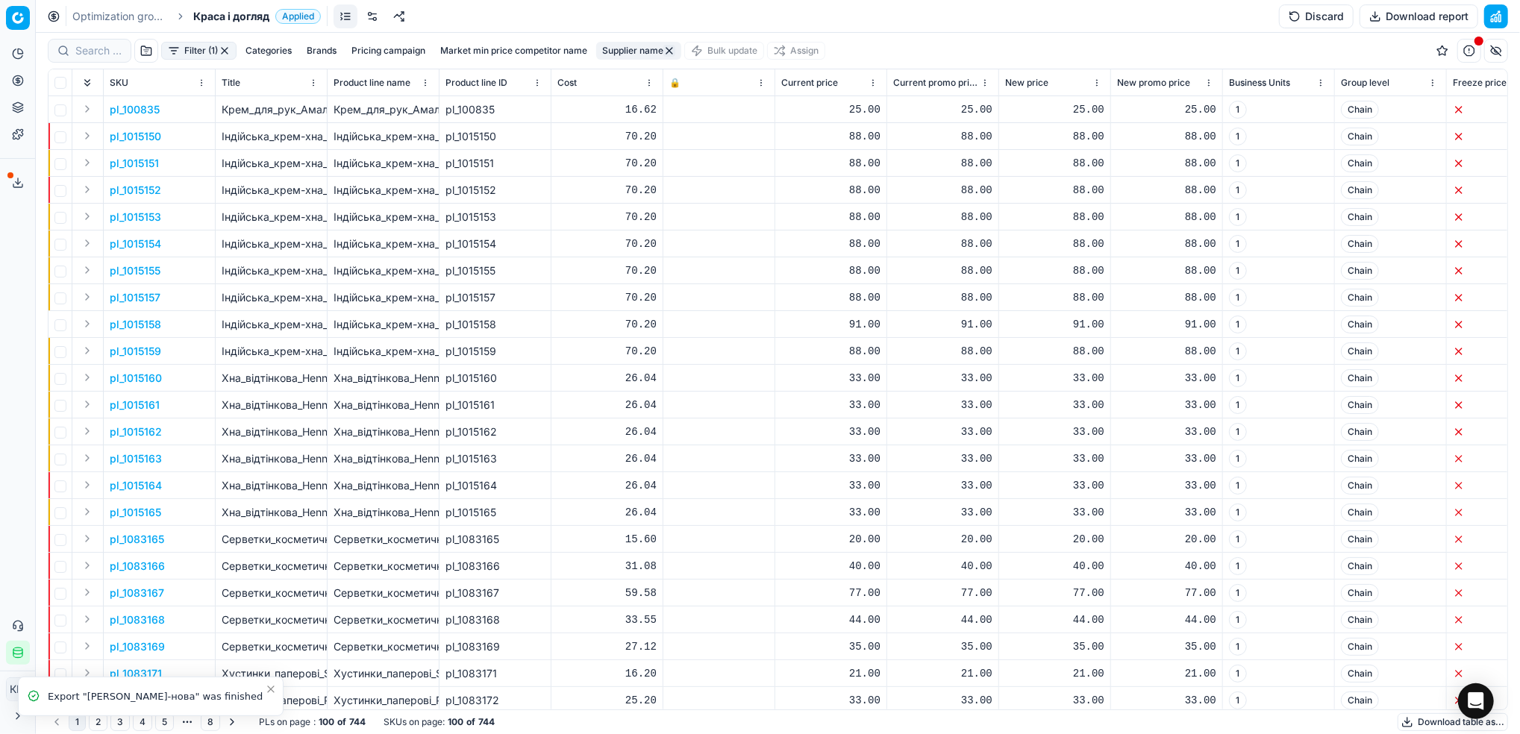
click at [13, 178] on icon at bounding box center [18, 183] width 12 height 12
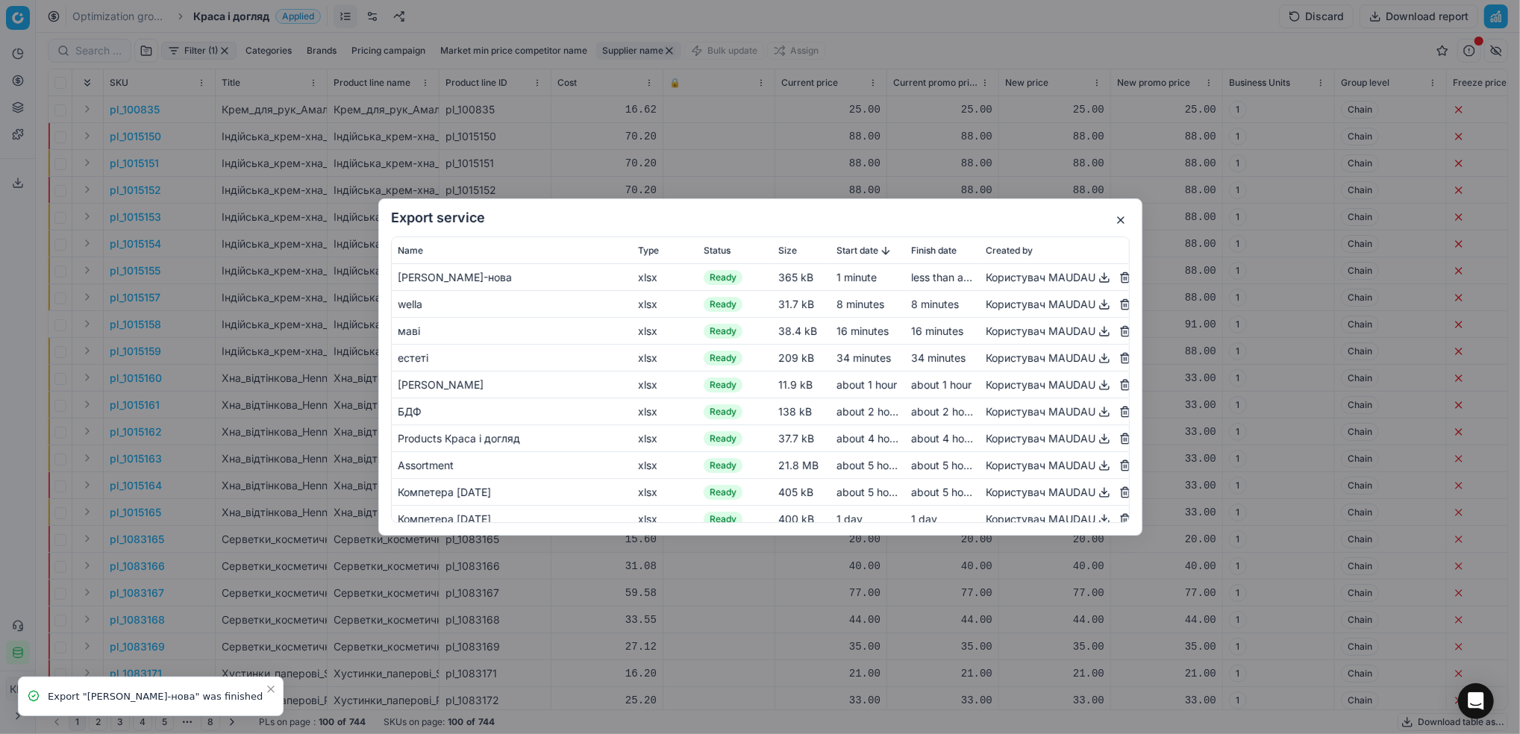
click at [1095, 277] on button "button" at bounding box center [1104, 278] width 18 height 18
click at [1121, 218] on button "button" at bounding box center [1121, 220] width 18 height 18
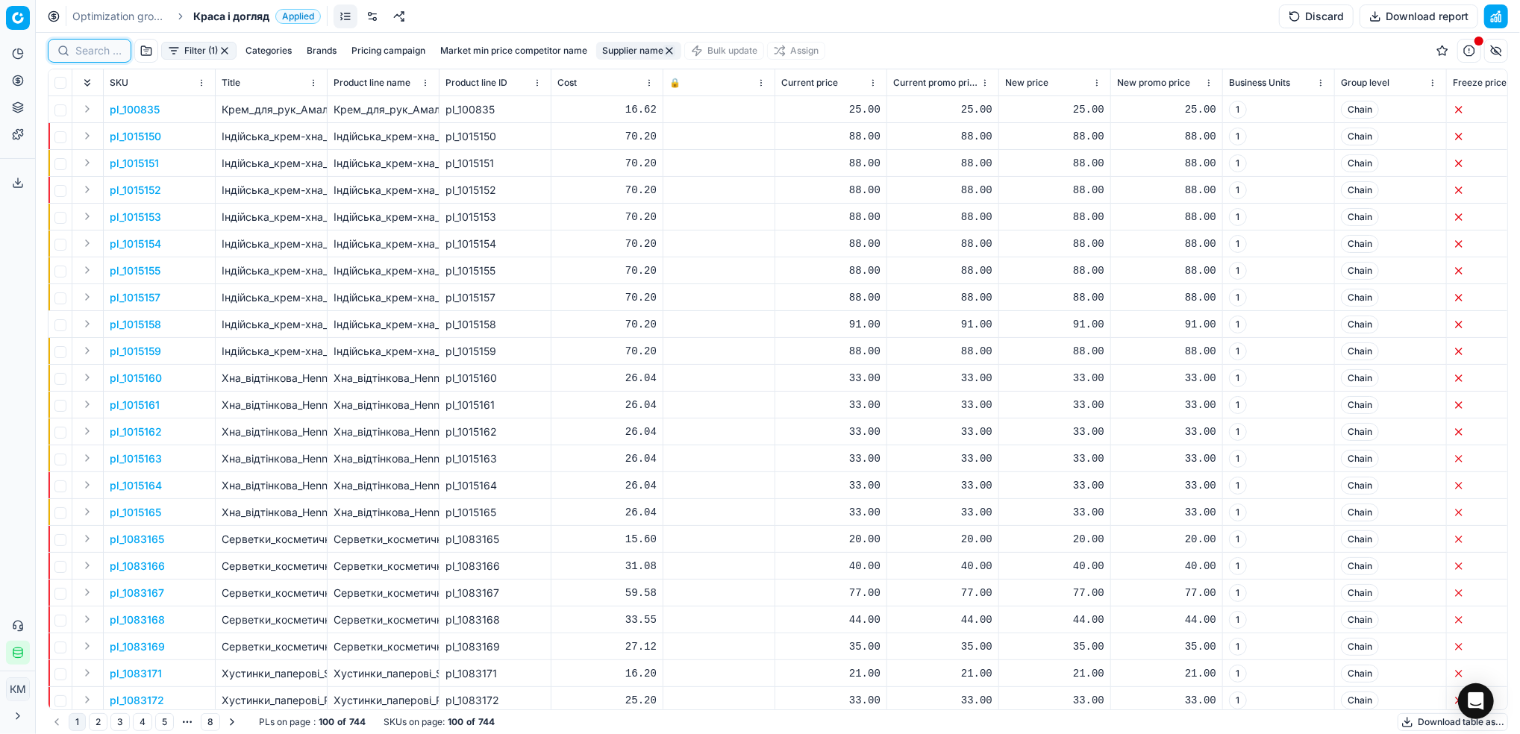
click at [88, 54] on input at bounding box center [98, 50] width 46 height 15
paste input "827968"
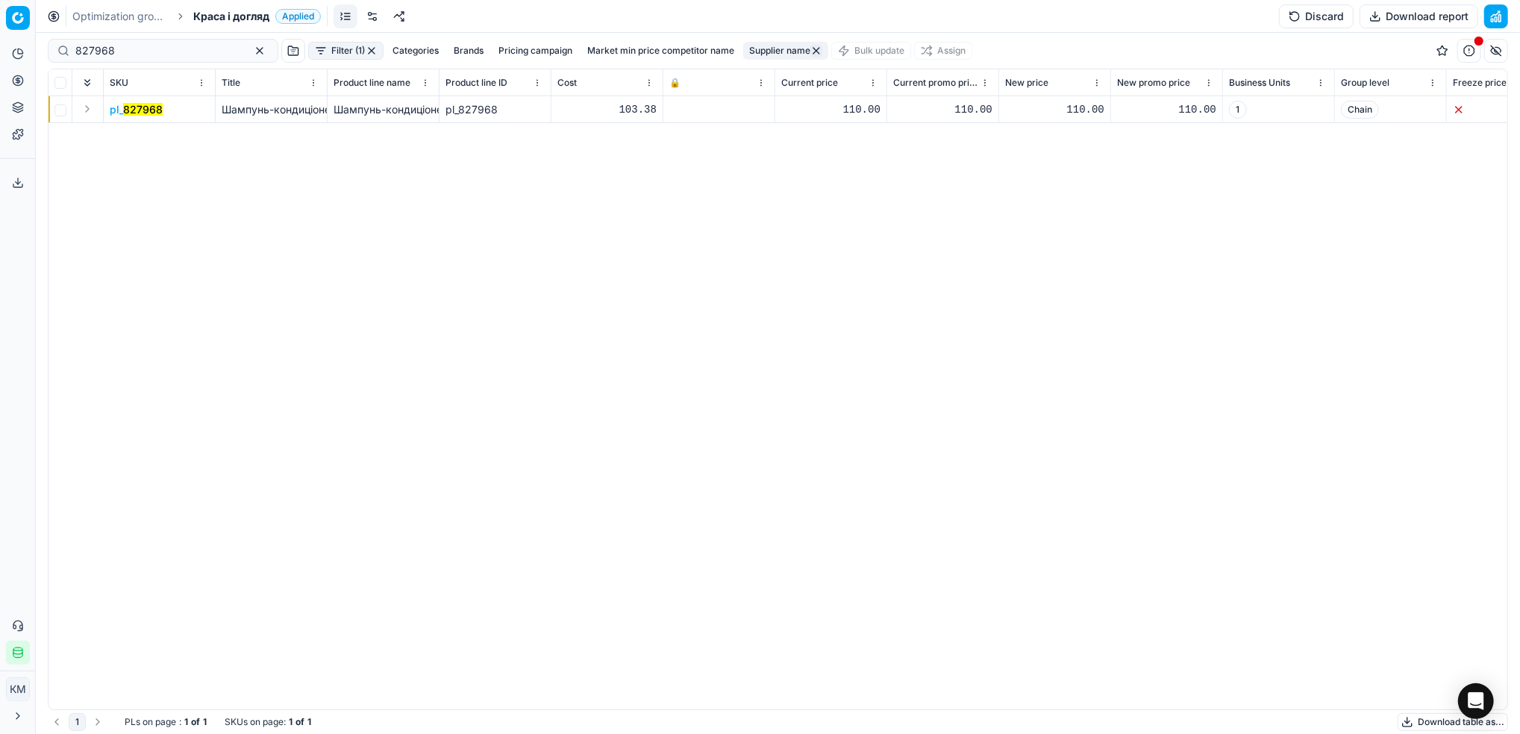
click at [156, 110] on mark "827968" at bounding box center [143, 109] width 40 height 13
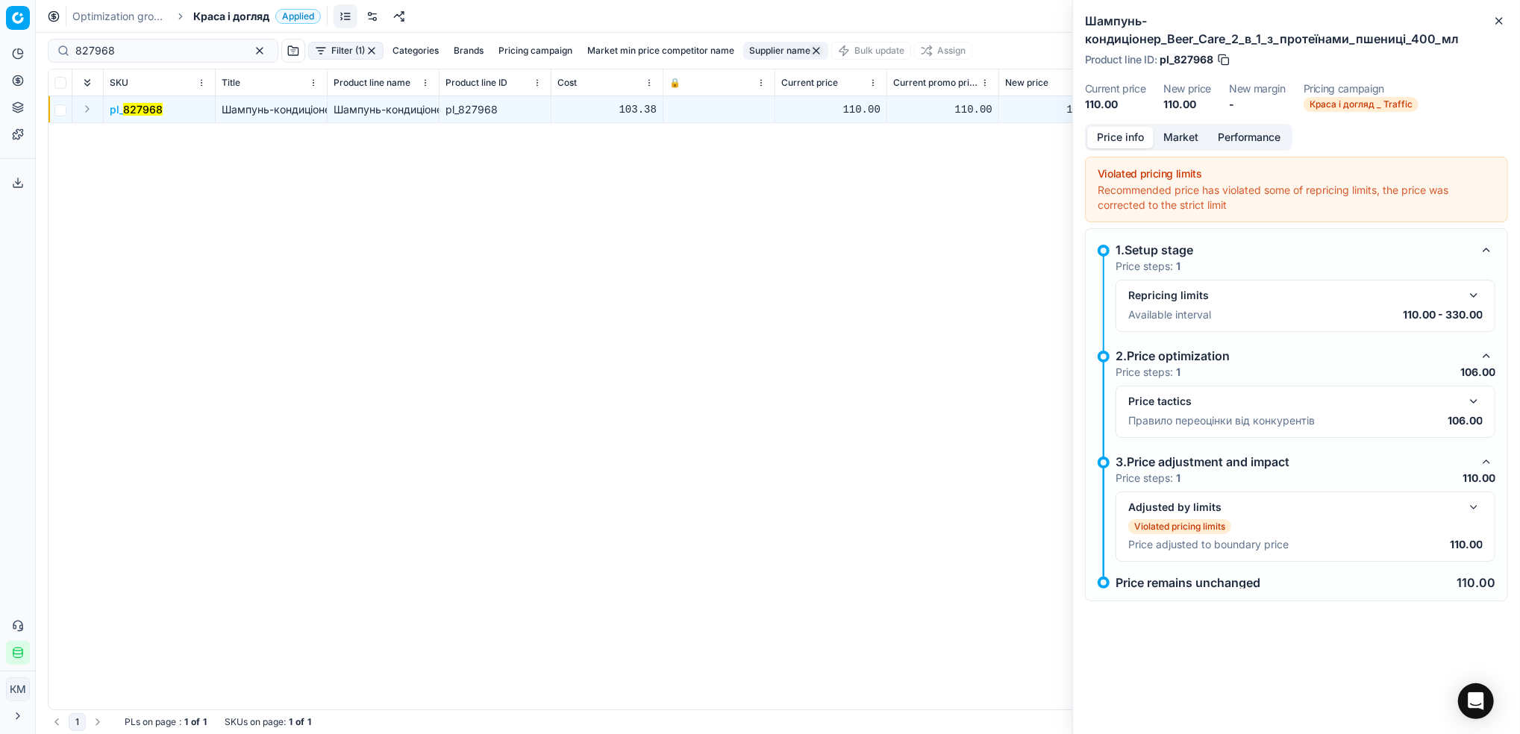
click at [1188, 141] on button "Market" at bounding box center [1180, 138] width 54 height 22
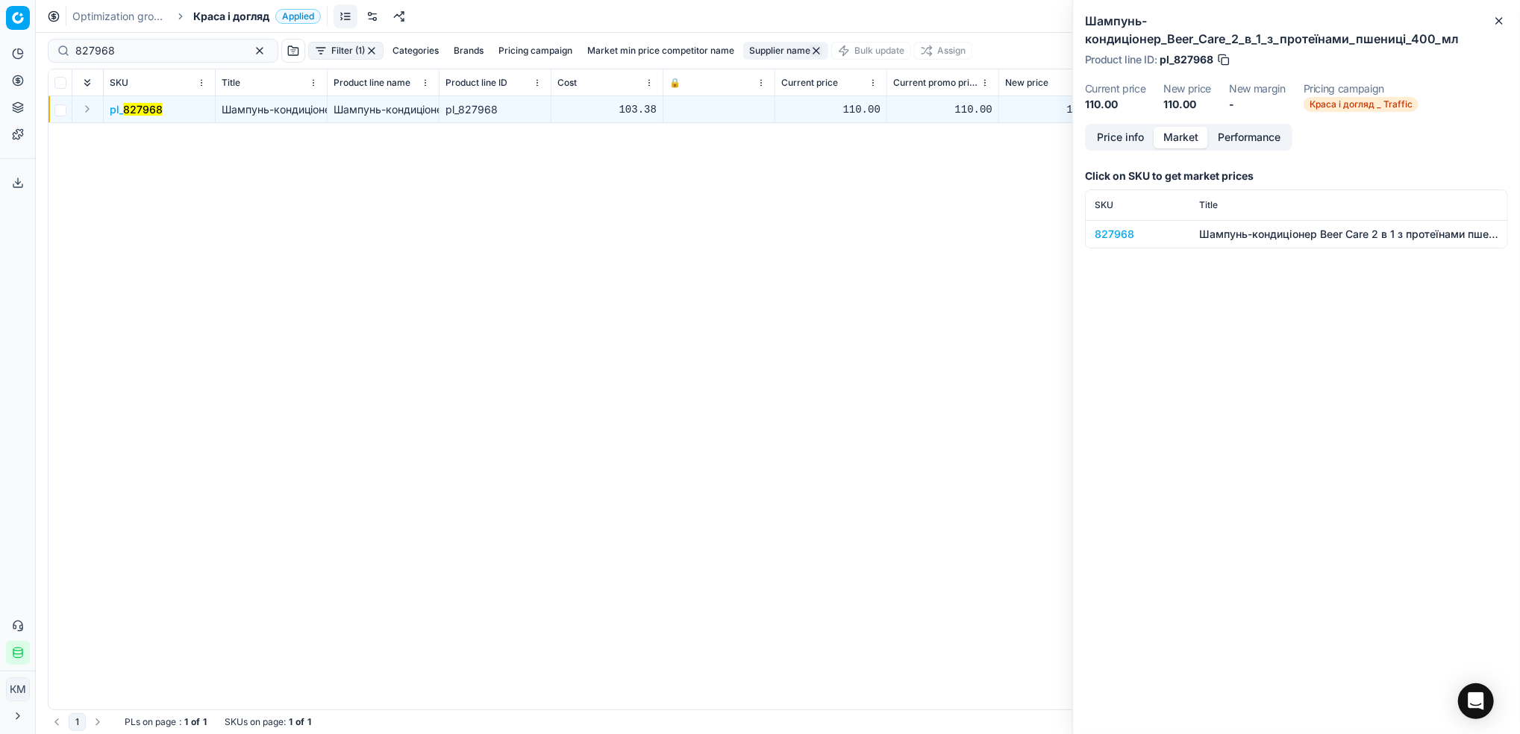
click at [1124, 236] on div "827968" at bounding box center [1137, 234] width 87 height 15
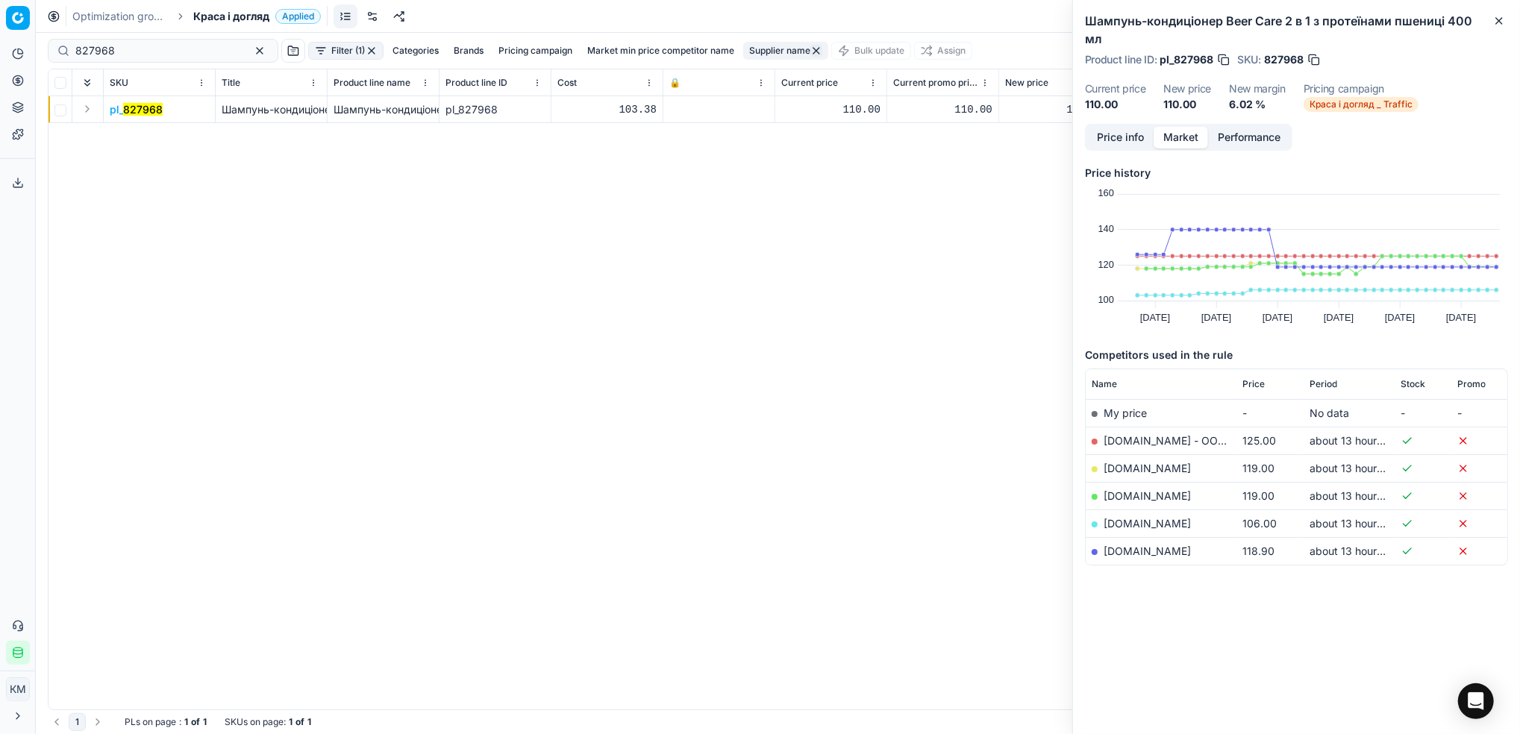
click at [1136, 519] on link "[DOMAIN_NAME]" at bounding box center [1146, 523] width 87 height 13
drag, startPoint x: 135, startPoint y: 56, endPoint x: -1, endPoint y: 42, distance: 137.3
click at [0, 42] on html "Pricing platform Analytics Pricing Product portfolio Templates Export service 7…" at bounding box center [760, 367] width 1520 height 734
paste input "1306987"
type input "1306987"
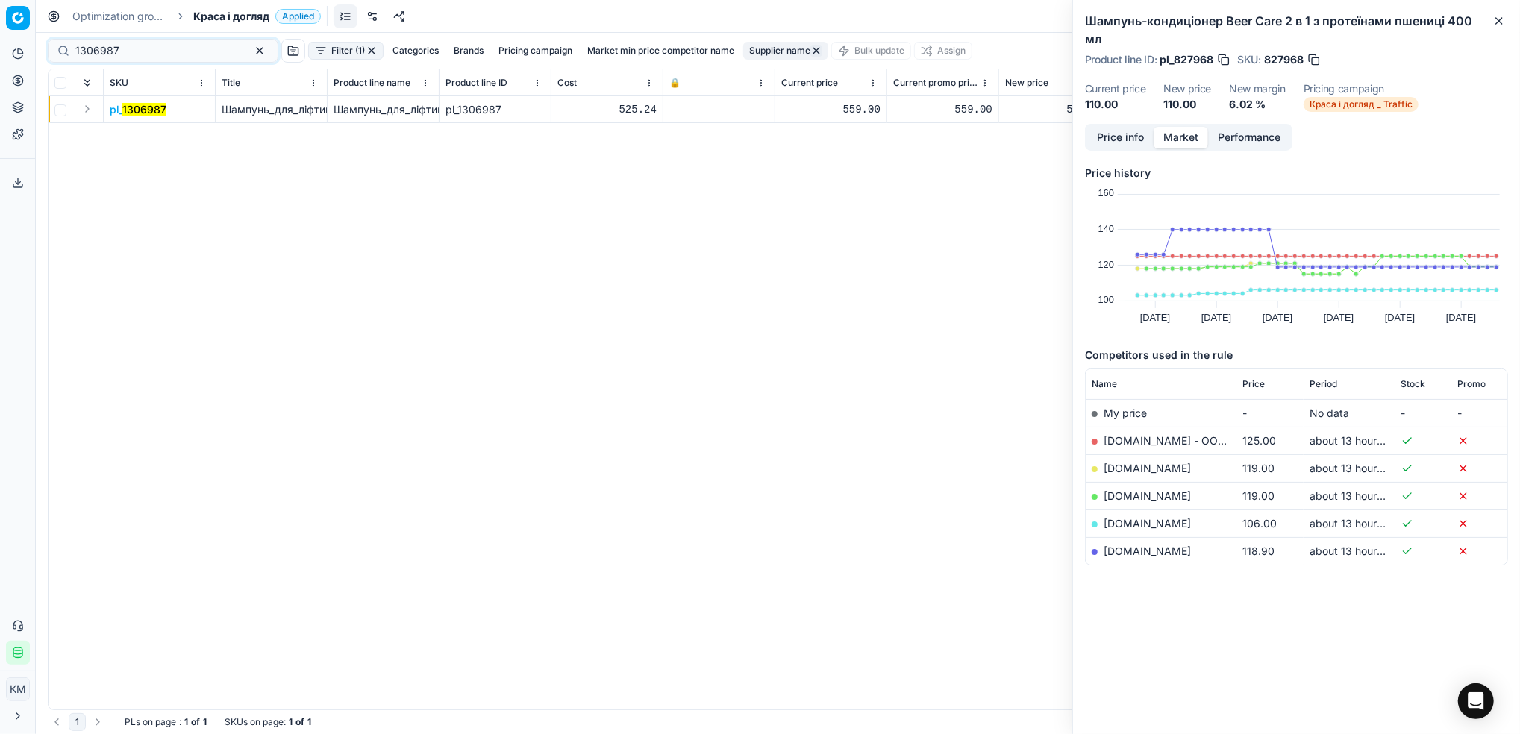
click at [166, 112] on td "pl_ 1306987" at bounding box center [160, 109] width 112 height 27
click at [159, 112] on mark "1306987" at bounding box center [144, 109] width 44 height 13
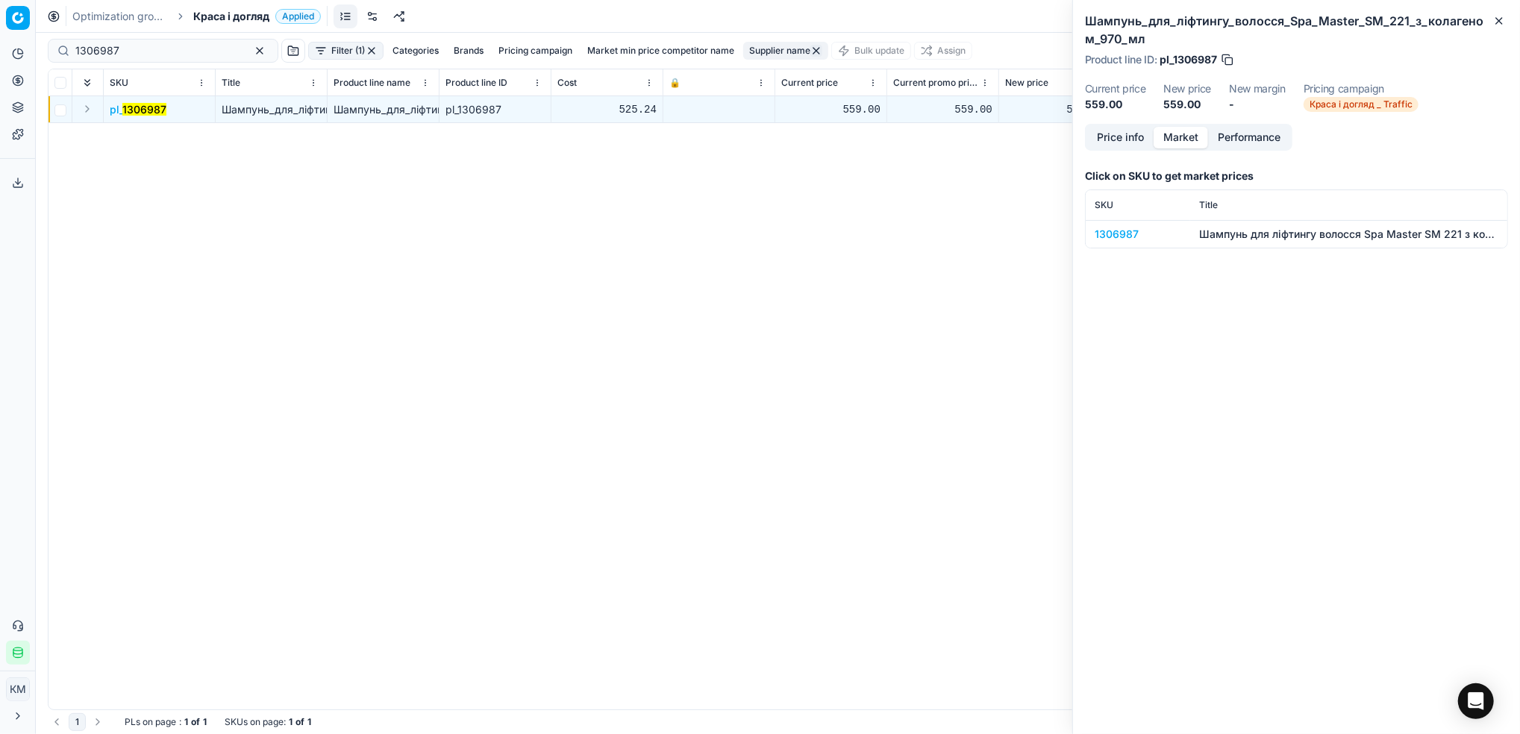
click at [1115, 227] on div "1306987" at bounding box center [1137, 234] width 87 height 15
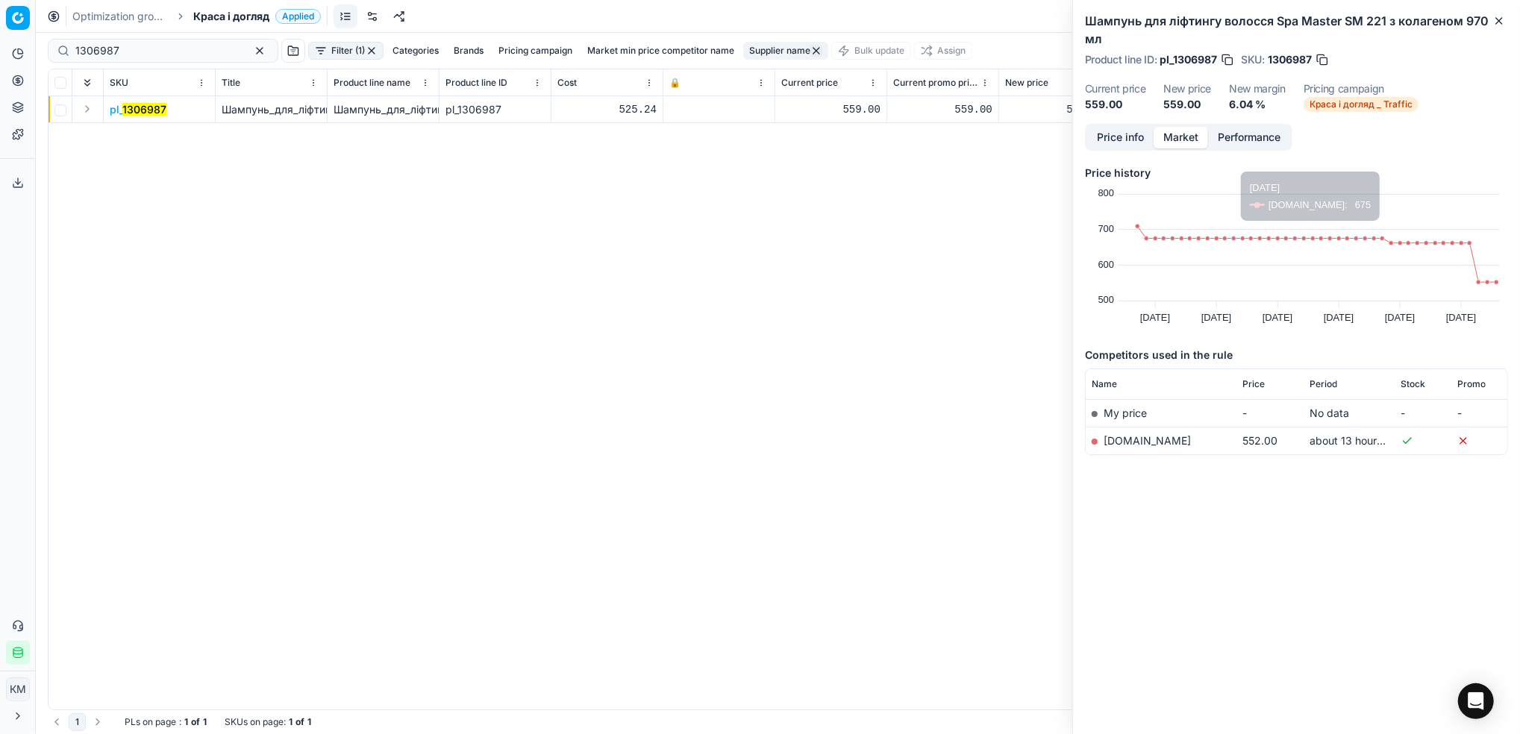
click at [1132, 434] on link "[DOMAIN_NAME]" at bounding box center [1146, 440] width 87 height 13
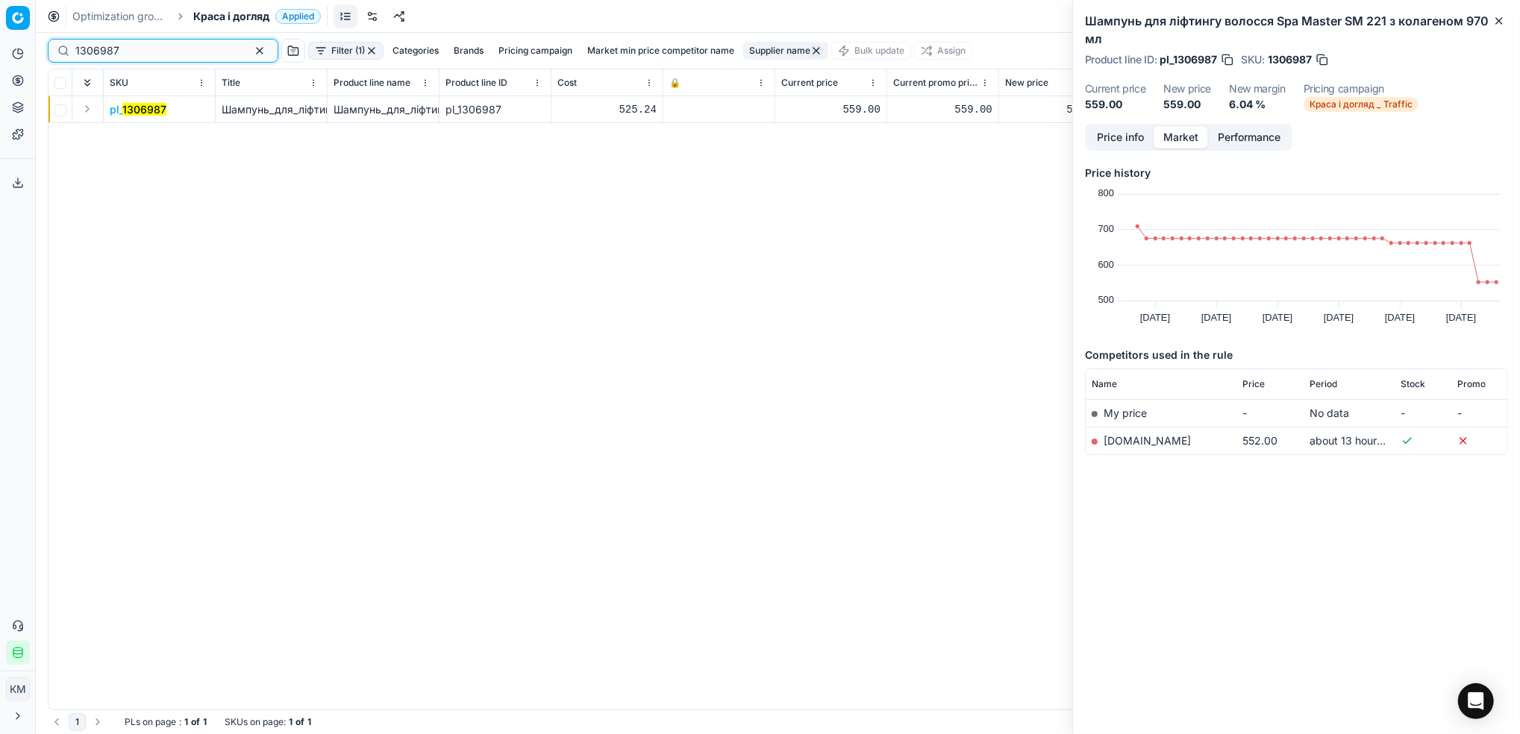
drag, startPoint x: 149, startPoint y: 51, endPoint x: 25, endPoint y: 50, distance: 123.9
click at [25, 50] on div "Pricing platform Analytics Pricing Product portfolio Templates Export service 7…" at bounding box center [760, 367] width 1520 height 734
click at [718, 46] on div at bounding box center [778, 383] width 1484 height 701
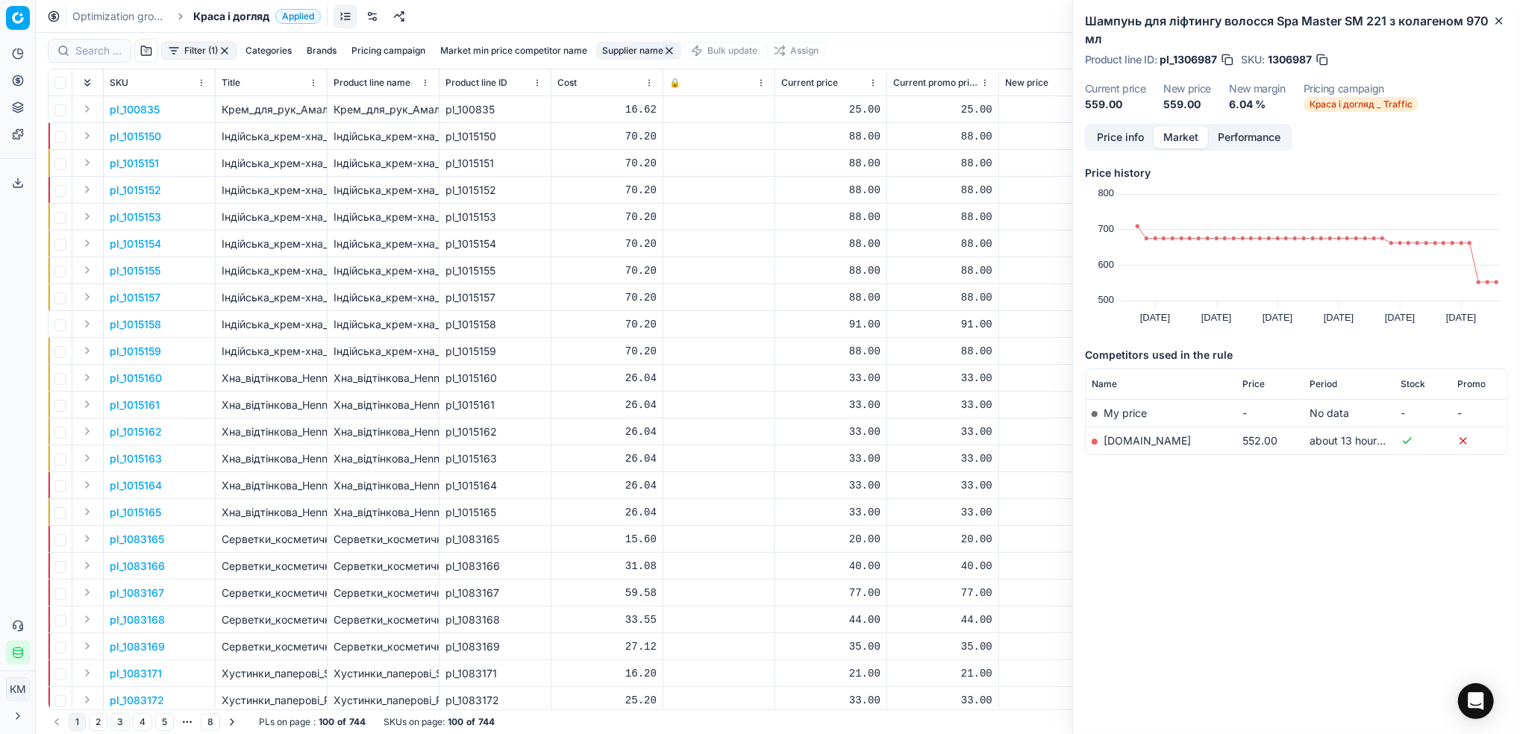
click at [639, 54] on button "Supplier name" at bounding box center [638, 51] width 85 height 18
drag, startPoint x: 621, startPoint y: 99, endPoint x: 505, endPoint y: 99, distance: 115.6
click at [503, 102] on body "Pricing platform Analytics Pricing Product portfolio Templates Export service 7…" at bounding box center [760, 367] width 1520 height 734
drag, startPoint x: 634, startPoint y: 110, endPoint x: 507, endPoint y: 94, distance: 128.6
click at [507, 94] on body "Pricing platform Analytics Pricing Product portfolio Templates Export service 7…" at bounding box center [760, 367] width 1520 height 734
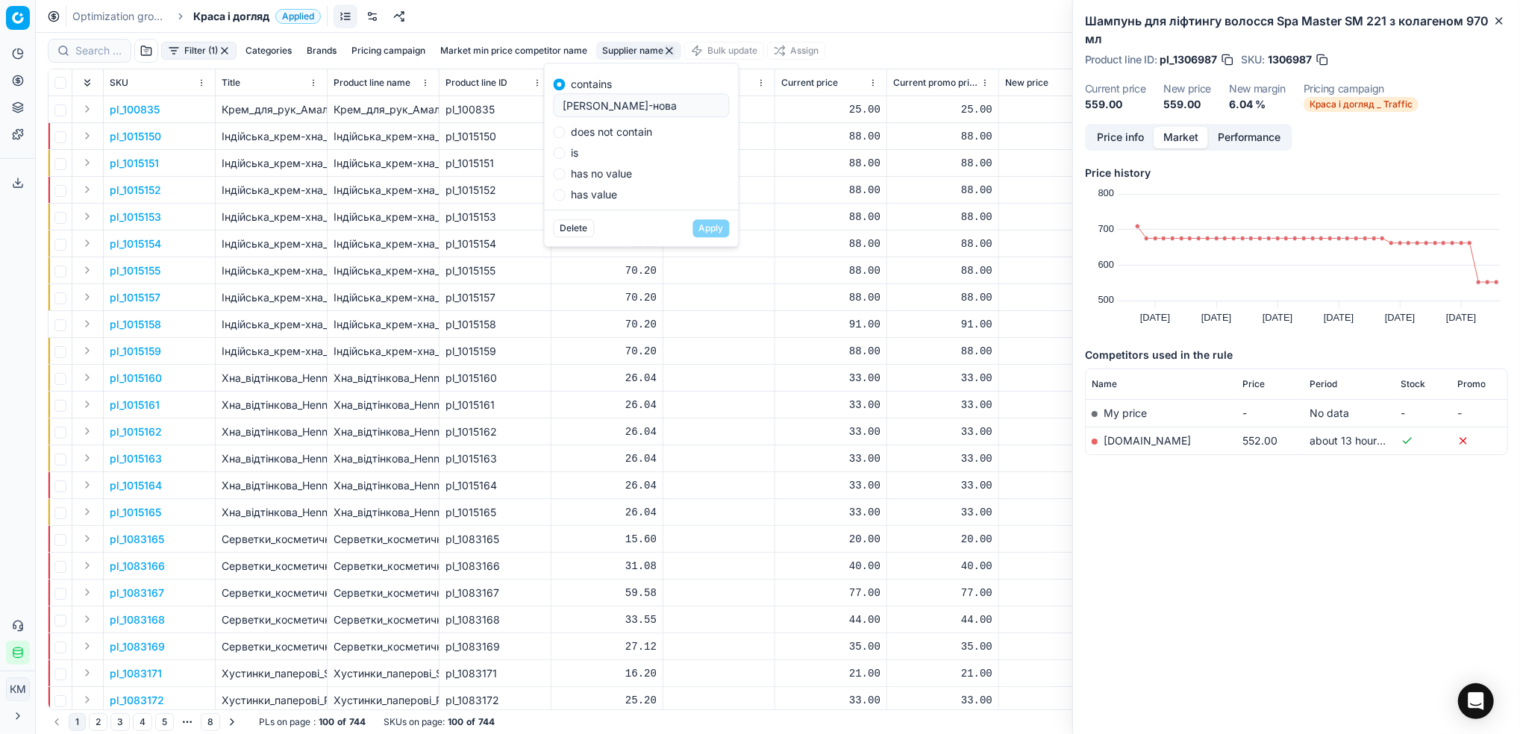
drag, startPoint x: 623, startPoint y: 102, endPoint x: 558, endPoint y: 98, distance: 65.0
click at [558, 98] on div "[PERSON_NAME]-нова" at bounding box center [642, 105] width 176 height 24
type input "торговий дім вега"
click at [693, 219] on button "Apply" at bounding box center [711, 228] width 37 height 18
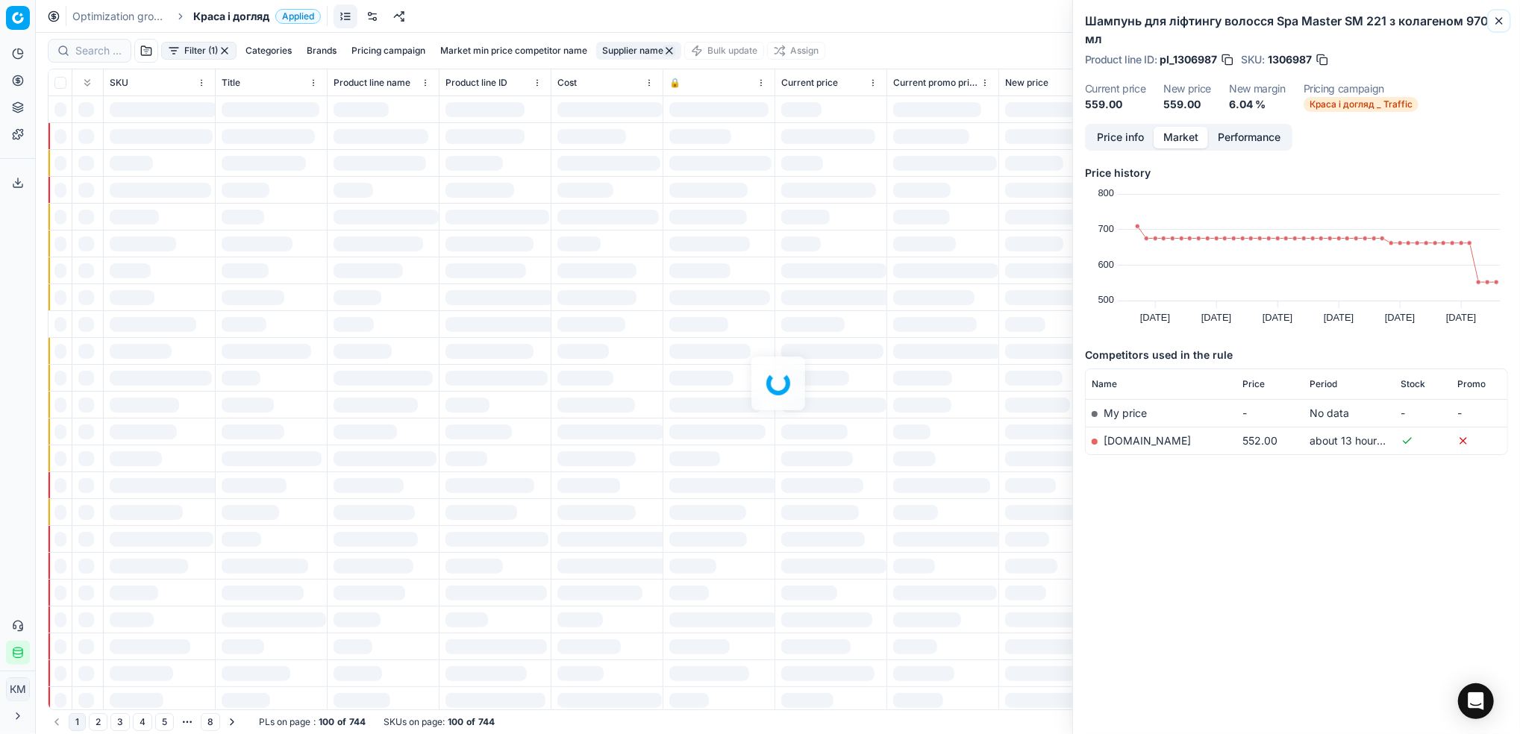
click at [1504, 21] on icon "button" at bounding box center [1499, 21] width 12 height 12
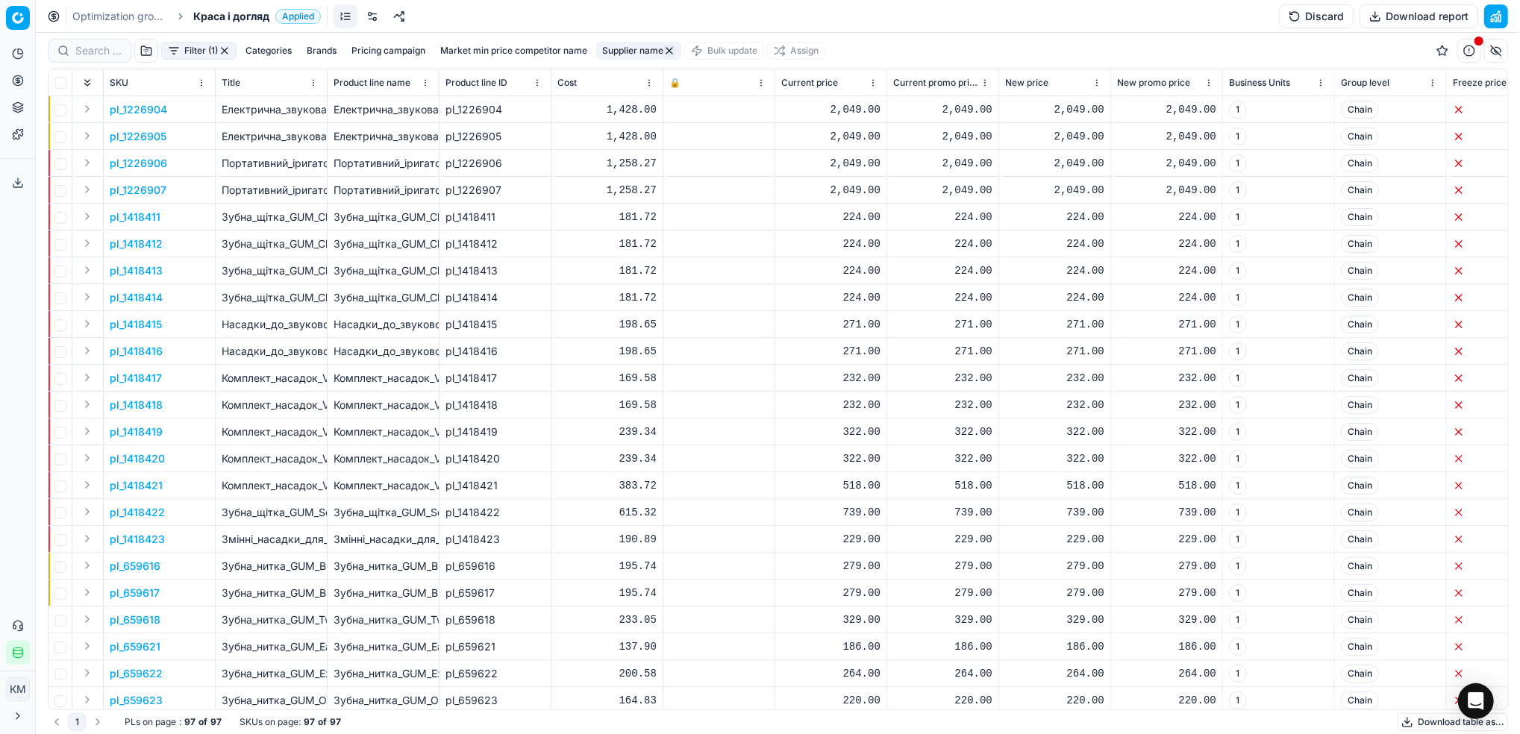
click at [1415, 718] on button "Download table as..." at bounding box center [1452, 722] width 110 height 18
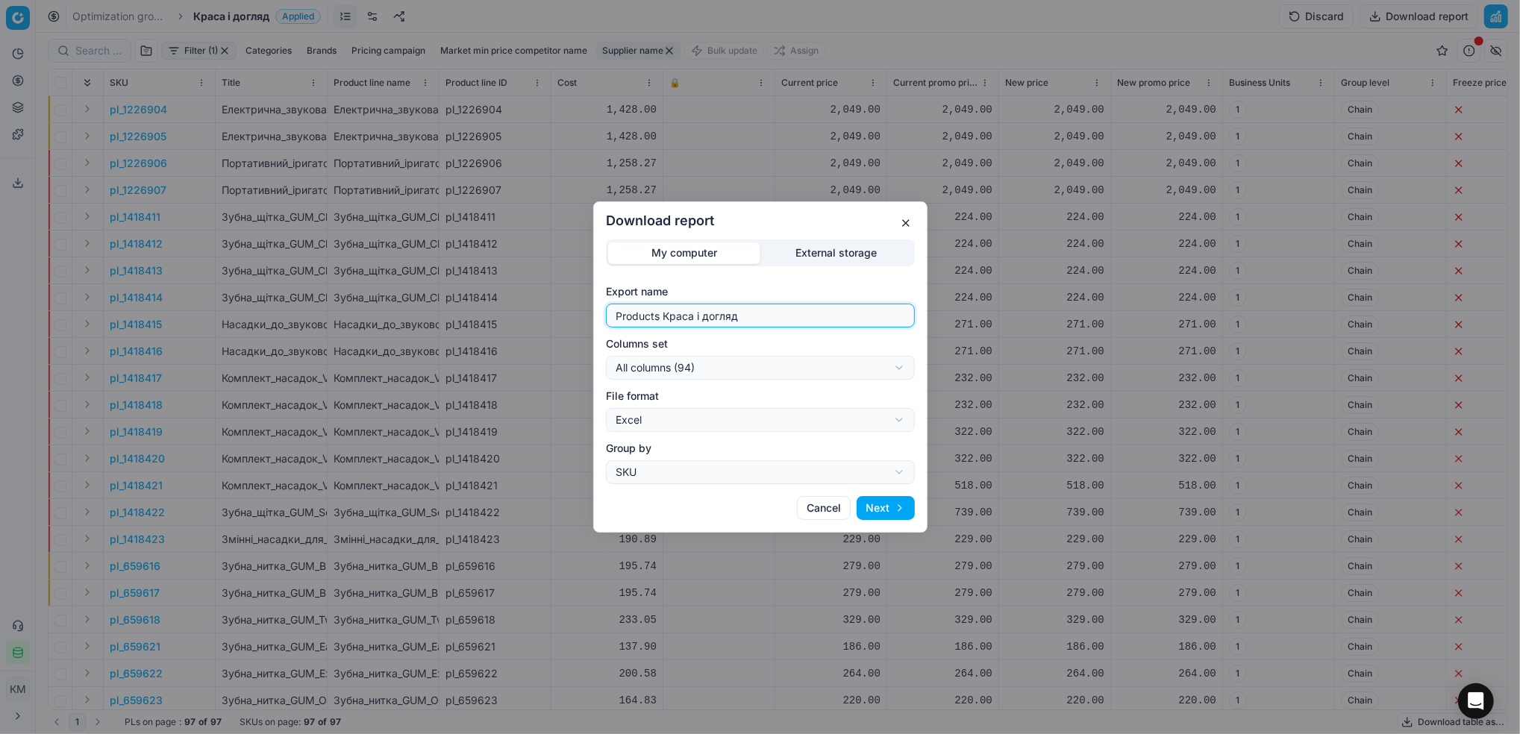
drag, startPoint x: 774, startPoint y: 314, endPoint x: 548, endPoint y: 307, distance: 226.2
click at [548, 307] on div "Download report My computer External storage Export name Products Краса і догля…" at bounding box center [760, 367] width 1520 height 734
type input "тд вега"
click at [874, 501] on button "Next" at bounding box center [885, 508] width 58 height 24
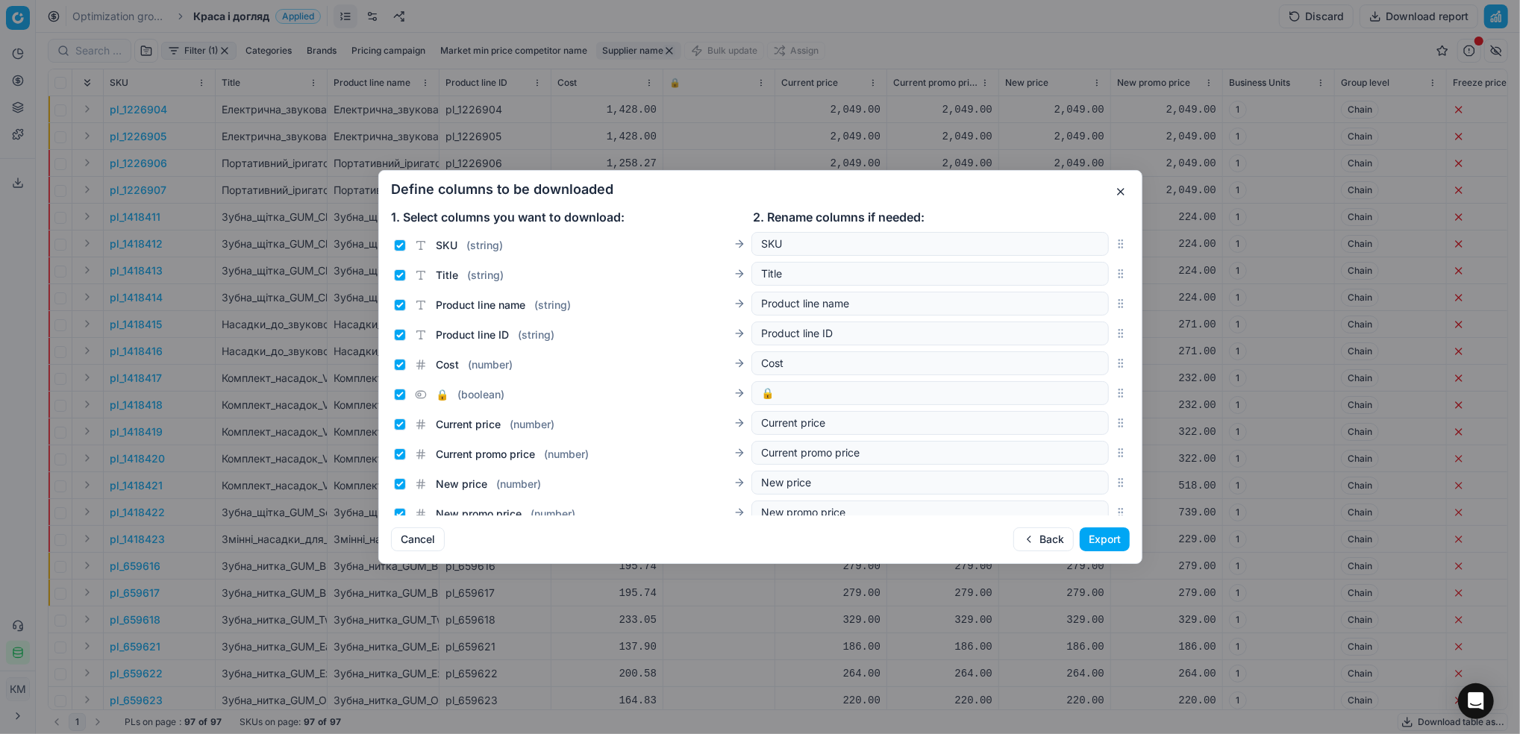
click at [1100, 536] on button "Export" at bounding box center [1105, 539] width 50 height 24
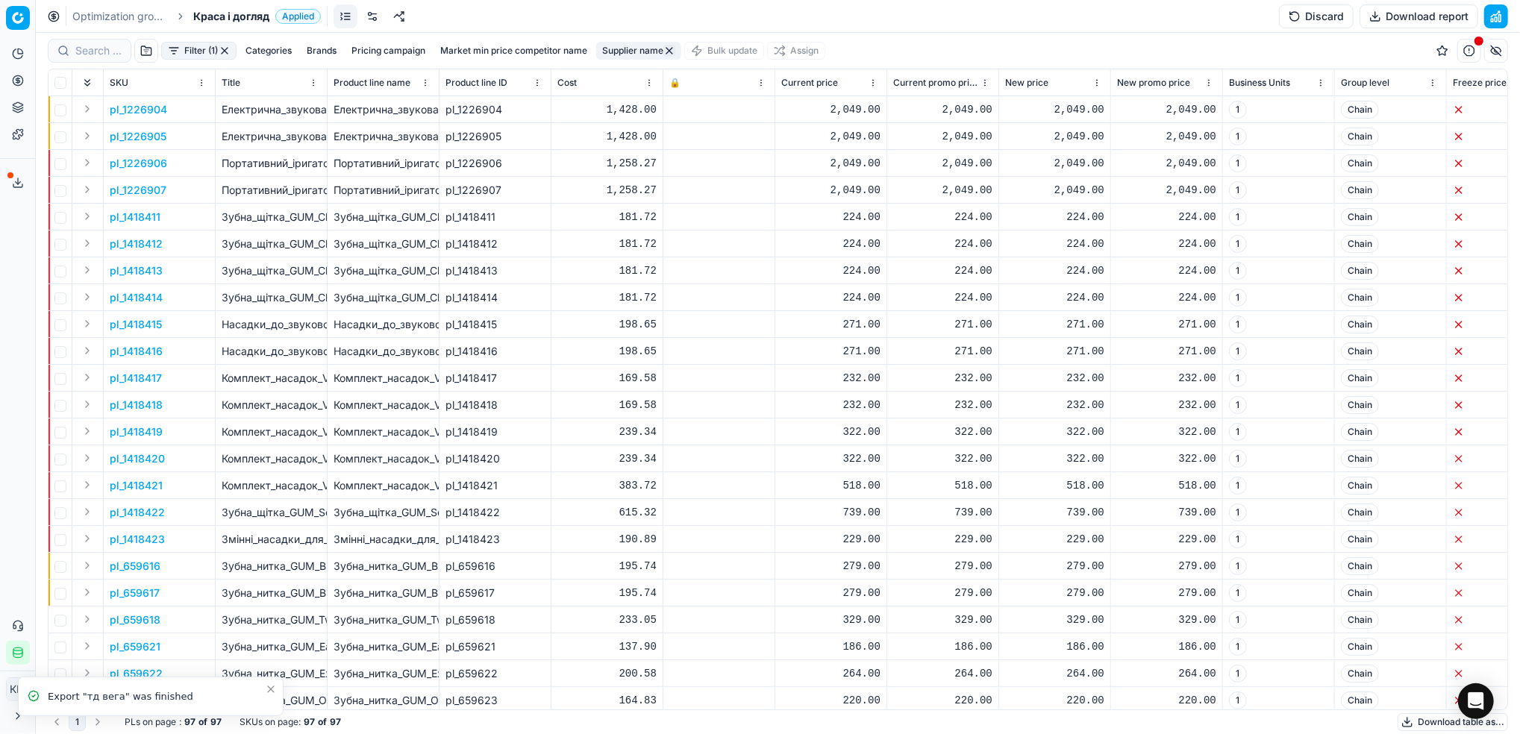
click at [12, 183] on icon at bounding box center [18, 183] width 12 height 12
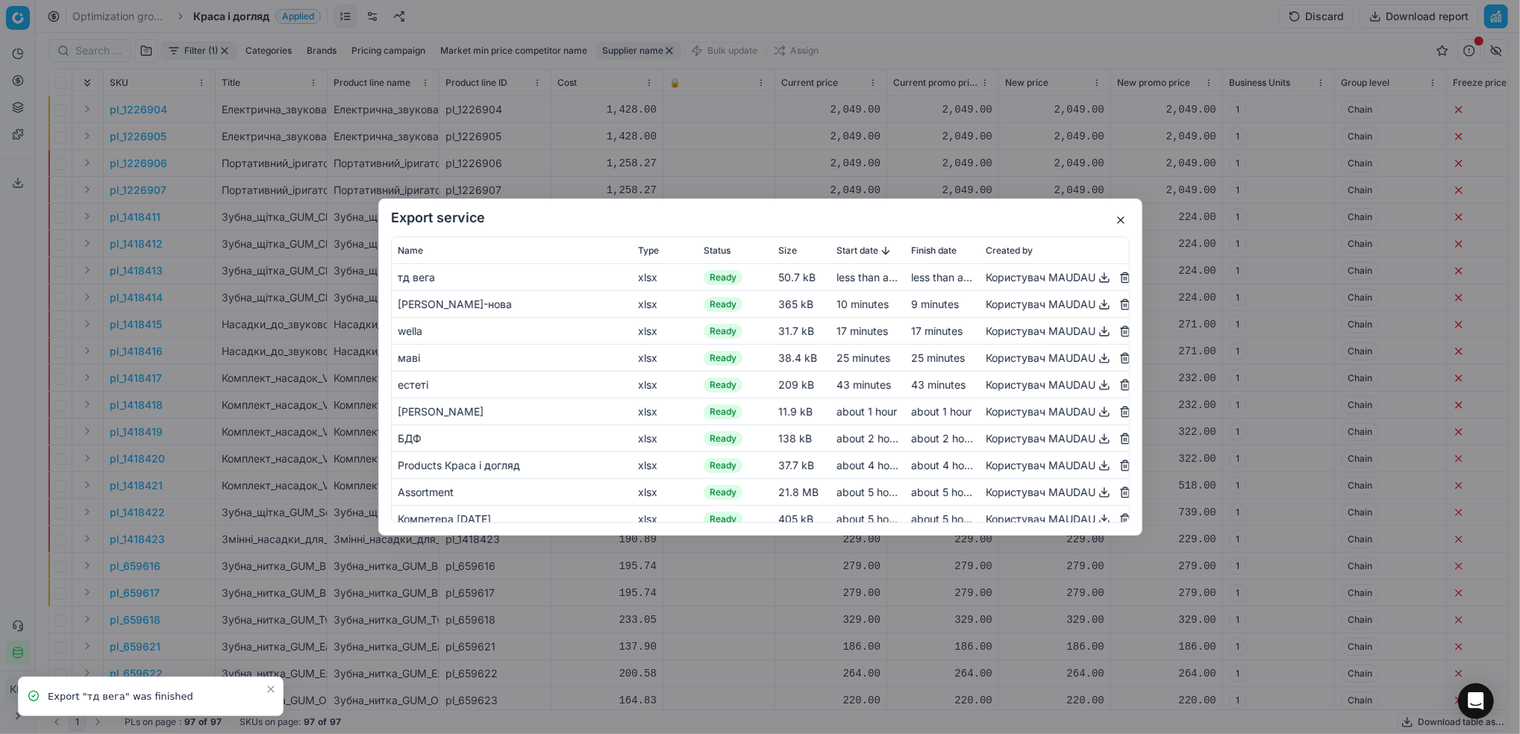
click at [1095, 278] on button "button" at bounding box center [1104, 278] width 18 height 18
click at [1122, 222] on button "button" at bounding box center [1121, 220] width 18 height 18
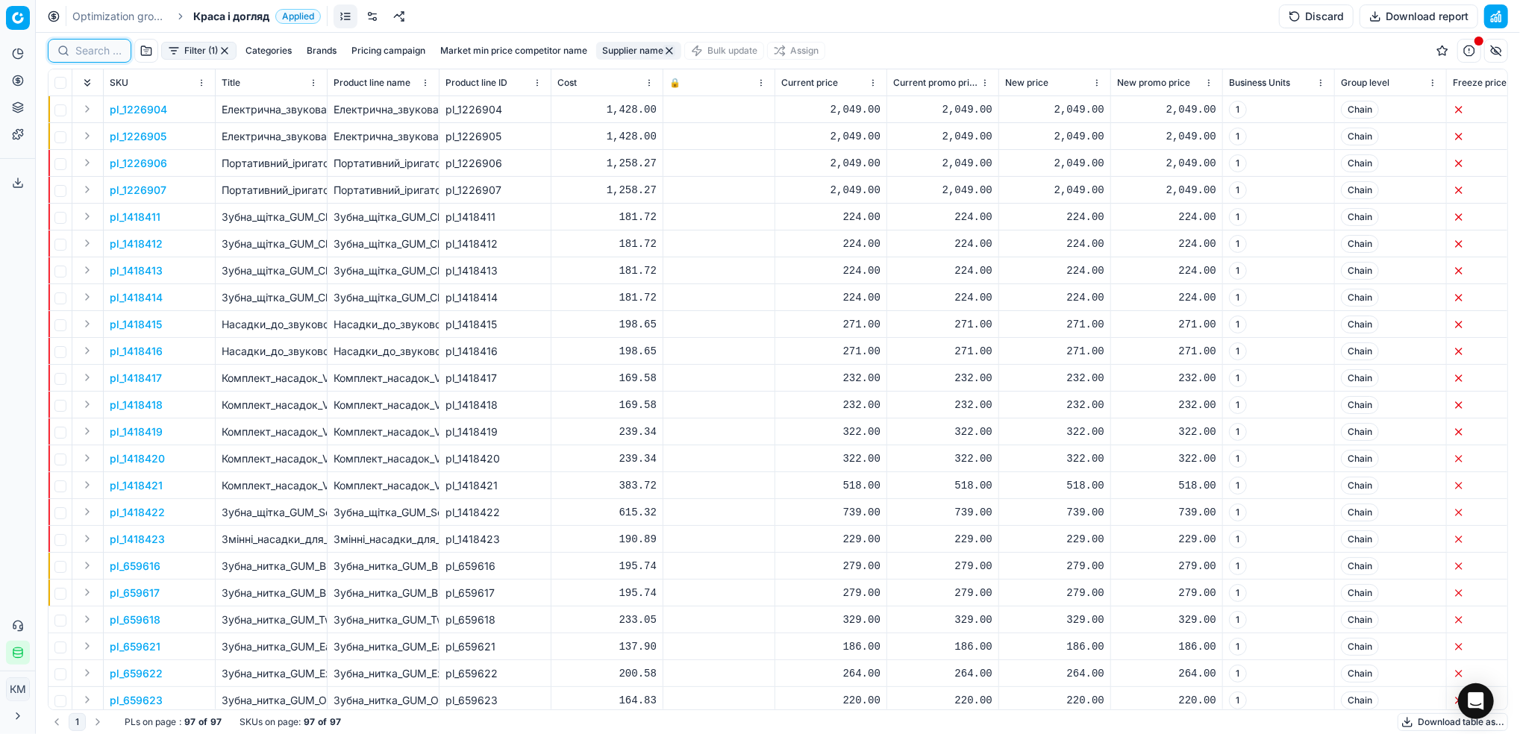
click at [84, 48] on input at bounding box center [98, 50] width 46 height 15
paste input "659633"
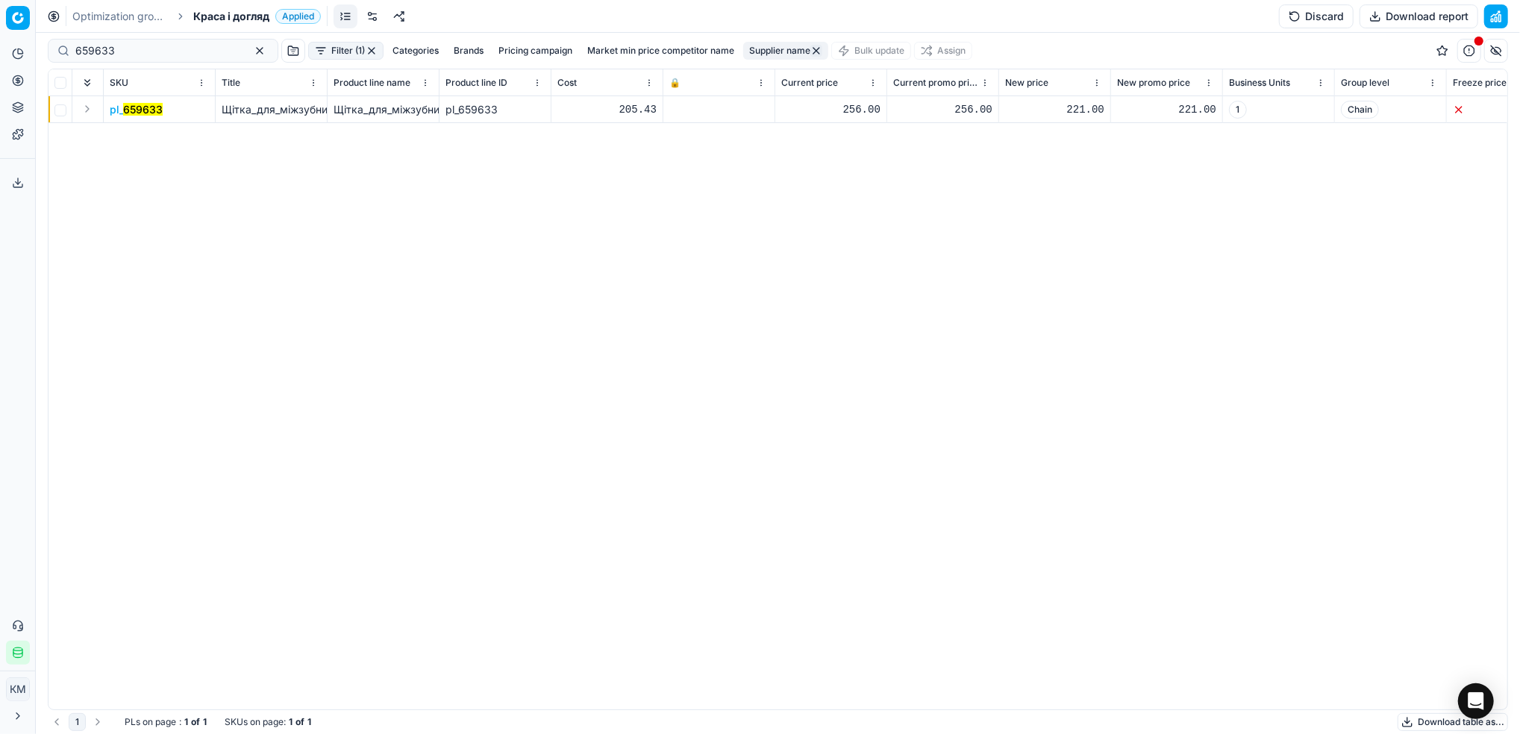
click at [147, 111] on mark "659633" at bounding box center [143, 109] width 40 height 13
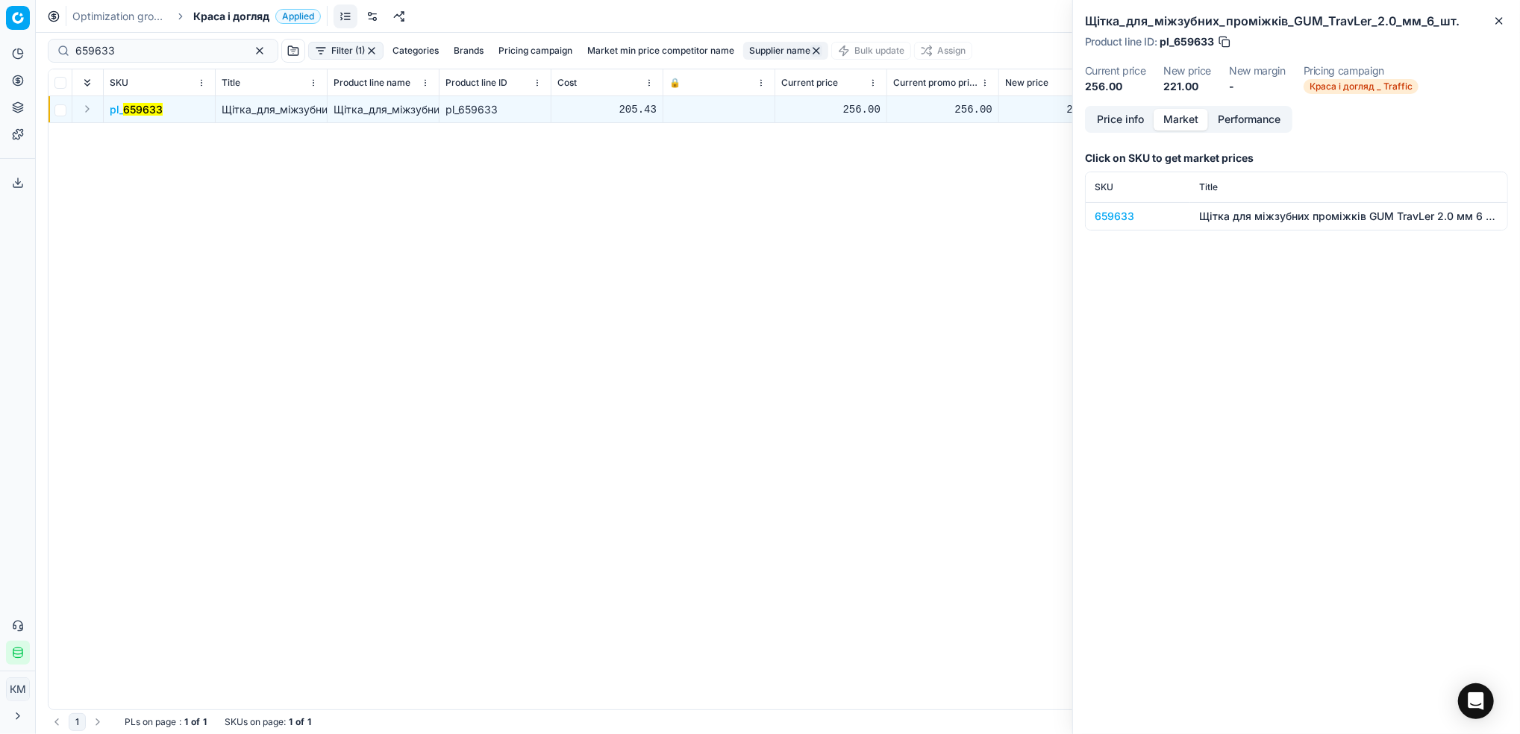
click at [1187, 117] on button "Market" at bounding box center [1180, 120] width 54 height 22
click at [1117, 218] on div "659633" at bounding box center [1137, 216] width 87 height 15
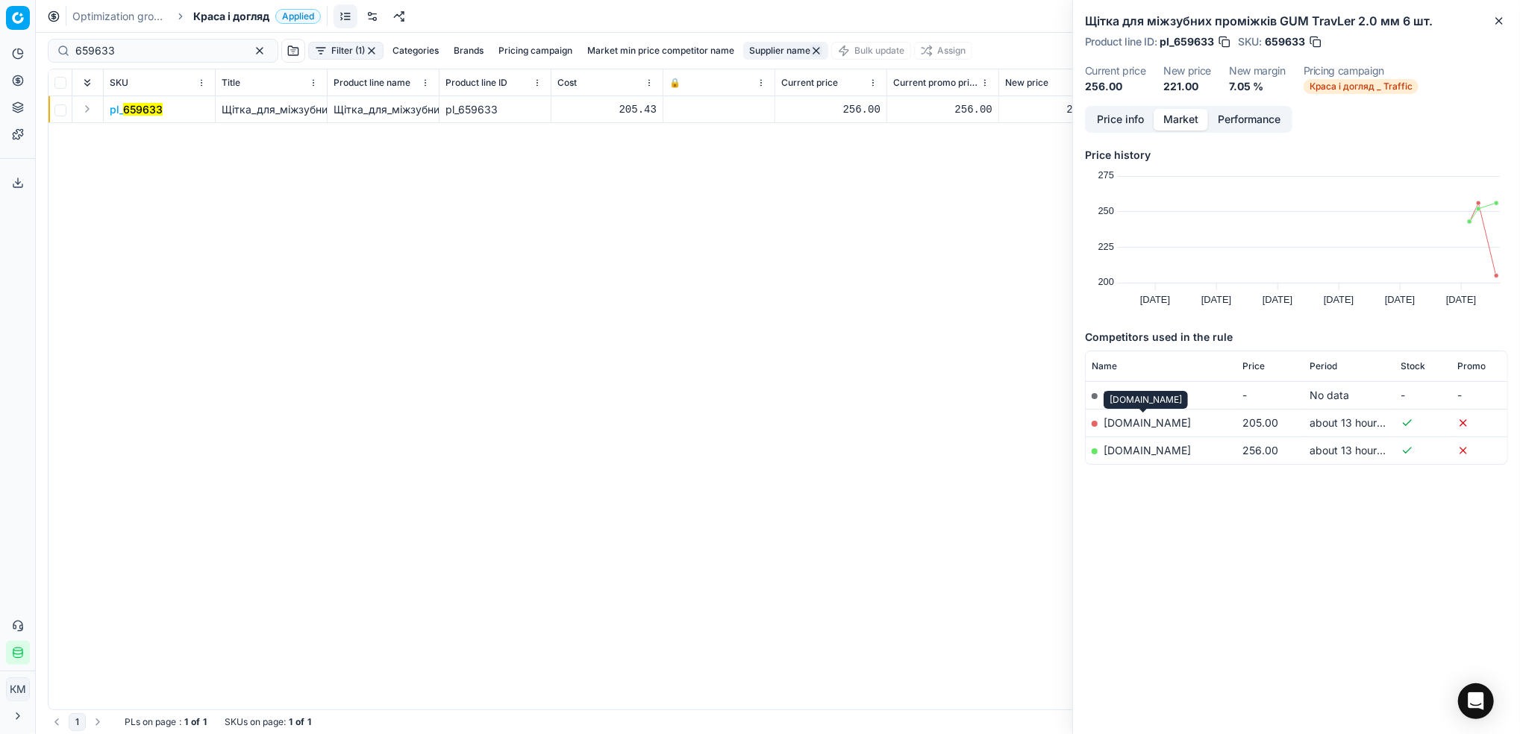
click at [1135, 420] on link "[DOMAIN_NAME]" at bounding box center [1146, 422] width 87 height 13
drag, startPoint x: 126, startPoint y: 51, endPoint x: 29, endPoint y: 40, distance: 97.5
click at [29, 40] on div "Pricing platform Analytics Pricing Product portfolio Templates Export service 7…" at bounding box center [760, 367] width 1520 height 734
paste input "719"
type input "659719"
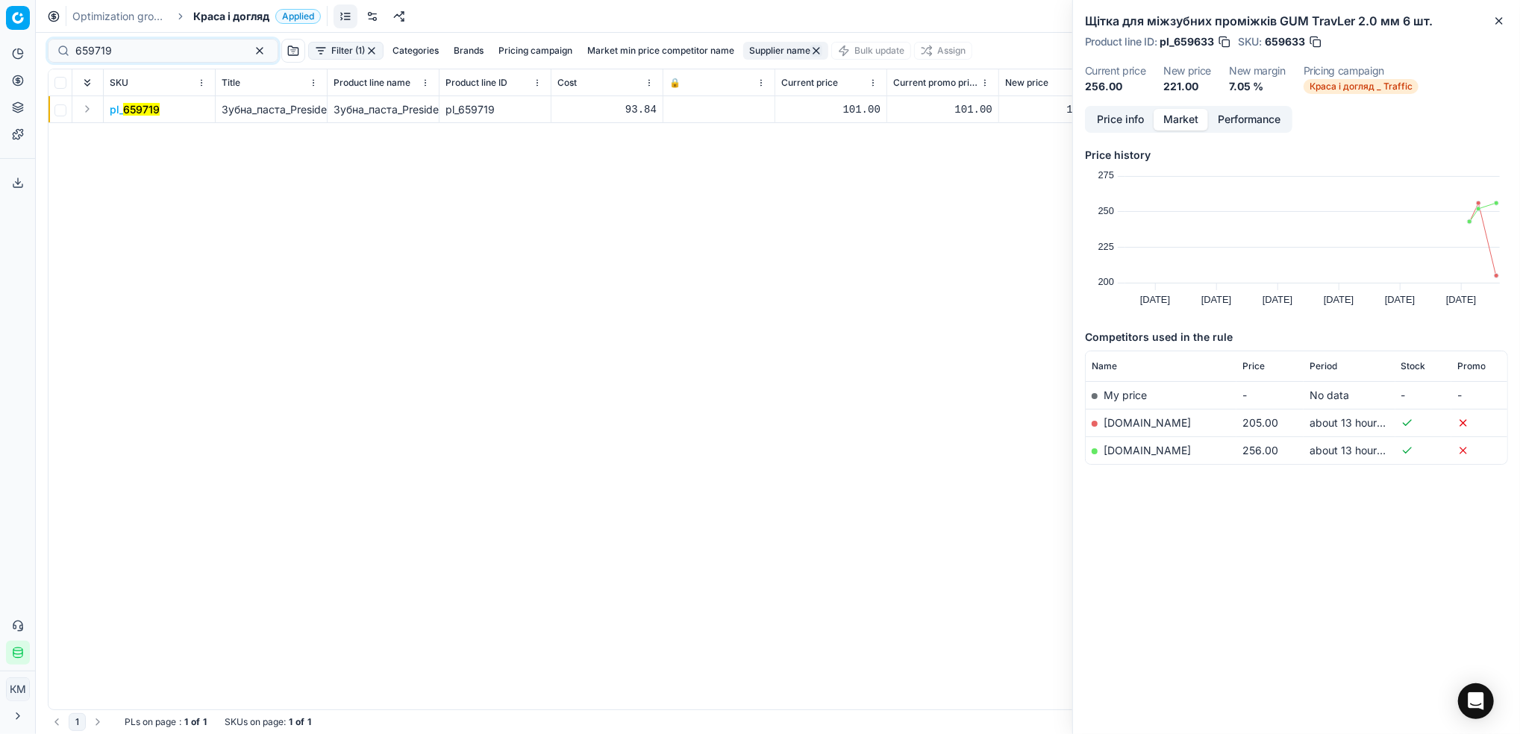
click at [148, 113] on mark "659719" at bounding box center [141, 109] width 37 height 13
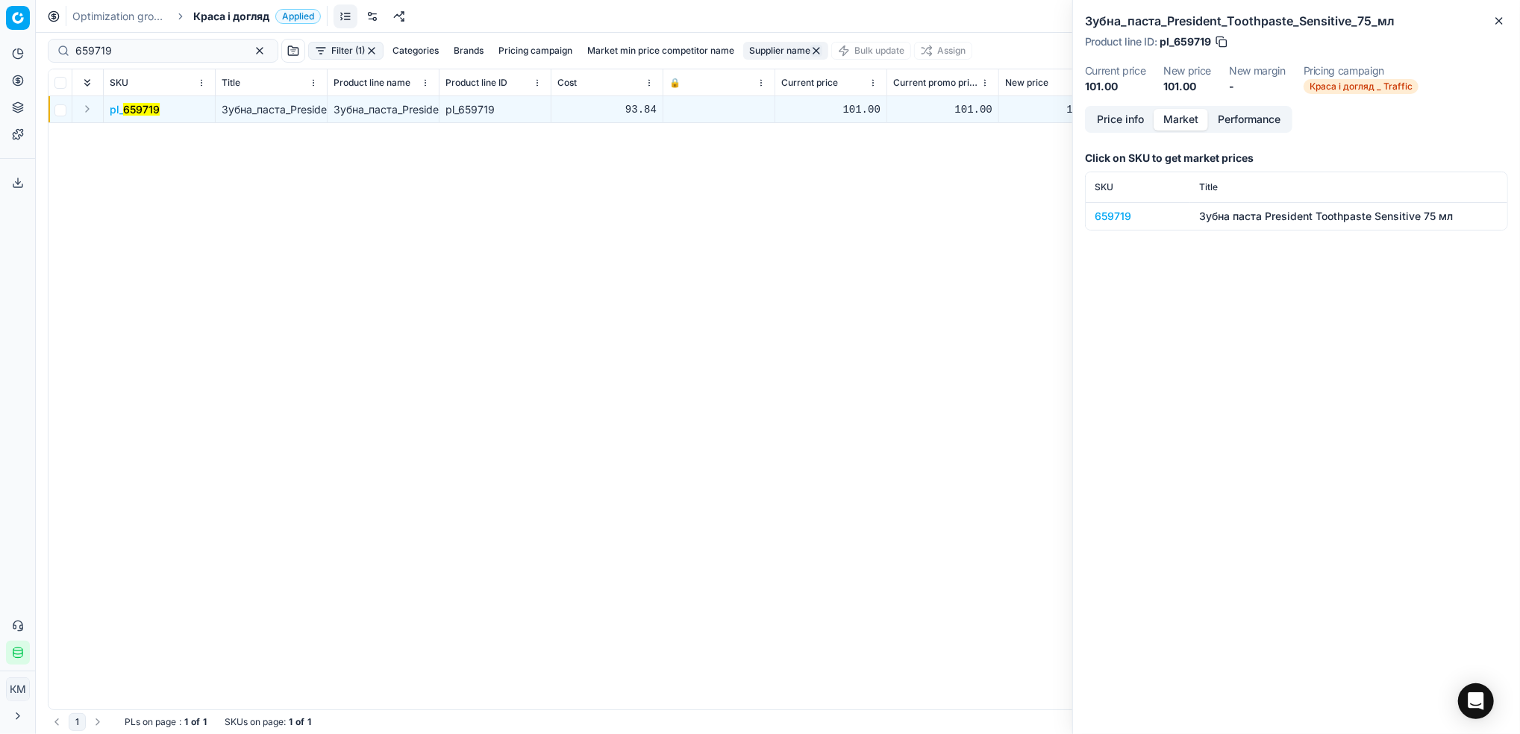
click at [1118, 210] on div "659719" at bounding box center [1137, 216] width 87 height 15
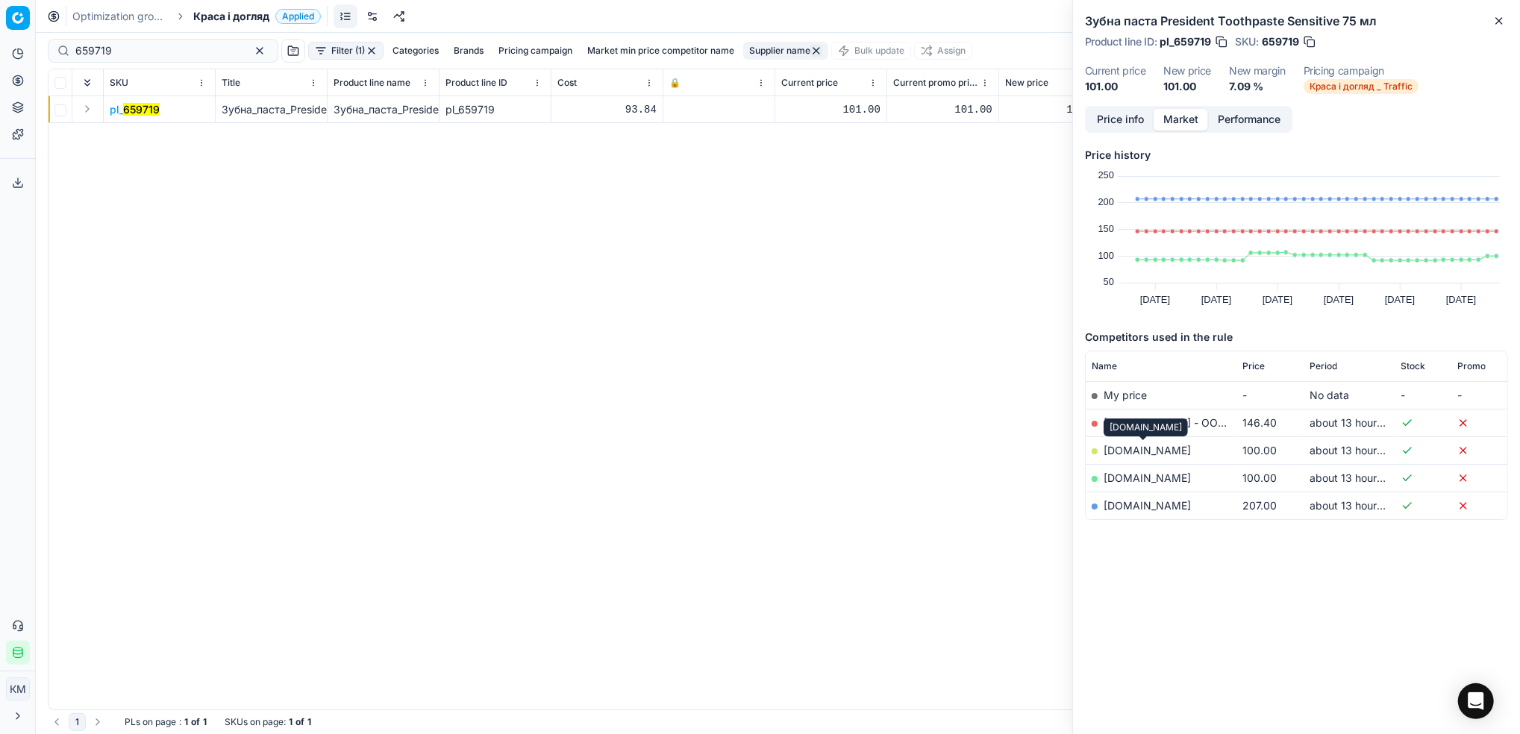
click at [1151, 450] on link "[DOMAIN_NAME]" at bounding box center [1146, 450] width 87 height 13
click at [251, 46] on button "button" at bounding box center [260, 51] width 18 height 18
click at [640, 48] on div "Filter (1) Categories Brands Pricing campaign Market min price competitor name …" at bounding box center [778, 383] width 1484 height 701
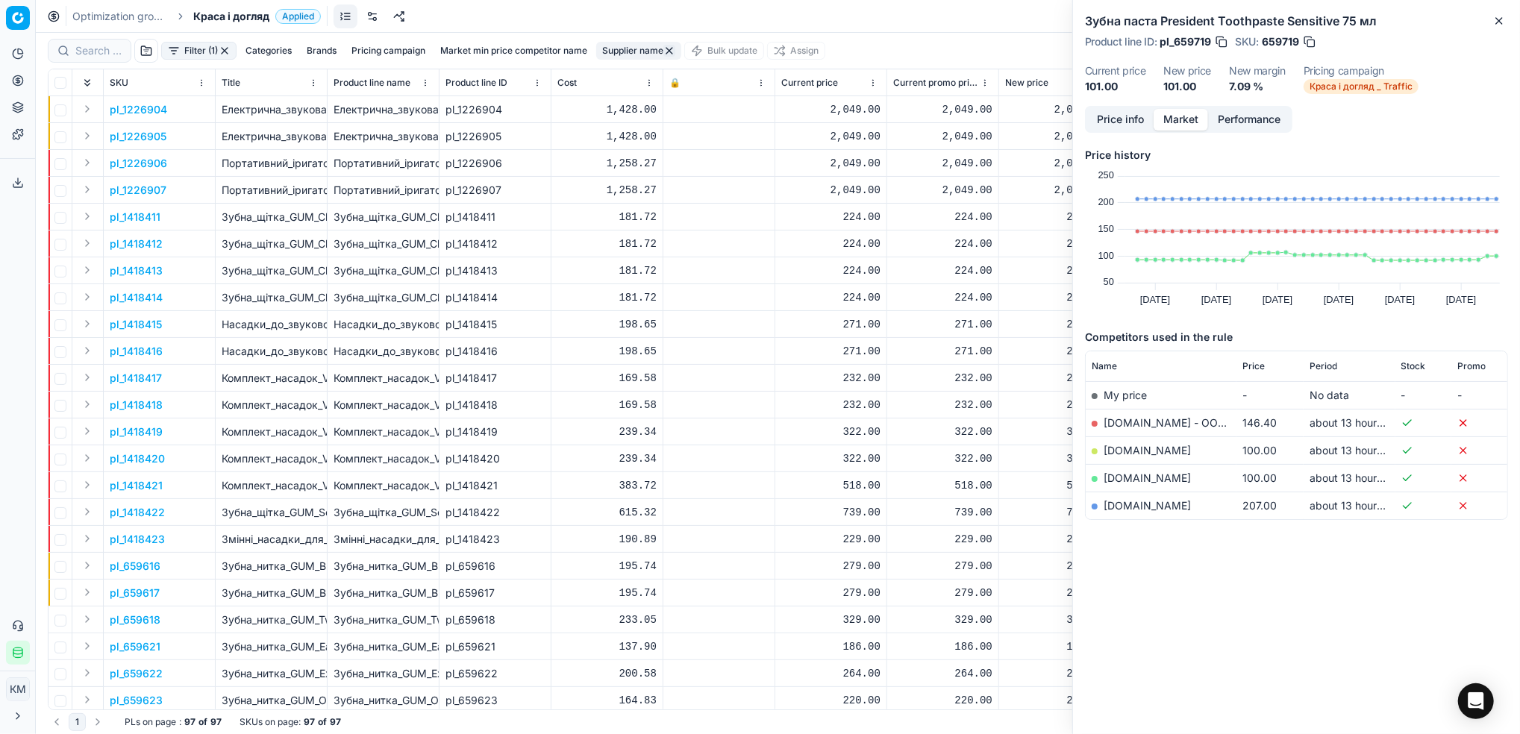
click at [641, 57] on button "Supplier name" at bounding box center [638, 51] width 85 height 18
drag, startPoint x: 662, startPoint y: 106, endPoint x: 492, endPoint y: 102, distance: 170.1
click at [489, 103] on body "Pricing platform Analytics Pricing Product portfolio Templates Export service 7…" at bounding box center [760, 367] width 1520 height 734
drag, startPoint x: 592, startPoint y: 100, endPoint x: 545, endPoint y: 98, distance: 47.1
click at [545, 98] on div "contains торговий дім вега does not contain is has no value has value" at bounding box center [642, 136] width 194 height 146
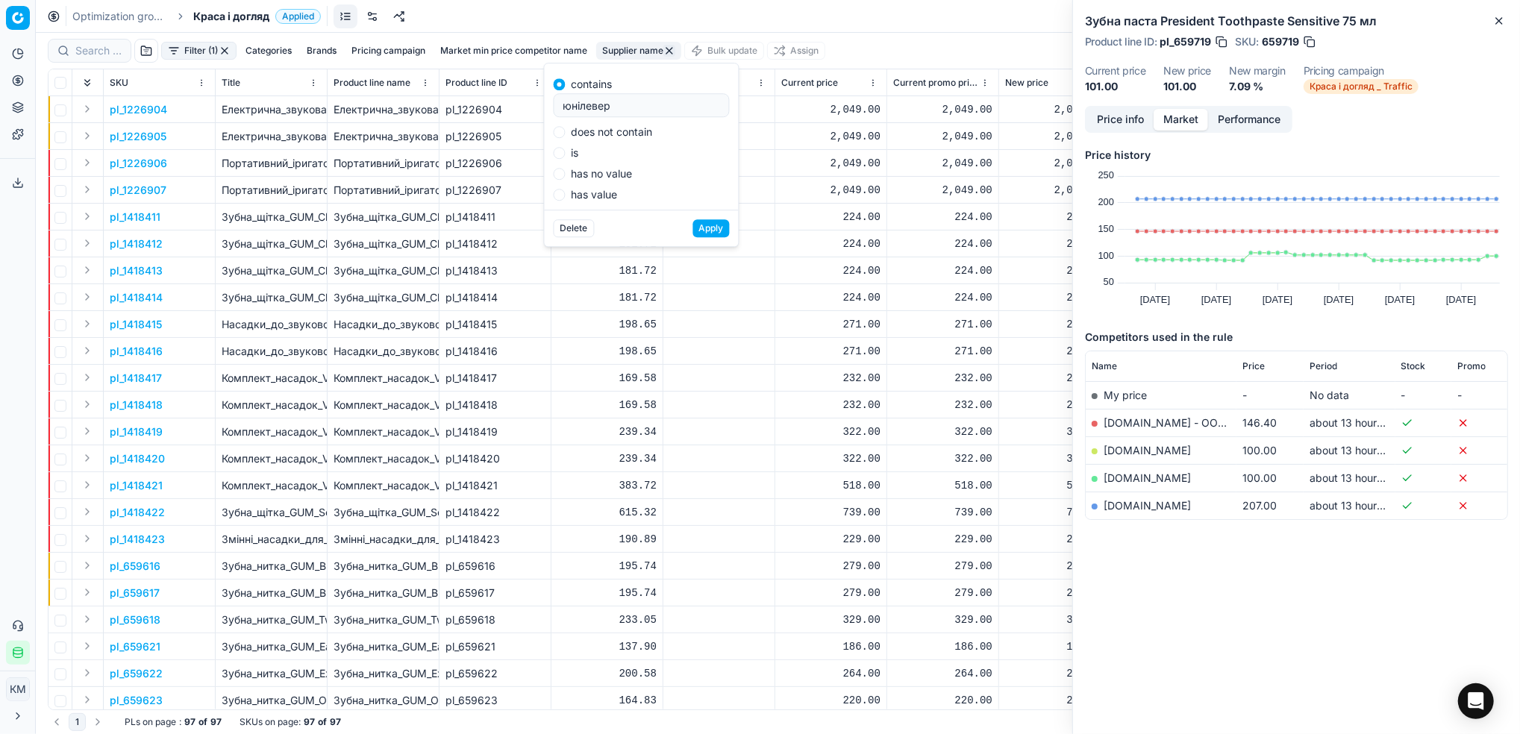
type input "юнілевер"
click at [707, 225] on button "Apply" at bounding box center [711, 228] width 37 height 18
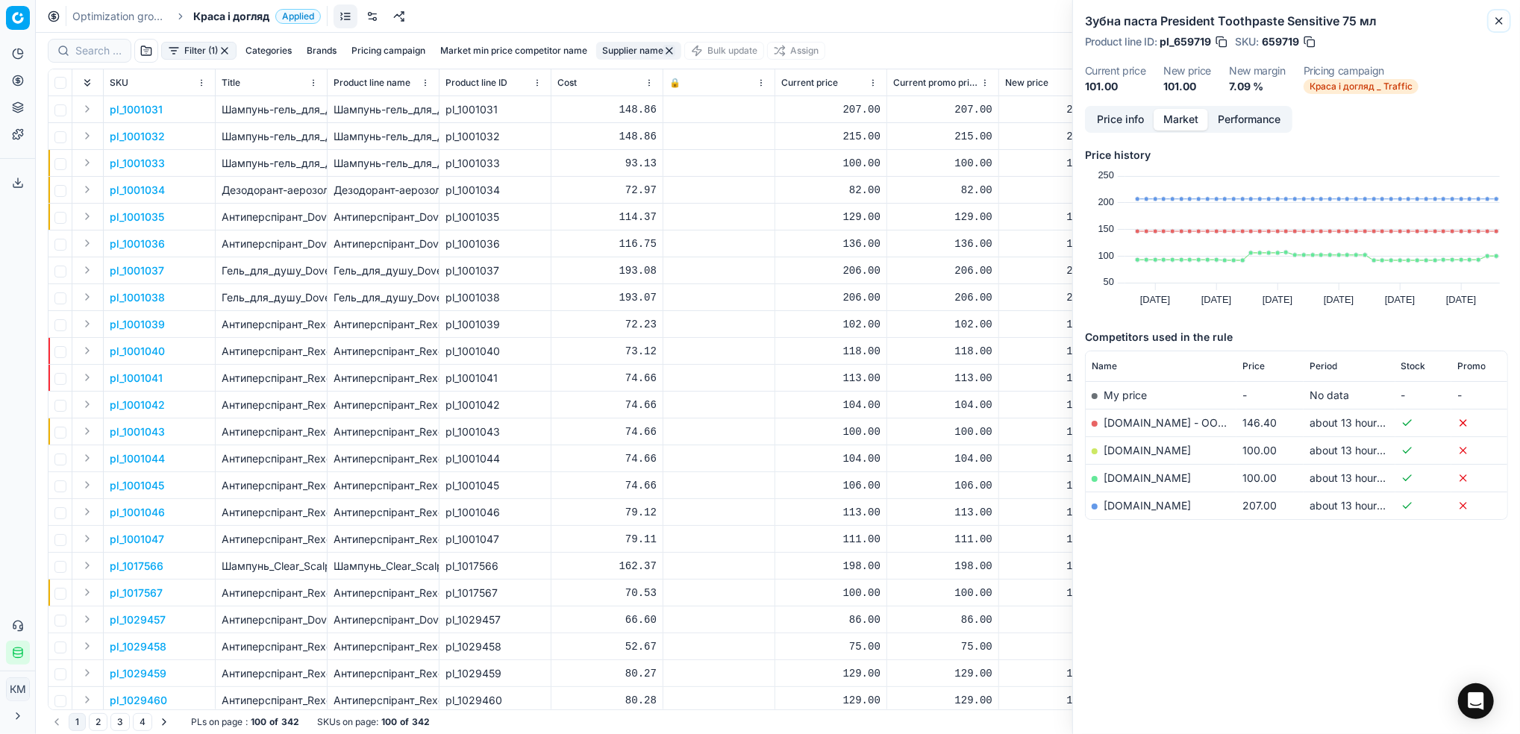
click at [1497, 22] on icon "button" at bounding box center [1499, 21] width 12 height 12
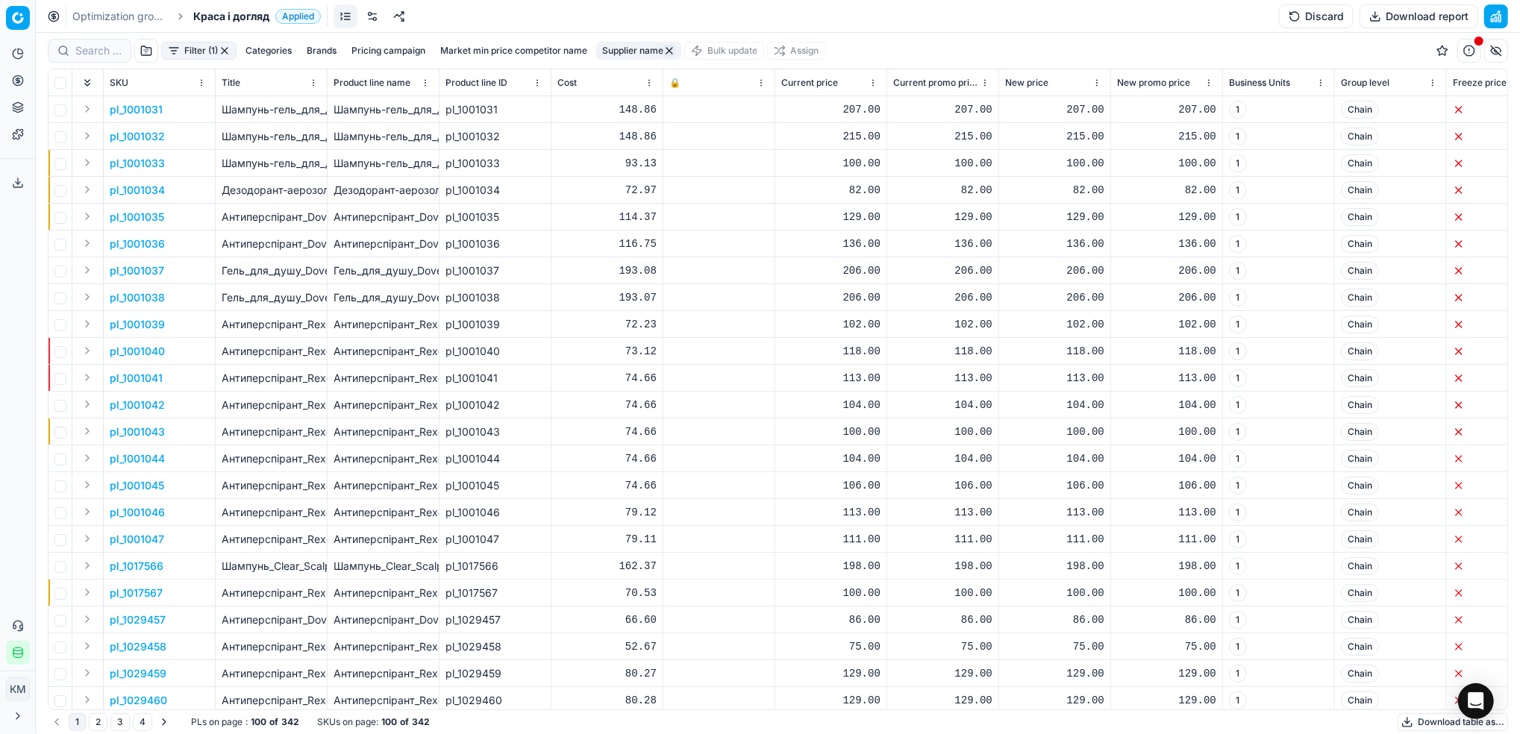
click at [1414, 723] on button "Download table as..." at bounding box center [1452, 722] width 110 height 18
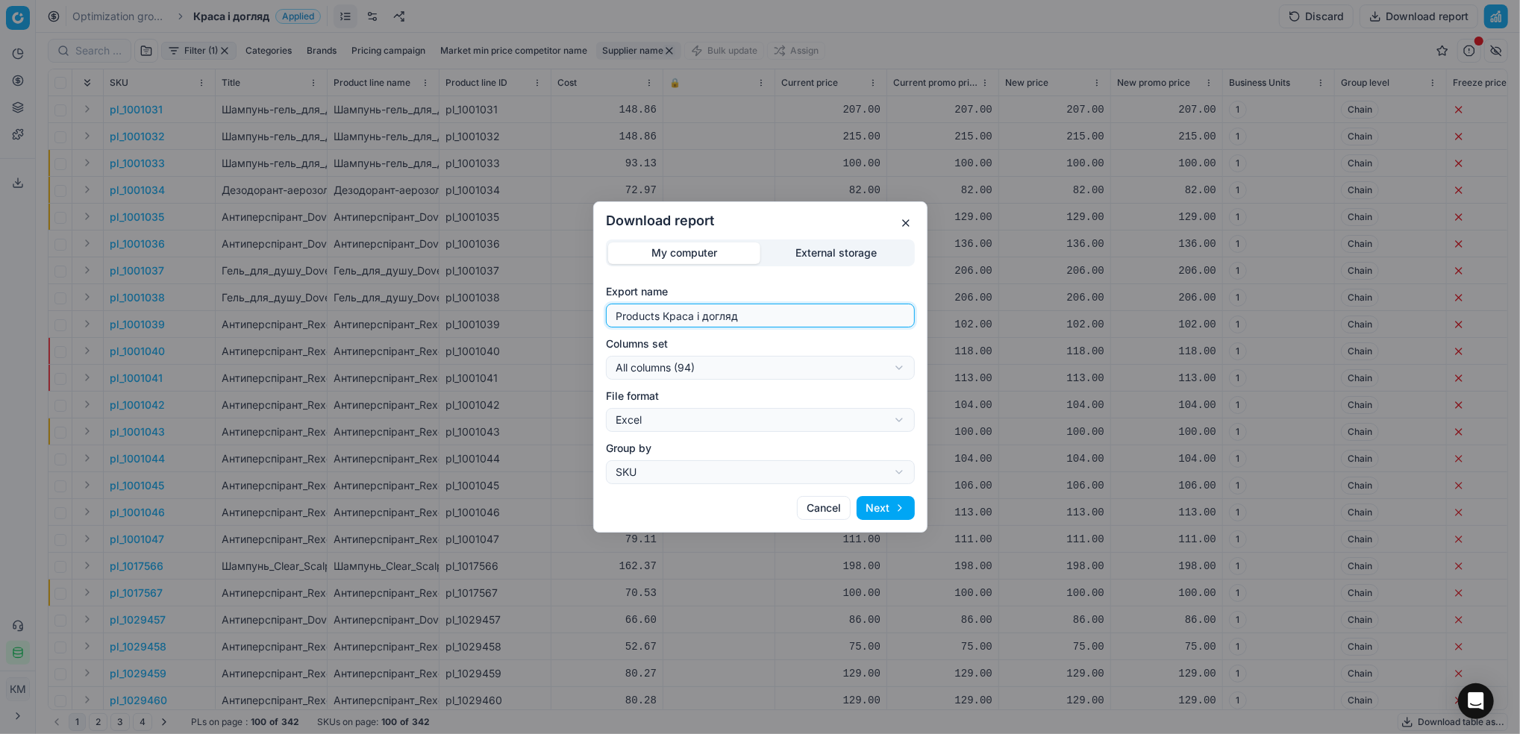
drag, startPoint x: 773, startPoint y: 318, endPoint x: 566, endPoint y: 308, distance: 207.6
click at [566, 308] on div "Download report My computer External storage Export name Products Краса і догля…" at bounding box center [760, 367] width 1520 height 734
type input "юнілевер"
click at [893, 515] on button "Next" at bounding box center [885, 508] width 58 height 24
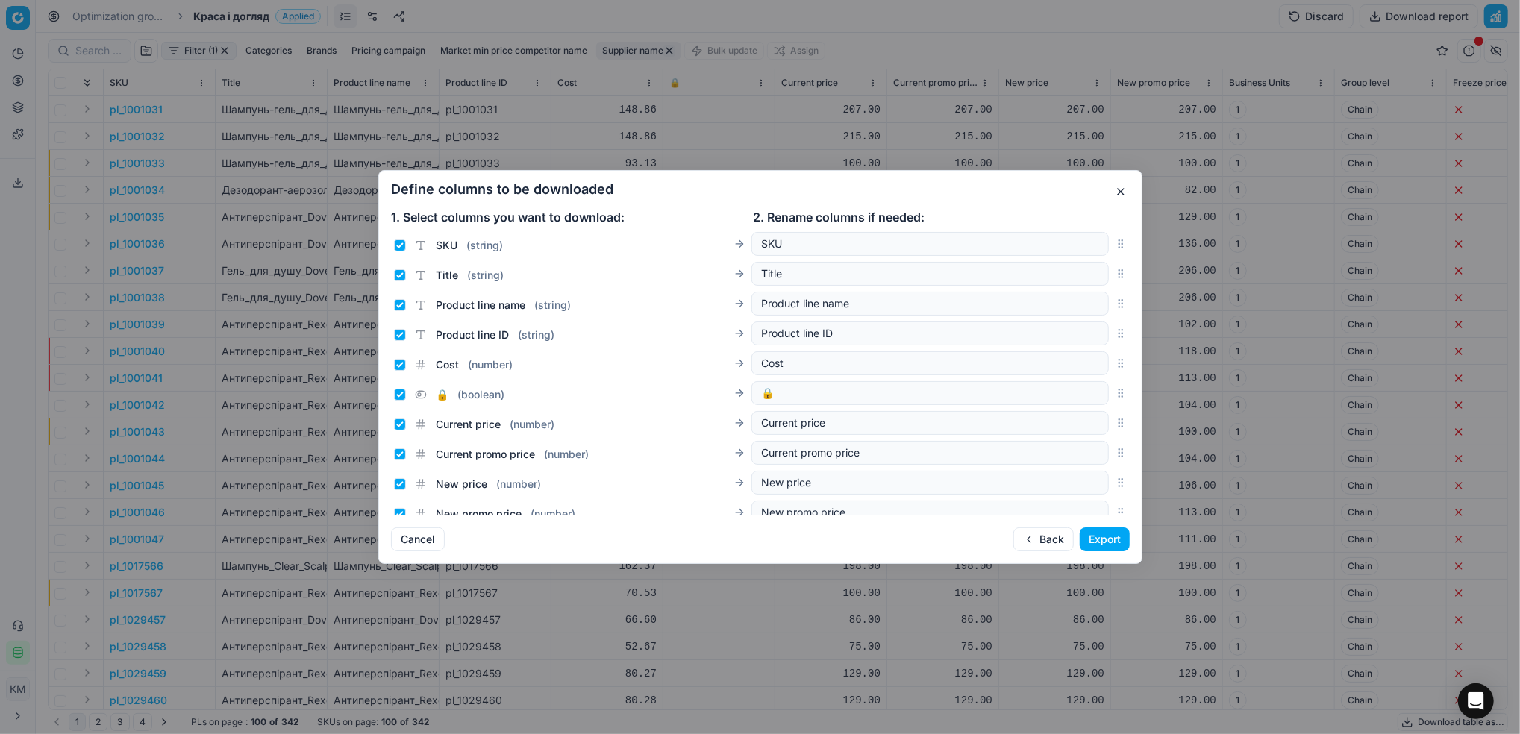
click at [1114, 536] on button "Export" at bounding box center [1105, 539] width 50 height 24
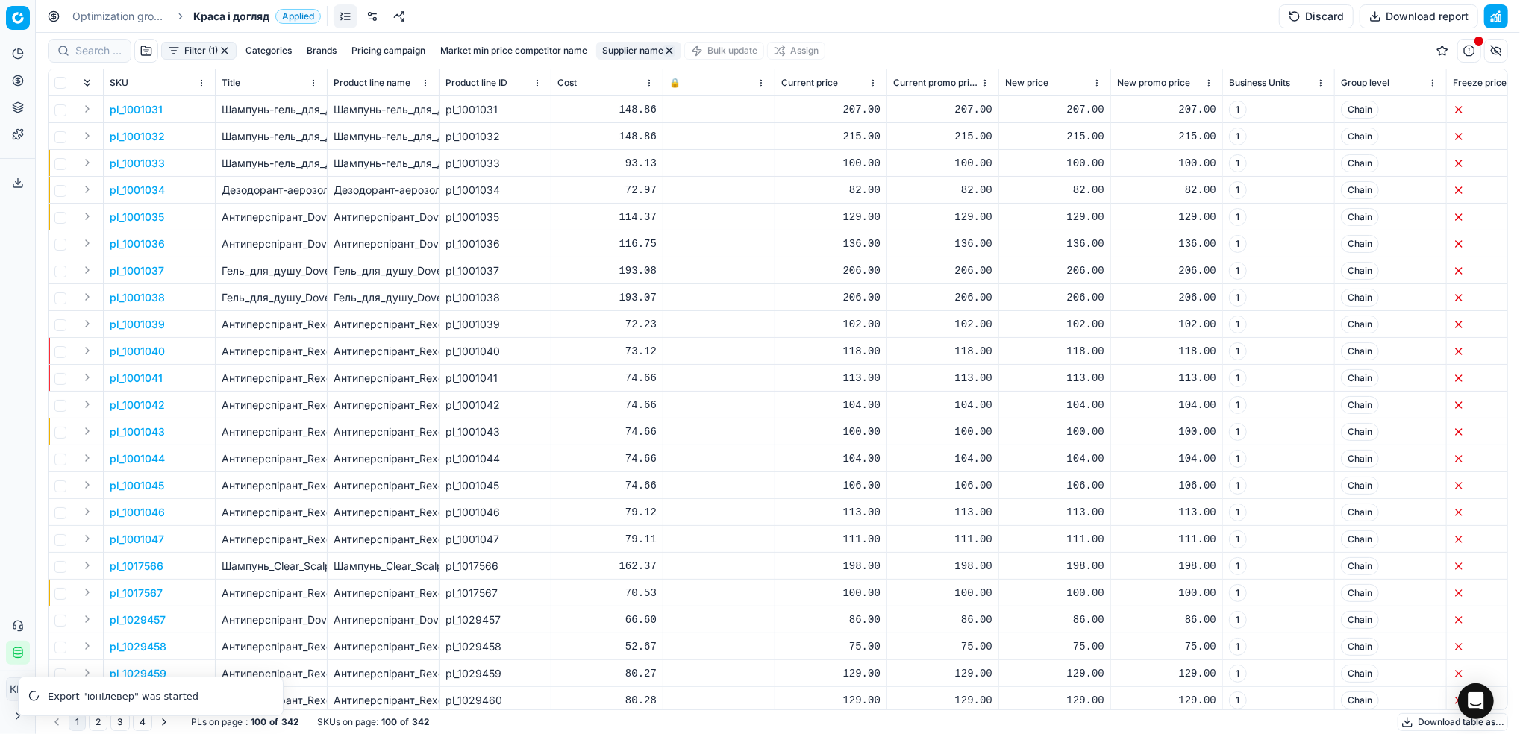
click at [145, 22] on link "Optimization groups" at bounding box center [119, 16] width 95 height 15
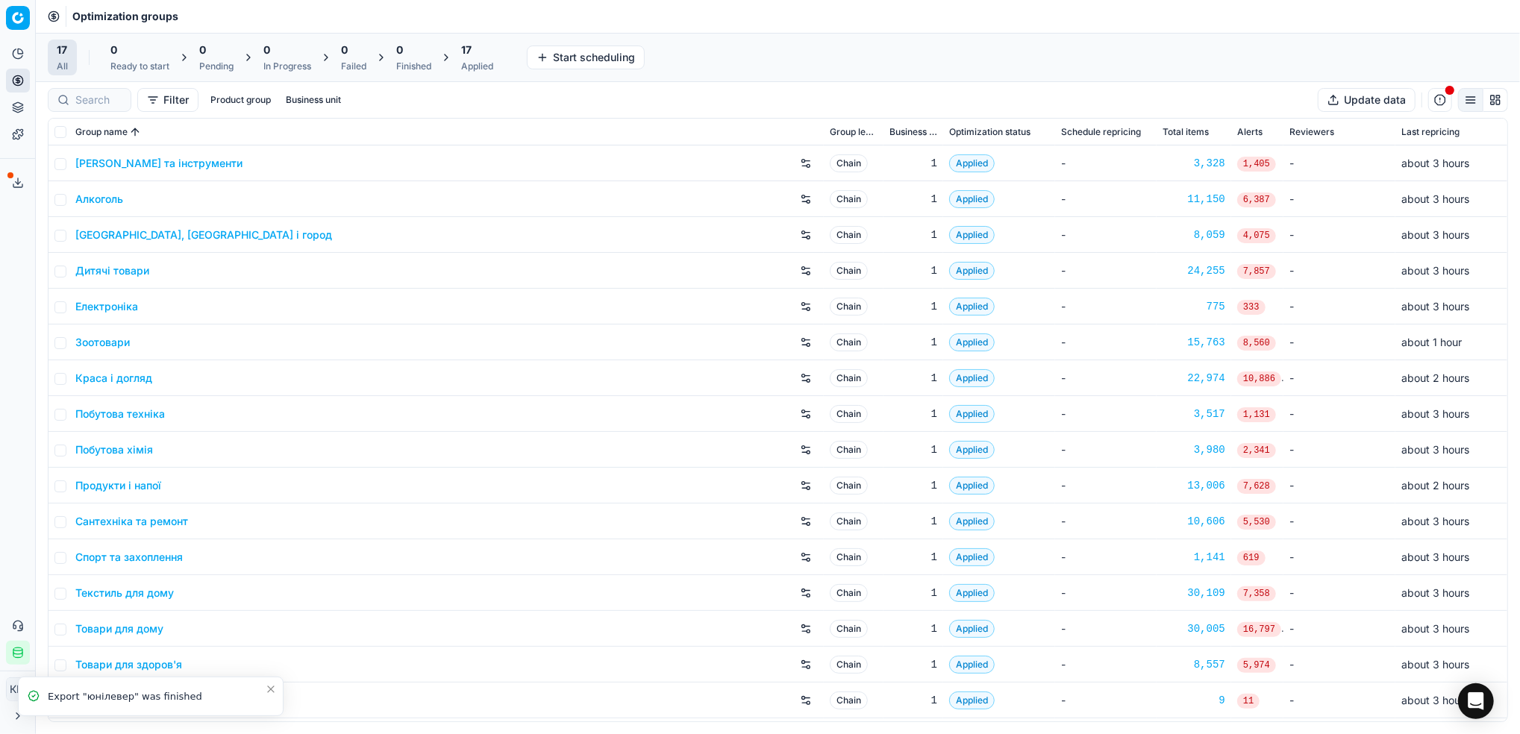
click at [149, 274] on div "Дитячі товари" at bounding box center [446, 271] width 742 height 24
click at [140, 274] on link "Дитячі товари" at bounding box center [112, 270] width 74 height 15
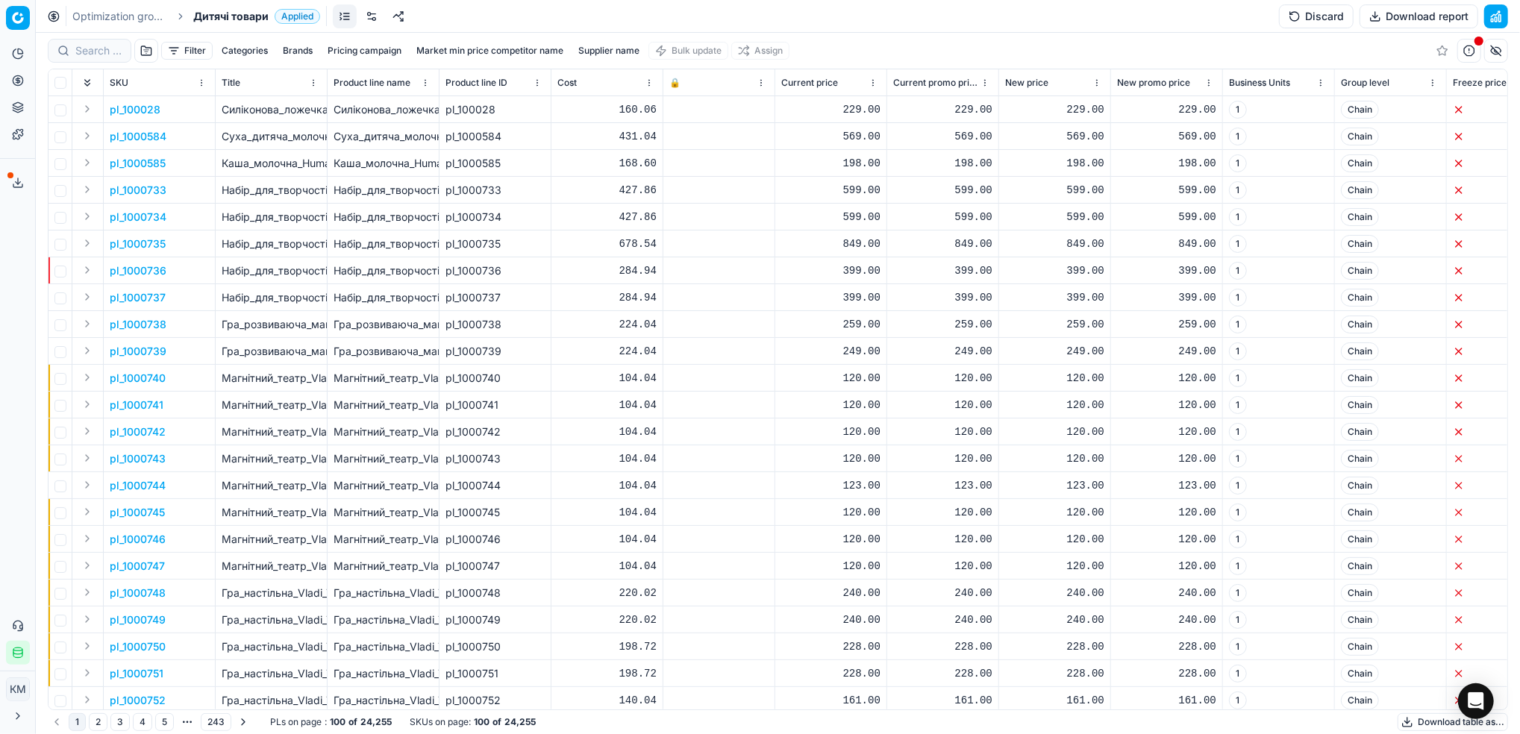
click at [598, 50] on button "Supplier name" at bounding box center [608, 51] width 73 height 18
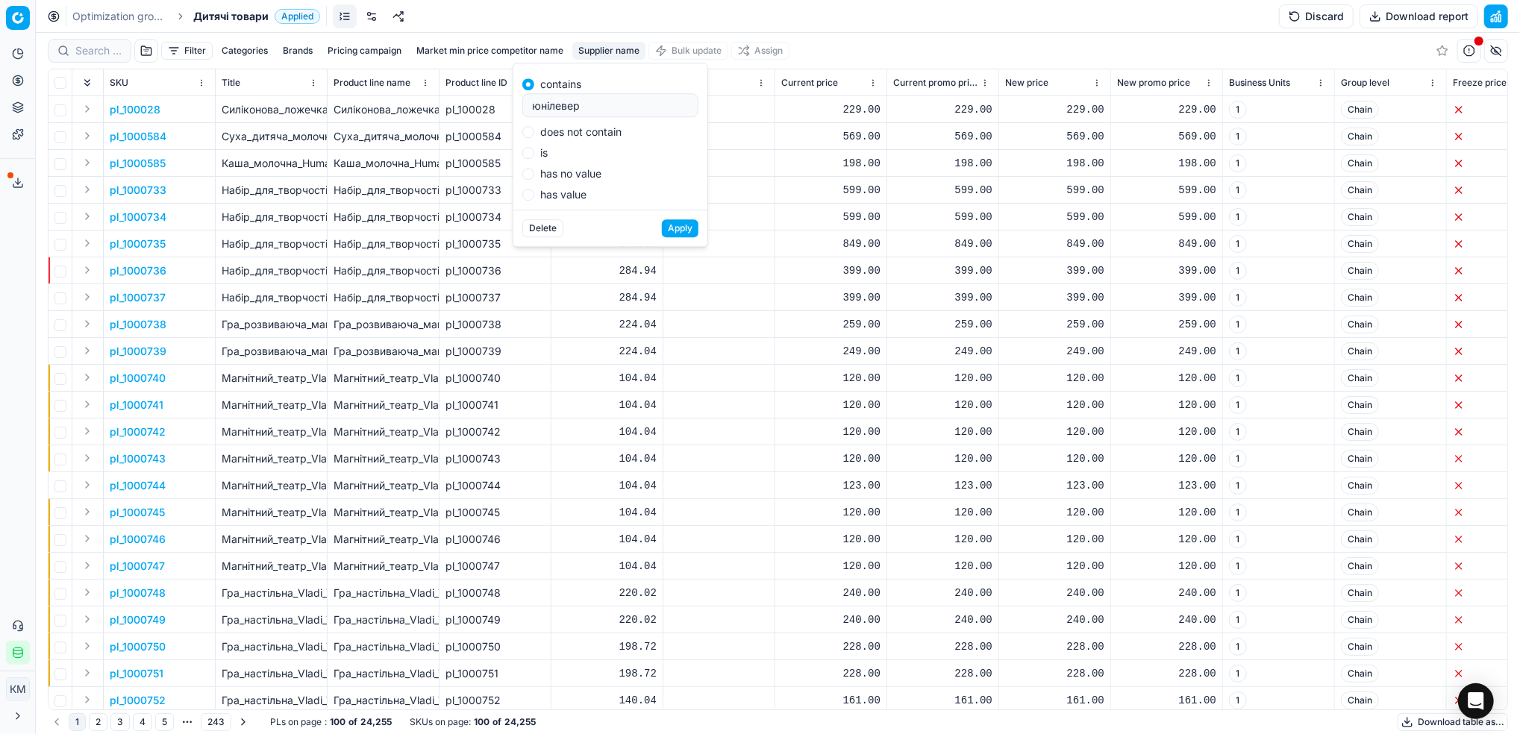
type input "юнілевер"
click at [676, 223] on button "Apply" at bounding box center [680, 228] width 37 height 18
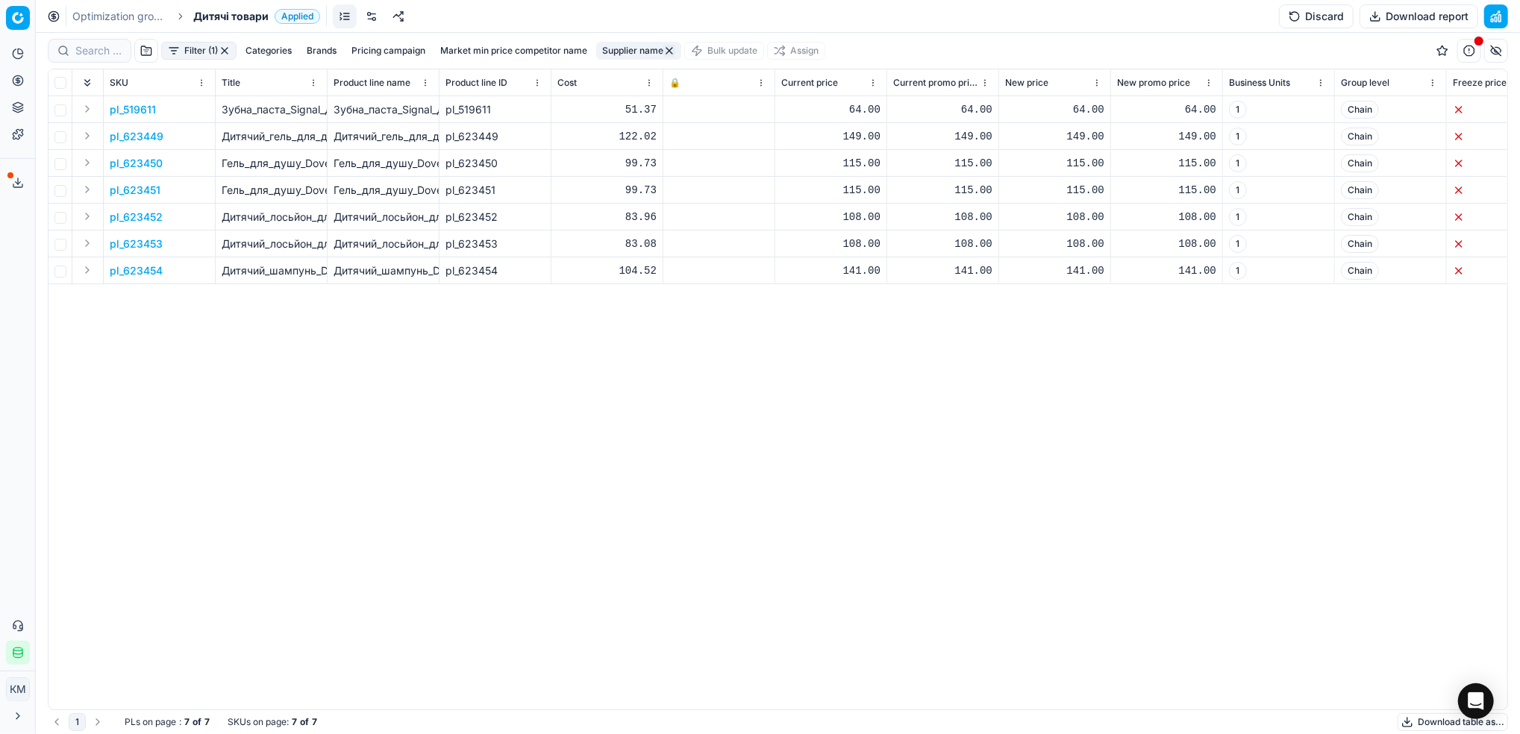
click at [1415, 715] on button "Download table as..." at bounding box center [1452, 722] width 110 height 18
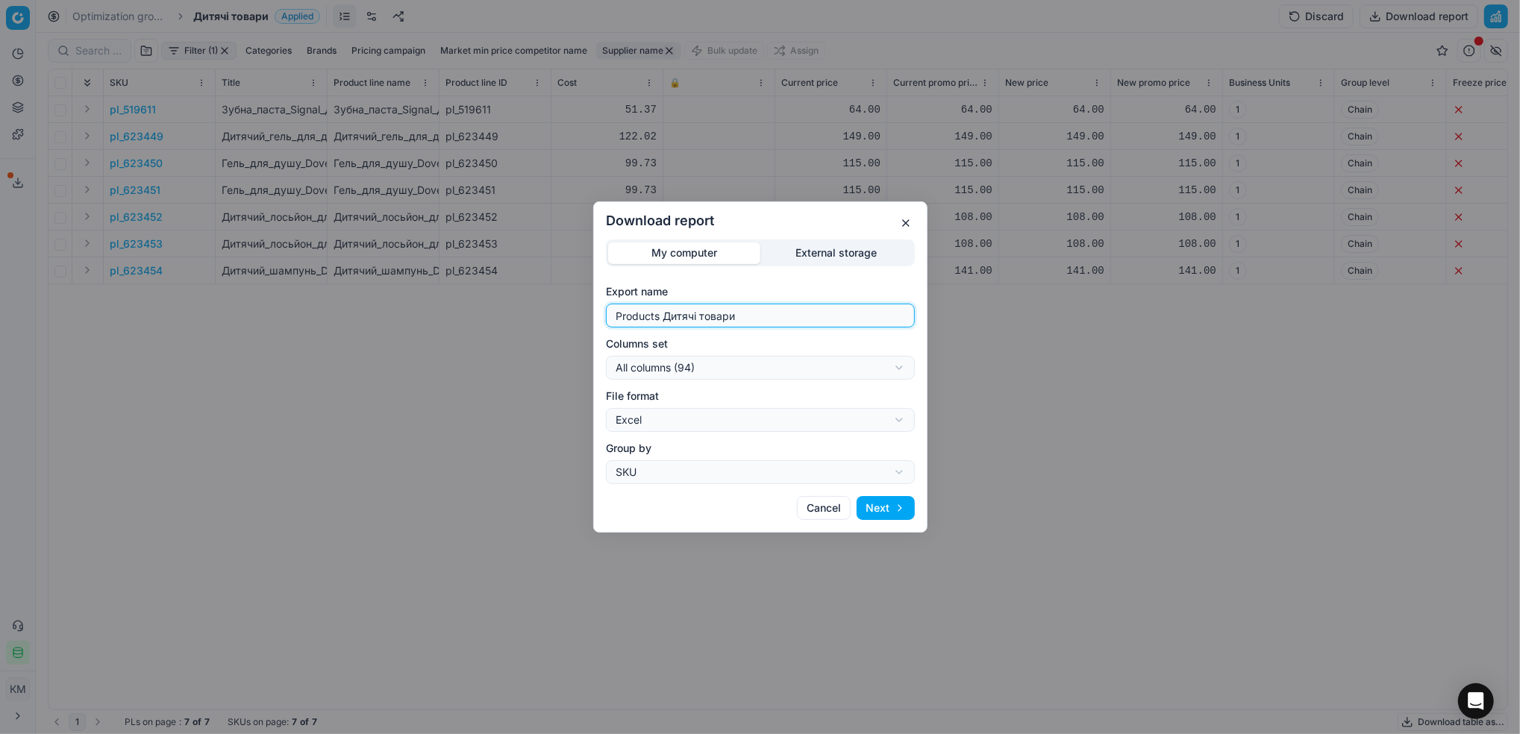
drag, startPoint x: 762, startPoint y: 308, endPoint x: 722, endPoint y: 311, distance: 40.4
click at [722, 311] on input "Products Дитячі товари" at bounding box center [760, 315] width 295 height 22
click at [866, 505] on button "Next" at bounding box center [885, 508] width 58 height 24
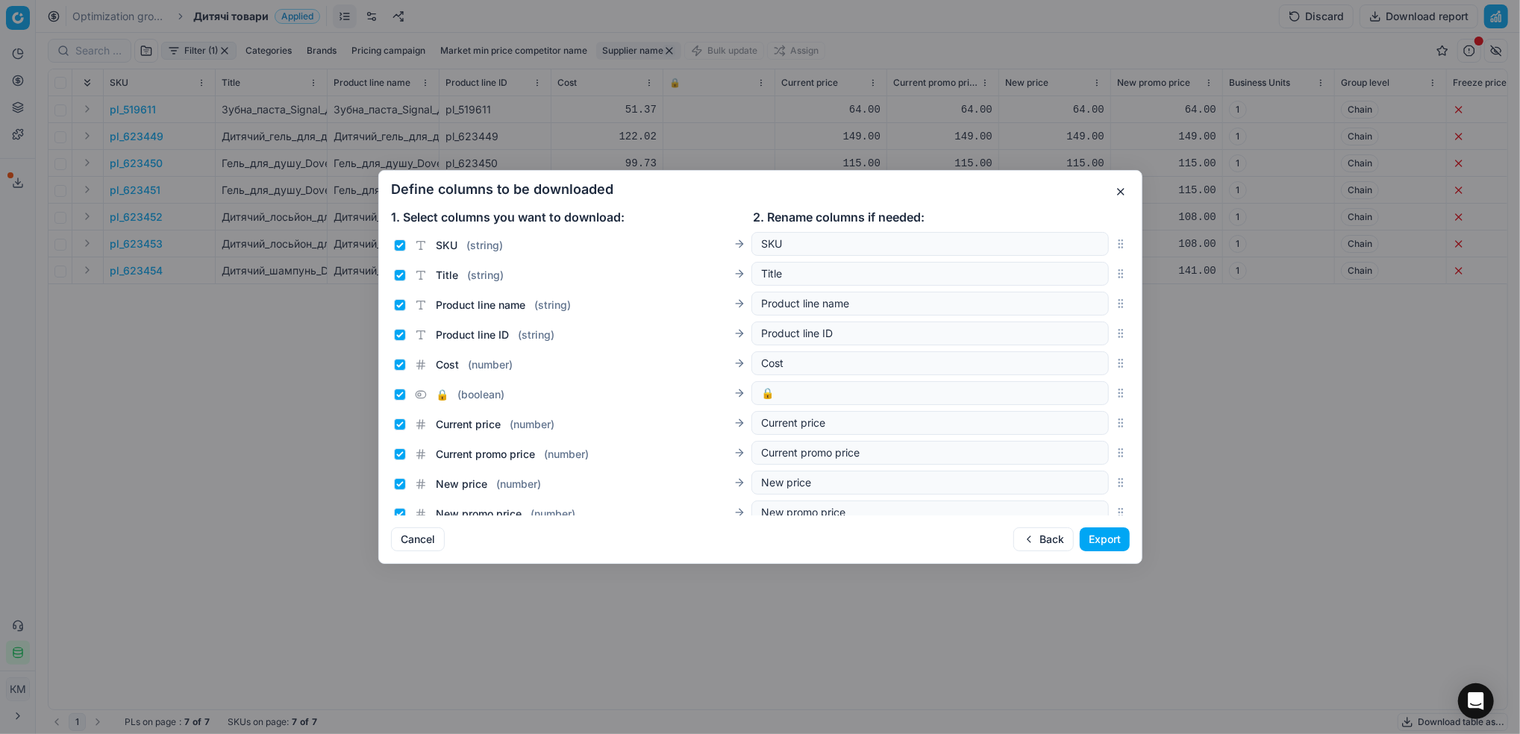
click at [1106, 532] on button "Export" at bounding box center [1105, 539] width 50 height 24
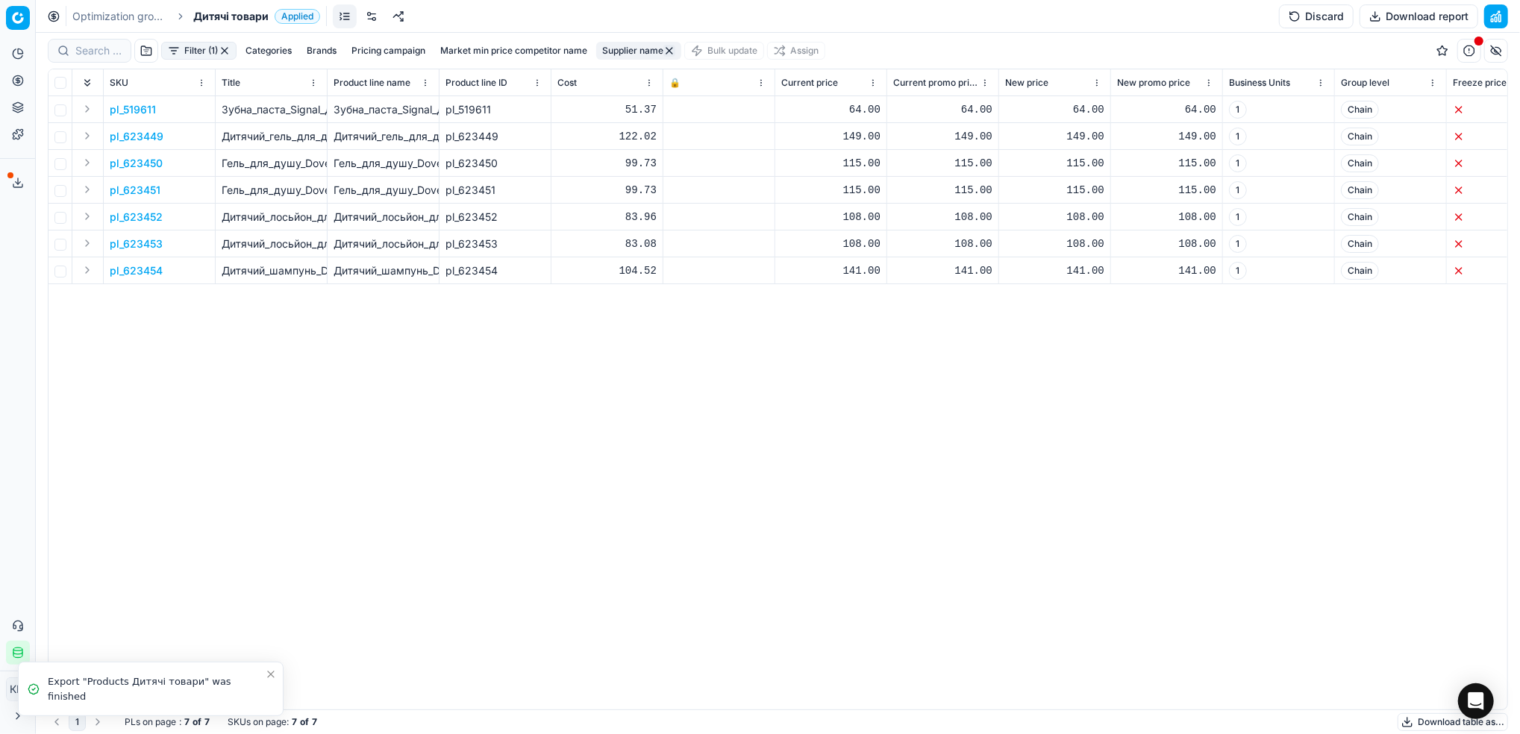
click at [13, 183] on icon at bounding box center [18, 183] width 12 height 12
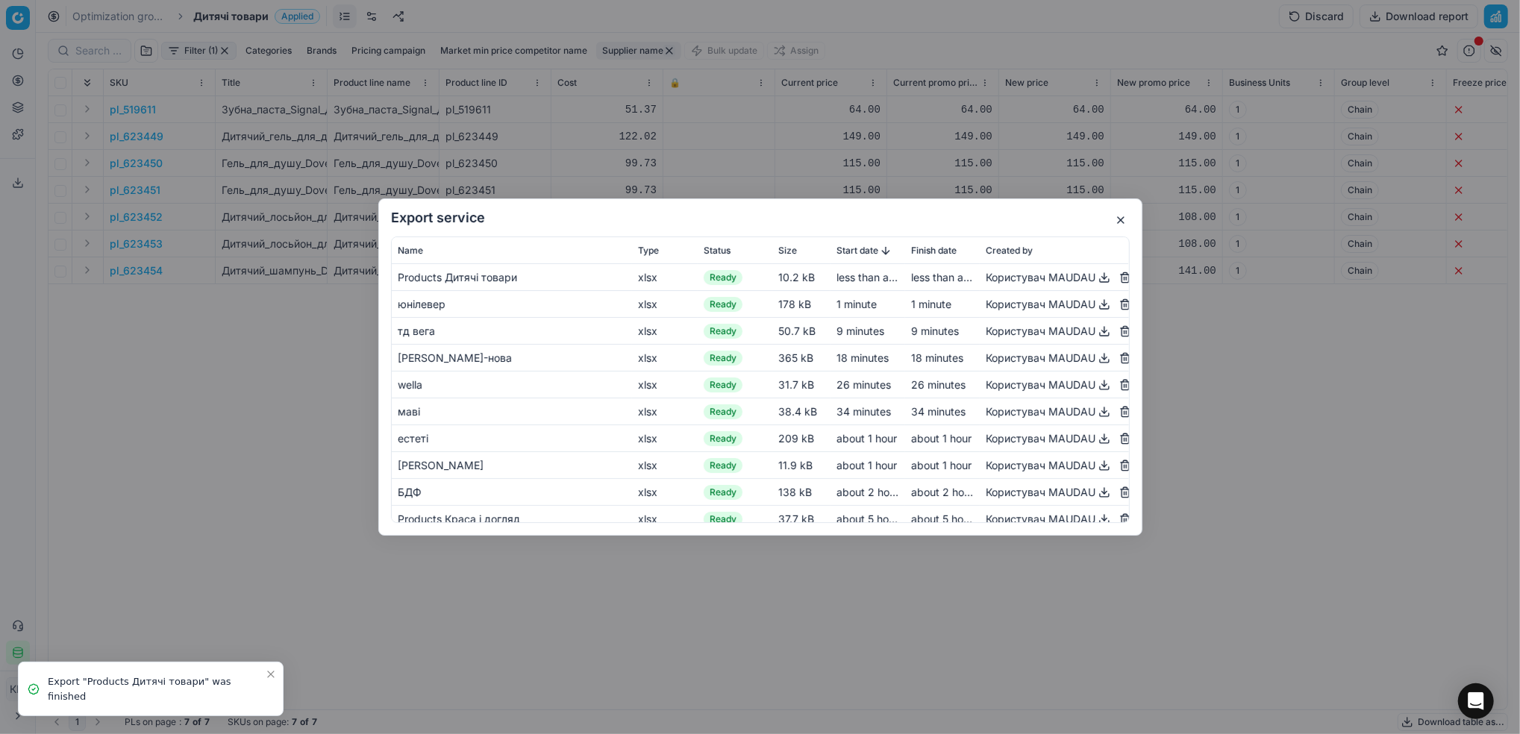
click at [1095, 308] on button "button" at bounding box center [1104, 304] width 18 height 18
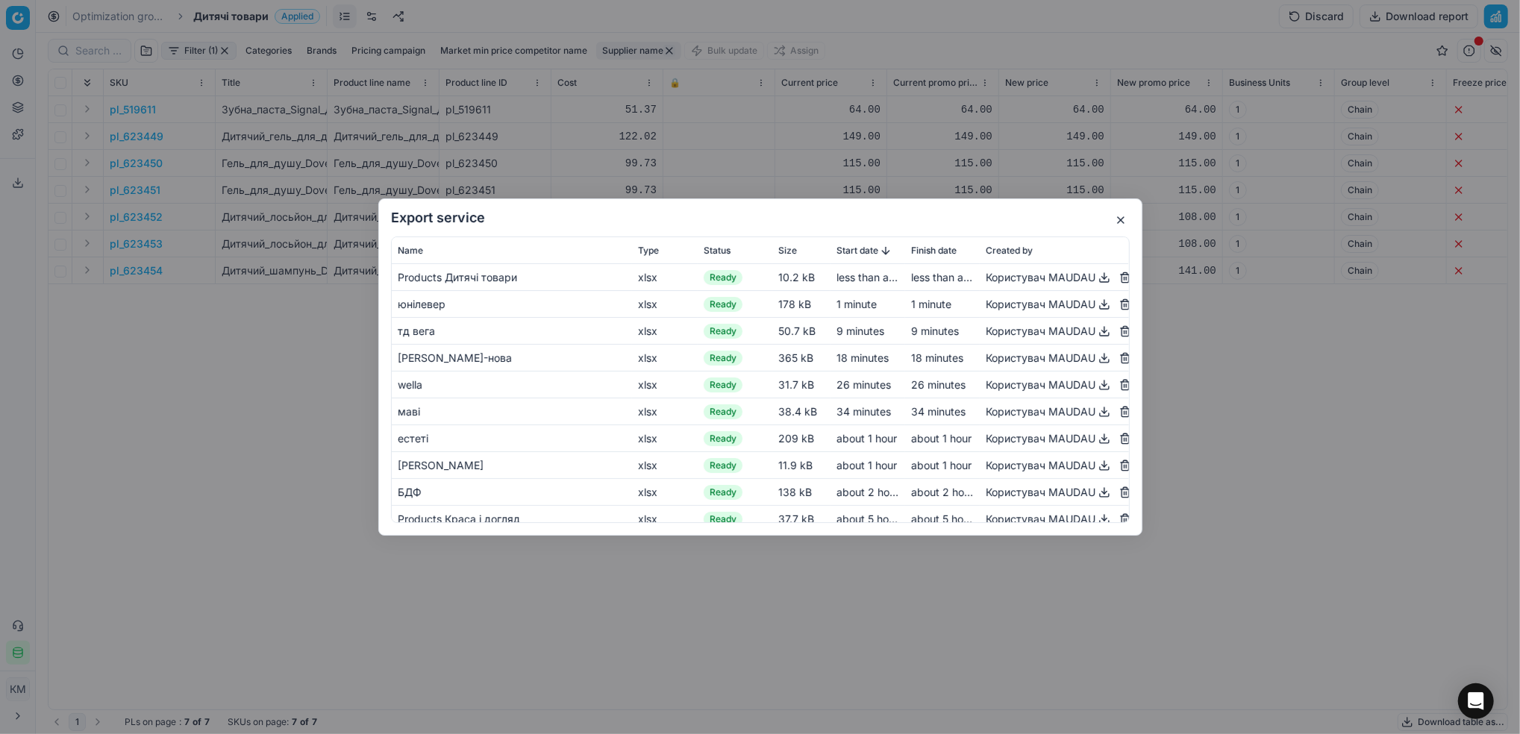
click at [996, 282] on div "Користувач MAUDAU" at bounding box center [1054, 278] width 137 height 18
click at [1095, 279] on button "button" at bounding box center [1104, 278] width 18 height 18
click at [283, 80] on div "Export service Name Type Status Size Start date Finish date Created by Products…" at bounding box center [760, 367] width 1520 height 734
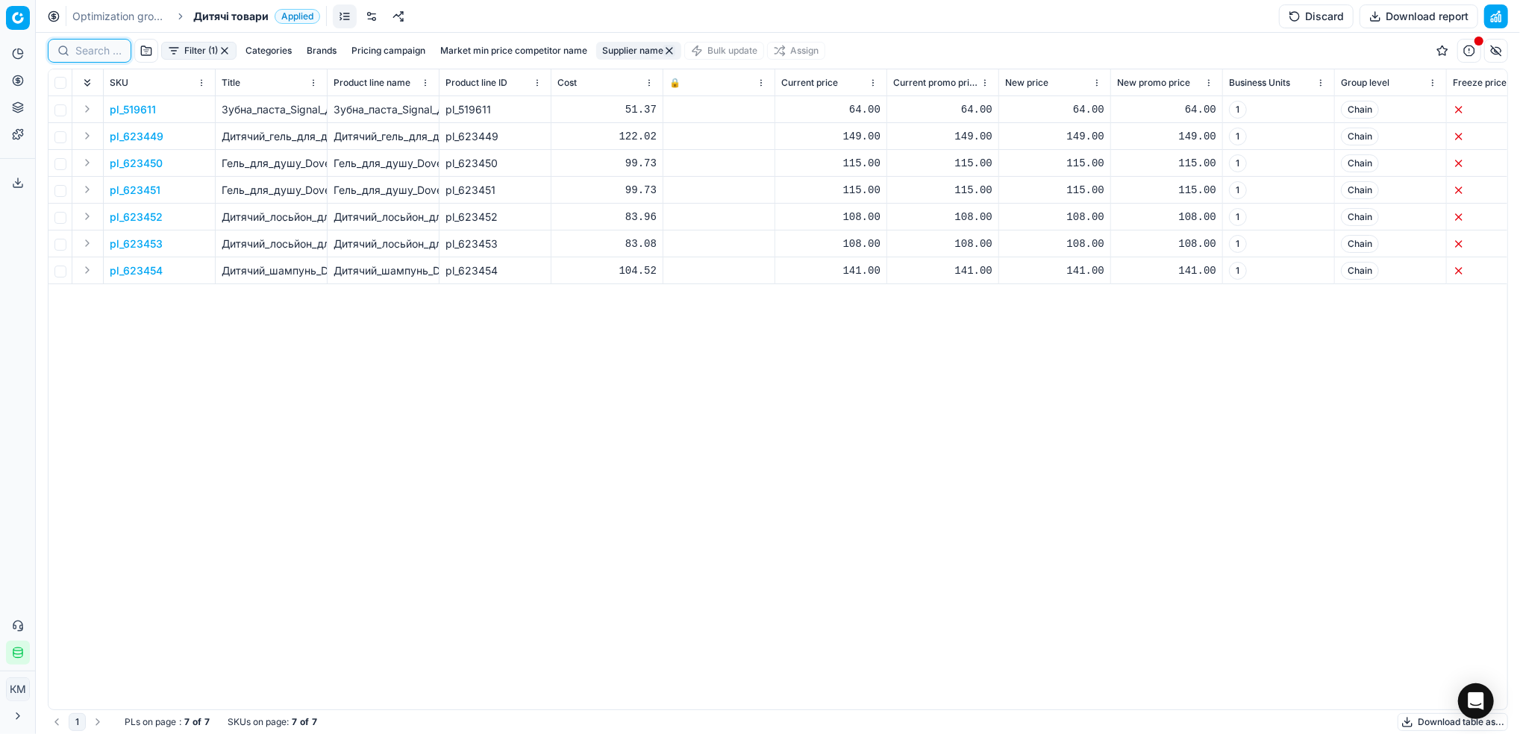
click at [90, 47] on input at bounding box center [98, 50] width 46 height 15
click at [157, 12] on link "Optimization groups" at bounding box center [119, 16] width 95 height 15
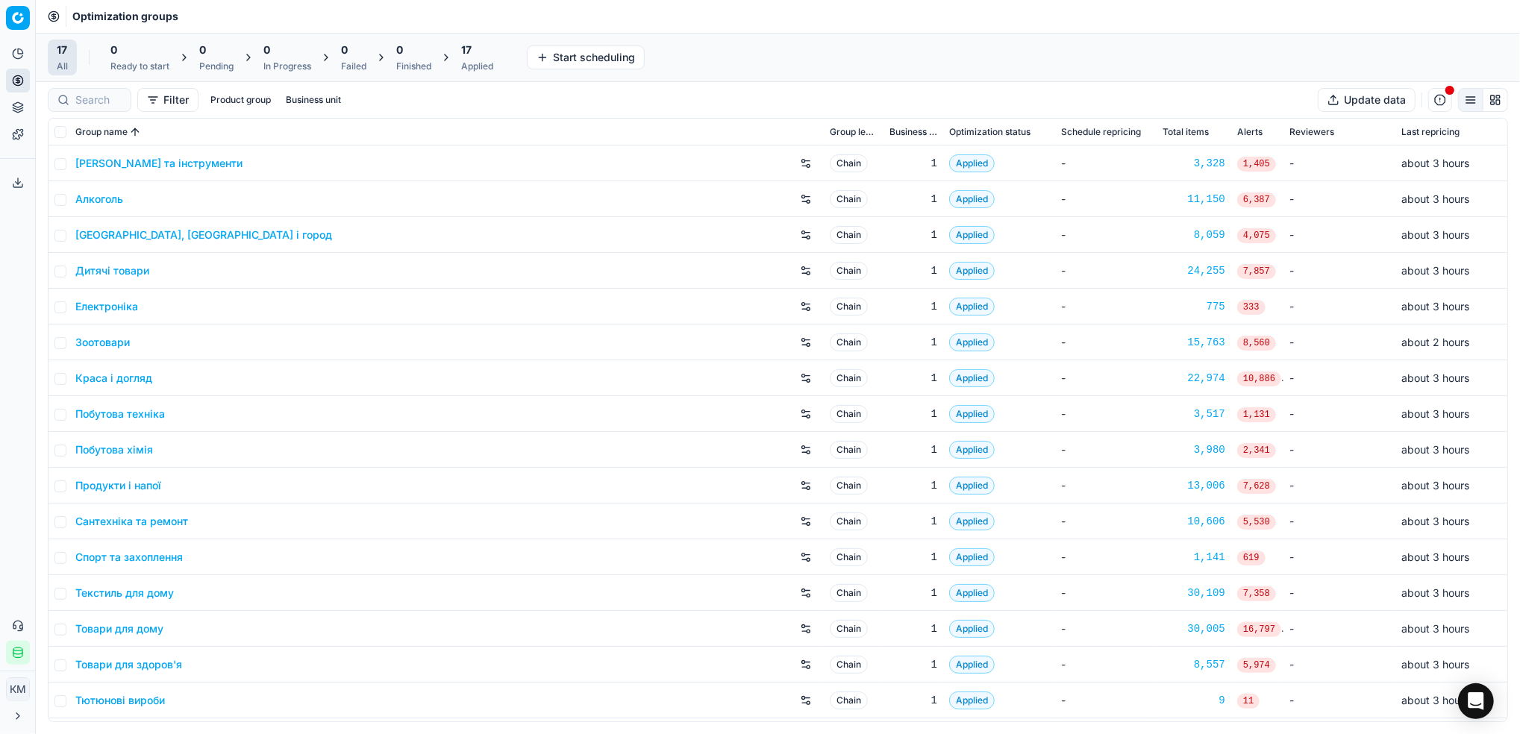
click at [104, 378] on link "Краса і догляд" at bounding box center [113, 378] width 77 height 15
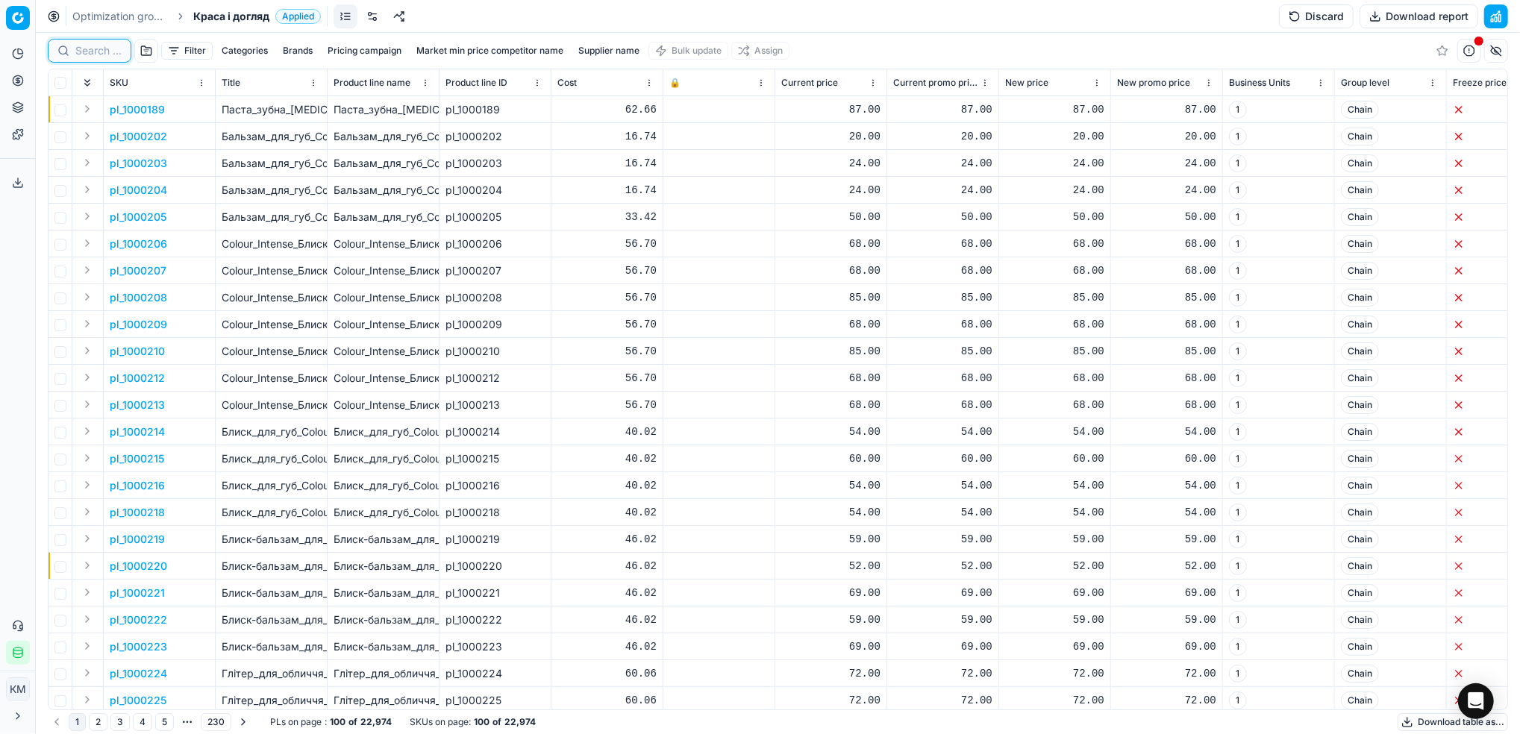
click at [104, 51] on input at bounding box center [98, 50] width 46 height 15
paste input "143229"
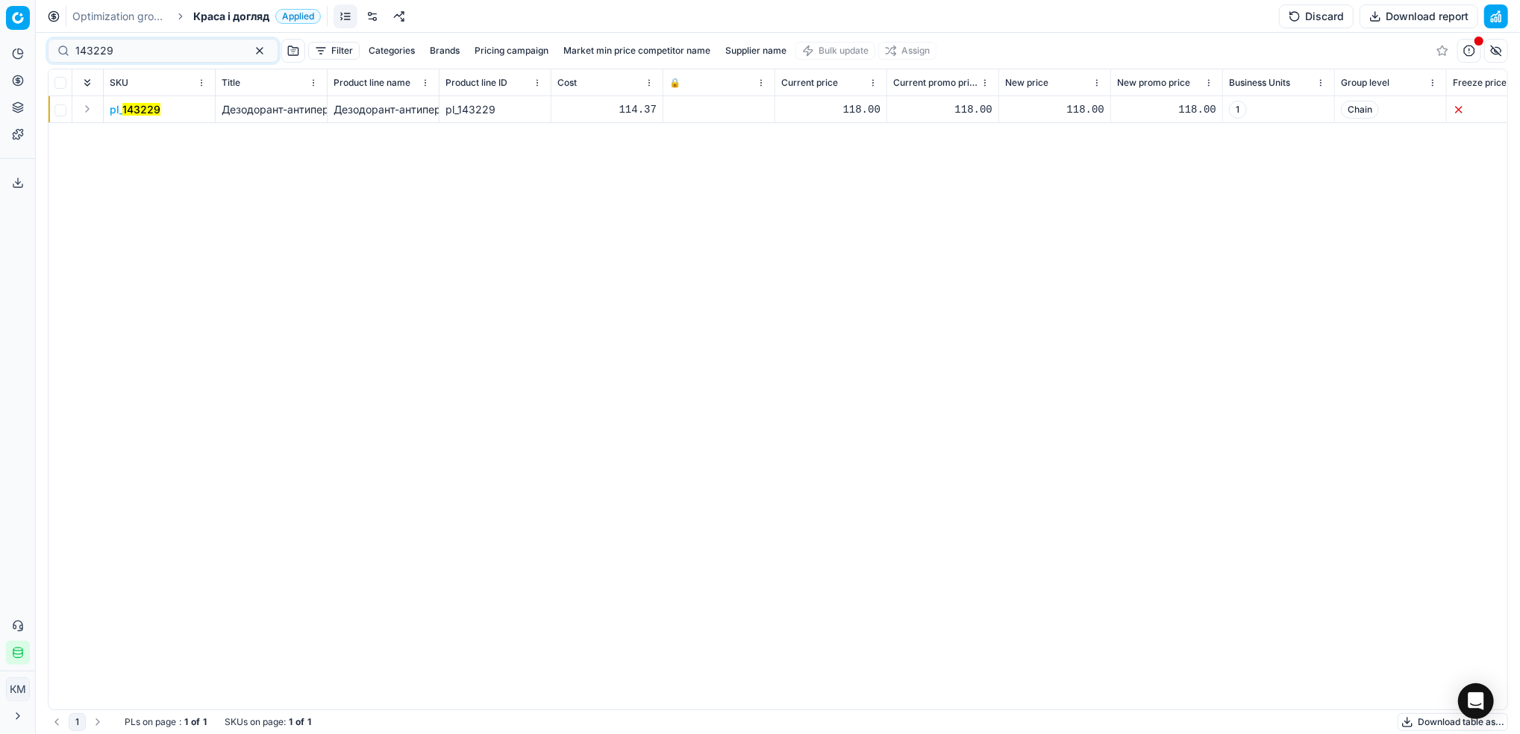
click at [144, 110] on mark "143229" at bounding box center [141, 109] width 38 height 13
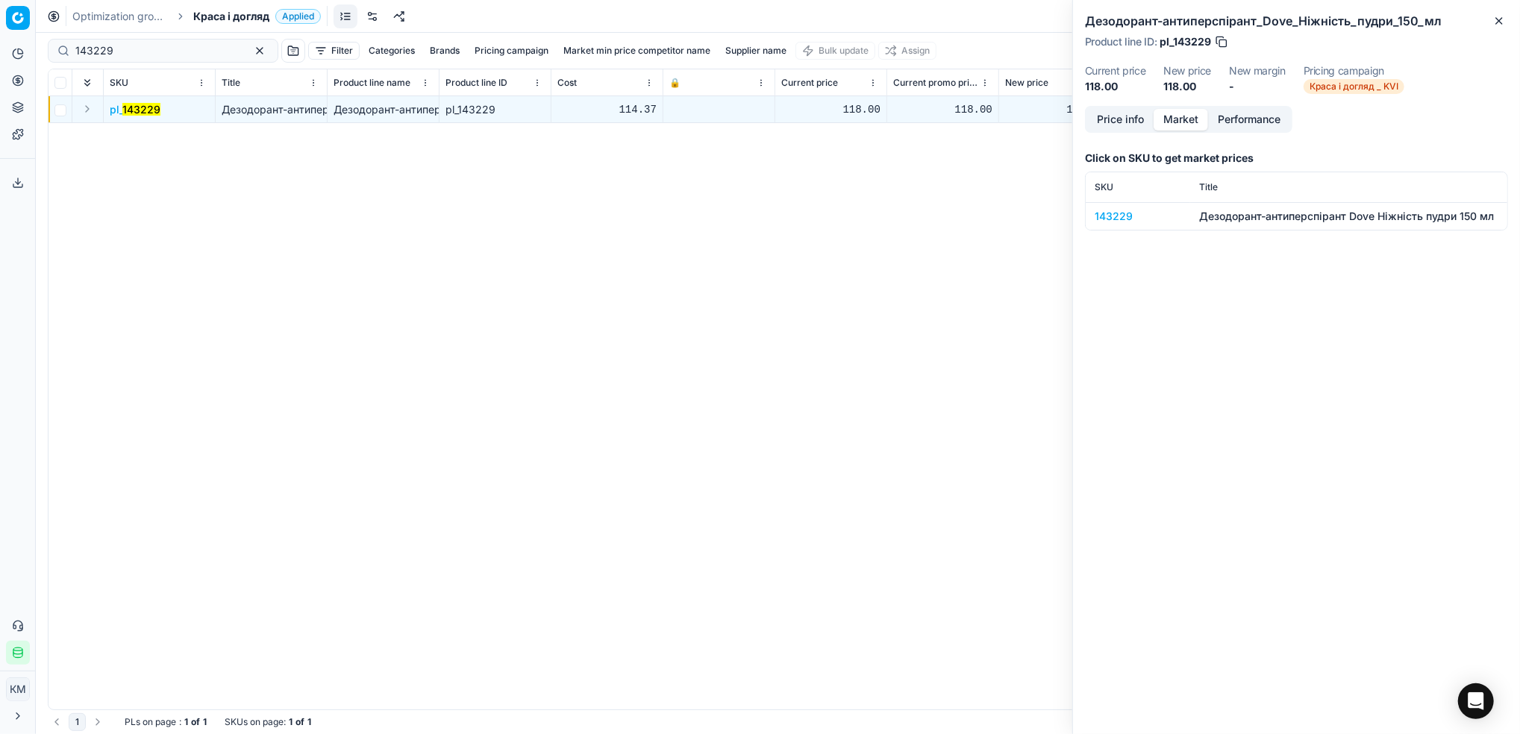
click at [1185, 123] on button "Market" at bounding box center [1180, 120] width 54 height 22
click at [1123, 210] on div "143229" at bounding box center [1137, 216] width 87 height 15
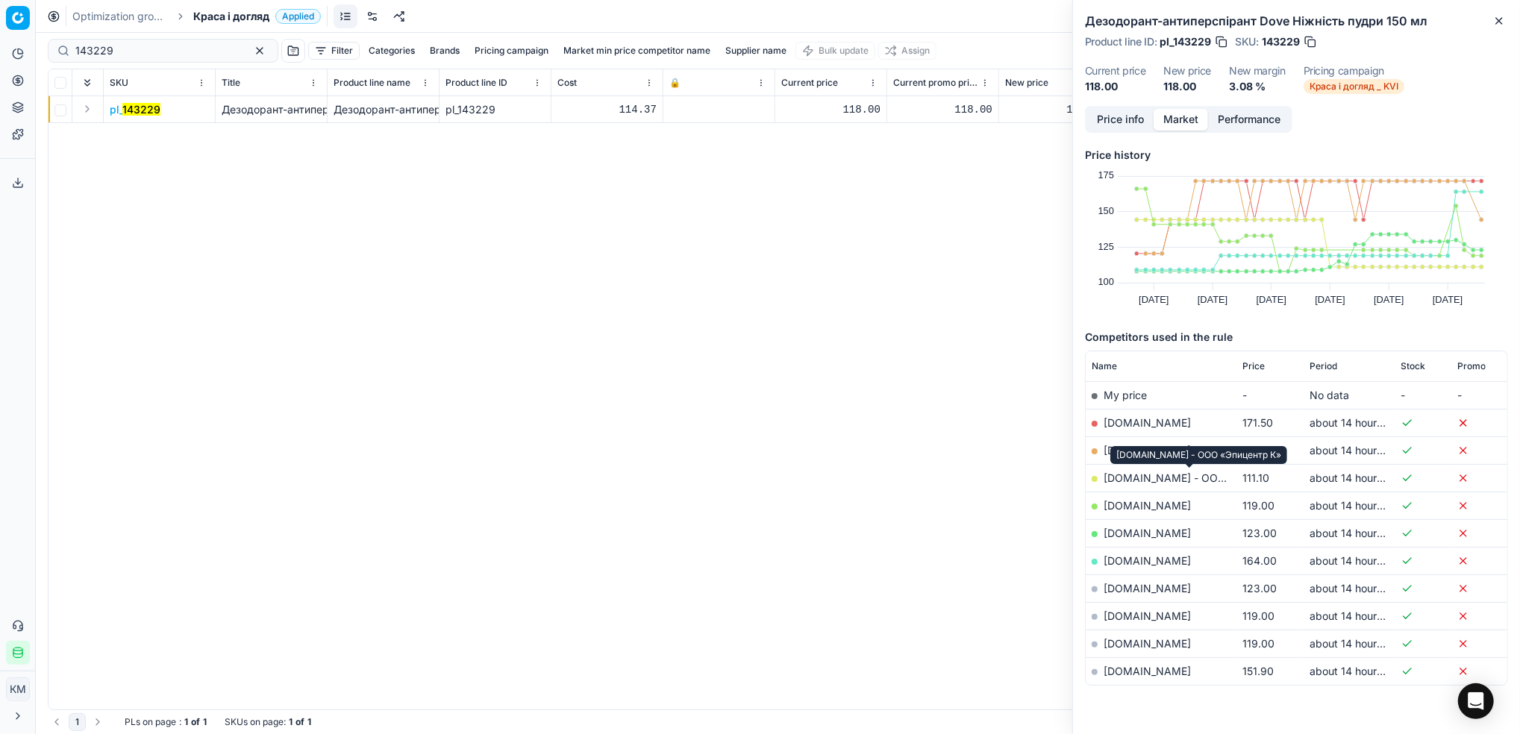
click at [1129, 476] on link "[DOMAIN_NAME] - ООО «Эпицентр К»" at bounding box center [1201, 478] width 196 height 13
drag, startPoint x: 162, startPoint y: 45, endPoint x: -4, endPoint y: 43, distance: 166.4
click at [0, 43] on html "Pricing platform Analytics Pricing Product portfolio Templates Export service 7…" at bounding box center [760, 367] width 1520 height 734
paste input "712598"
click at [144, 103] on mark "712598" at bounding box center [142, 109] width 37 height 13
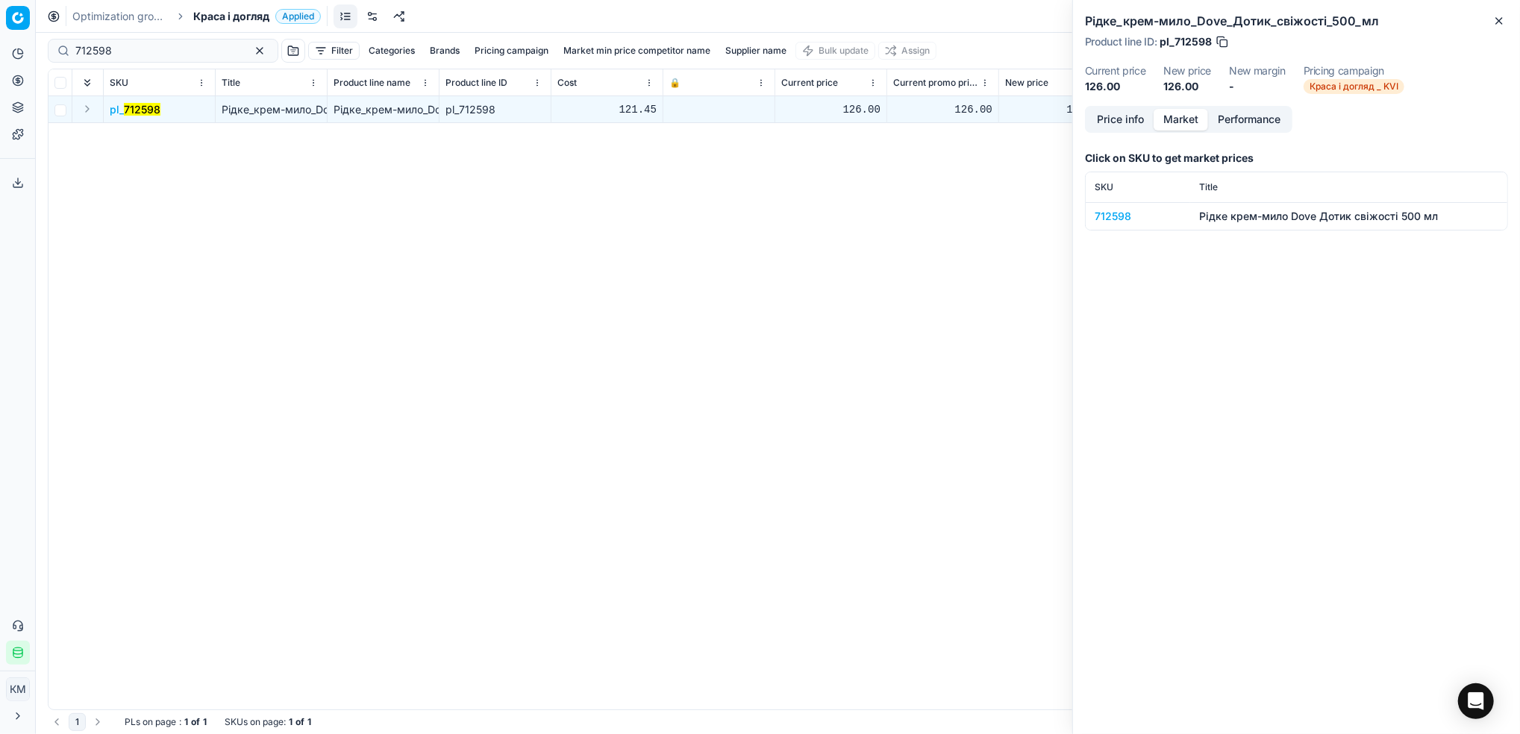
click at [1106, 222] on div "712598" at bounding box center [1137, 216] width 87 height 15
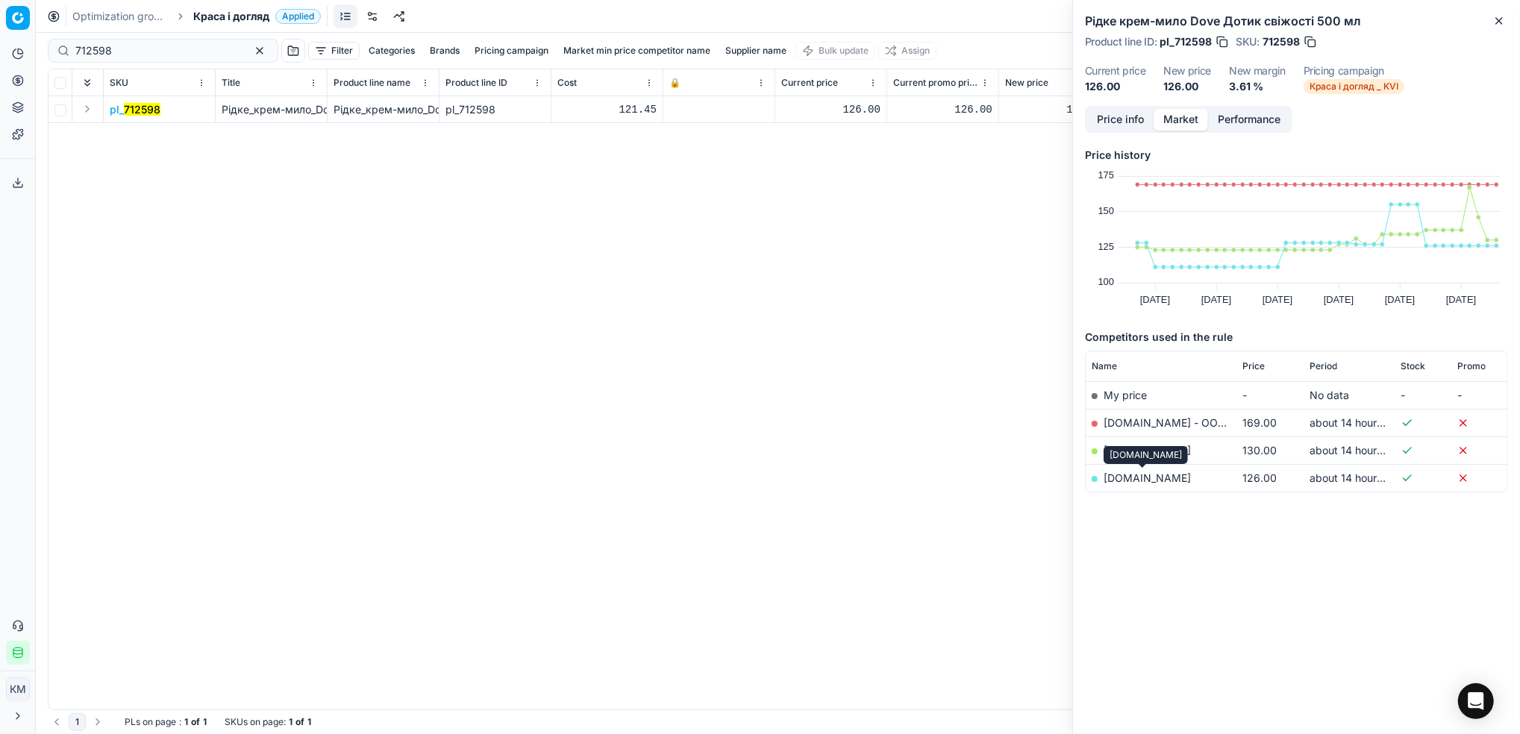
click at [1146, 473] on link "[DOMAIN_NAME]" at bounding box center [1146, 478] width 87 height 13
drag, startPoint x: 152, startPoint y: 52, endPoint x: -4, endPoint y: 51, distance: 156.7
click at [0, 51] on html "Pricing platform Analytics Pricing Product portfolio Templates Export service 7…" at bounding box center [760, 367] width 1520 height 734
paste input "924017"
type input "924017"
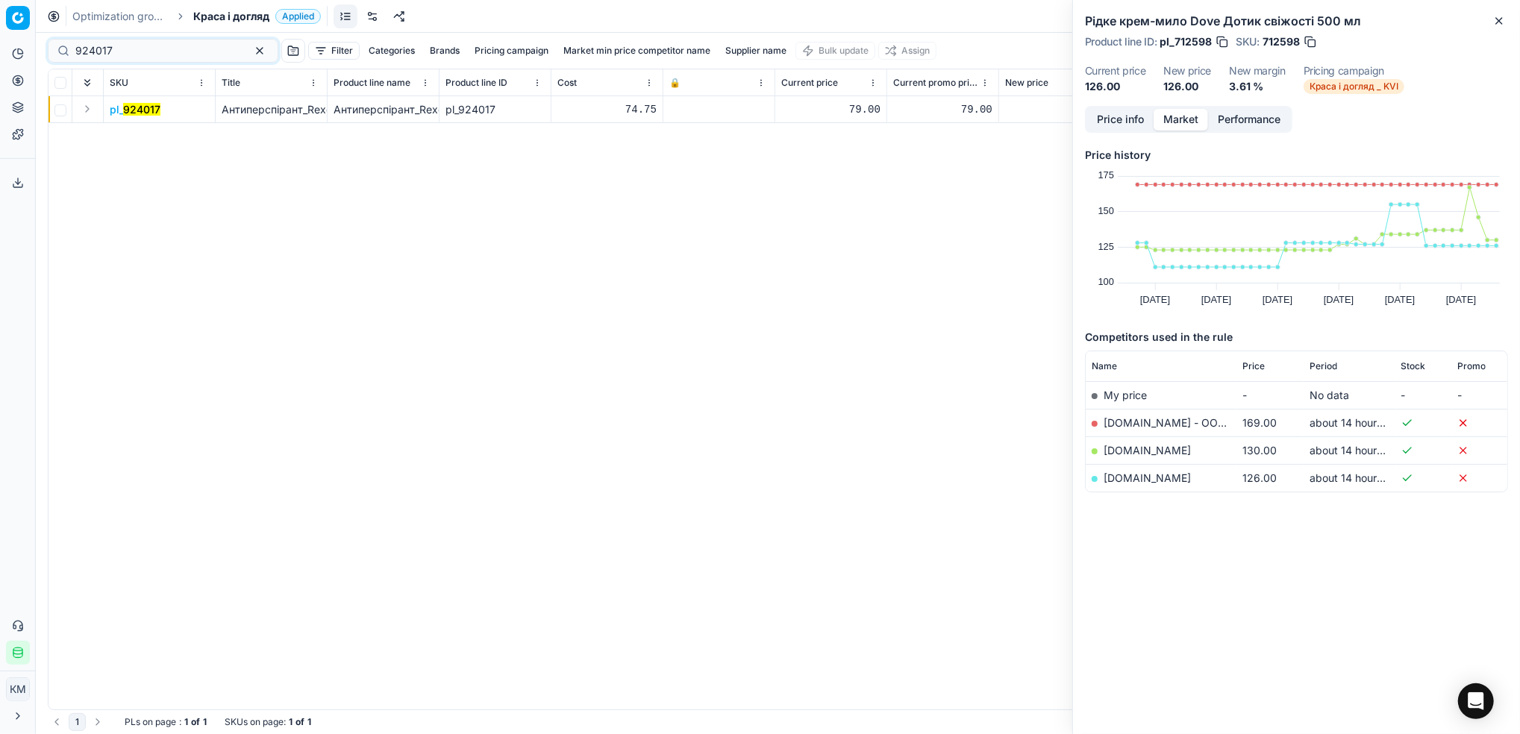
click at [127, 104] on mark "924017" at bounding box center [141, 109] width 37 height 13
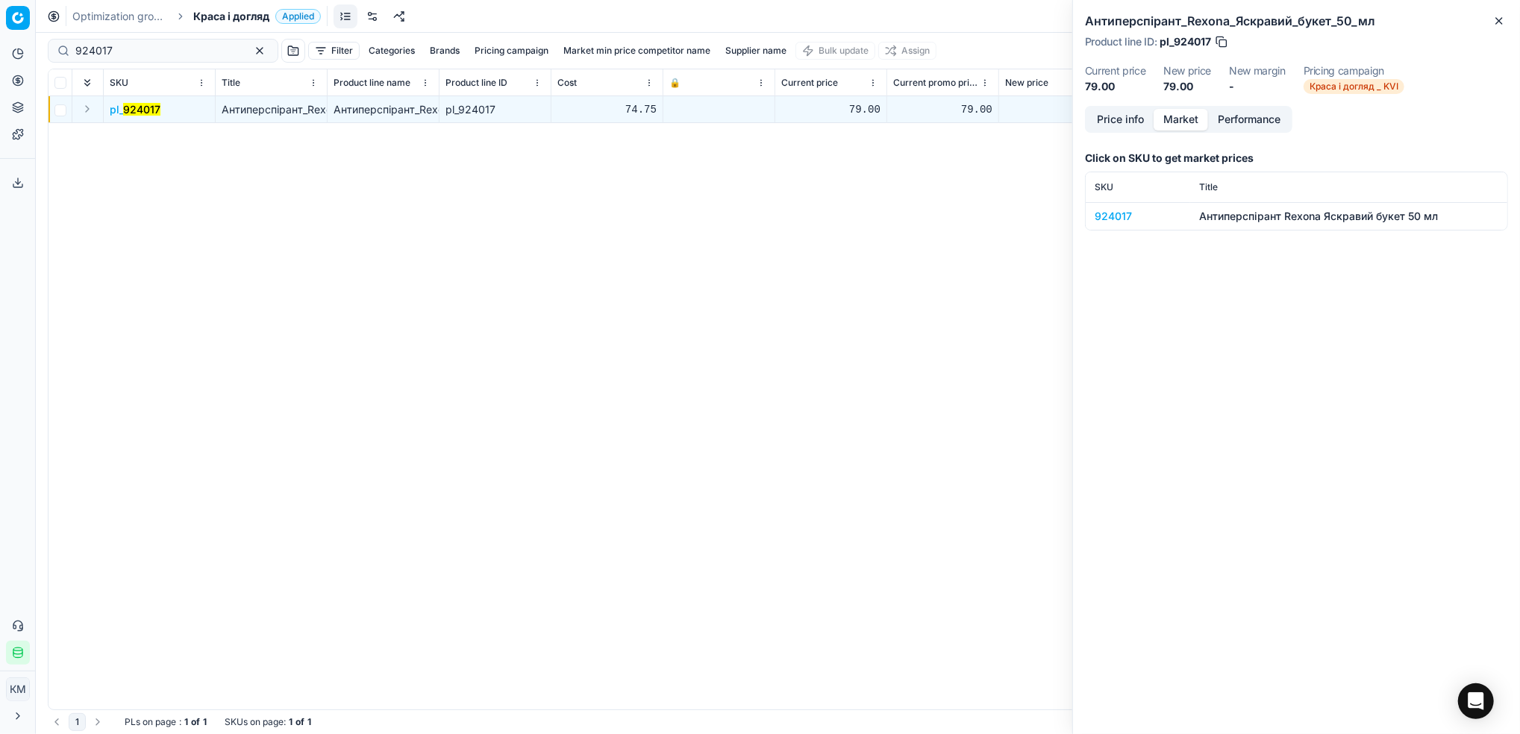
click at [1112, 216] on div "924017" at bounding box center [1137, 216] width 87 height 15
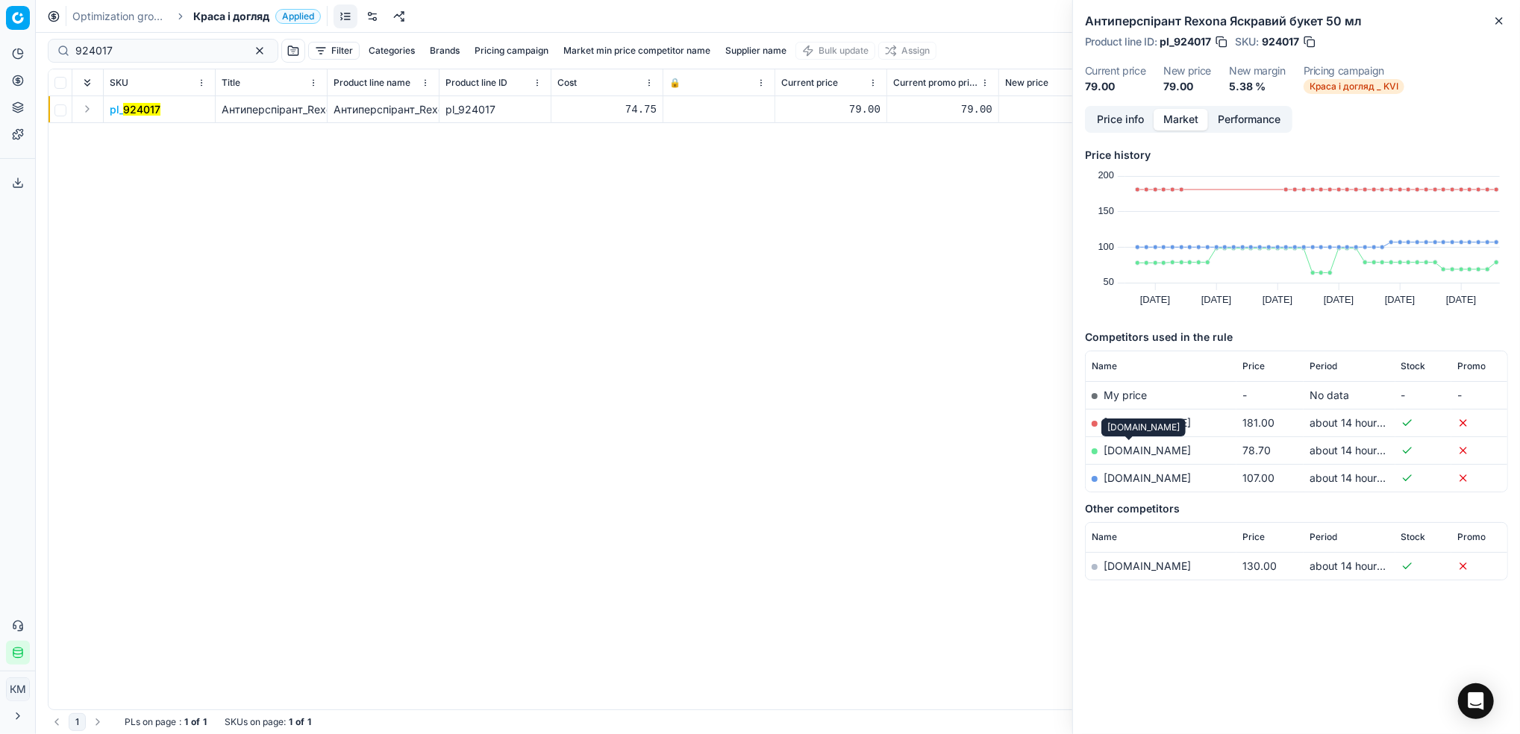
click at [1140, 454] on link "[DOMAIN_NAME]" at bounding box center [1146, 450] width 87 height 13
